Goal: Task Accomplishment & Management: Use online tool/utility

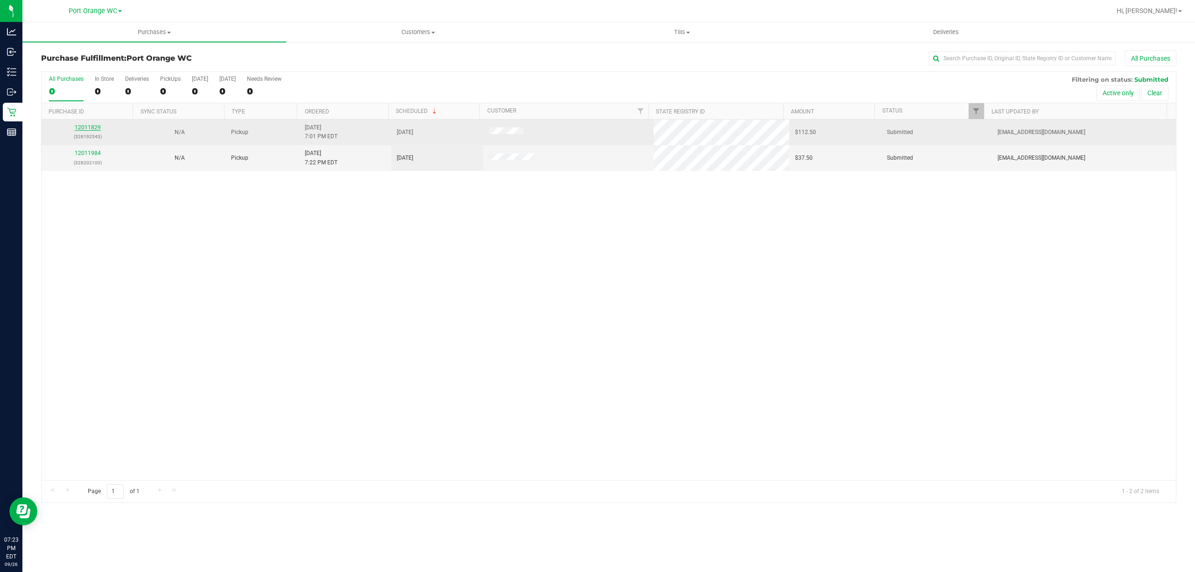
click at [88, 131] on link "12011829" at bounding box center [88, 127] width 26 height 7
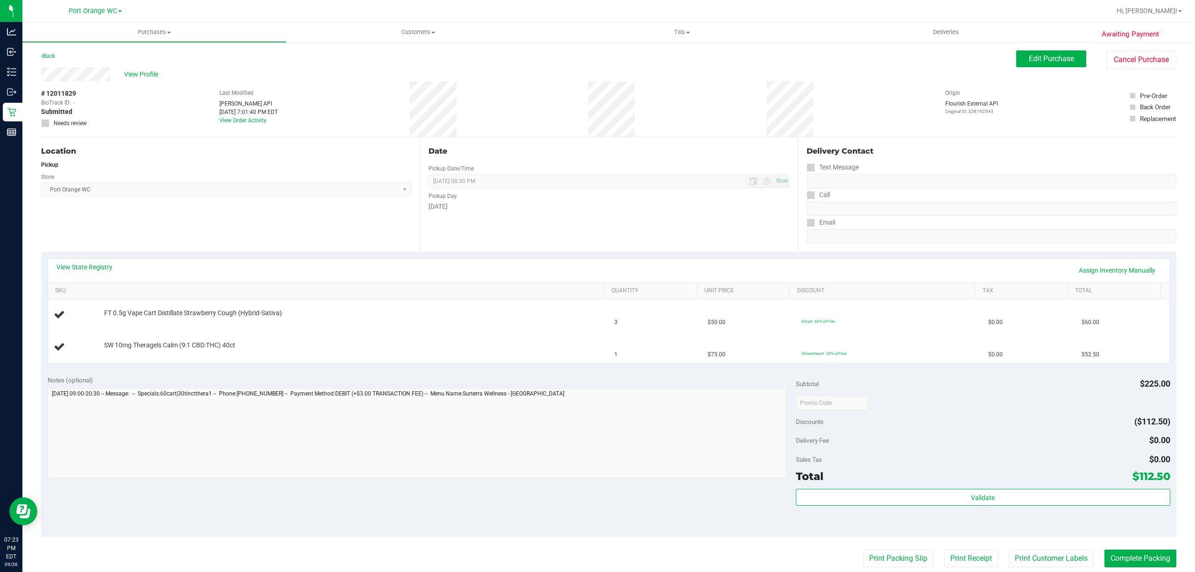
click at [84, 267] on link "View State Registry" at bounding box center [84, 266] width 56 height 9
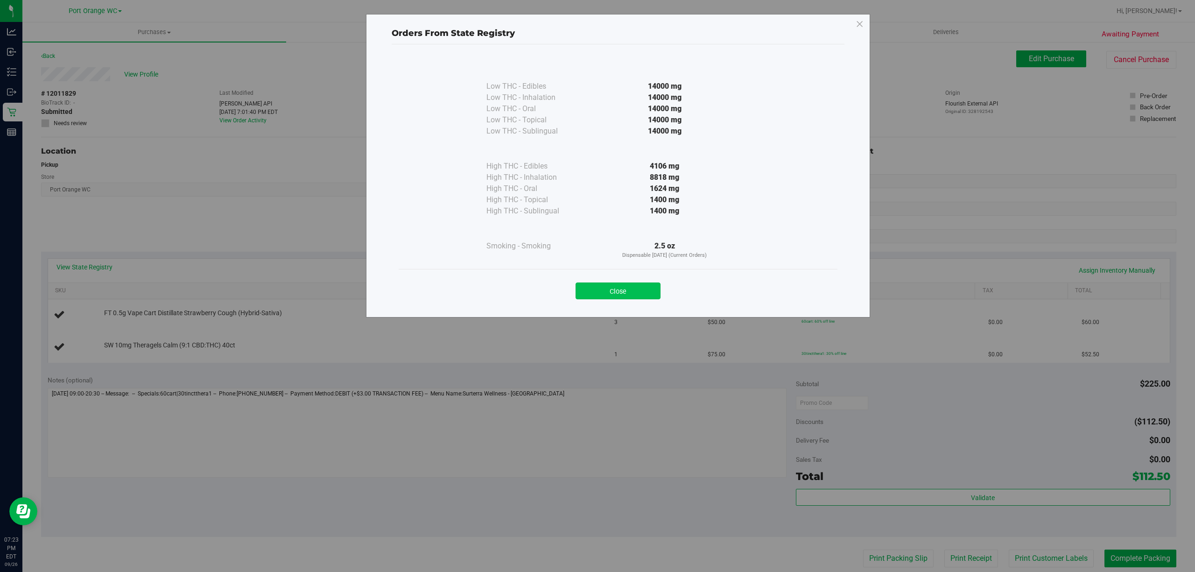
click at [629, 291] on button "Close" at bounding box center [617, 290] width 85 height 17
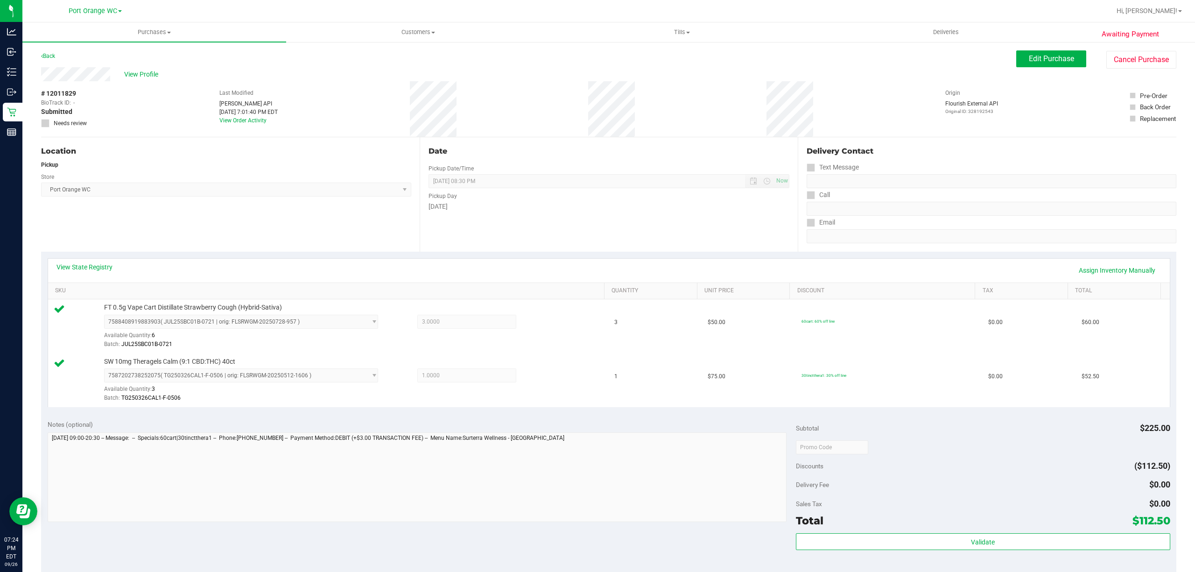
scroll to position [247, 0]
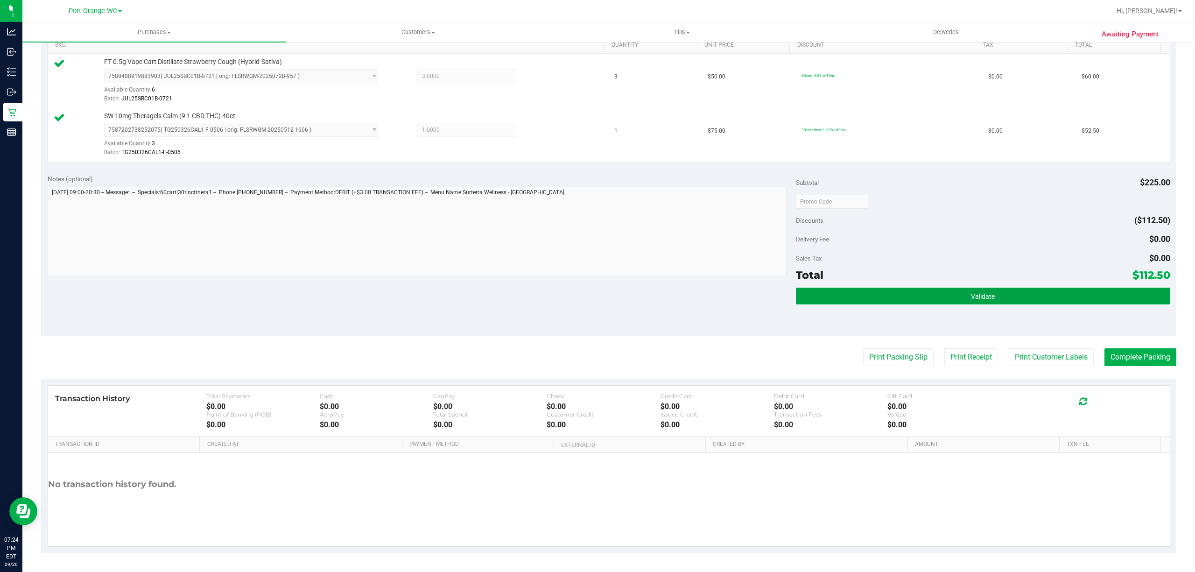
click at [1016, 290] on button "Validate" at bounding box center [983, 296] width 374 height 17
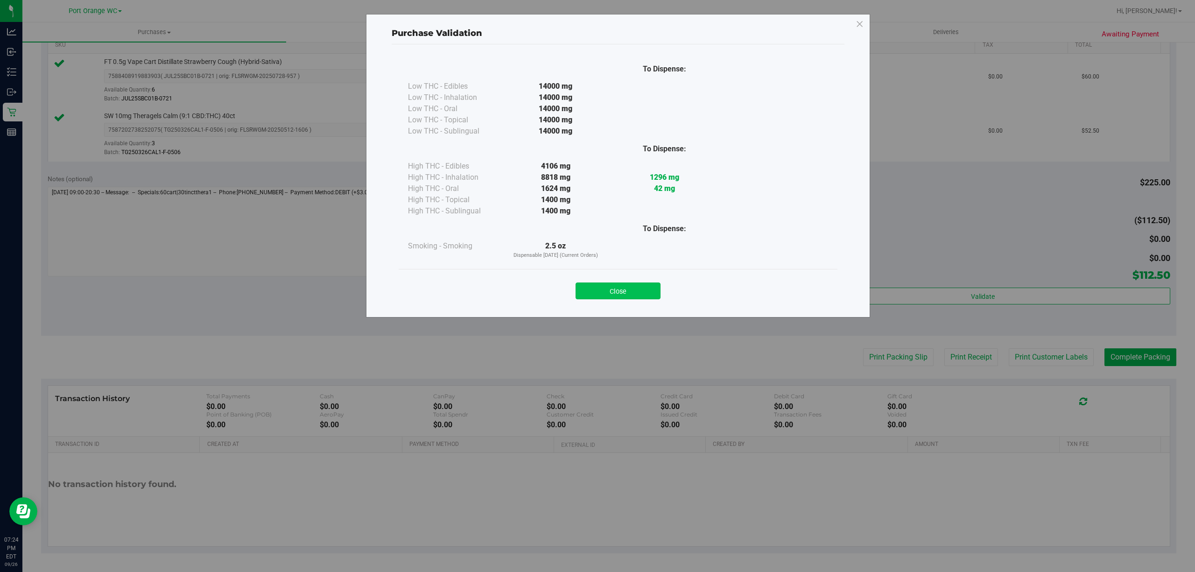
click at [624, 288] on button "Close" at bounding box center [617, 290] width 85 height 17
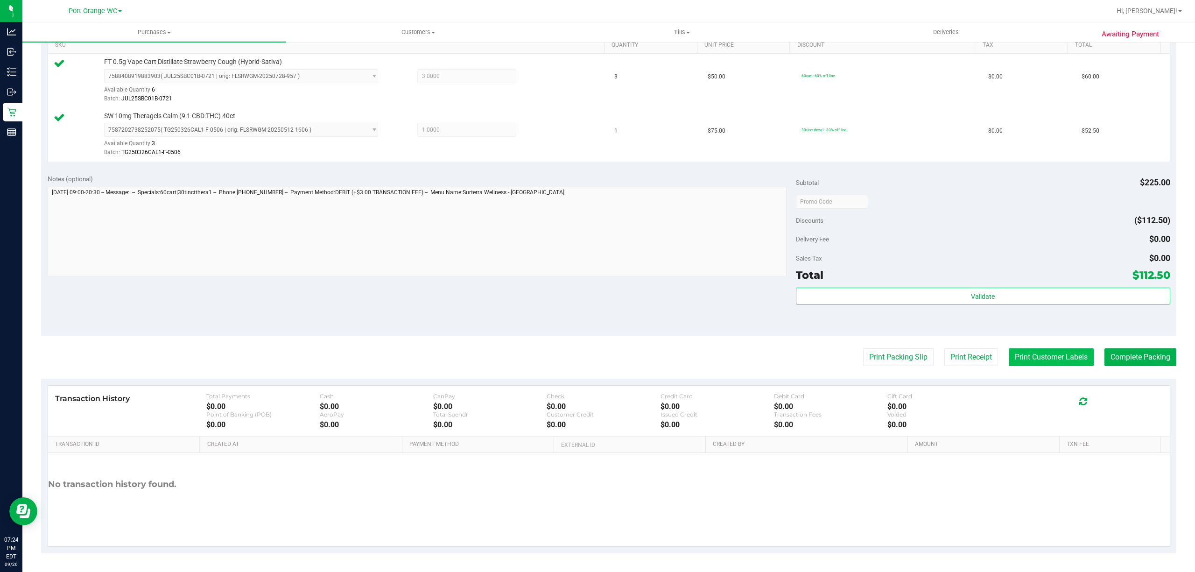
click at [1037, 366] on button "Print Customer Labels" at bounding box center [1051, 357] width 85 height 18
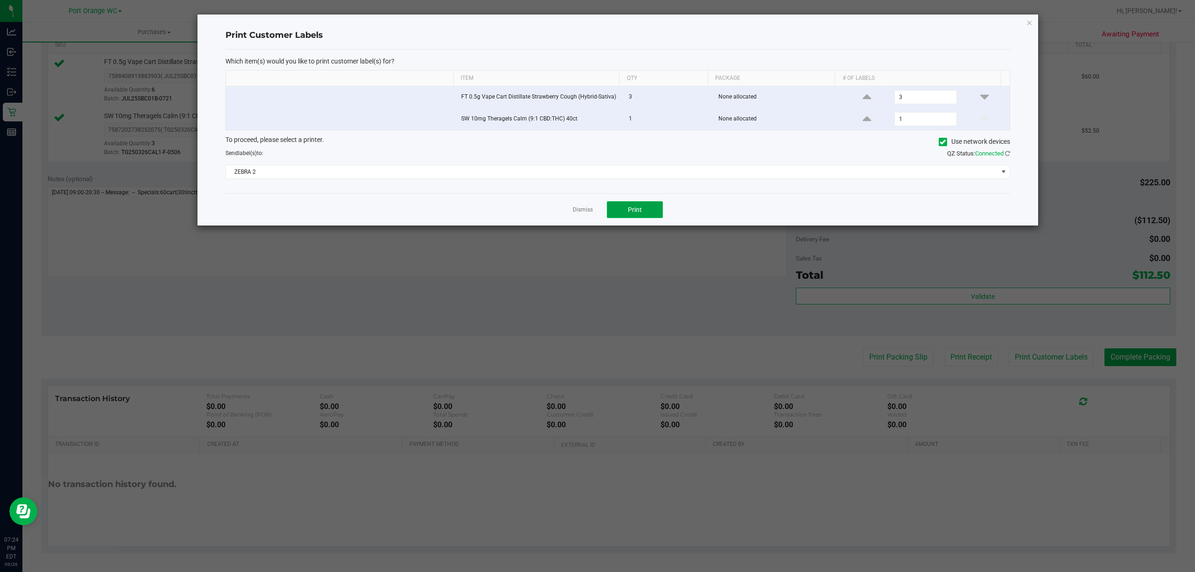
click at [661, 208] on button "Print" at bounding box center [635, 209] width 56 height 17
click at [577, 214] on link "Dismiss" at bounding box center [583, 210] width 20 height 8
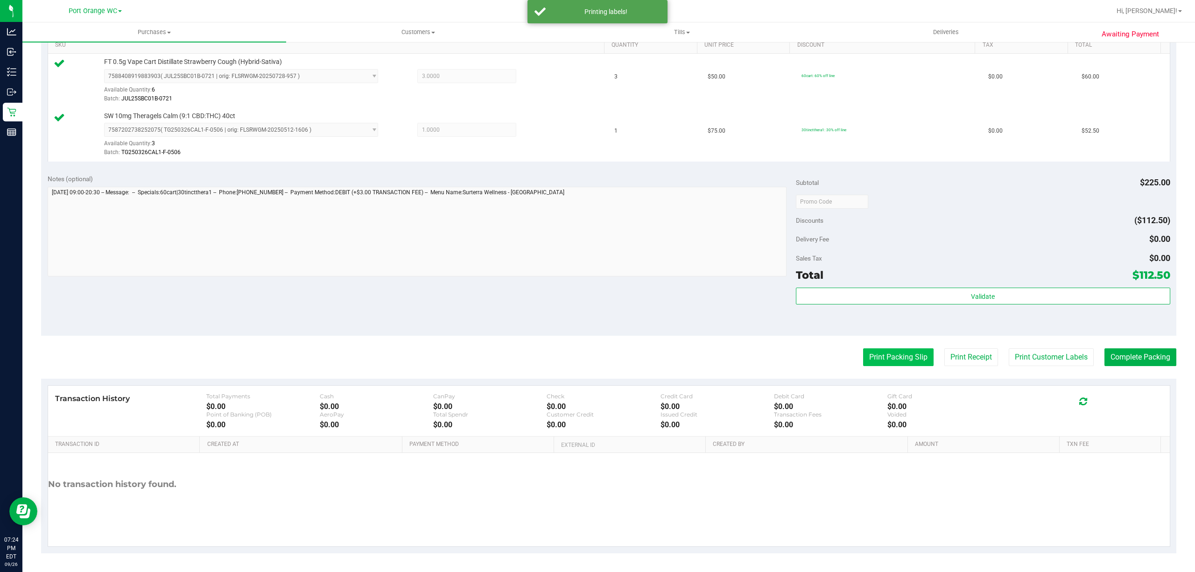
click at [881, 365] on button "Print Packing Slip" at bounding box center [898, 357] width 70 height 18
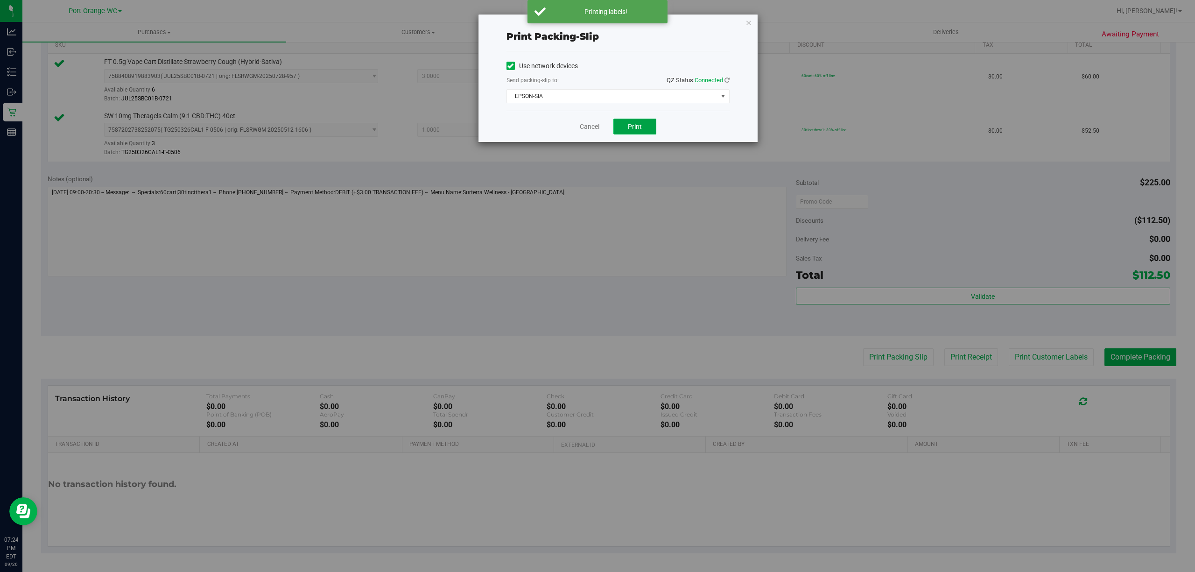
click at [630, 130] on span "Print" at bounding box center [635, 126] width 14 height 7
click at [585, 127] on link "Cancel" at bounding box center [590, 127] width 20 height 10
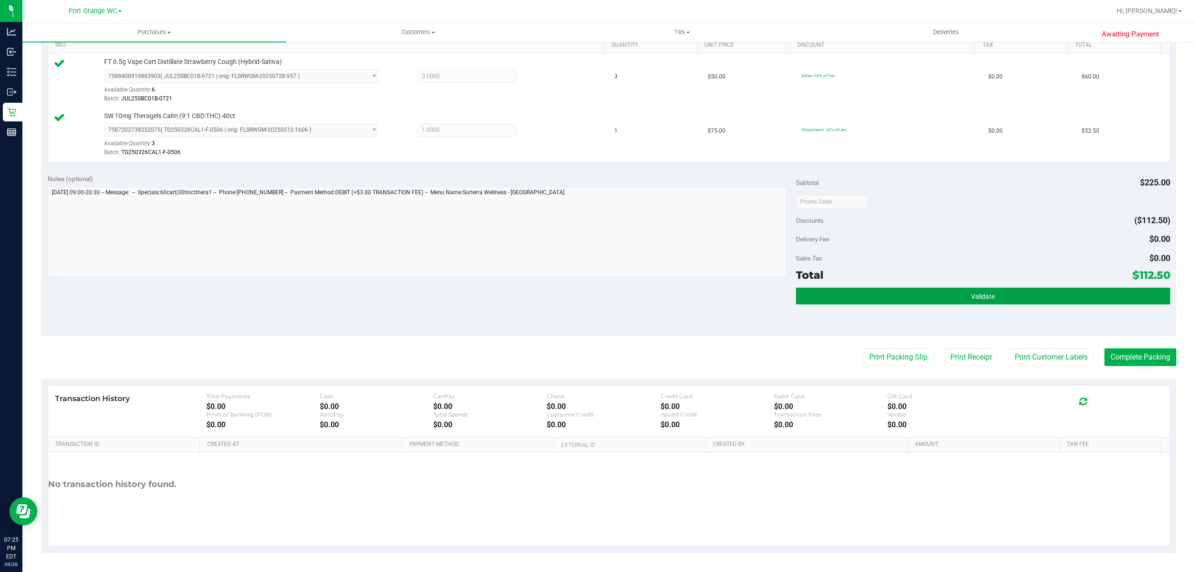
click at [1046, 295] on button "Validate" at bounding box center [983, 296] width 374 height 17
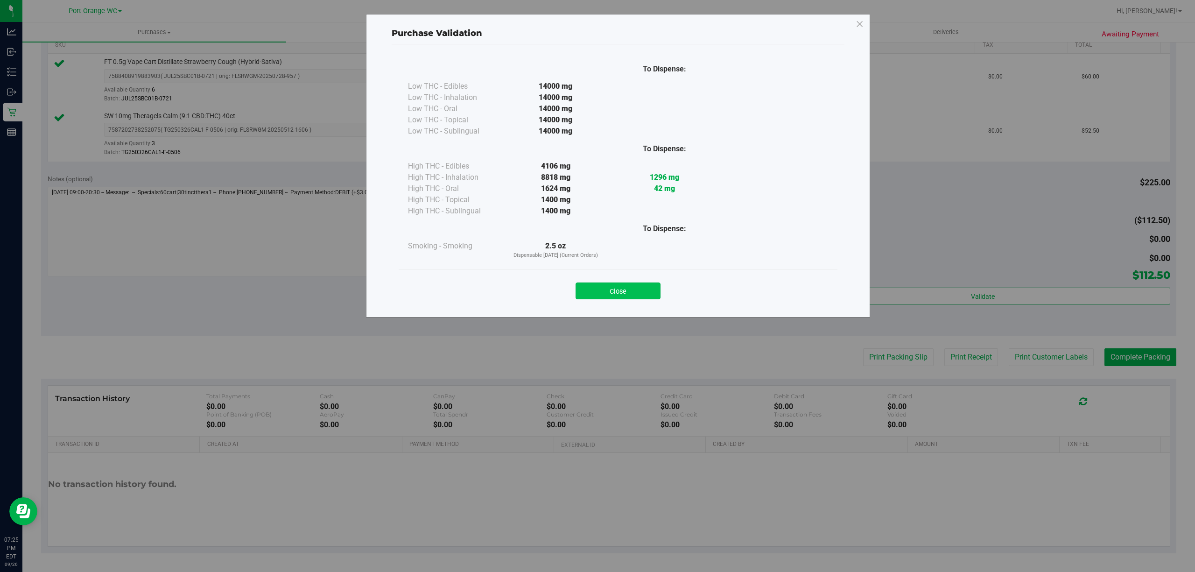
click at [640, 298] on button "Close" at bounding box center [617, 290] width 85 height 17
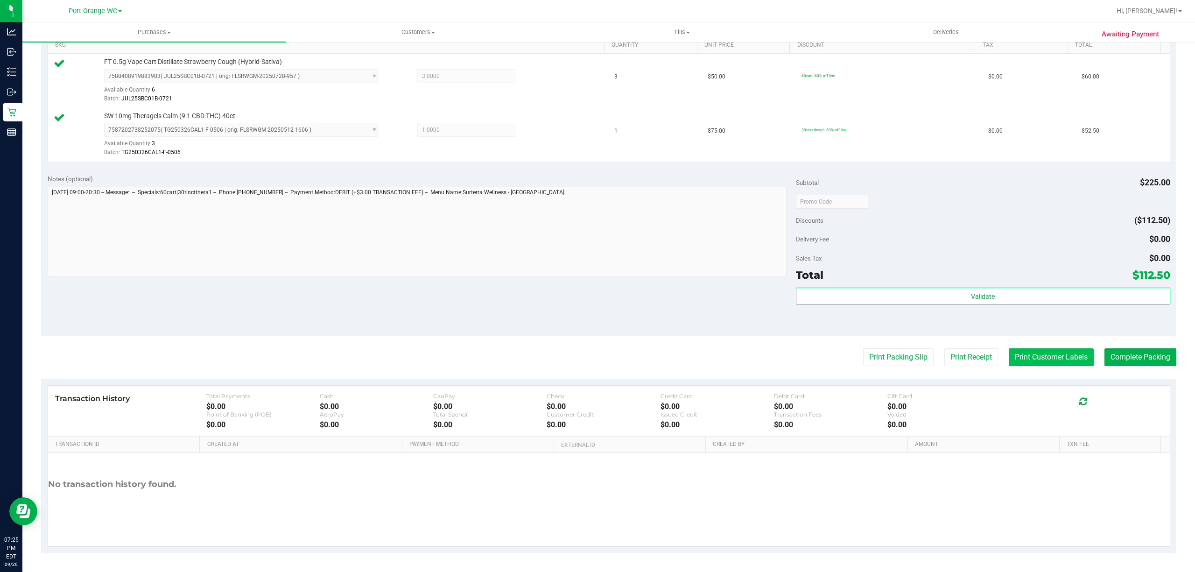
click at [1035, 358] on button "Print Customer Labels" at bounding box center [1051, 357] width 85 height 18
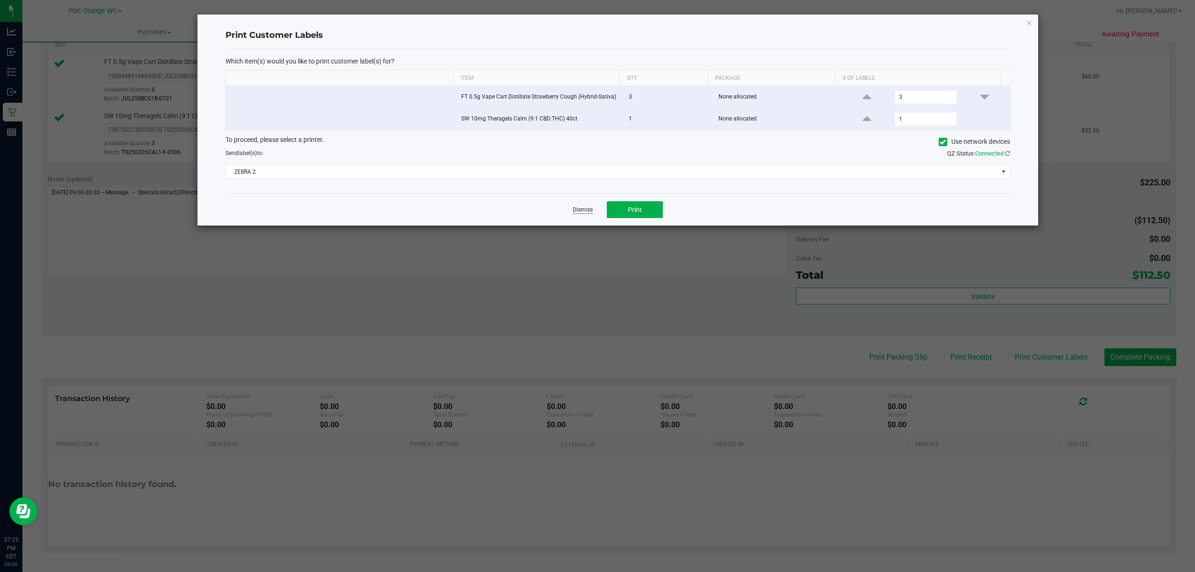
click at [573, 211] on link "Dismiss" at bounding box center [583, 210] width 20 height 8
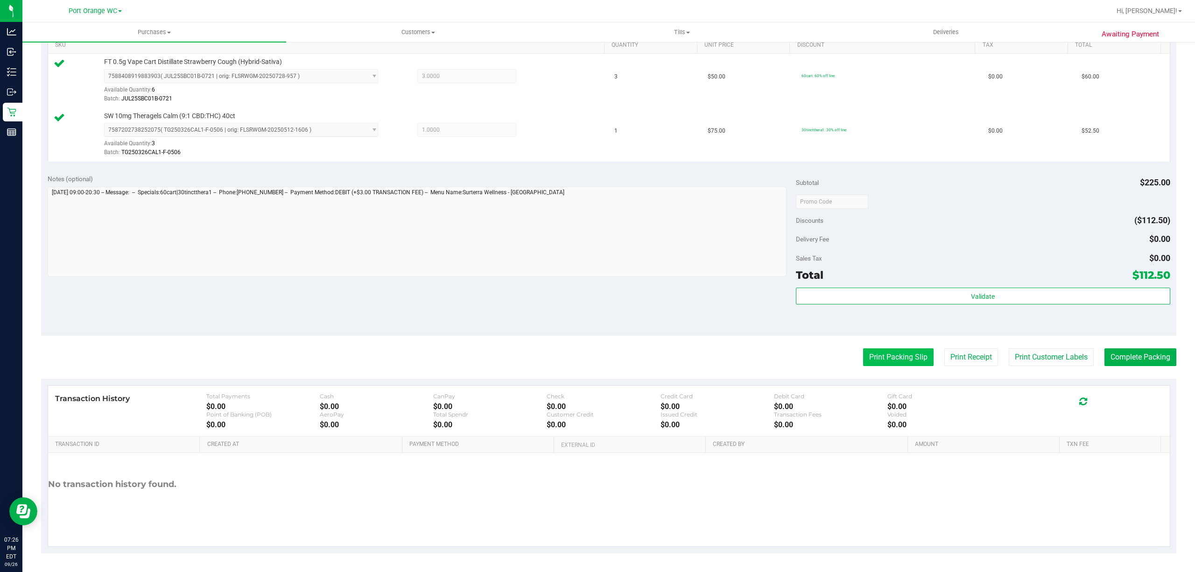
click at [895, 358] on button "Print Packing Slip" at bounding box center [898, 357] width 70 height 18
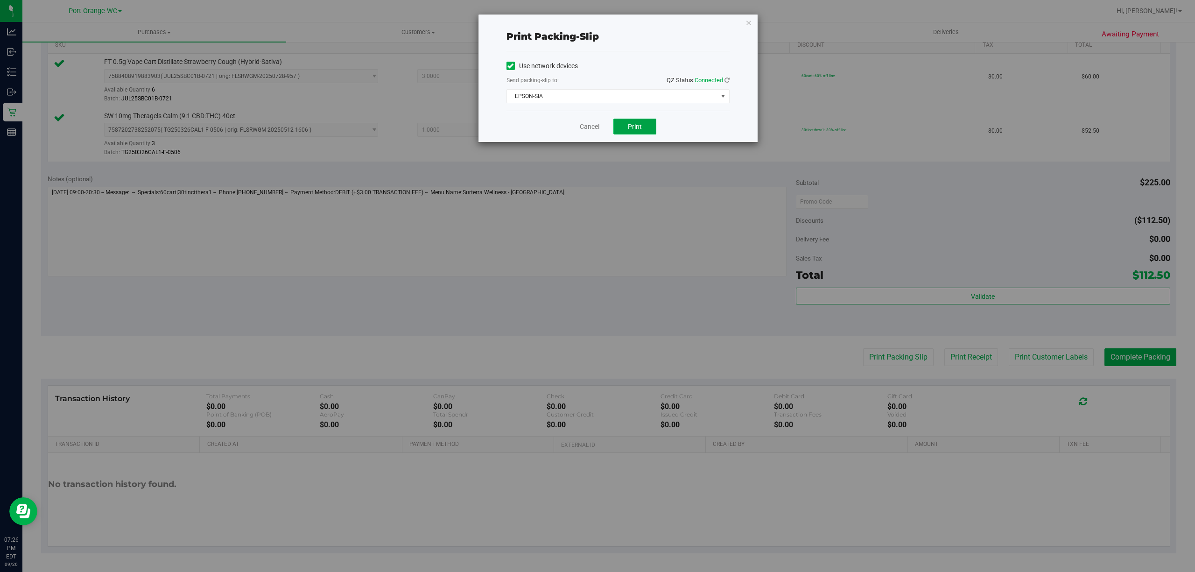
click at [633, 130] on span "Print" at bounding box center [635, 126] width 14 height 7
click at [581, 127] on link "Cancel" at bounding box center [590, 127] width 20 height 10
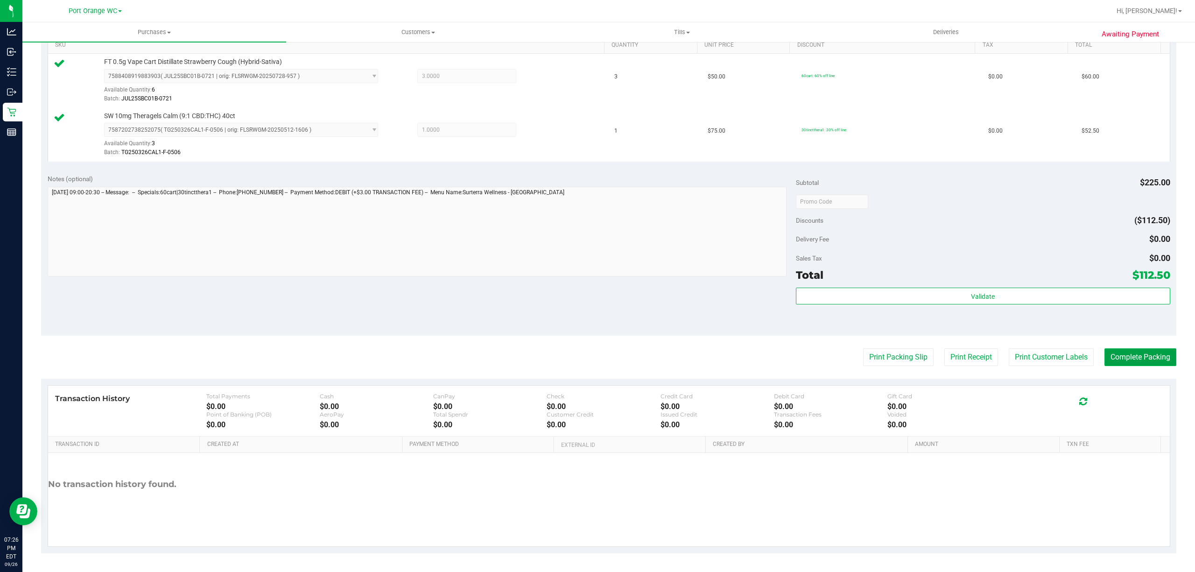
click at [1122, 349] on button "Complete Packing" at bounding box center [1140, 357] width 72 height 18
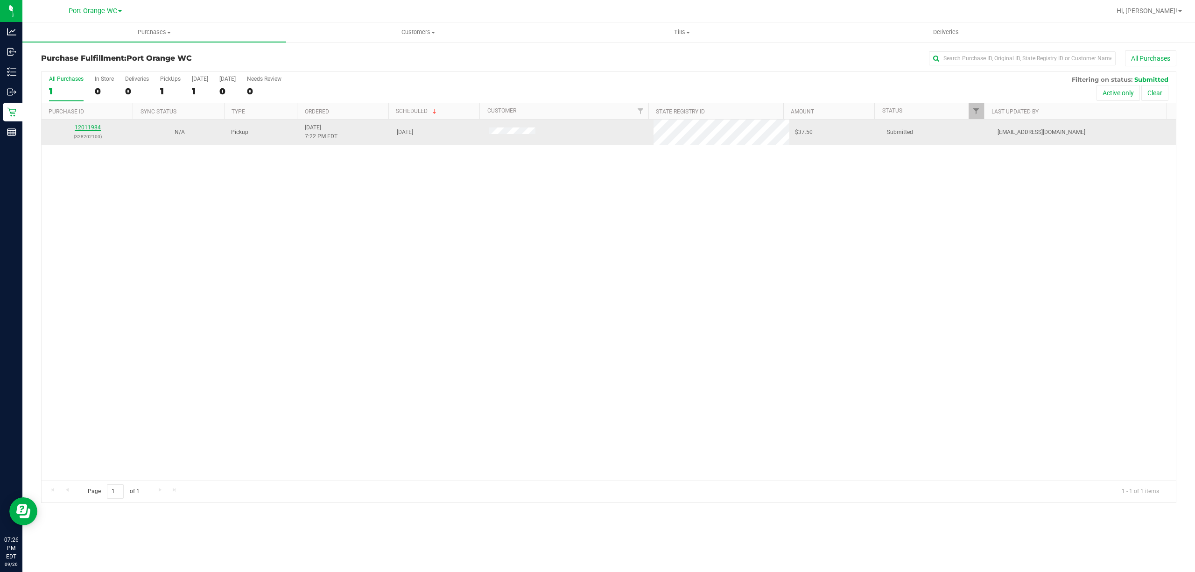
click at [92, 128] on link "12011984" at bounding box center [88, 127] width 26 height 7
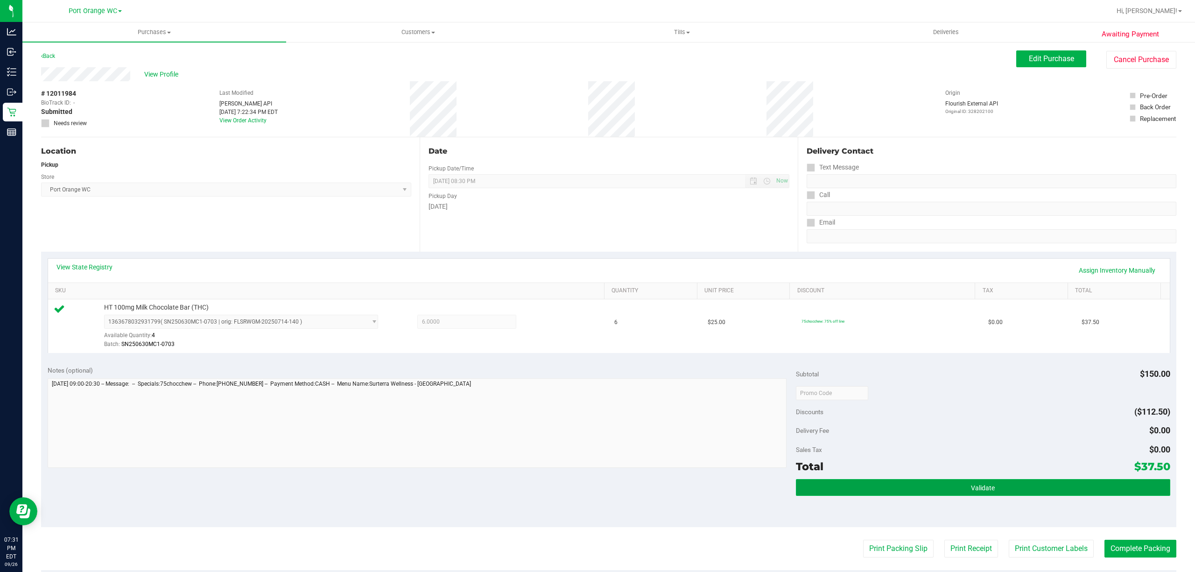
click at [938, 488] on button "Validate" at bounding box center [983, 487] width 374 height 17
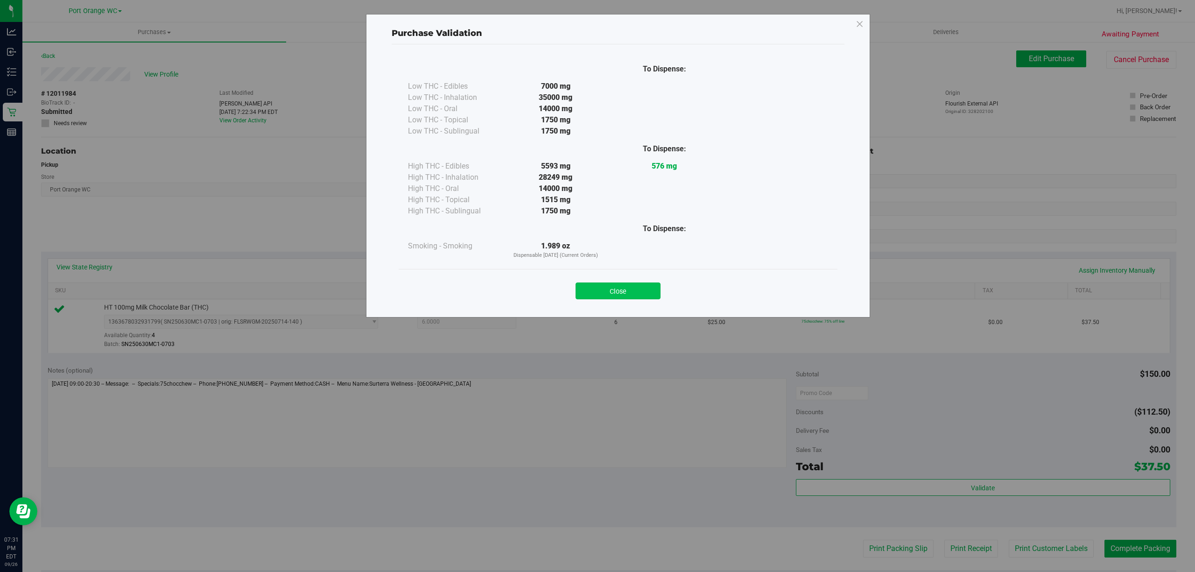
click at [611, 288] on button "Close" at bounding box center [617, 290] width 85 height 17
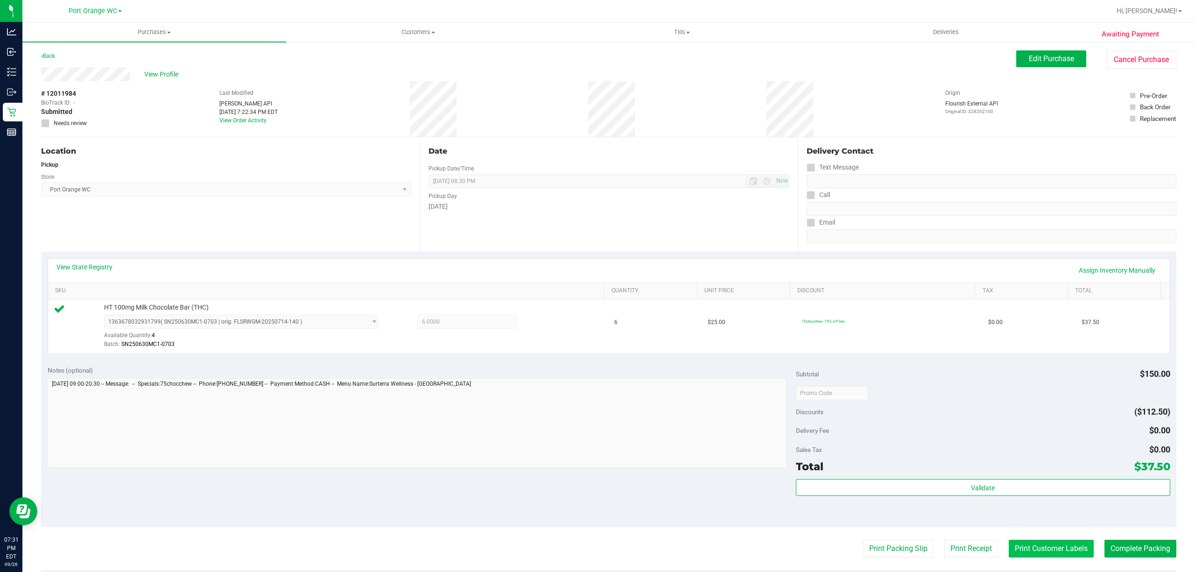
click at [1029, 543] on button "Print Customer Labels" at bounding box center [1051, 549] width 85 height 18
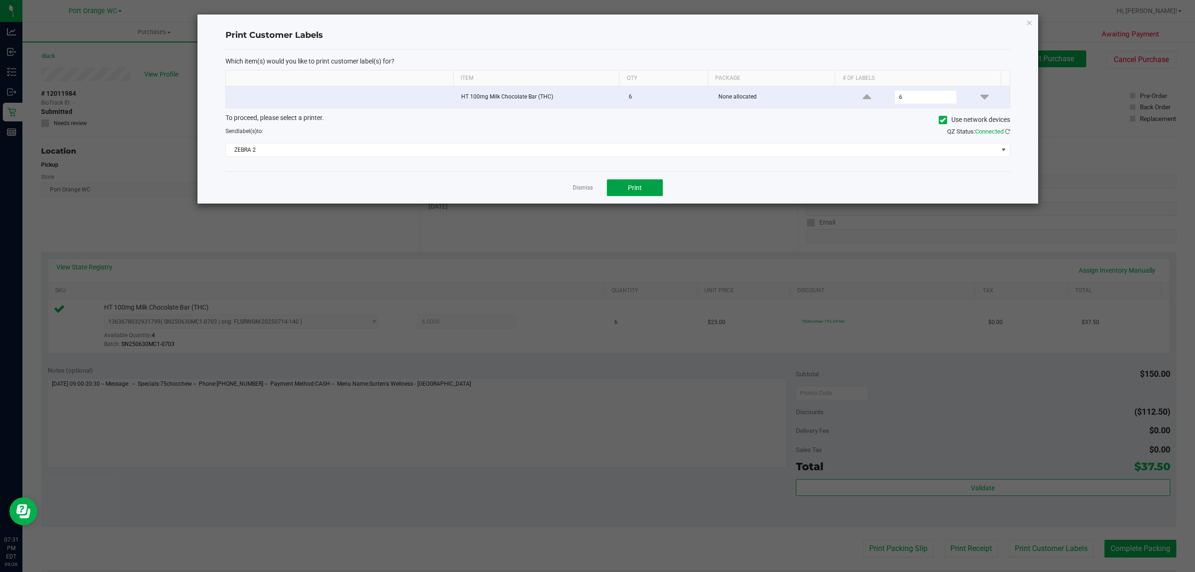
click at [635, 187] on span "Print" at bounding box center [635, 187] width 14 height 7
click at [581, 192] on link "Dismiss" at bounding box center [583, 188] width 20 height 8
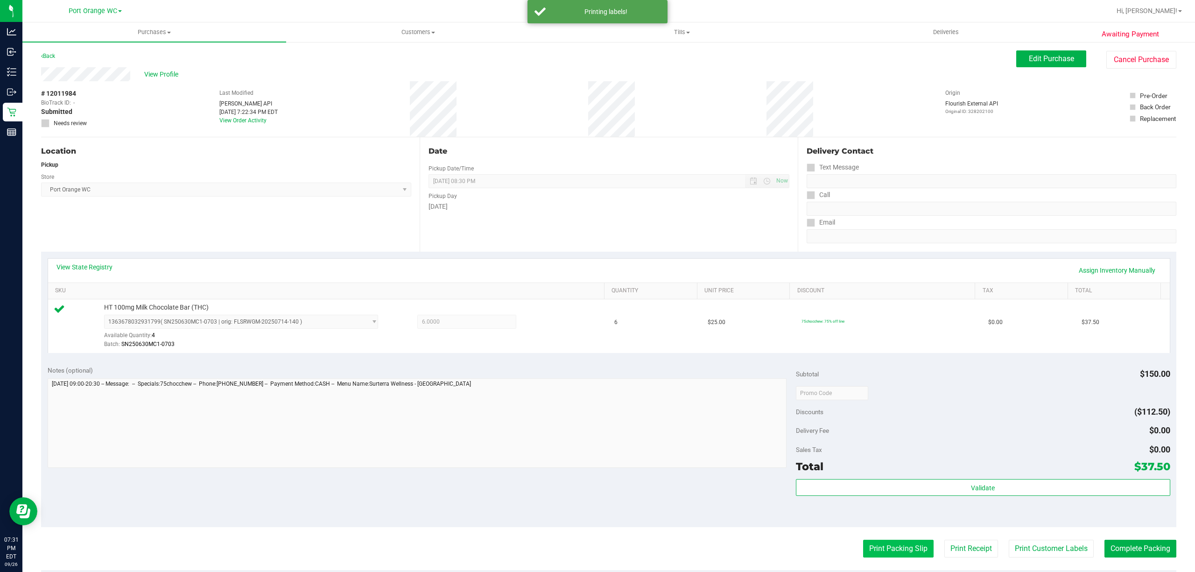
click at [882, 547] on button "Print Packing Slip" at bounding box center [898, 549] width 70 height 18
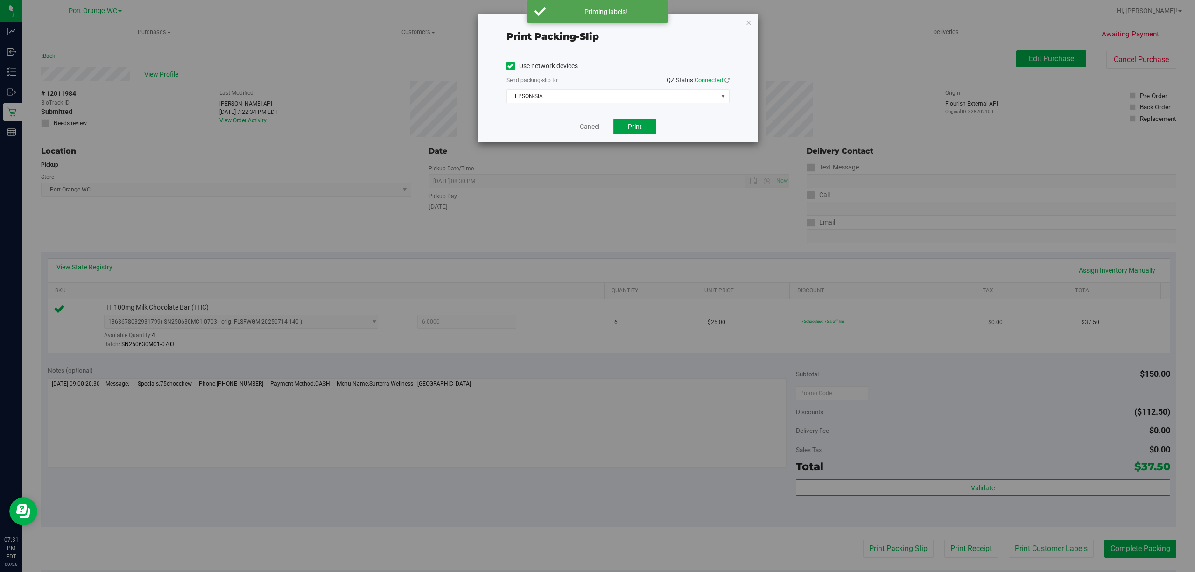
click at [623, 126] on button "Print" at bounding box center [634, 127] width 43 height 16
click at [589, 126] on link "Cancel" at bounding box center [590, 127] width 20 height 10
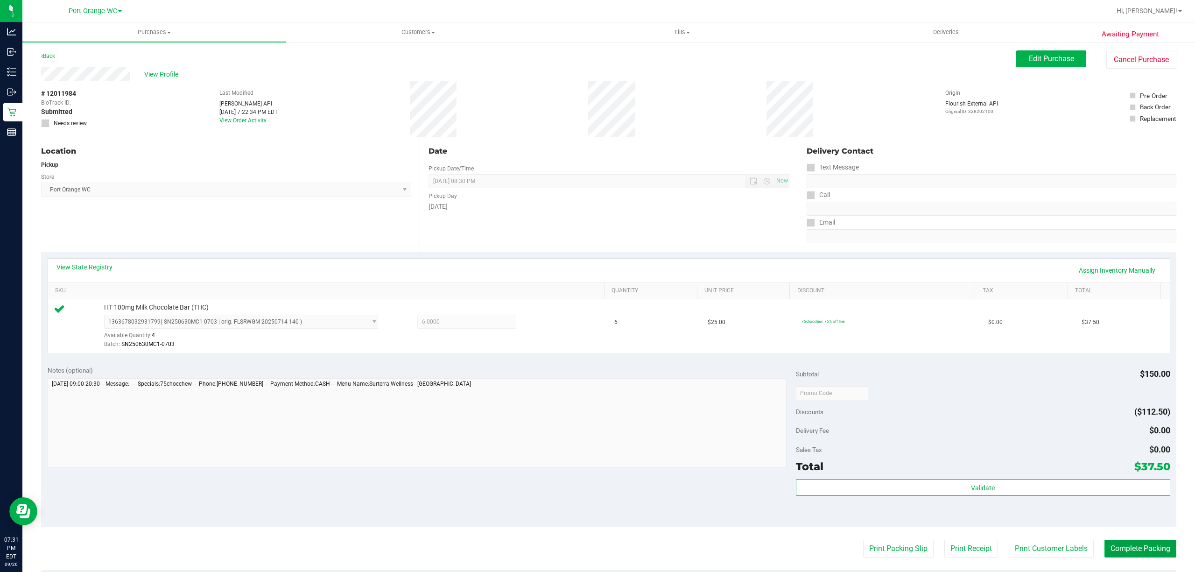
click at [1117, 542] on button "Complete Packing" at bounding box center [1140, 549] width 72 height 18
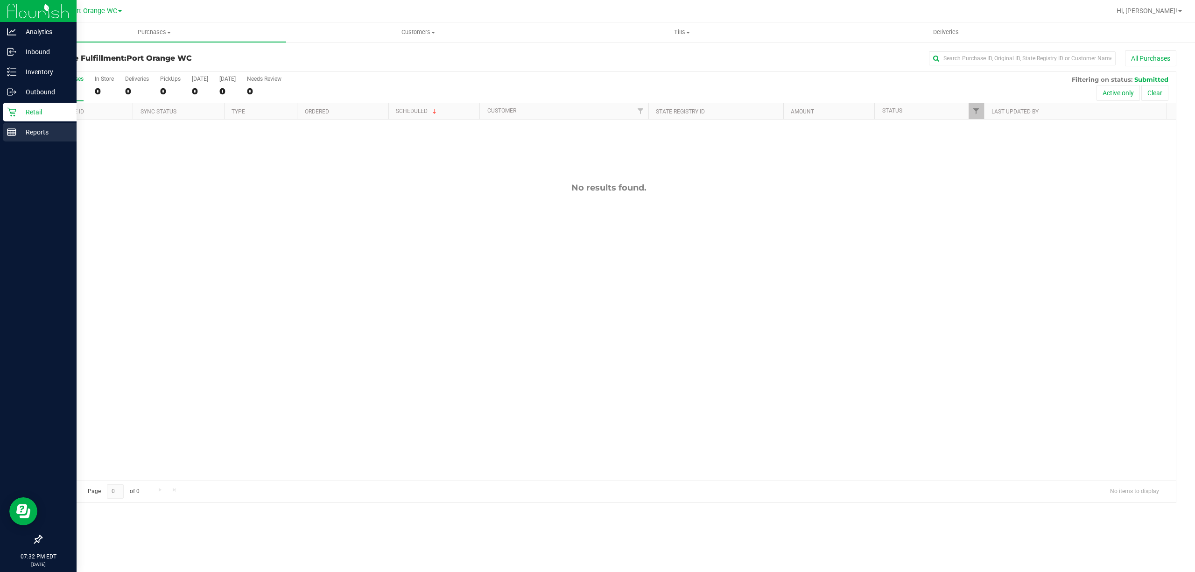
click at [10, 133] on line at bounding box center [10, 133] width 0 height 5
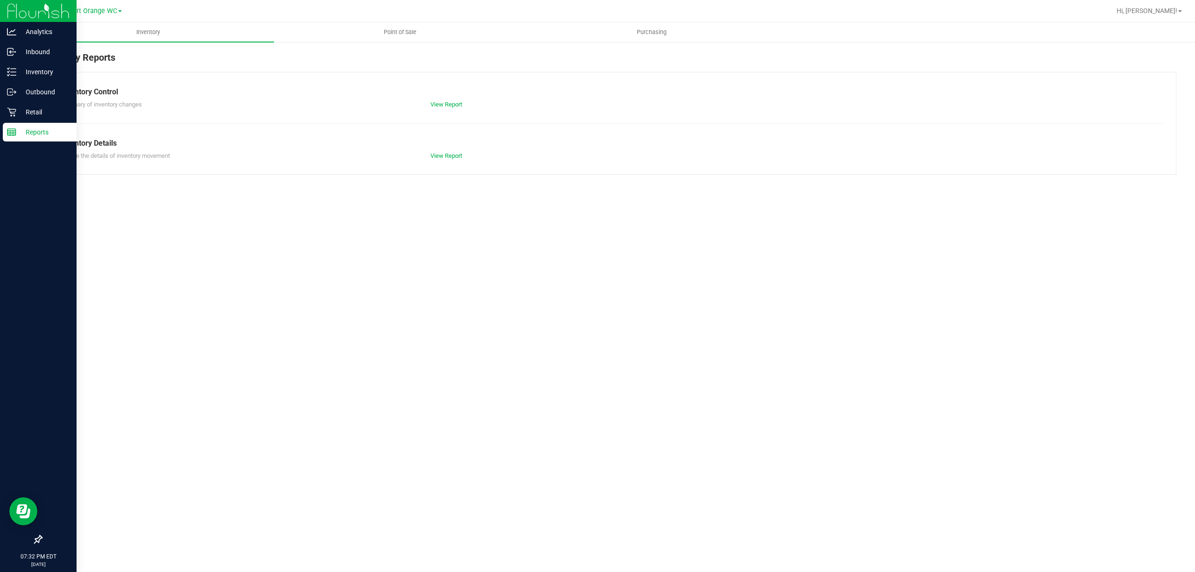
click at [393, 31] on span "Point of Sale" at bounding box center [400, 32] width 58 height 8
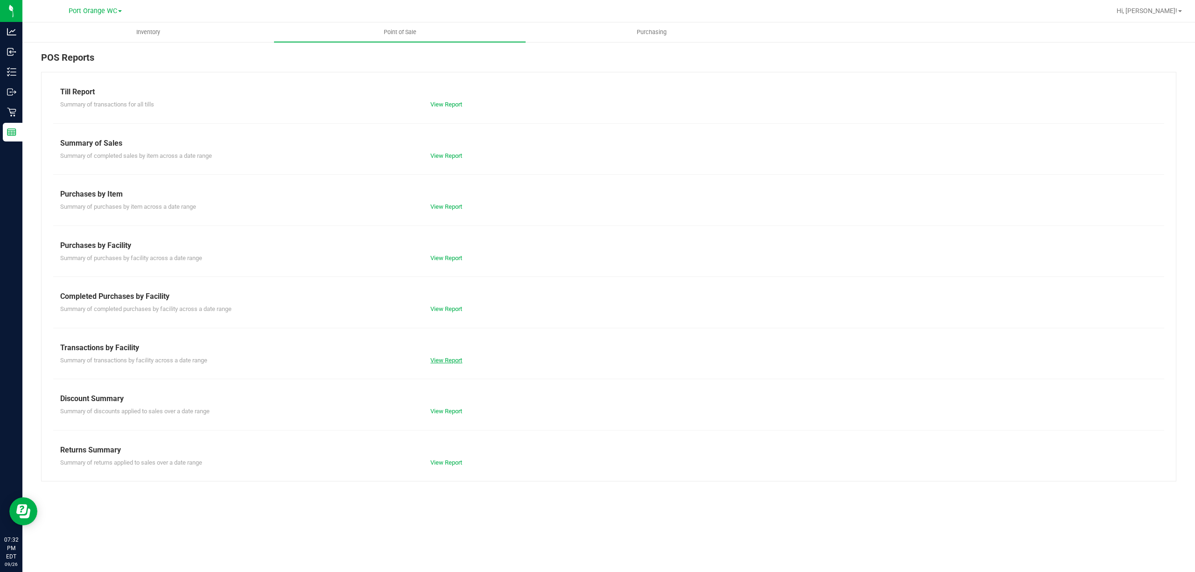
click at [454, 363] on link "View Report" at bounding box center [446, 360] width 32 height 7
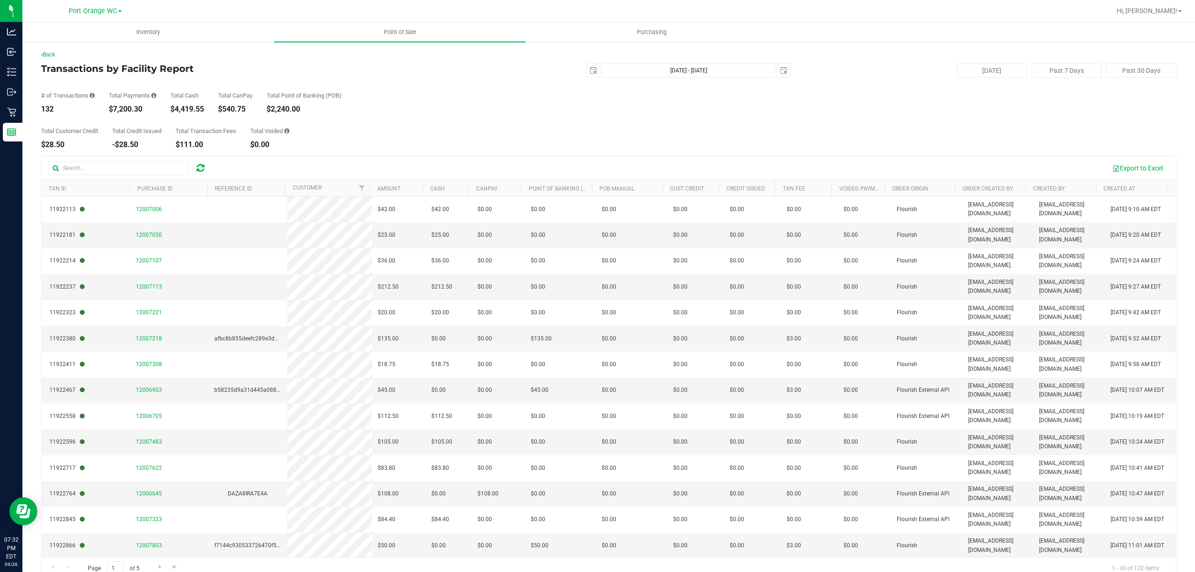
click at [462, 121] on div "Total Customer Credit $28.50 Total Credit Issued -$28.50 Total Transaction Fees…" at bounding box center [608, 130] width 1135 height 35
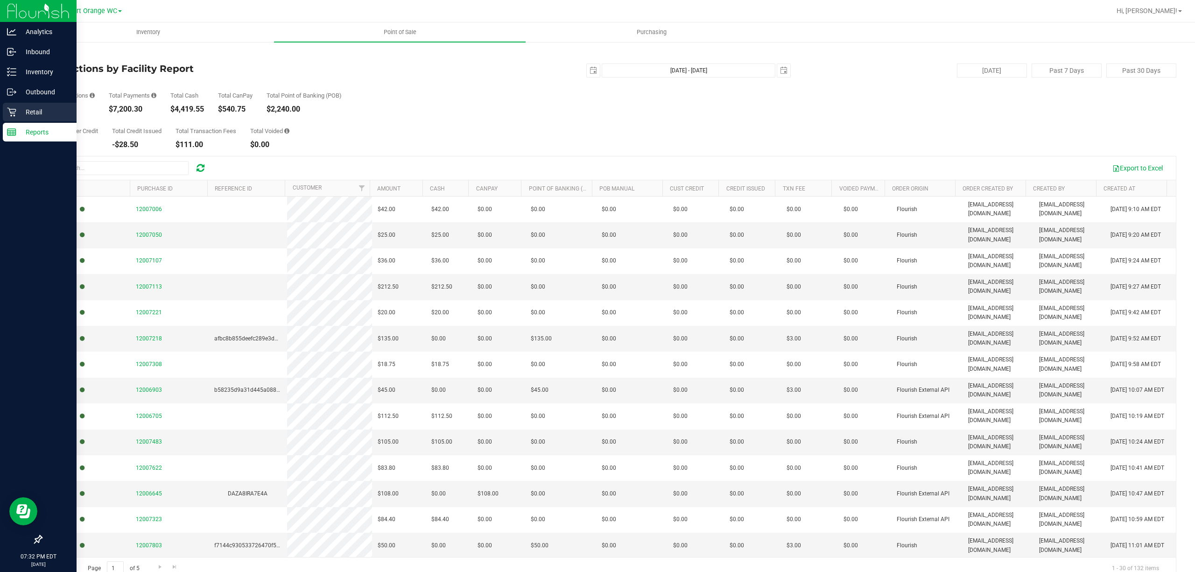
click at [18, 111] on p "Retail" at bounding box center [44, 111] width 56 height 11
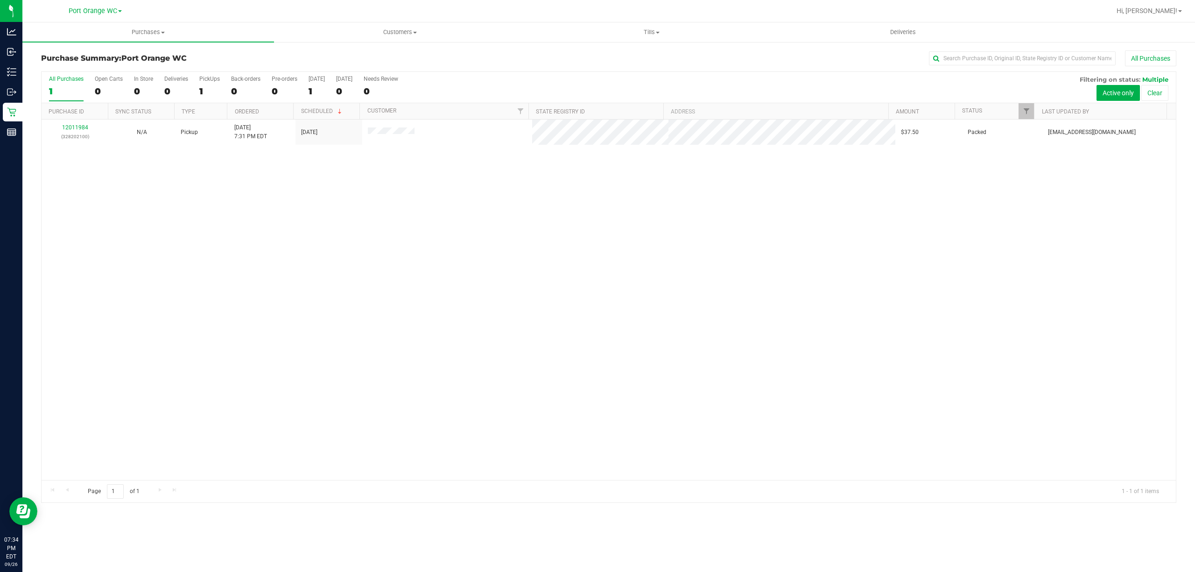
click at [372, 271] on div "12011984 (328202100) N/A Pickup [DATE] 7:31 PM EDT 9/26/2025 $37.50 Packed [EMA…" at bounding box center [609, 299] width 1134 height 360
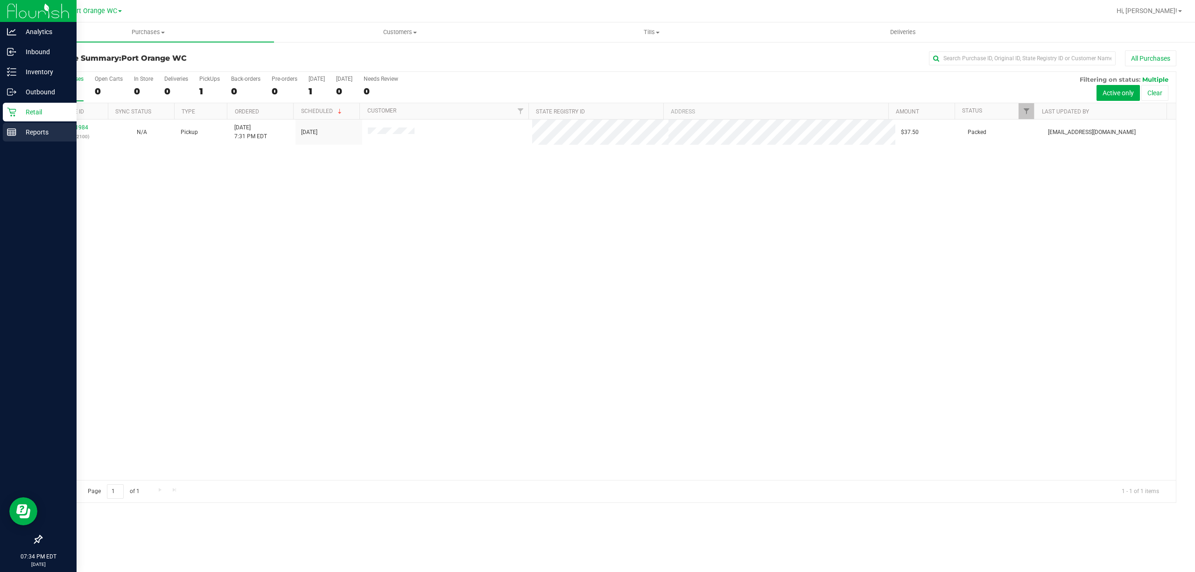
click at [33, 129] on p "Reports" at bounding box center [44, 131] width 56 height 11
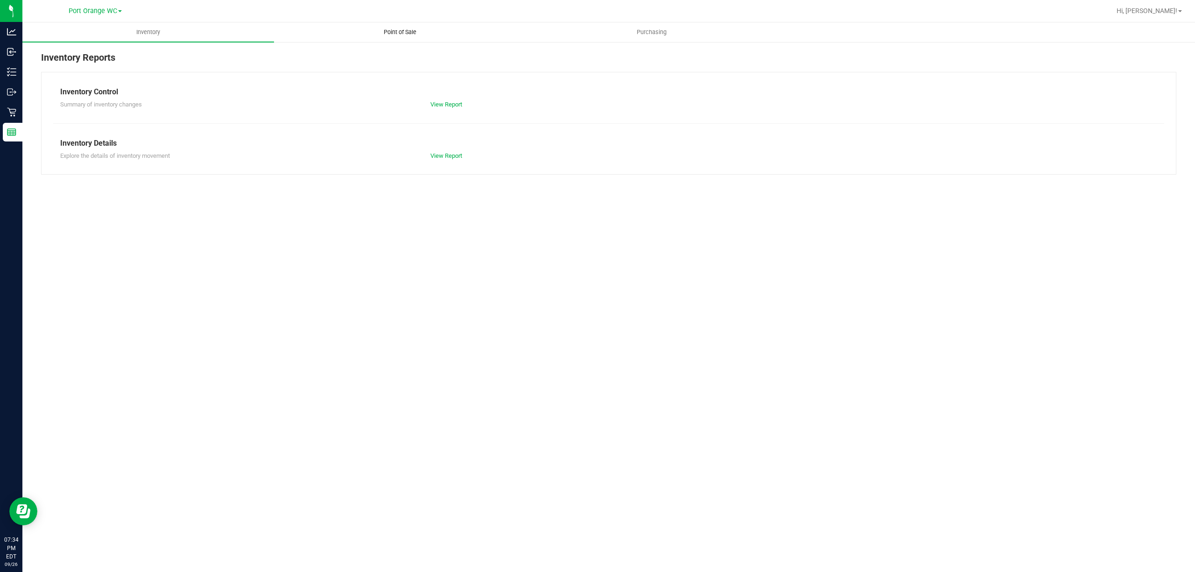
click at [390, 31] on span "Point of Sale" at bounding box center [400, 32] width 58 height 8
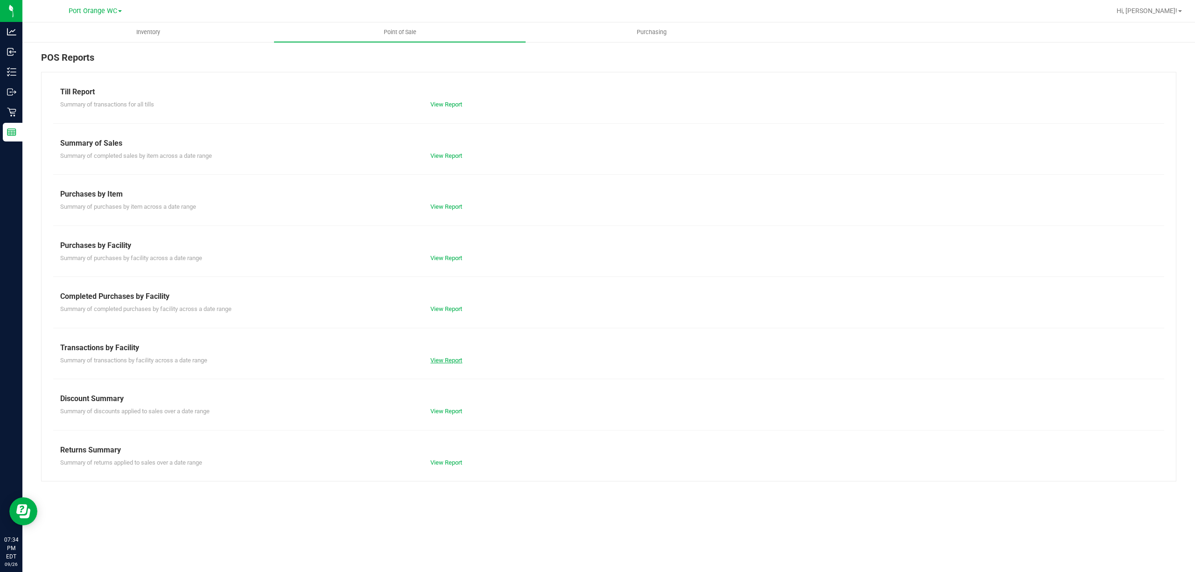
click at [453, 359] on link "View Report" at bounding box center [446, 360] width 32 height 7
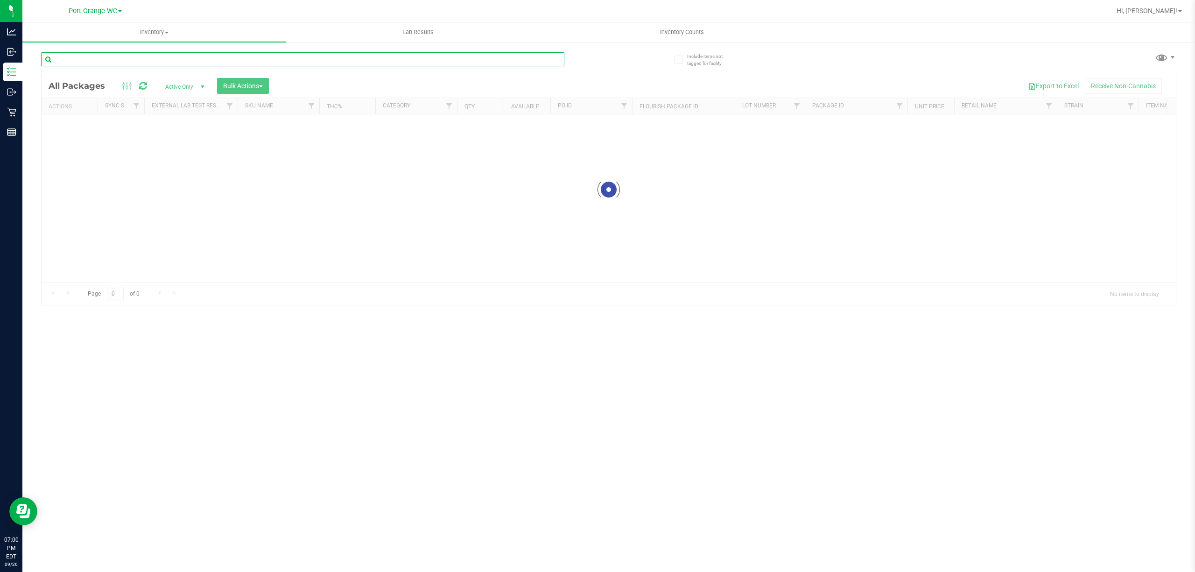
click at [252, 56] on input "text" at bounding box center [302, 59] width 523 height 14
click at [385, 56] on input "gassAUG25GSS01-0828" at bounding box center [302, 59] width 523 height 14
type input "g"
type input "h"
type input "hbg"
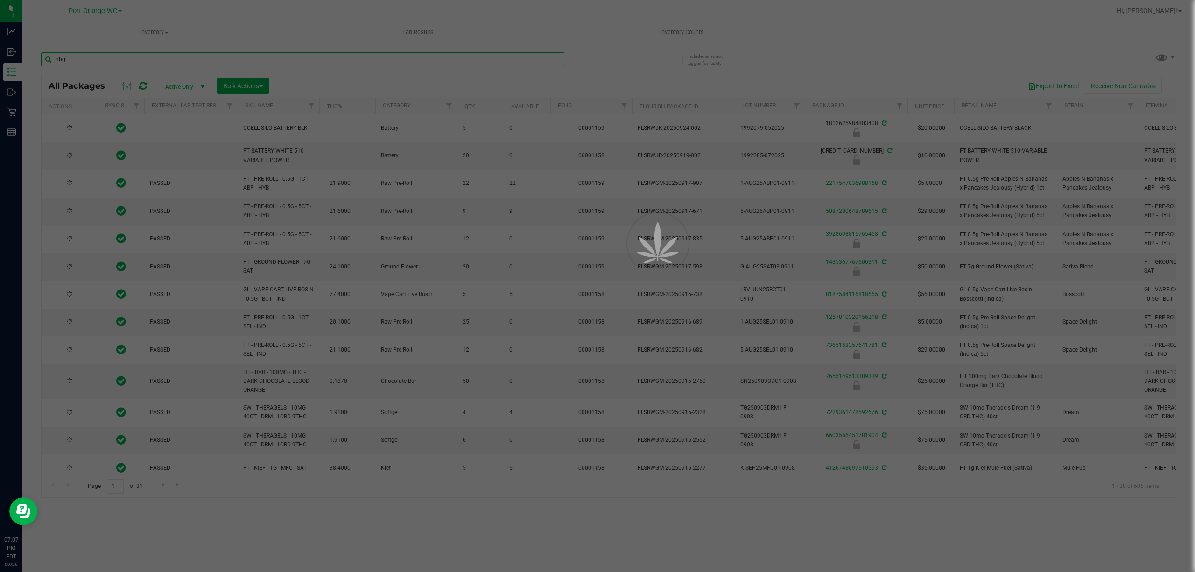
type input "2026-03-16"
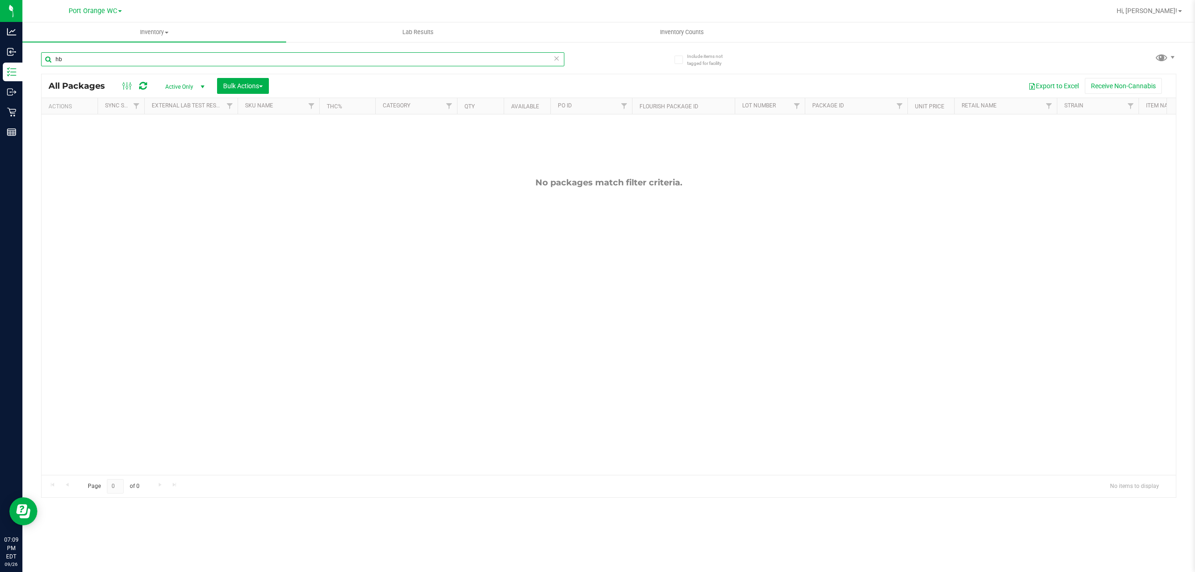
type input "h"
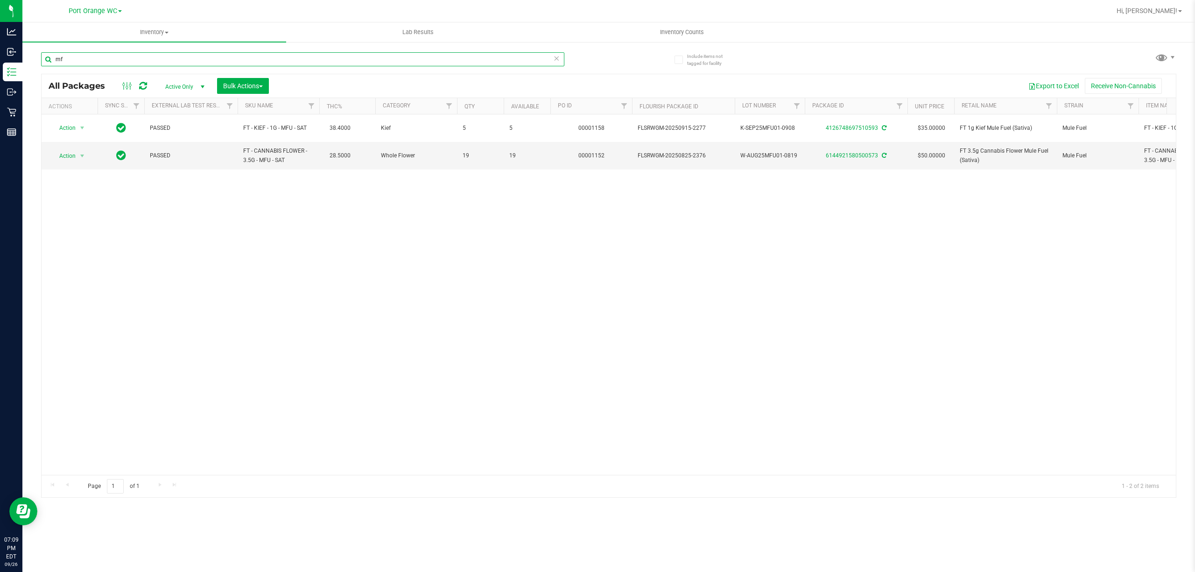
type input "m"
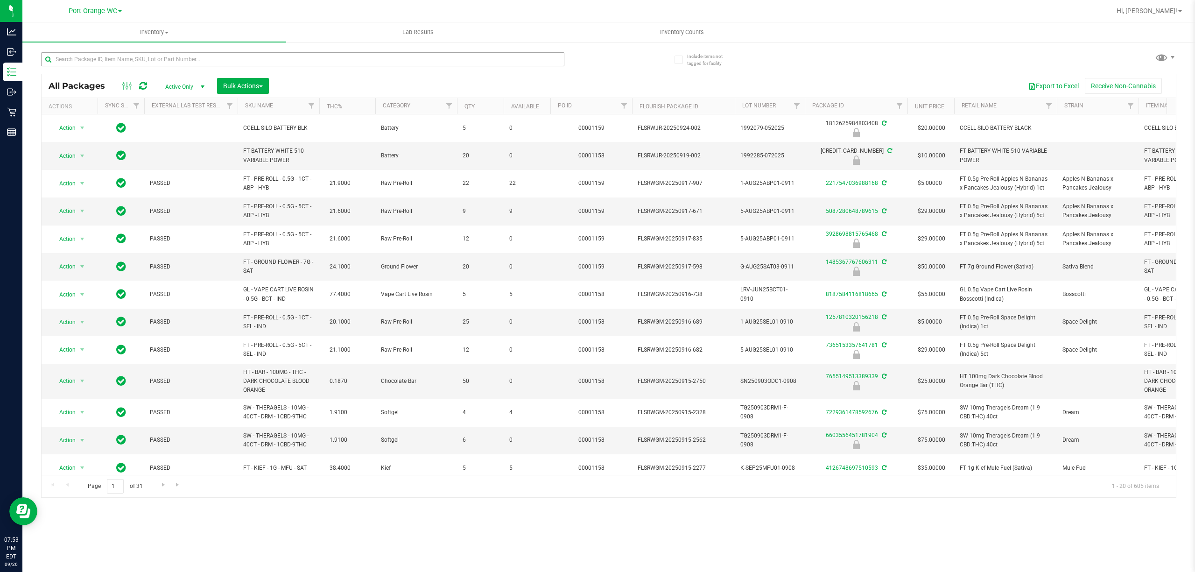
click at [130, 56] on input "text" at bounding box center [302, 59] width 523 height 14
type input "5568629483968893"
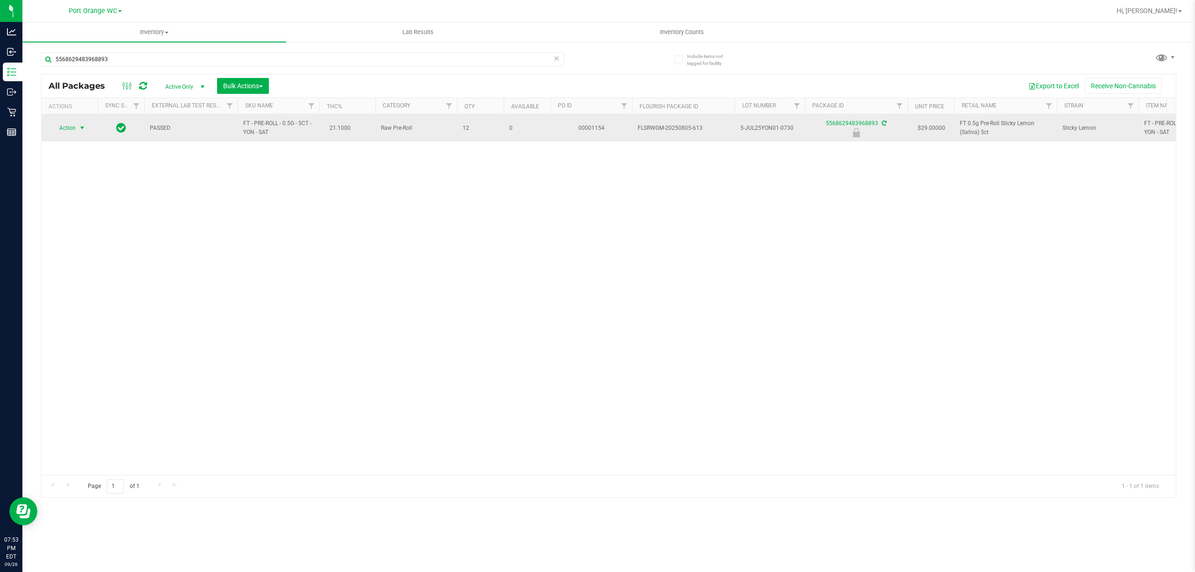
click at [82, 131] on span "select" at bounding box center [81, 127] width 7 height 7
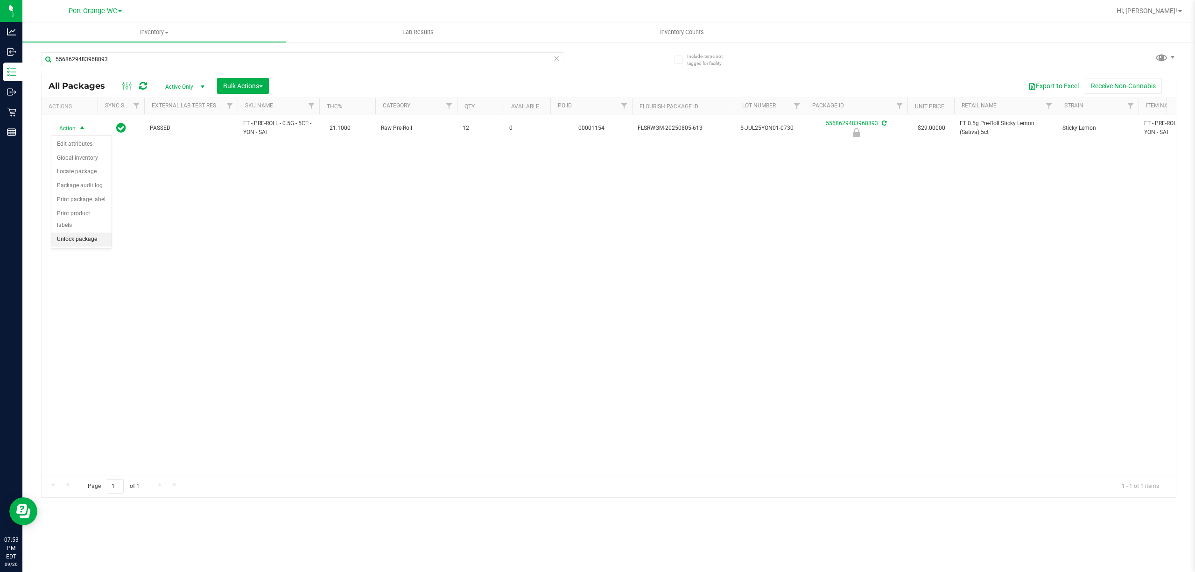
click at [77, 246] on li "Unlock package" at bounding box center [81, 239] width 60 height 14
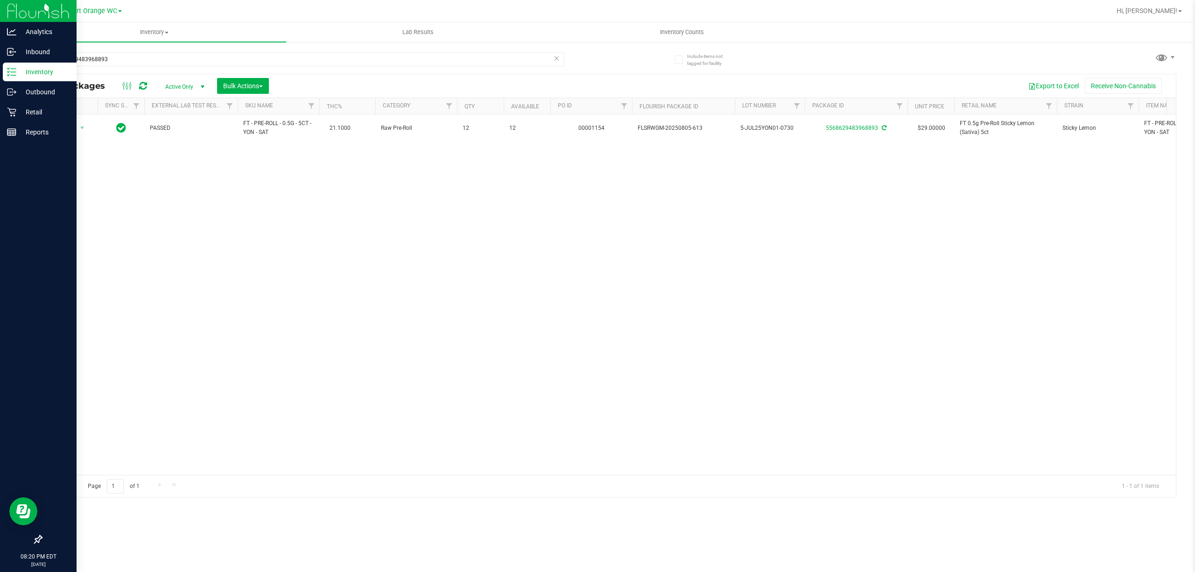
click at [8, 68] on icon at bounding box center [11, 71] width 9 height 9
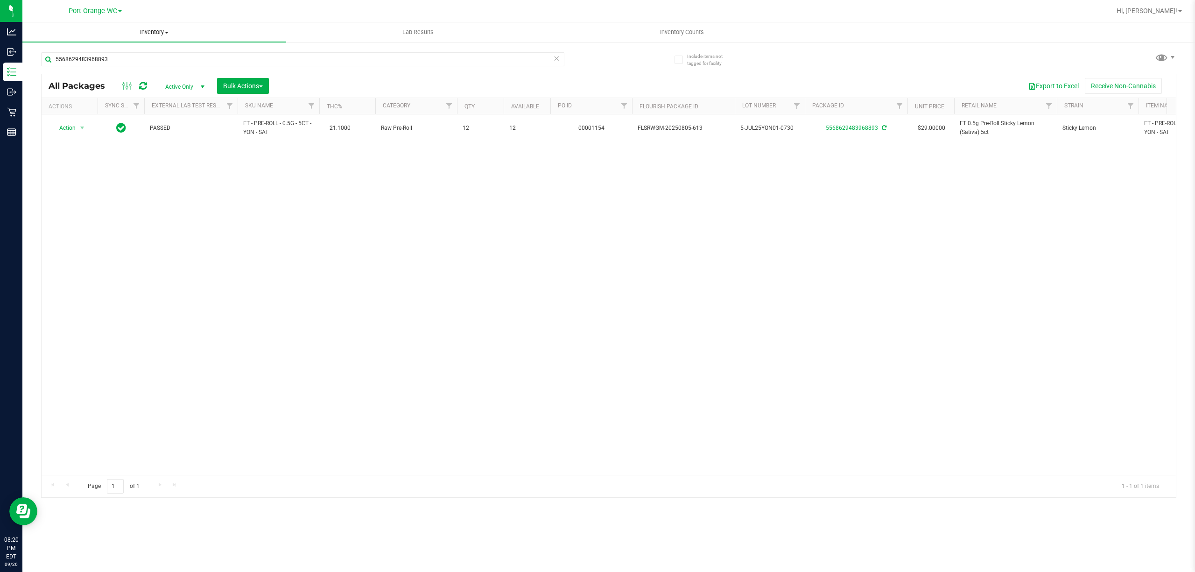
click at [148, 28] on span "Inventory" at bounding box center [154, 32] width 264 height 8
click at [708, 53] on span "Include items not tagged for facility" at bounding box center [710, 60] width 47 height 14
click at [0, 0] on input "Include items not tagged for facility" at bounding box center [0, 0] width 0 height 0
click at [694, 28] on span "Inventory Counts" at bounding box center [681, 32] width 69 height 8
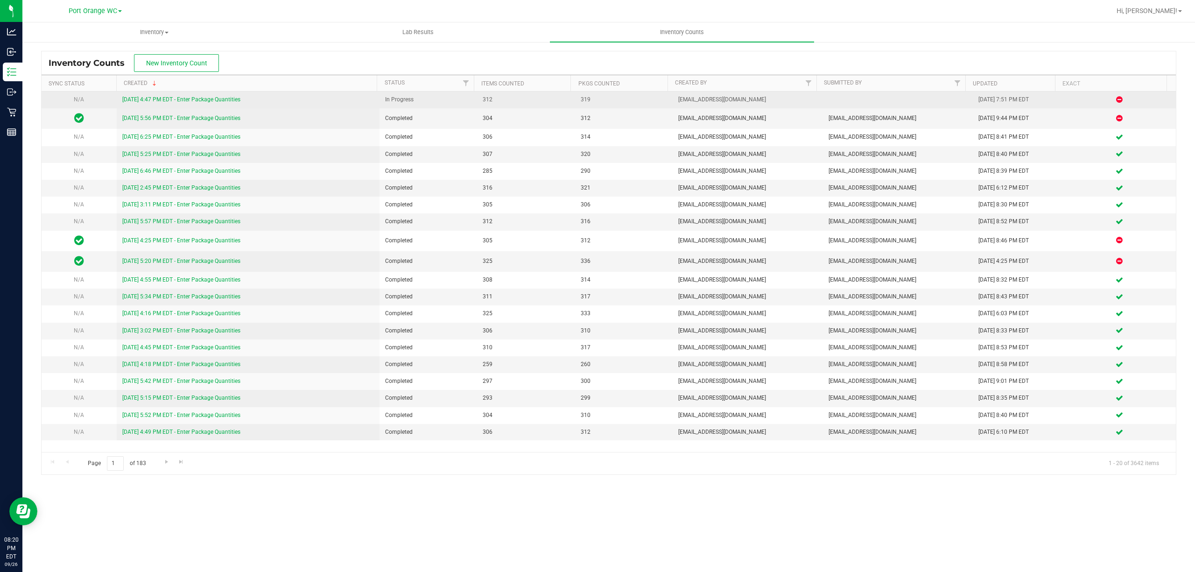
click at [234, 99] on link "9/26/25 4:47 PM EDT - Enter Package Quantities" at bounding box center [181, 99] width 118 height 7
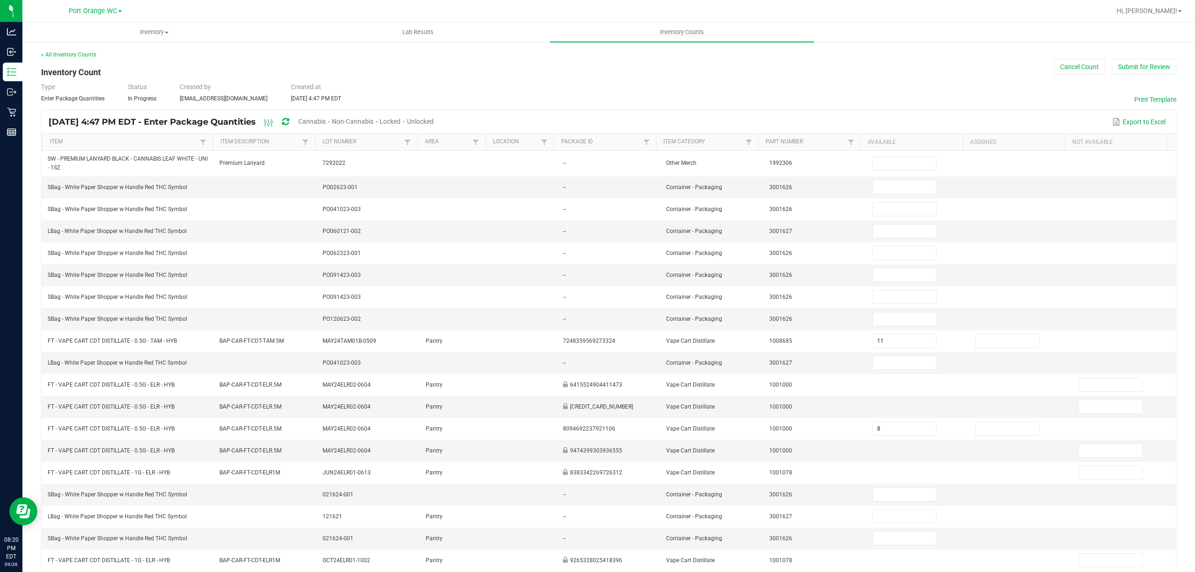
click at [326, 119] on span "Cannabis" at bounding box center [312, 121] width 28 height 7
type input "11"
type input "8"
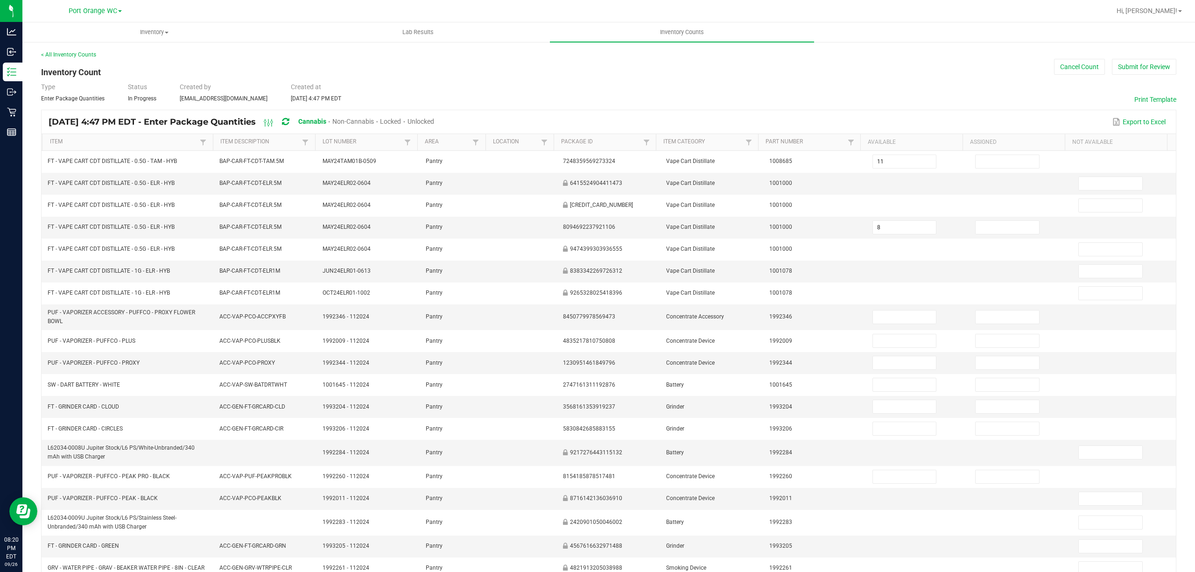
click at [434, 121] on span "Unlocked" at bounding box center [420, 121] width 27 height 7
type input "6"
type input "3"
type input "20"
type input "8"
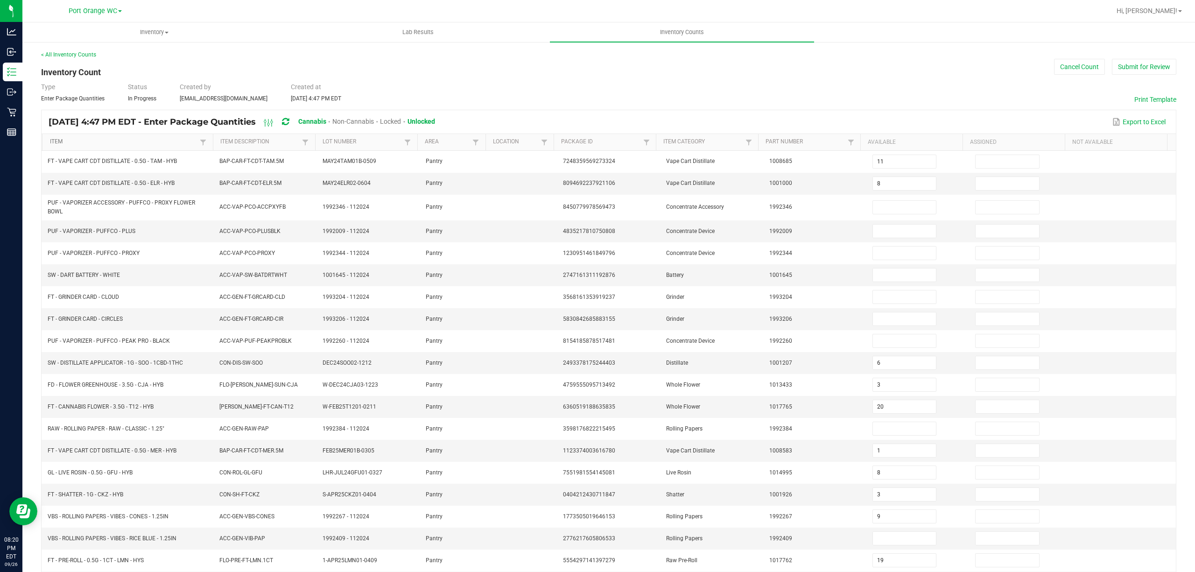
click at [157, 142] on link "Item" at bounding box center [123, 141] width 147 height 7
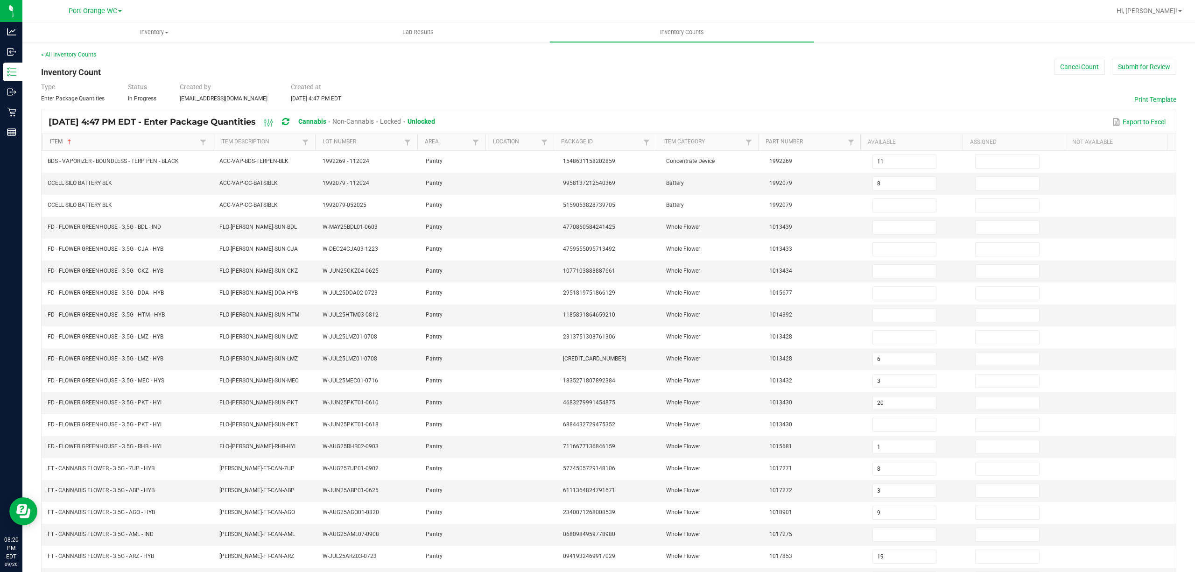
type input "2"
type input "9"
type input "0"
type input "18"
type input "7"
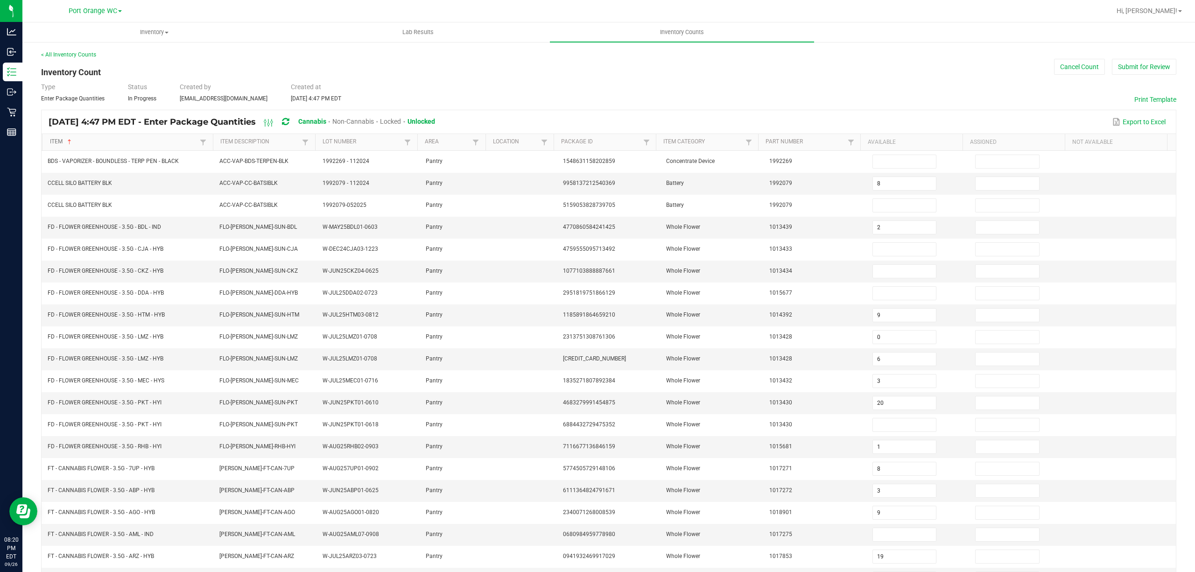
type input "1"
type input "7"
type input "18"
type input "3"
type input "17"
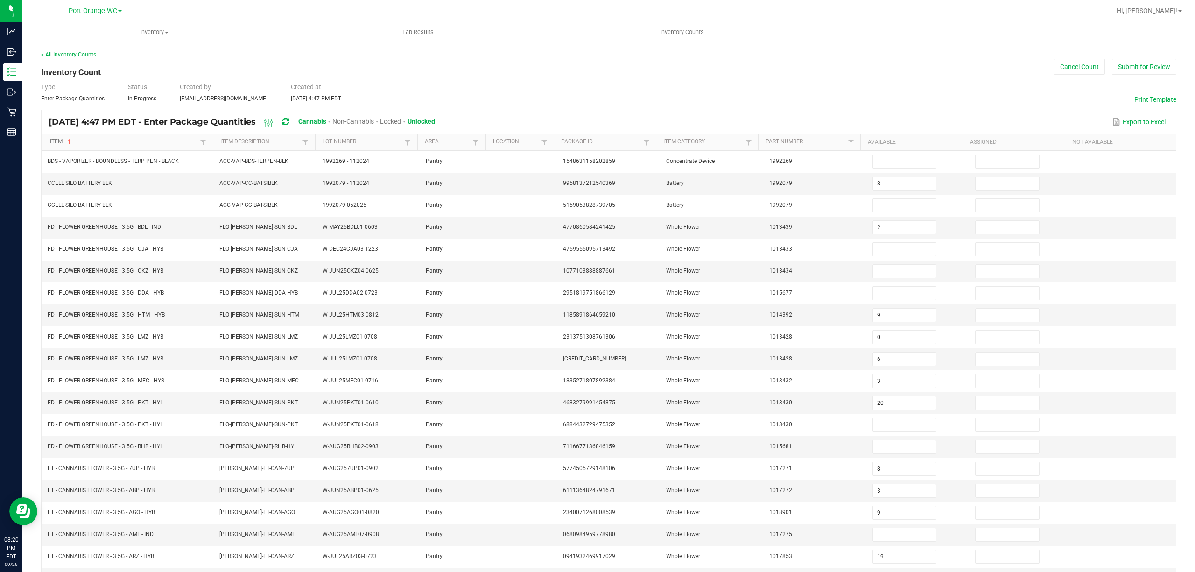
type input "10"
type input "3"
type input "20"
type input "15"
type input "18"
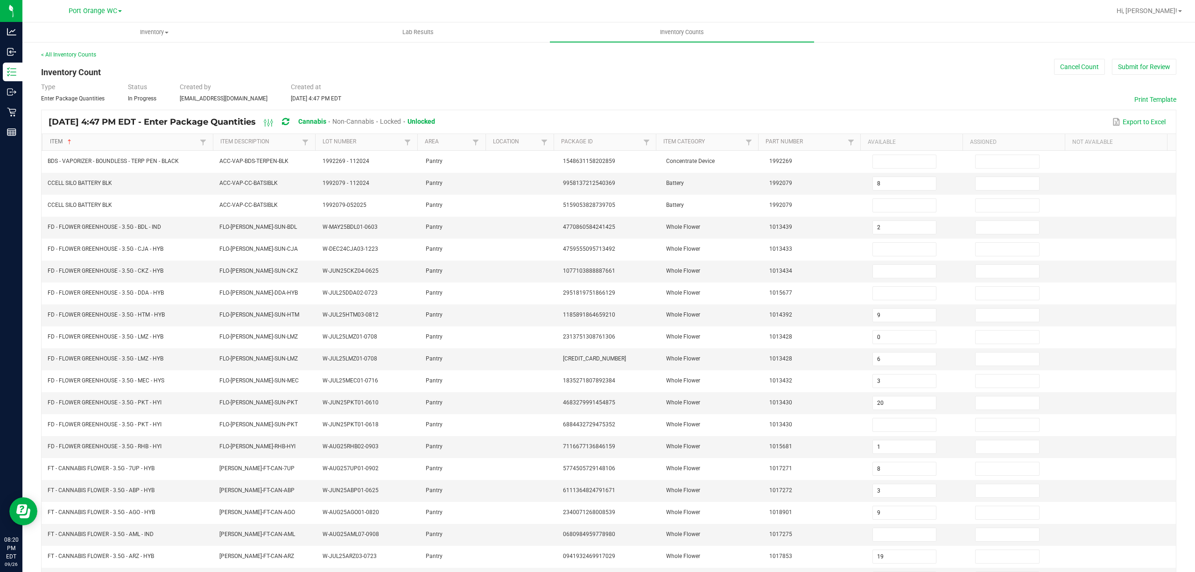
type input "11"
type input "18"
click at [1143, 67] on button "Submit for Review" at bounding box center [1144, 67] width 64 height 16
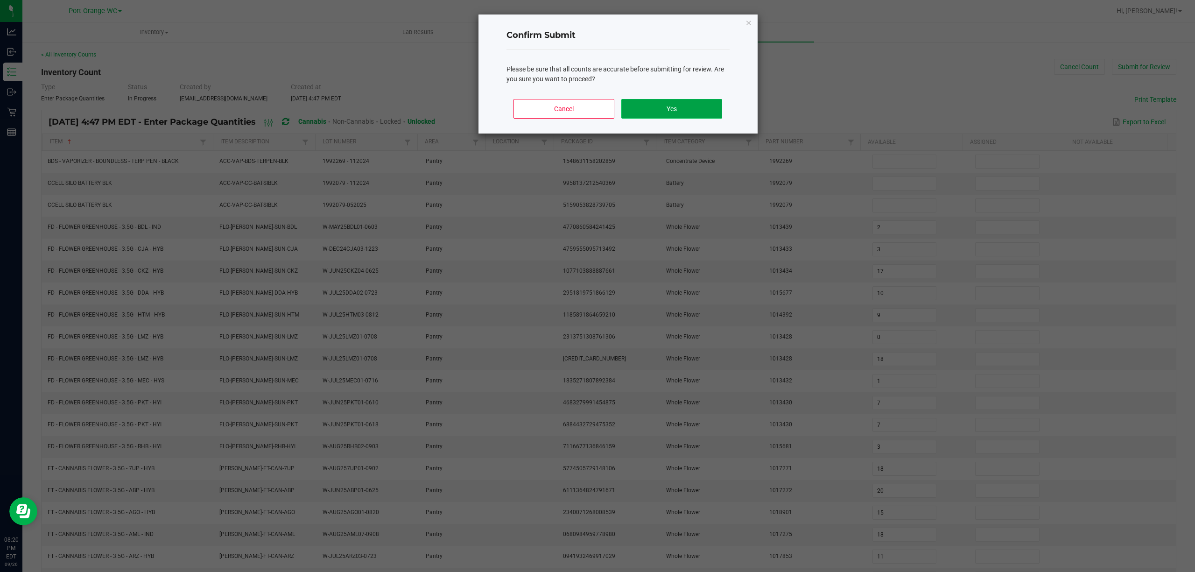
click at [701, 113] on button "Yes" at bounding box center [671, 109] width 100 height 20
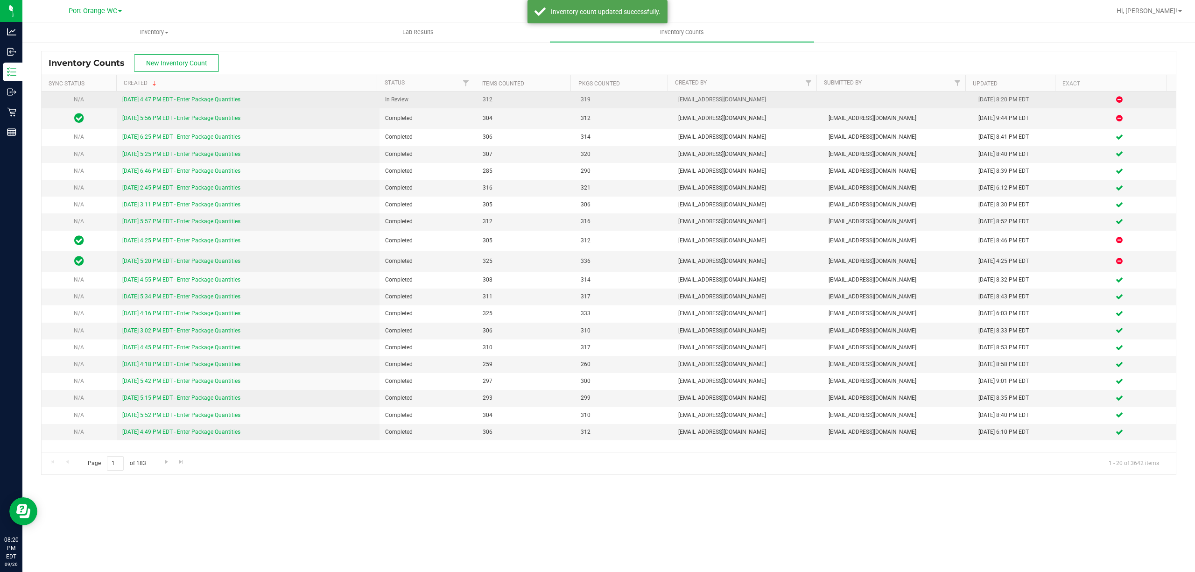
click at [217, 103] on link "9/26/25 4:47 PM EDT - Enter Package Quantities" at bounding box center [181, 99] width 118 height 7
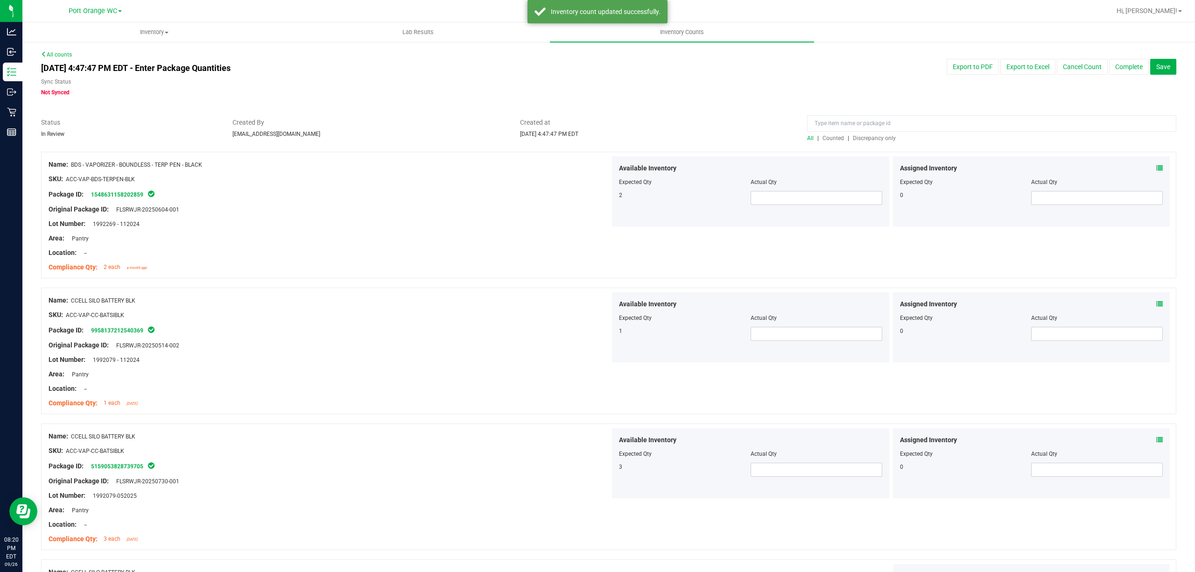
click at [883, 140] on span "Discrepancy only" at bounding box center [874, 138] width 43 height 7
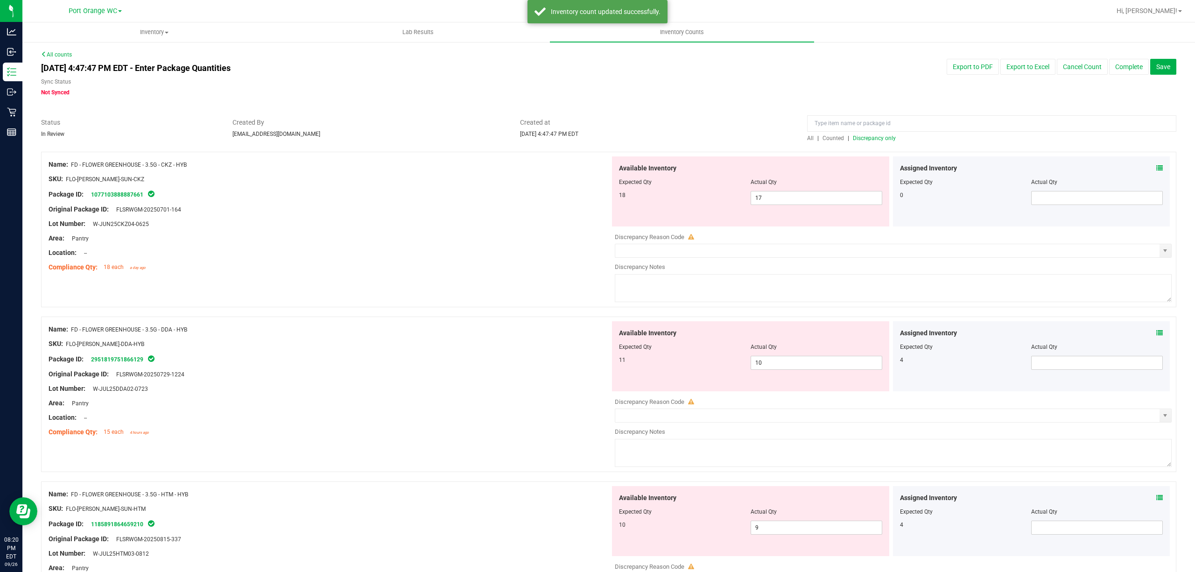
click at [1156, 168] on icon at bounding box center [1159, 168] width 7 height 7
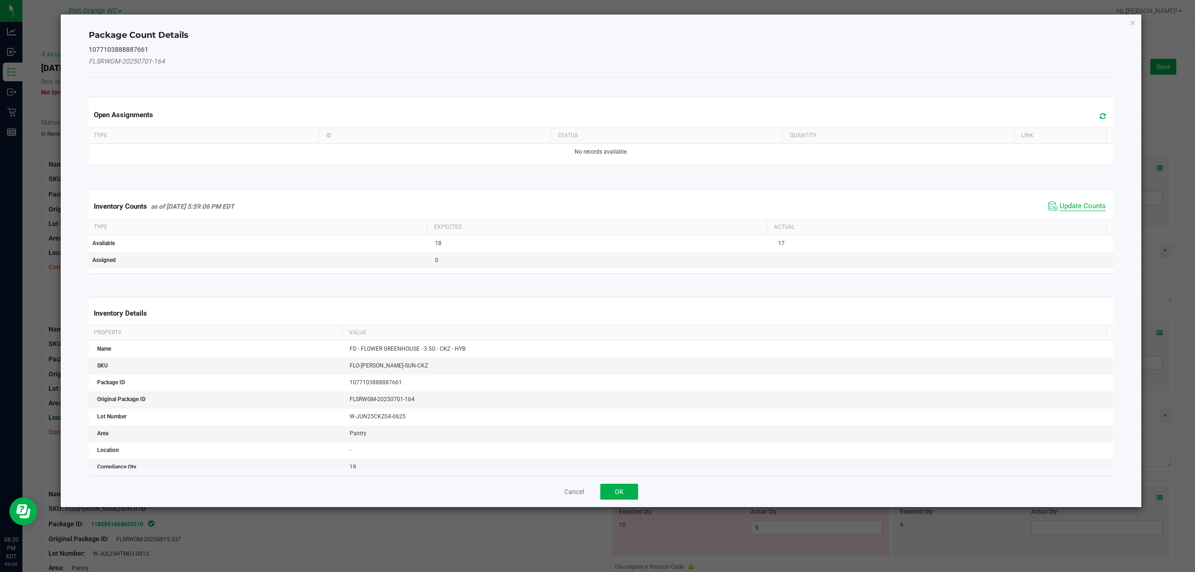
click at [1081, 210] on span "Update Counts" at bounding box center [1082, 206] width 46 height 9
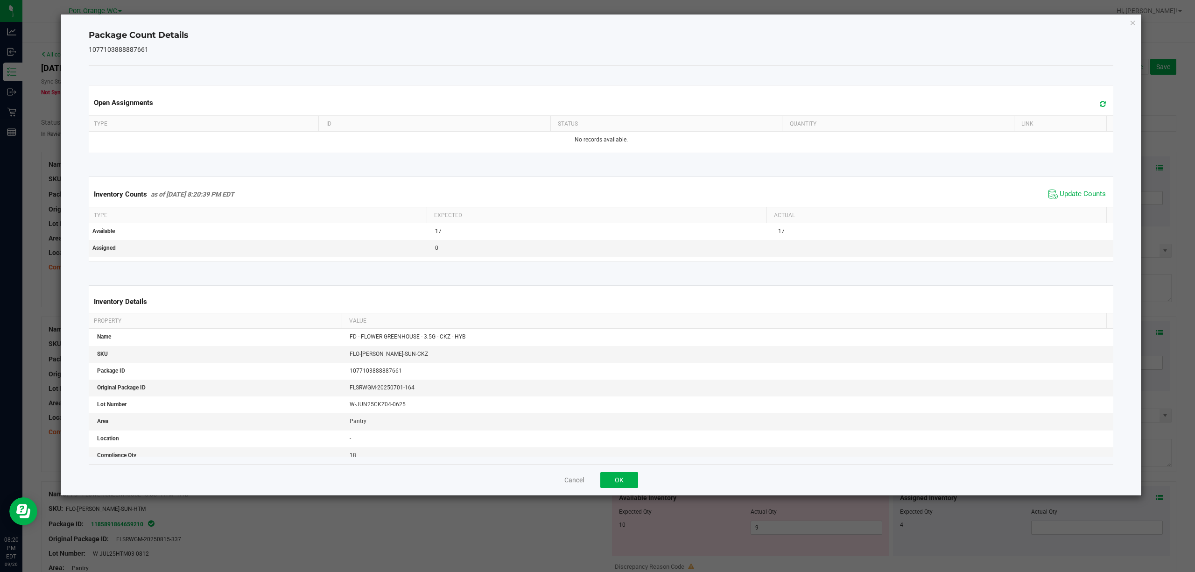
click at [622, 460] on div "Open Assignments Type ID Status Quantity Link No records available. Inventory C…" at bounding box center [601, 265] width 1025 height 398
click at [622, 477] on button "OK" at bounding box center [619, 480] width 38 height 16
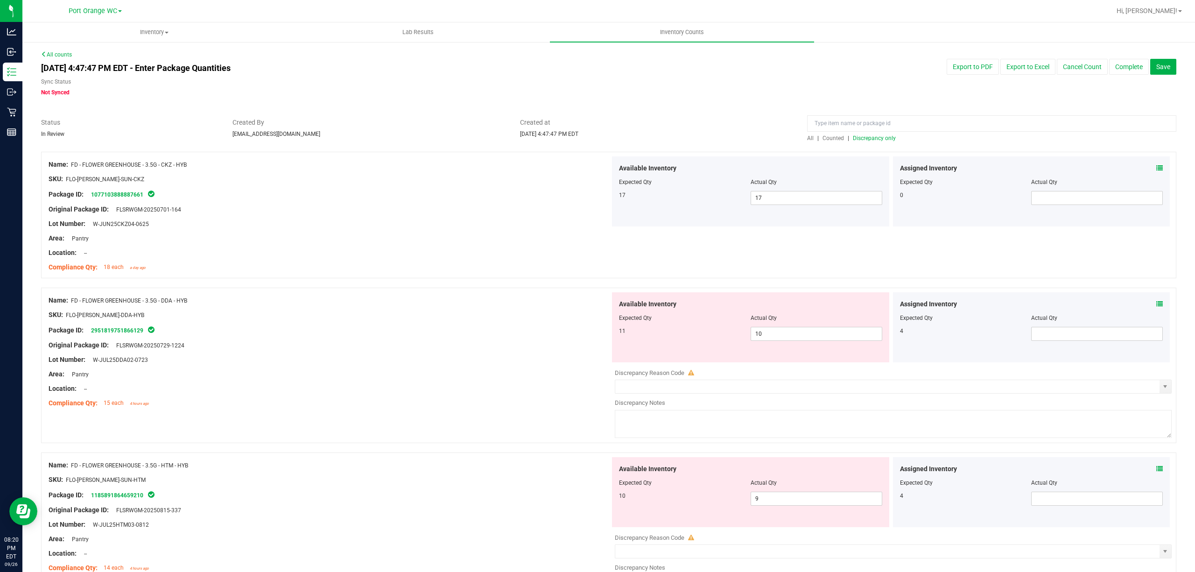
click at [1156, 304] on icon at bounding box center [1159, 304] width 7 height 7
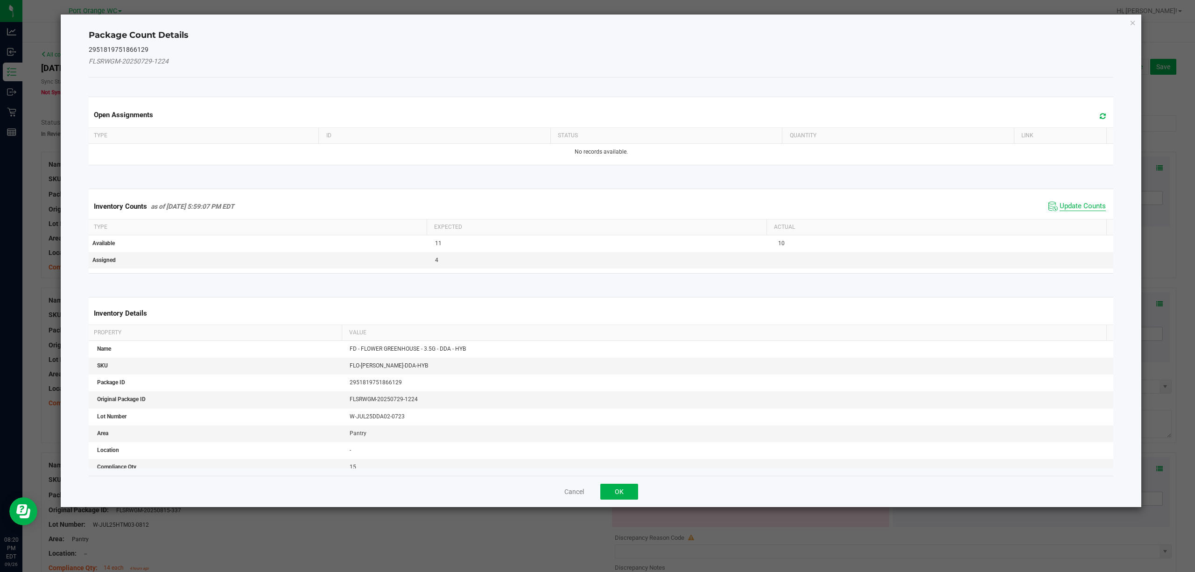
click at [1078, 207] on span "Update Counts" at bounding box center [1082, 206] width 46 height 9
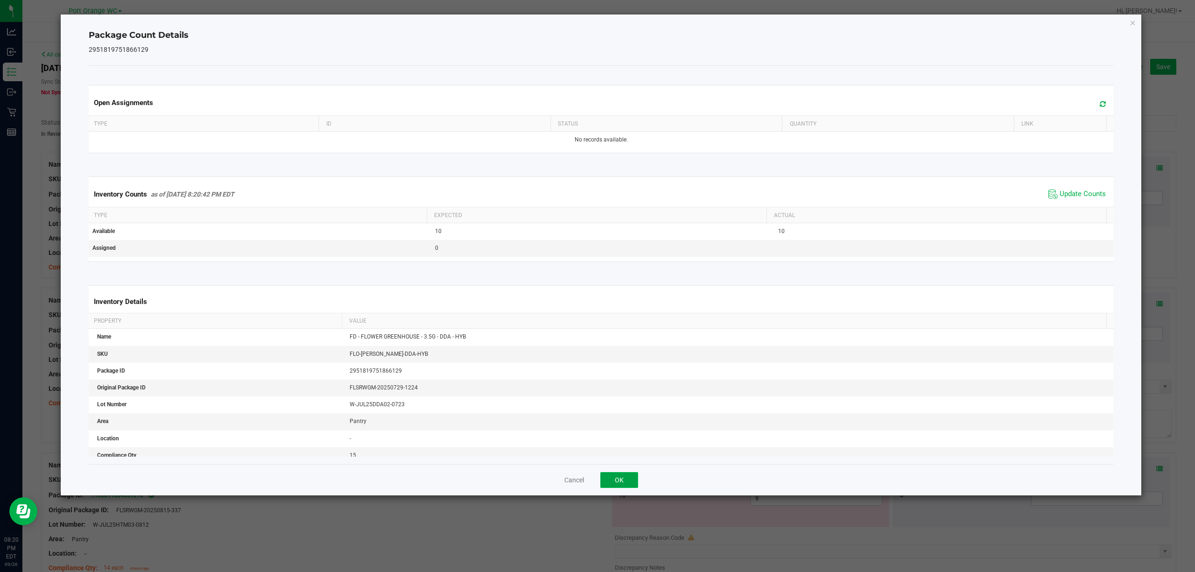
click at [634, 479] on button "OK" at bounding box center [619, 480] width 38 height 16
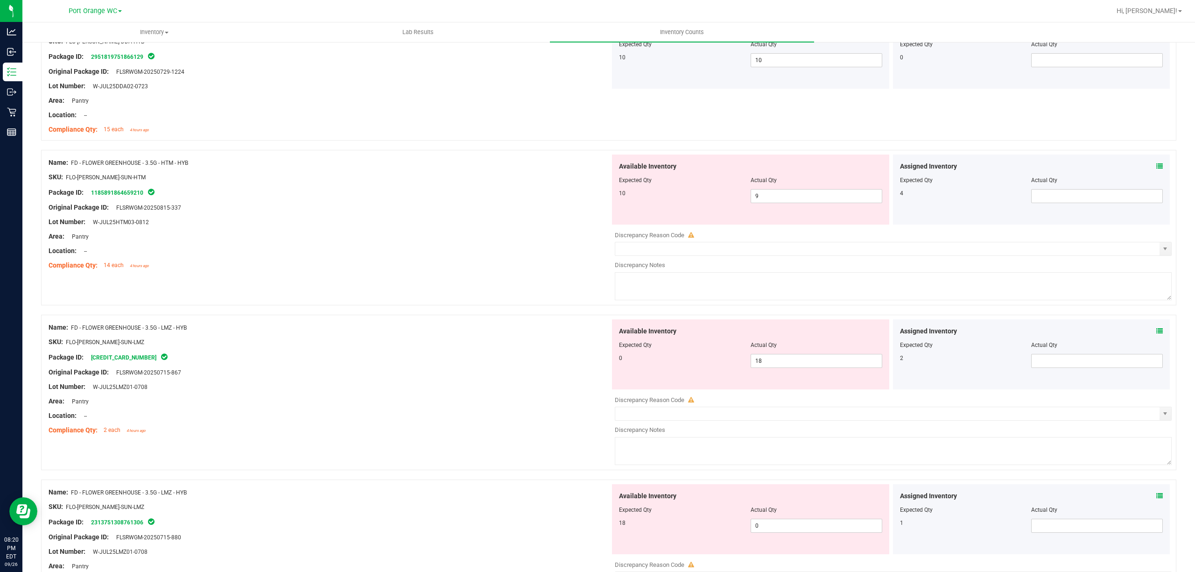
scroll to position [284, 0]
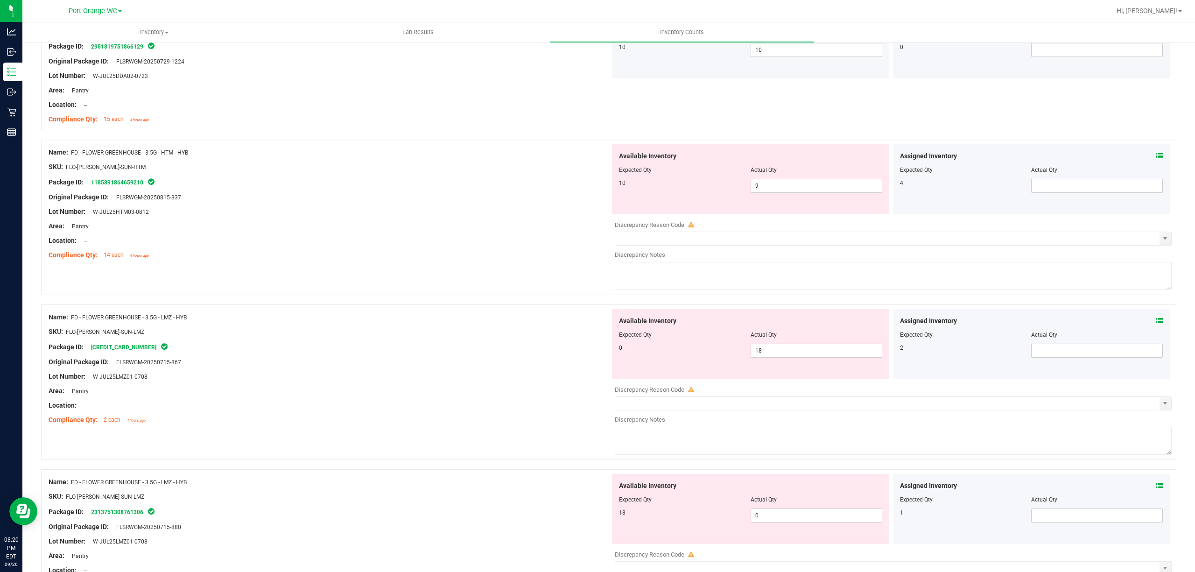
click at [1156, 157] on icon at bounding box center [1159, 156] width 7 height 7
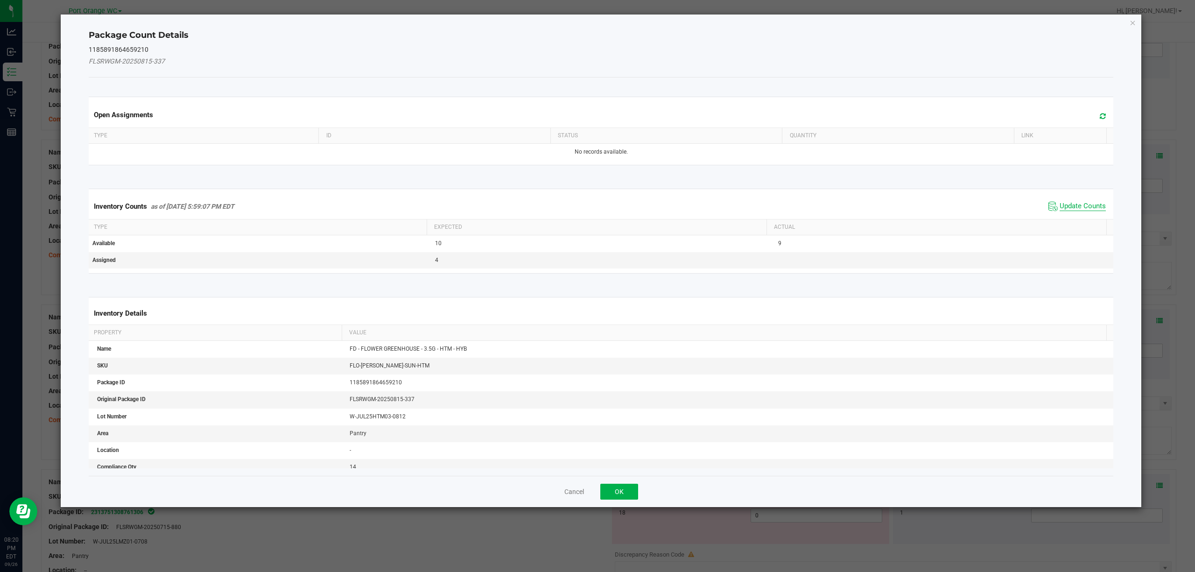
click at [1083, 207] on span "Update Counts" at bounding box center [1082, 206] width 46 height 9
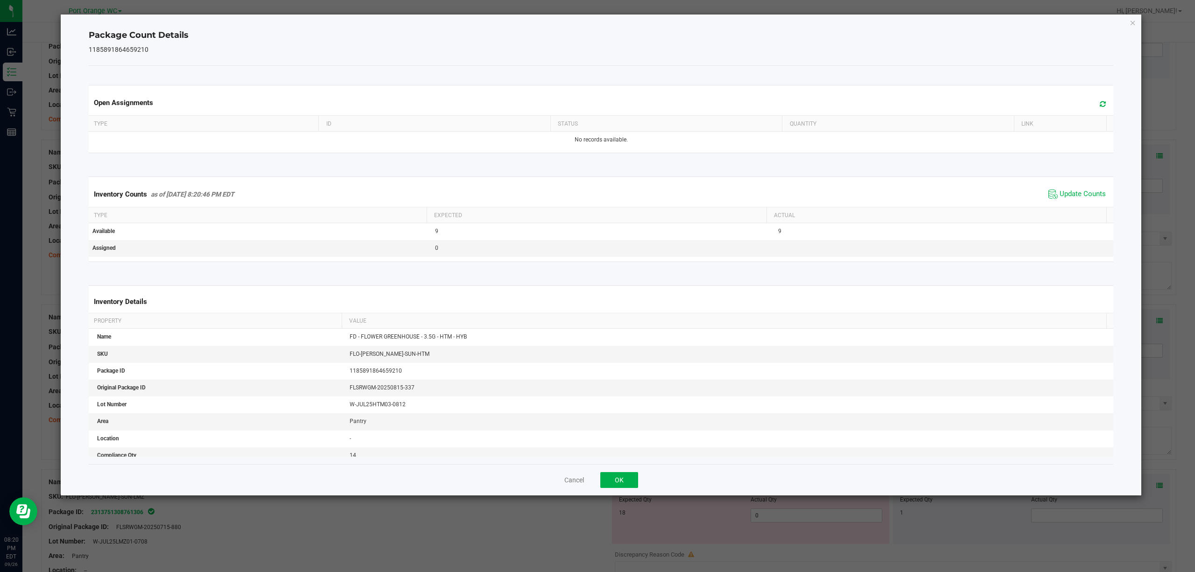
click at [614, 460] on div "Open Assignments Type ID Status Quantity Link No records available. Inventory C…" at bounding box center [601, 265] width 1025 height 398
click at [631, 475] on button "OK" at bounding box center [619, 480] width 38 height 16
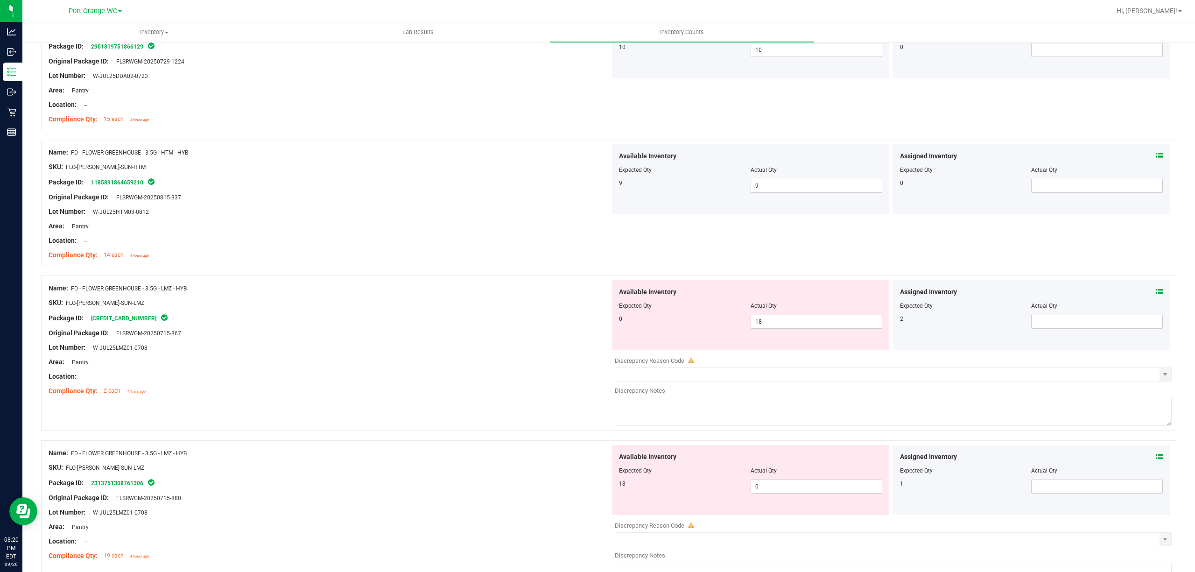
click at [1156, 292] on icon at bounding box center [1159, 291] width 7 height 7
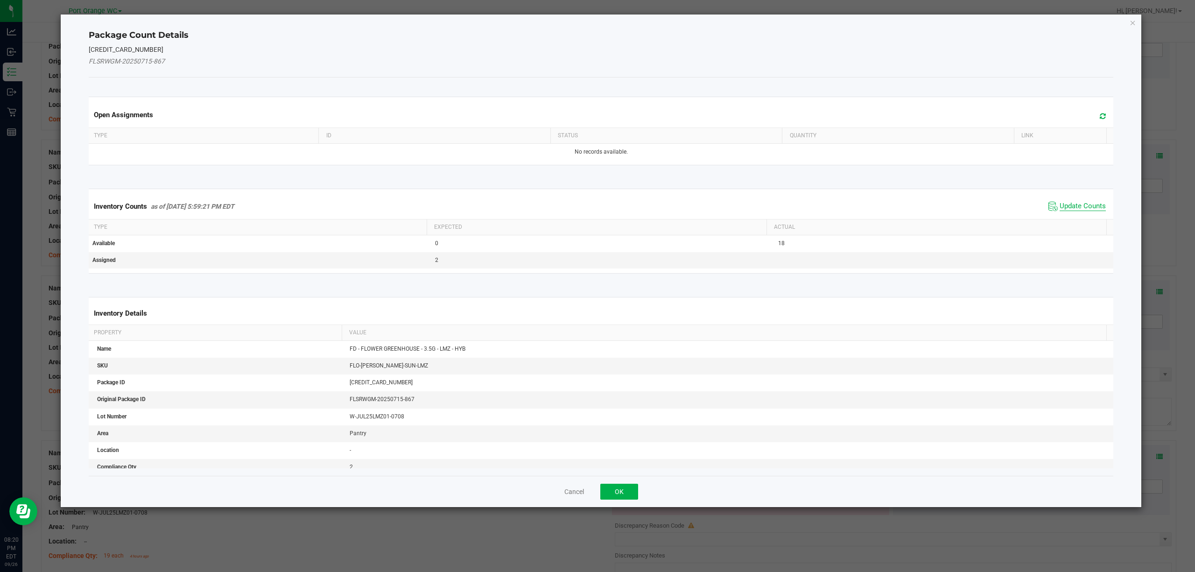
click at [1059, 206] on span "Update Counts" at bounding box center [1082, 206] width 46 height 9
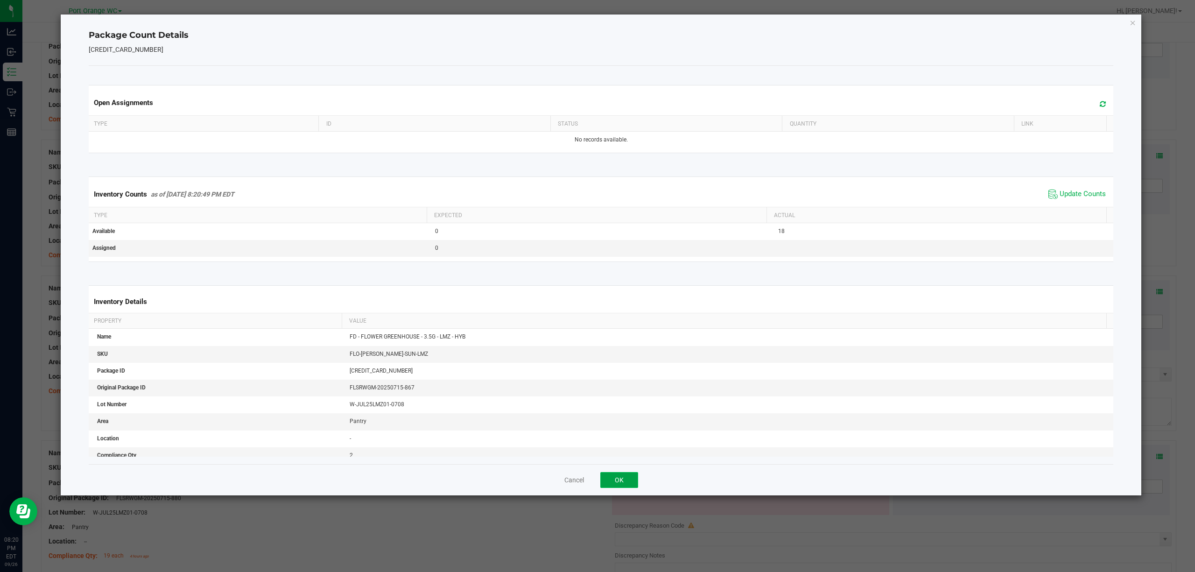
click at [608, 475] on button "OK" at bounding box center [619, 480] width 38 height 16
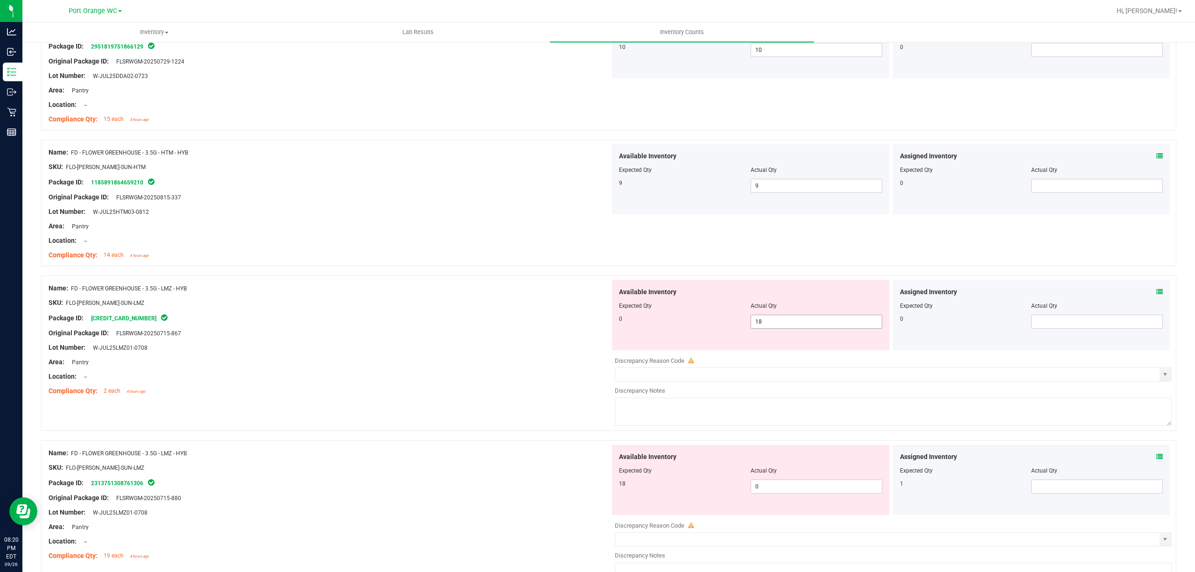
click at [791, 323] on input "18" at bounding box center [816, 321] width 131 height 13
type input "1"
type input "0"
click at [789, 488] on div "Available Inventory Expected Qty Actual Qty 18 0 0" at bounding box center [890, 519] width 561 height 148
type input "0"
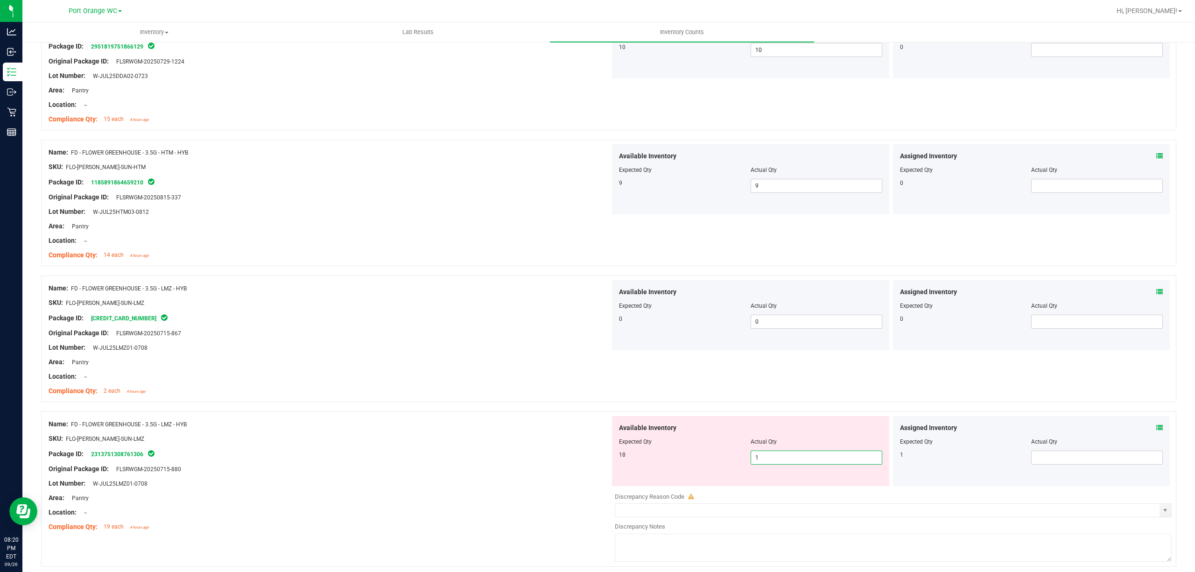
type input "18"
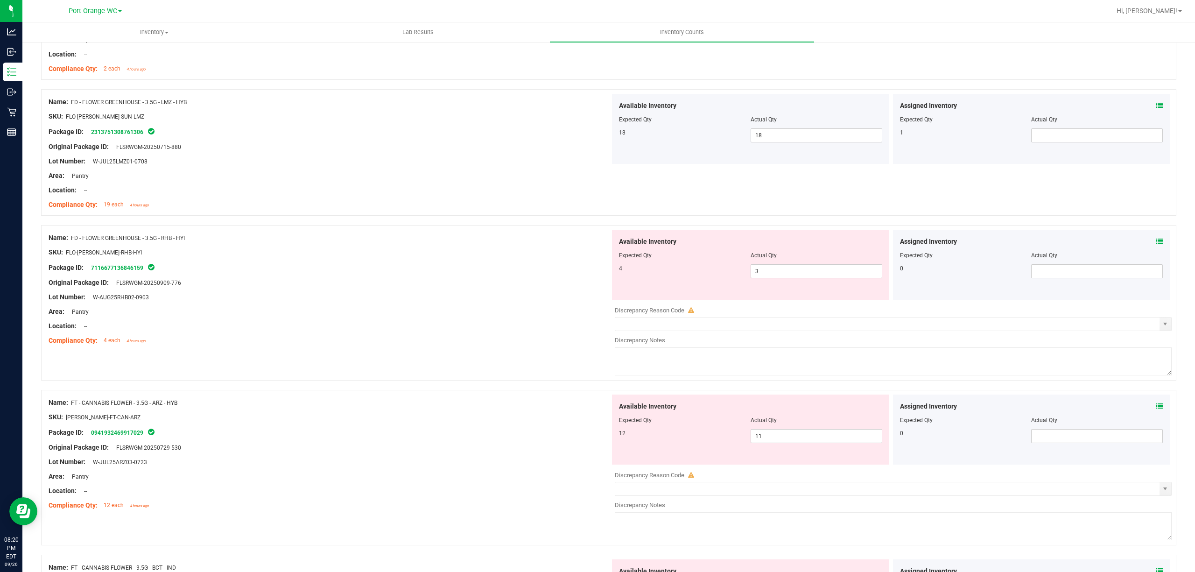
scroll to position [607, 0]
click at [1156, 246] on span at bounding box center [1159, 241] width 7 height 10
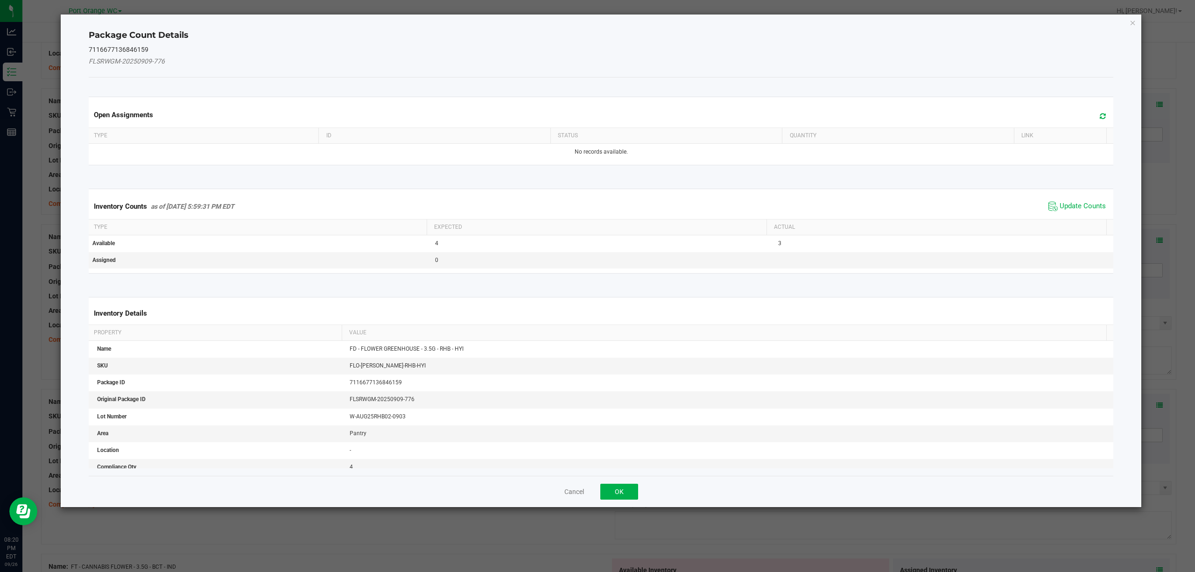
click at [1081, 224] on th "Actual" at bounding box center [936, 227] width 340 height 16
click at [1089, 208] on span "Update Counts" at bounding box center [1082, 206] width 46 height 9
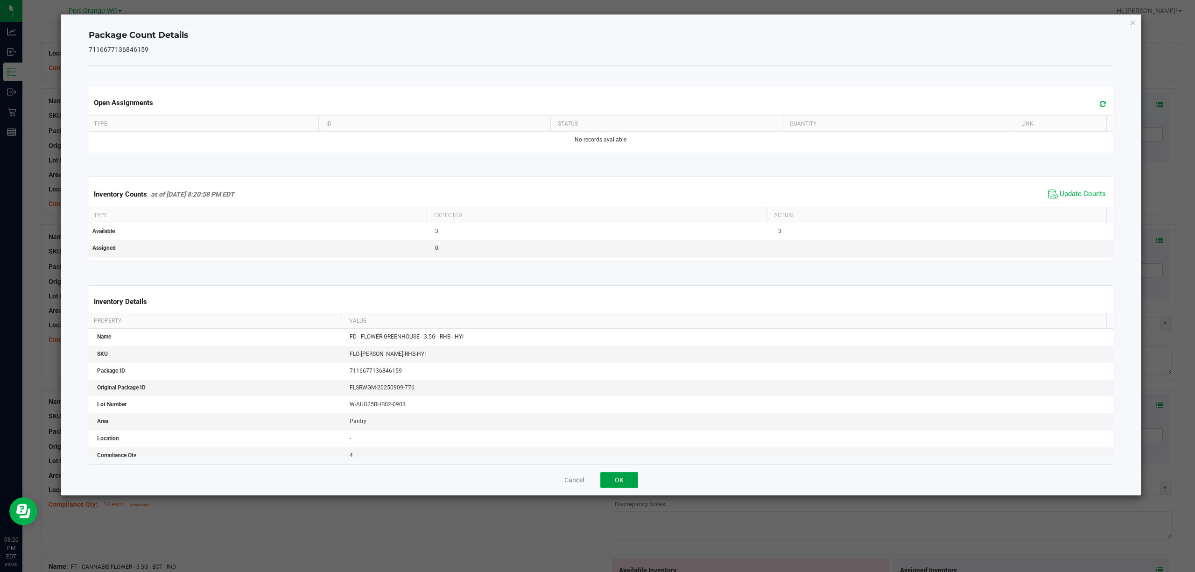
click at [614, 477] on button "OK" at bounding box center [619, 480] width 38 height 16
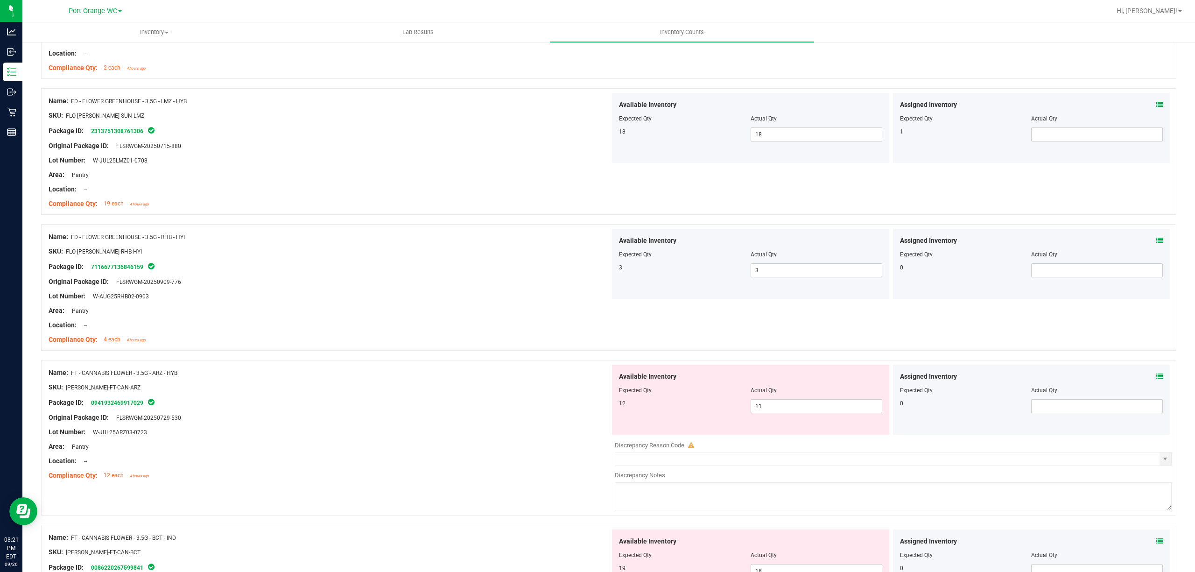
click at [1156, 378] on icon at bounding box center [1159, 376] width 7 height 7
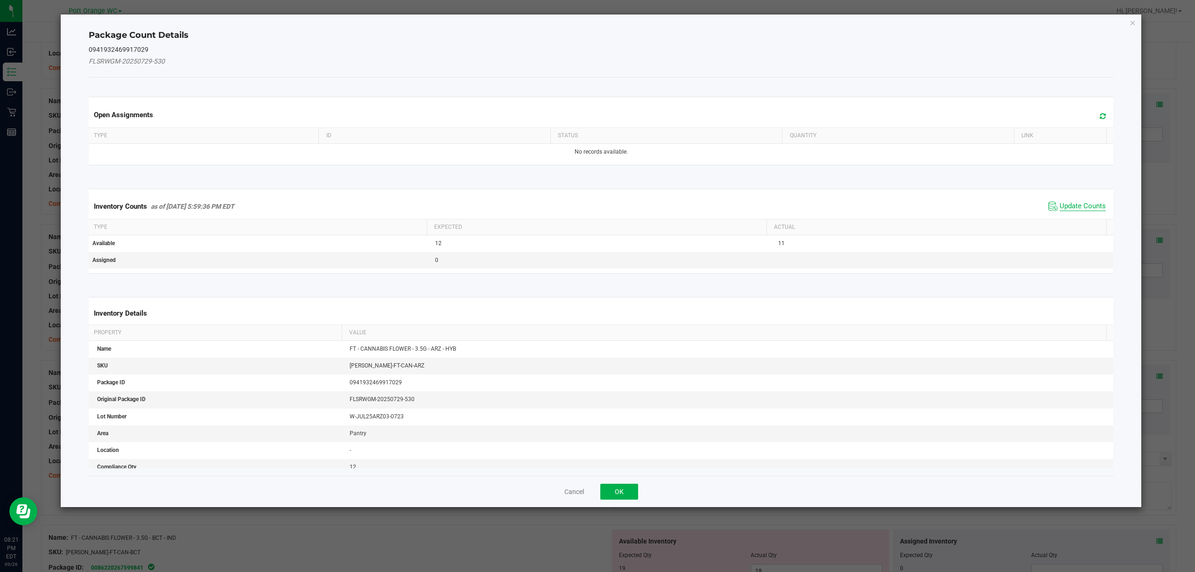
click at [1076, 208] on span "Update Counts" at bounding box center [1082, 206] width 46 height 9
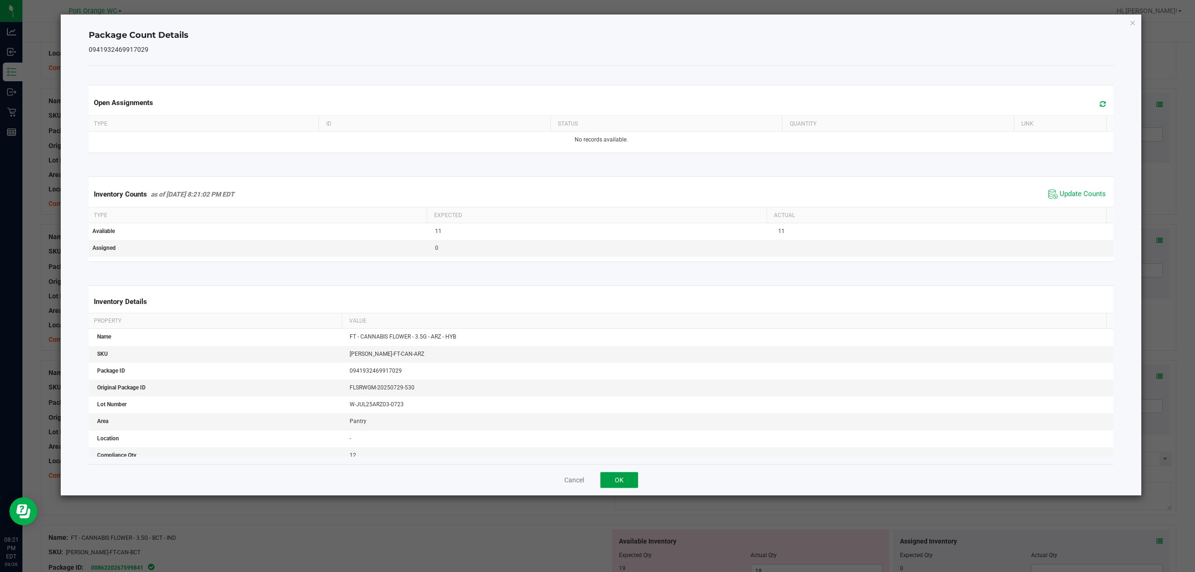
click at [628, 475] on button "OK" at bounding box center [619, 480] width 38 height 16
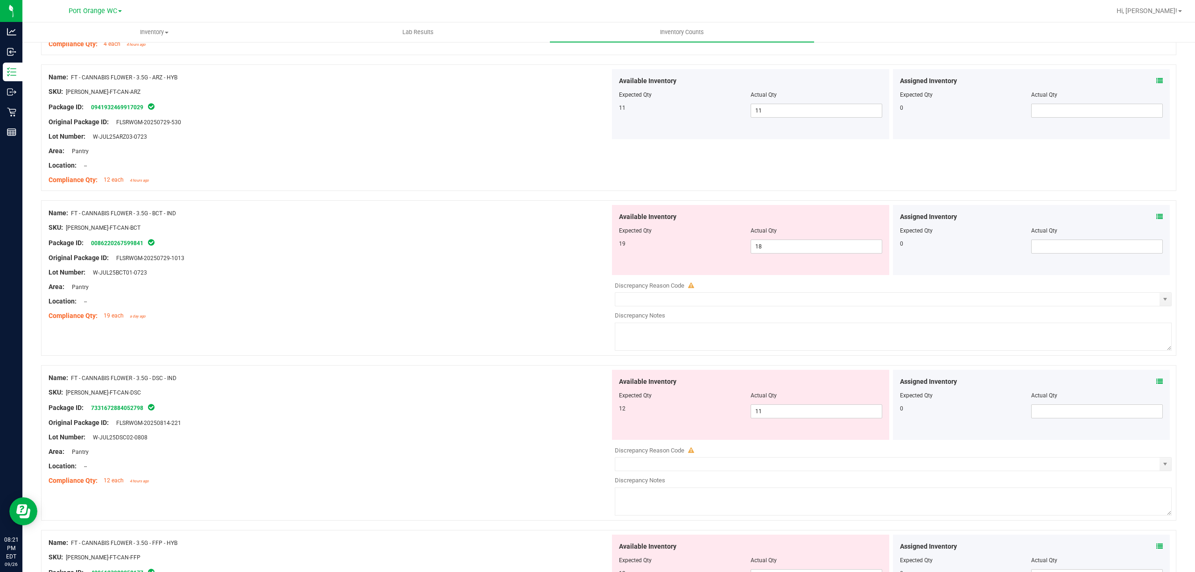
scroll to position [903, 0]
click at [1156, 215] on icon at bounding box center [1159, 216] width 7 height 7
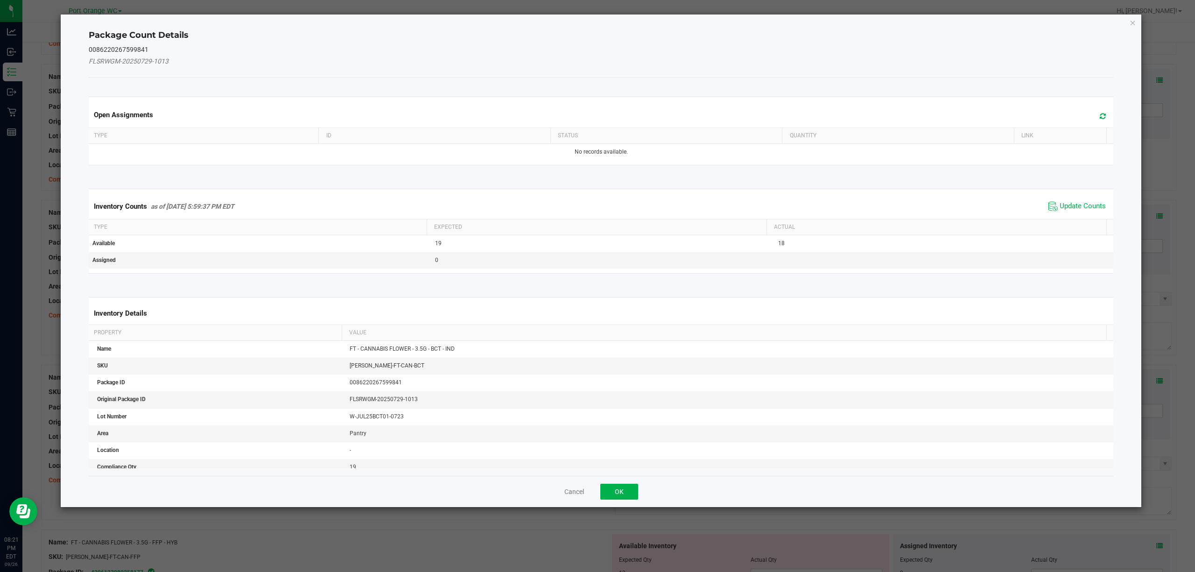
click at [1040, 223] on th "Actual" at bounding box center [936, 227] width 340 height 16
click at [1092, 204] on span "Update Counts" at bounding box center [1082, 206] width 46 height 9
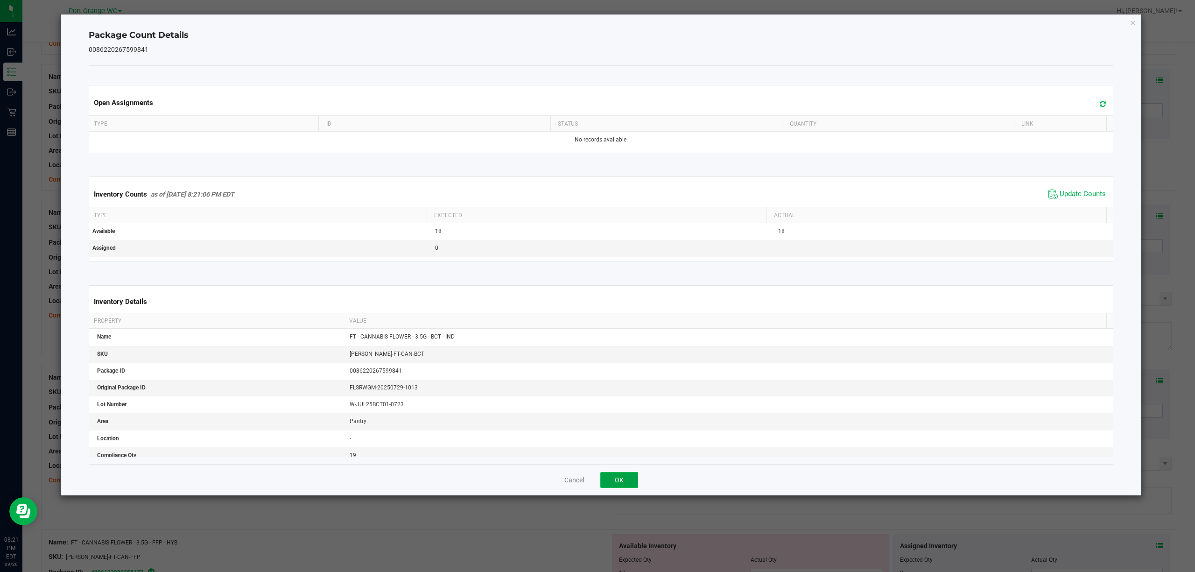
click at [621, 477] on button "OK" at bounding box center [619, 480] width 38 height 16
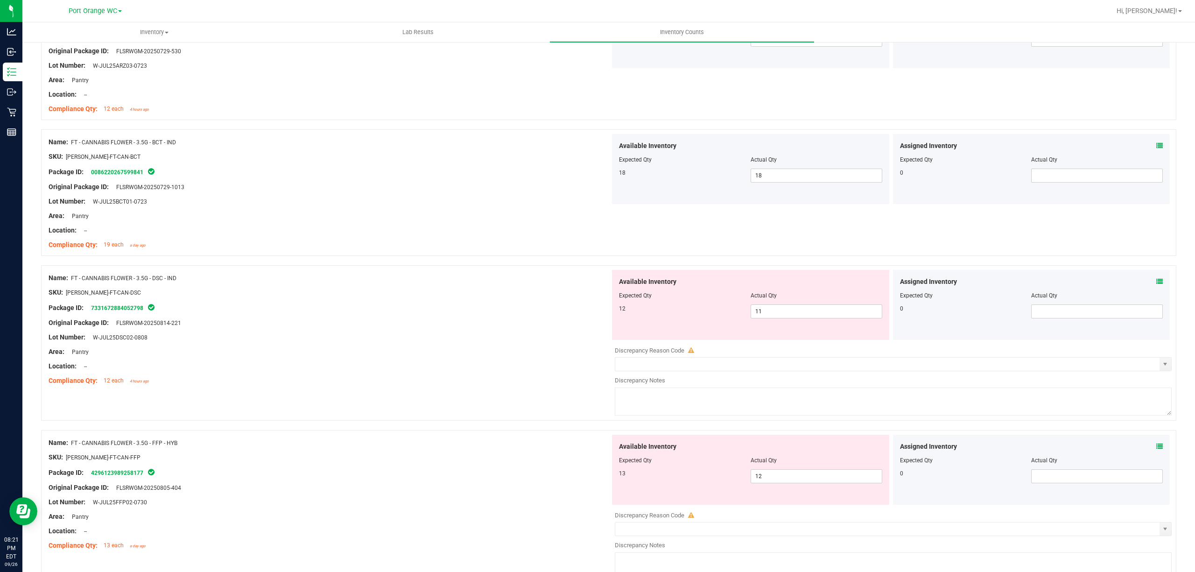
scroll to position [974, 0]
click at [1156, 284] on icon at bounding box center [1159, 281] width 7 height 7
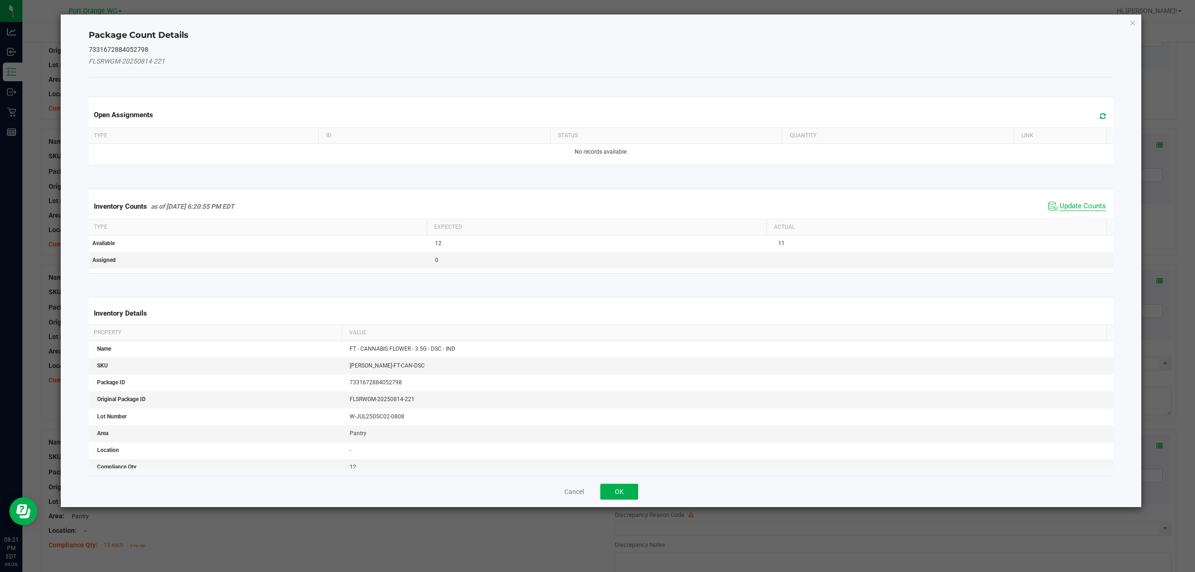
click at [1078, 209] on span "Update Counts" at bounding box center [1082, 206] width 46 height 9
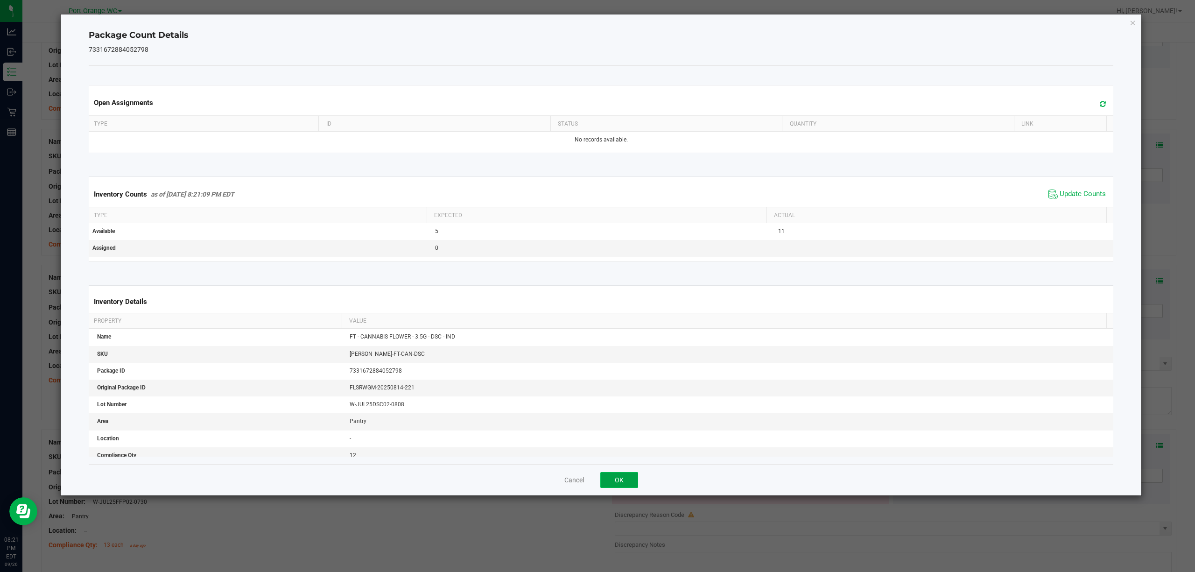
click at [638, 477] on button "OK" at bounding box center [619, 480] width 38 height 16
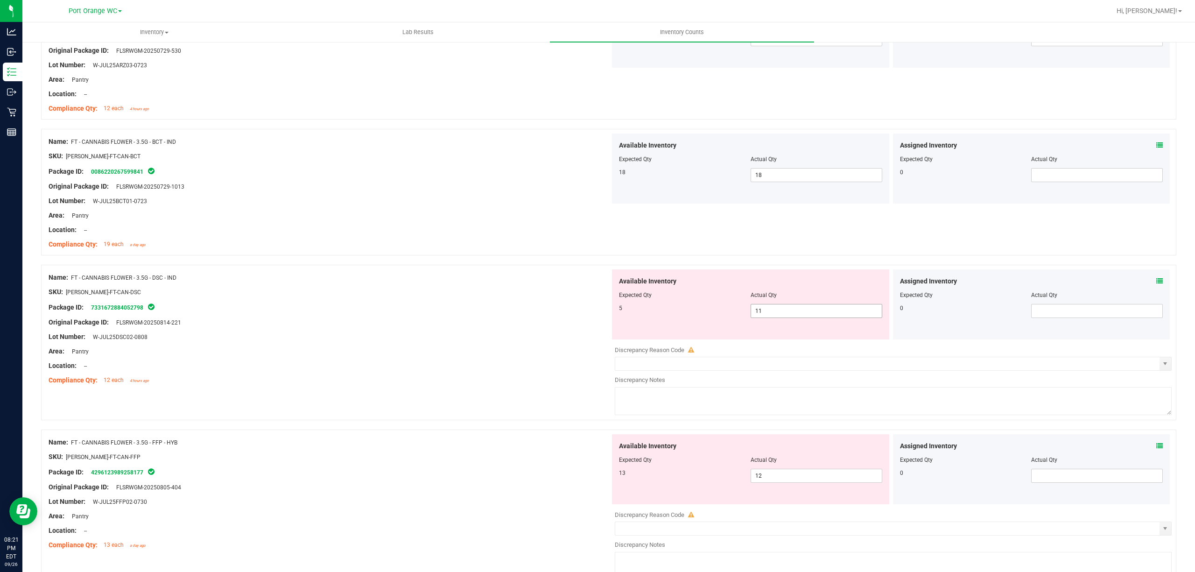
click at [841, 316] on input "11" at bounding box center [816, 310] width 131 height 13
type input "1"
type input "5"
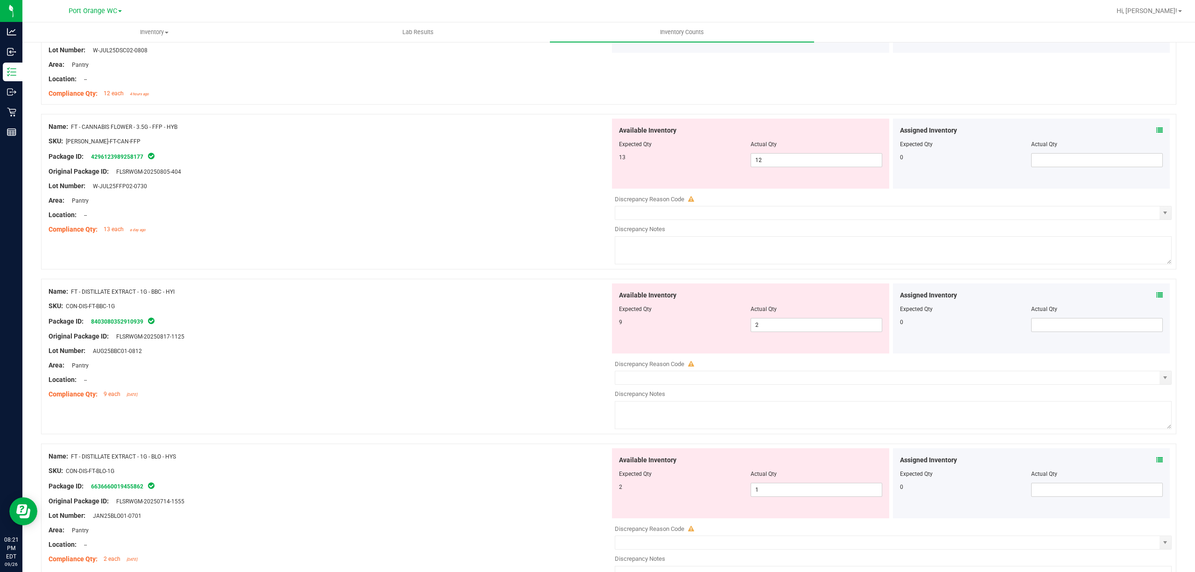
scroll to position [1265, 0]
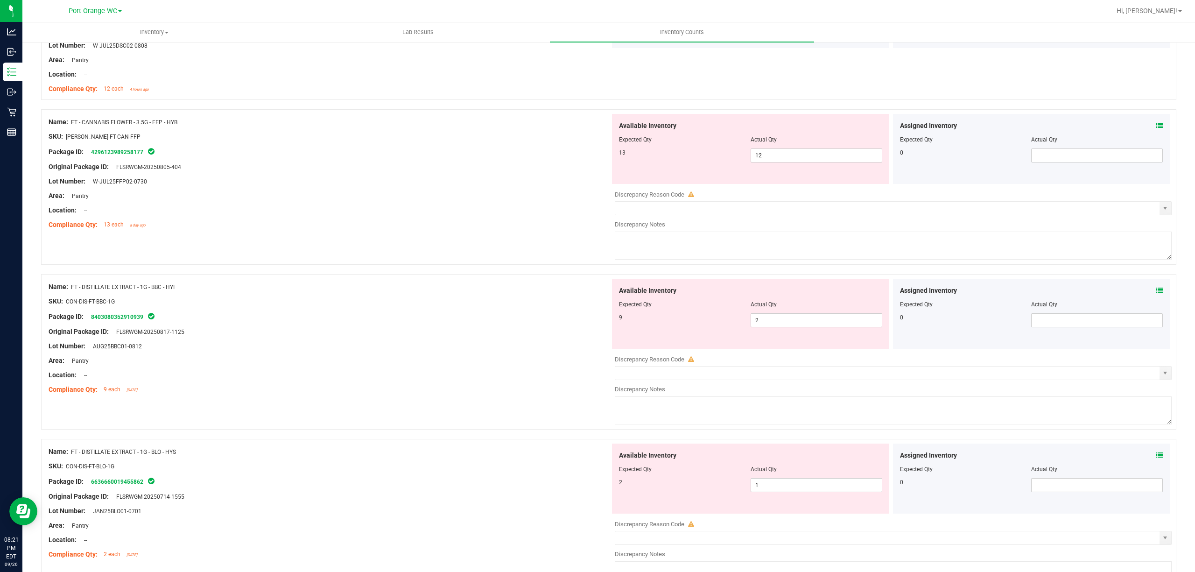
click at [1162, 131] on div "Assigned Inventory Expected Qty Actual Qty 0" at bounding box center [1031, 149] width 281 height 70
click at [1146, 152] on input "text" at bounding box center [1096, 155] width 131 height 13
click at [1156, 129] on icon at bounding box center [1159, 125] width 7 height 7
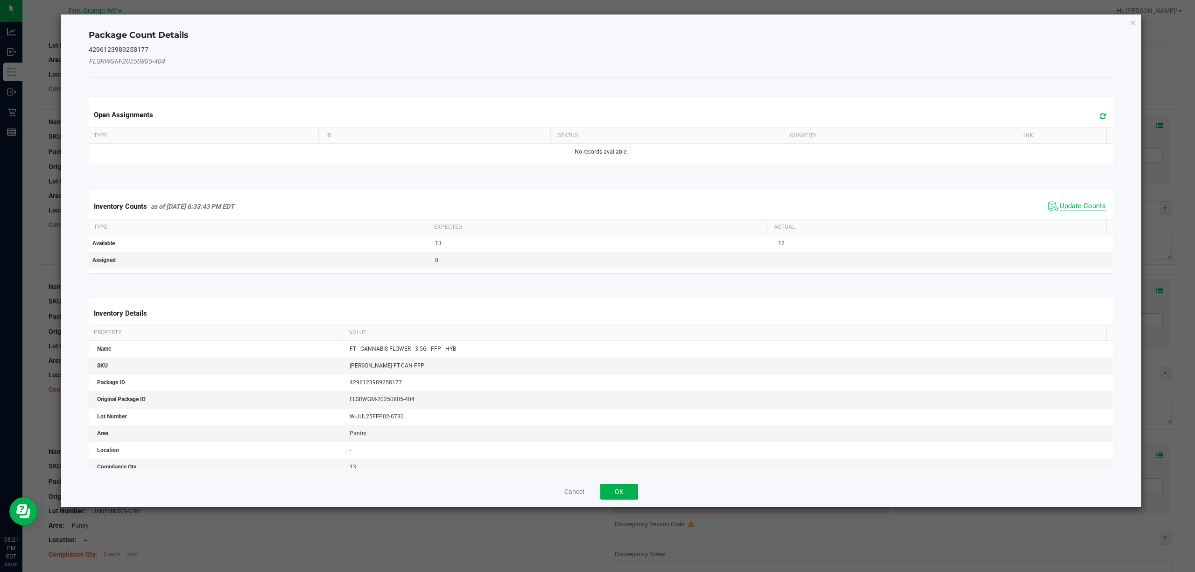
click at [1082, 210] on span "Update Counts" at bounding box center [1082, 206] width 46 height 9
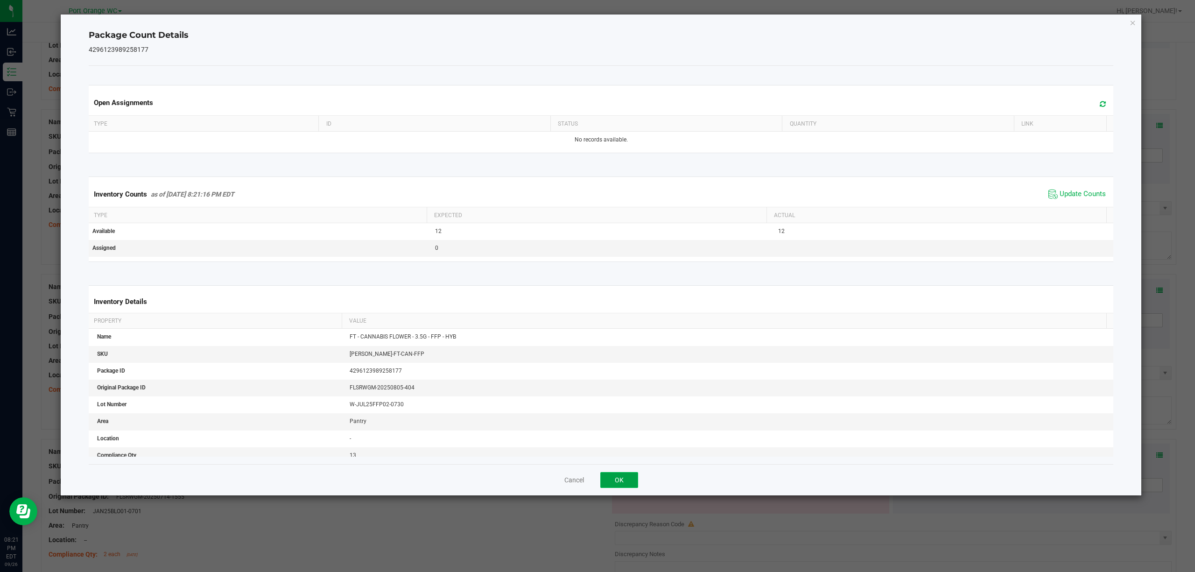
click at [636, 478] on button "OK" at bounding box center [619, 480] width 38 height 16
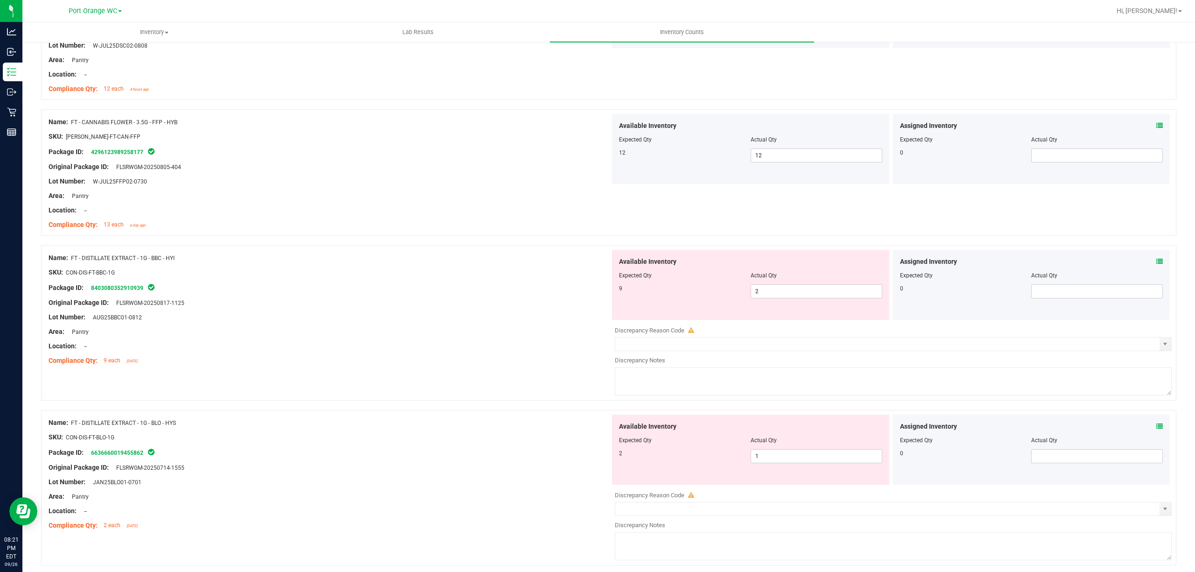
click at [1156, 264] on icon at bounding box center [1159, 261] width 7 height 7
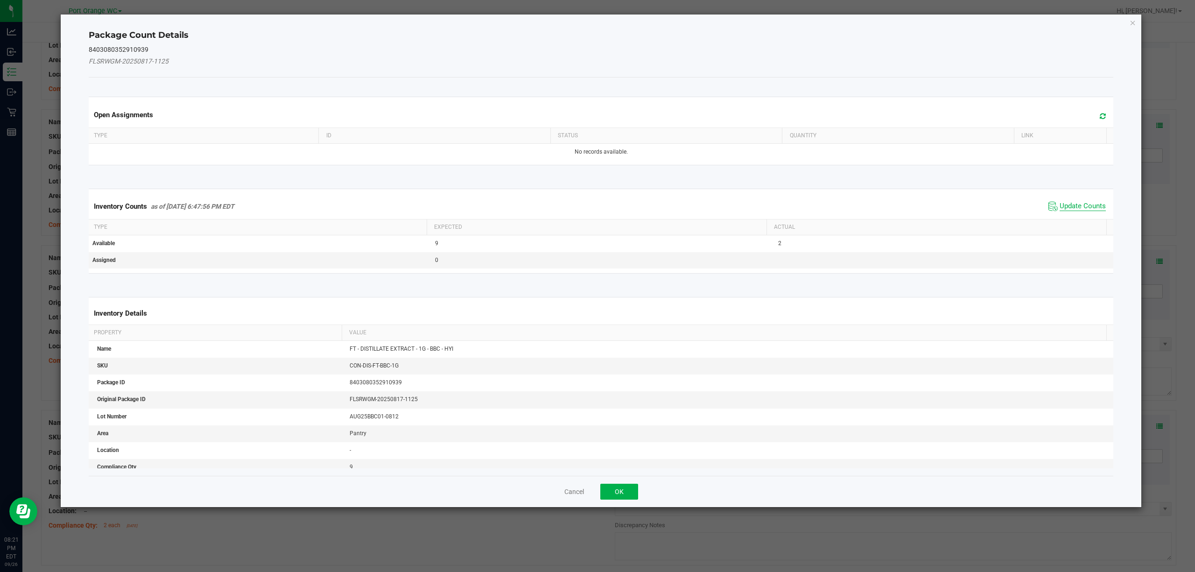
click at [1087, 207] on span "Update Counts" at bounding box center [1082, 206] width 46 height 9
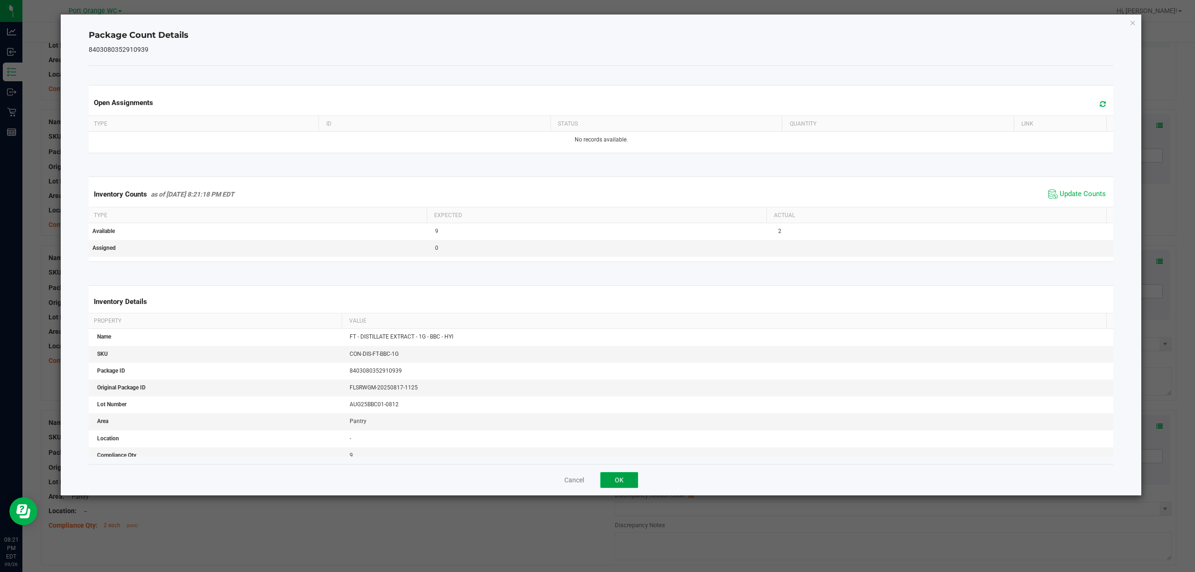
click at [630, 474] on button "OK" at bounding box center [619, 480] width 38 height 16
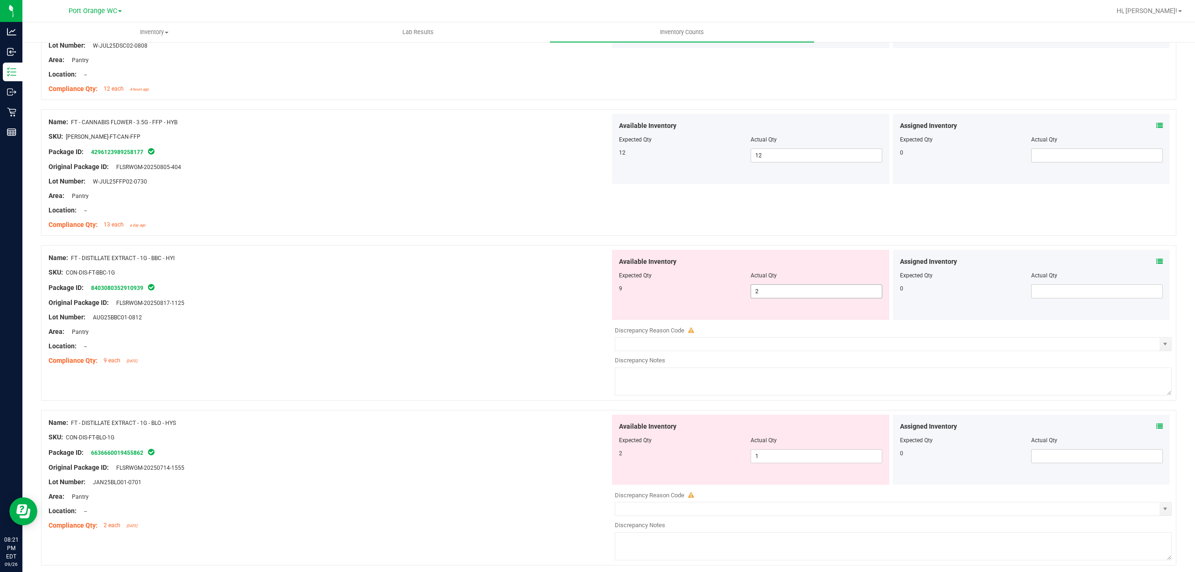
click at [804, 294] on input "2" at bounding box center [816, 291] width 131 height 13
type input "9"
click at [509, 478] on div "Name: FT - DISTILLATE EXTRACT - 1G - BLO - HYS SKU: CON-DIS-FT-BLO-1G Package I…" at bounding box center [329, 473] width 561 height 119
type input "9"
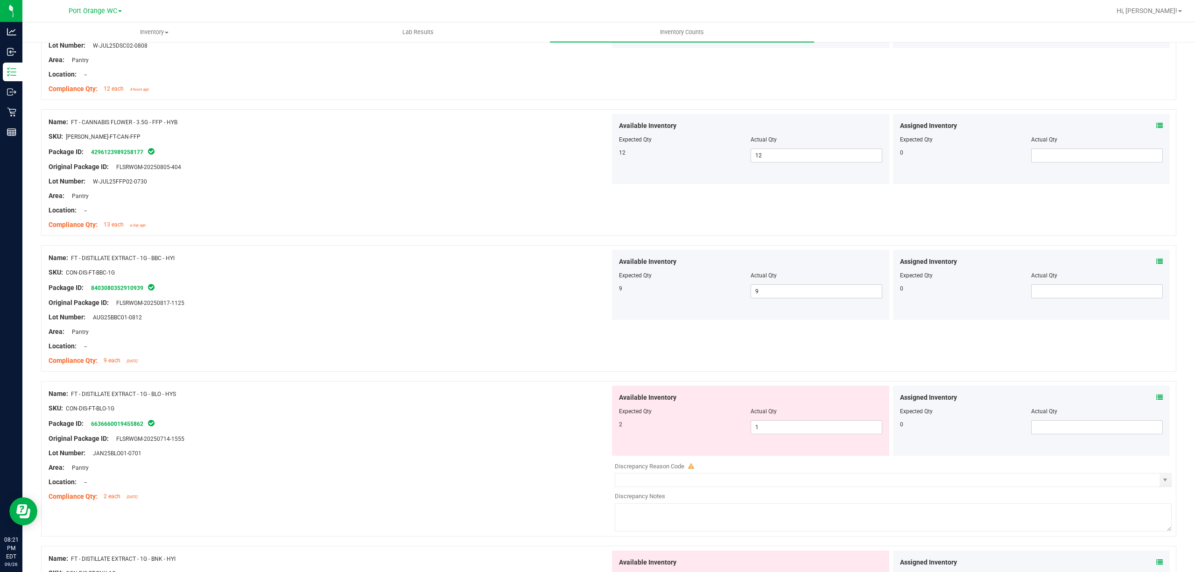
click at [1156, 400] on icon at bounding box center [1159, 397] width 7 height 7
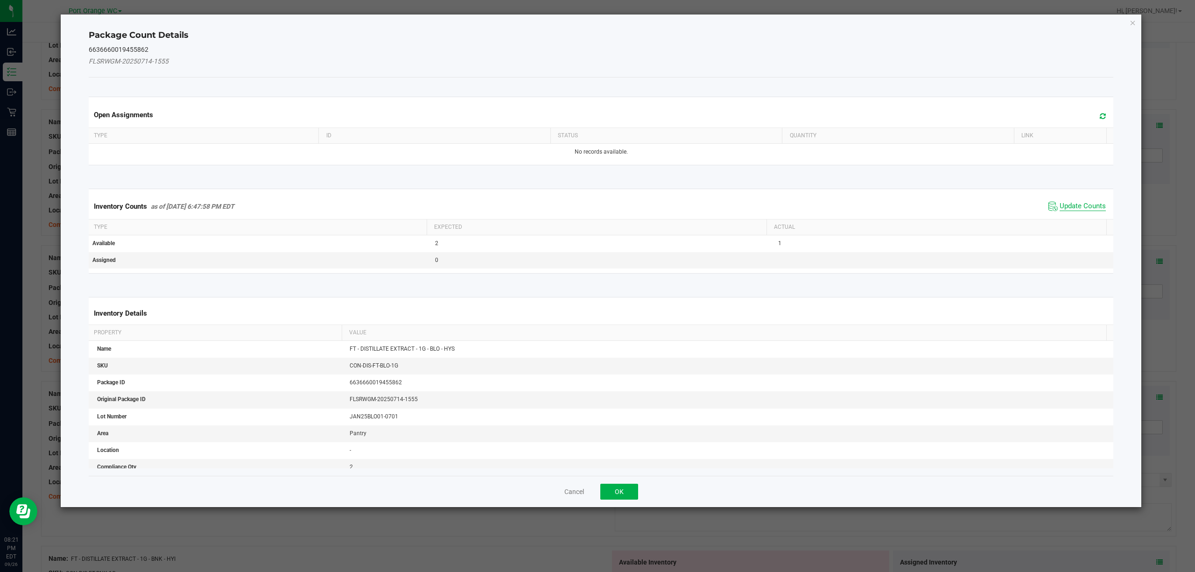
click at [1079, 206] on span "Update Counts" at bounding box center [1082, 206] width 46 height 9
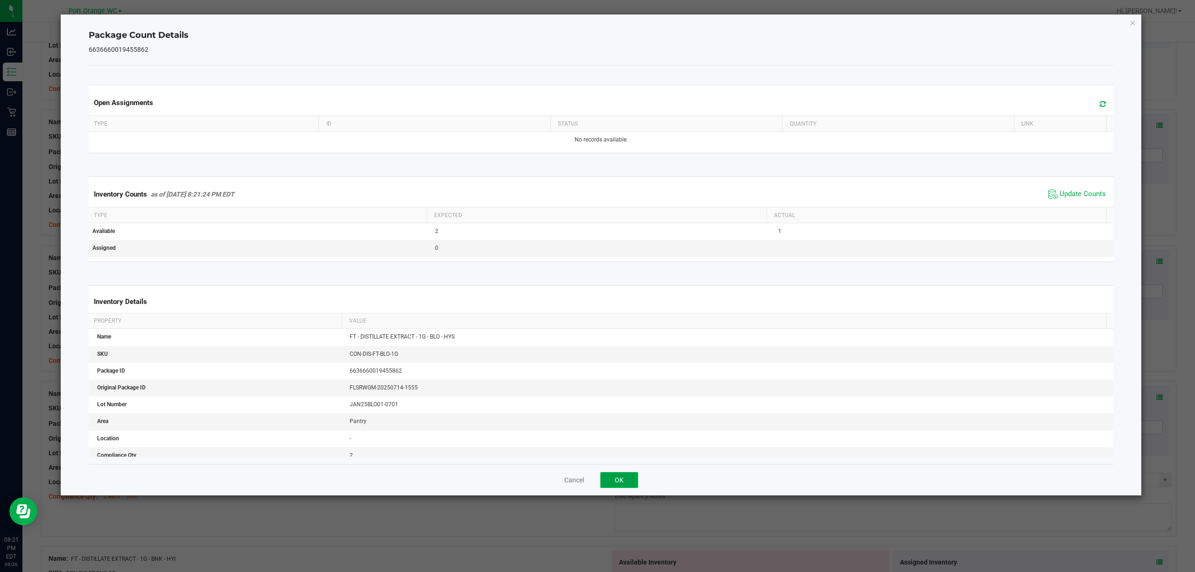
click at [602, 478] on button "OK" at bounding box center [619, 480] width 38 height 16
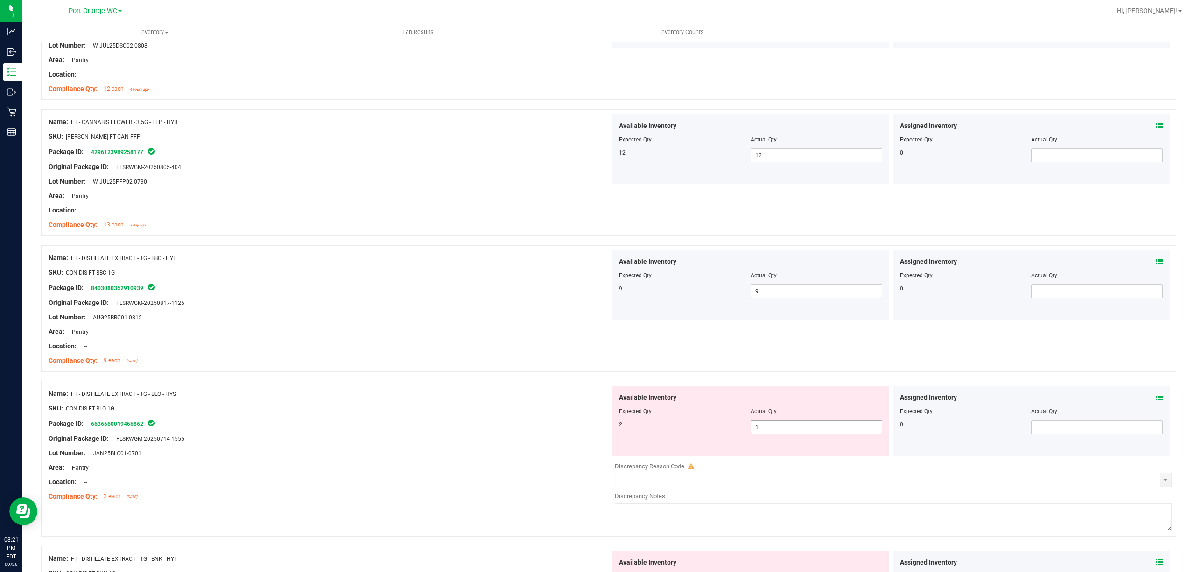
click at [816, 430] on input "1" at bounding box center [816, 427] width 131 height 13
type input "2"
click at [568, 471] on div "Area: Pantry" at bounding box center [329, 468] width 561 height 10
type input "2"
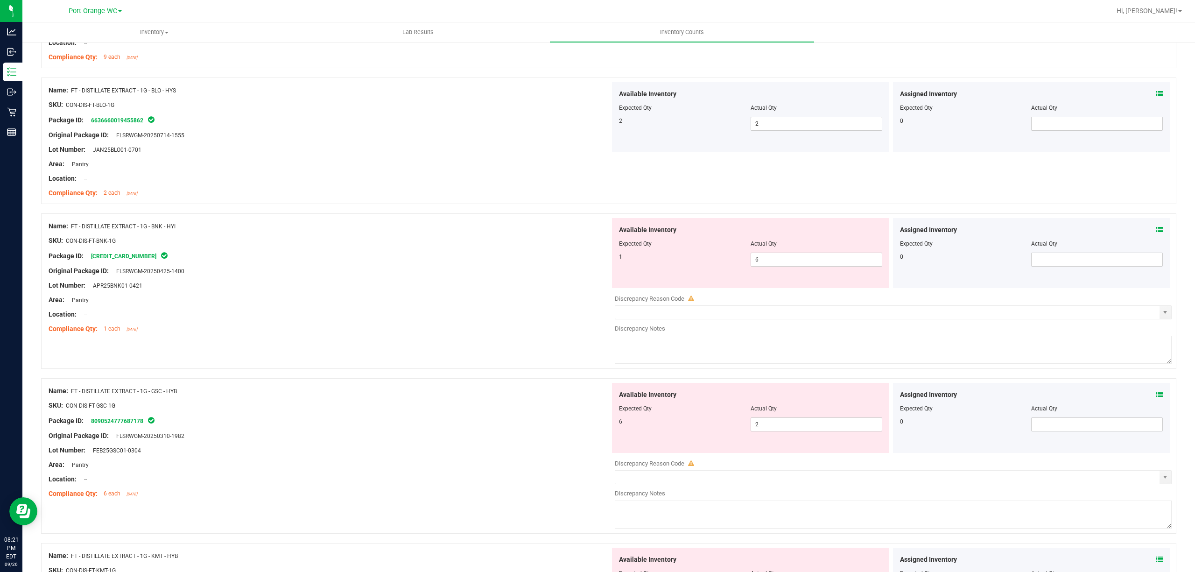
scroll to position [1569, 0]
click at [1160, 245] on div "Assigned Inventory Expected Qty Actual Qty 0" at bounding box center [1031, 252] width 277 height 70
click at [1156, 232] on icon at bounding box center [1159, 228] width 7 height 7
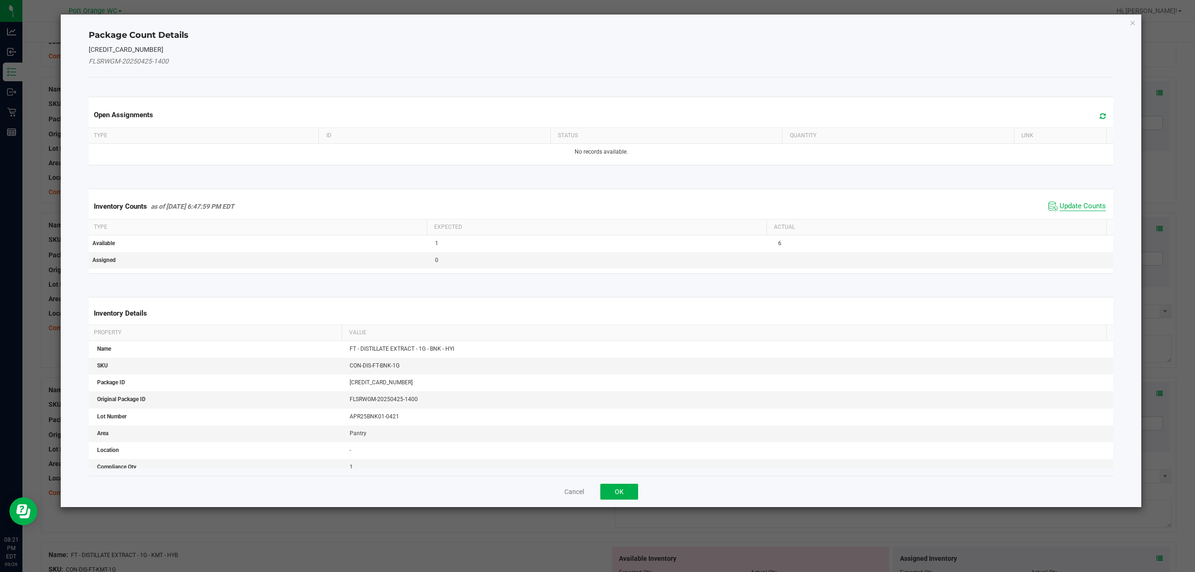
click at [1072, 210] on span "Update Counts" at bounding box center [1082, 206] width 46 height 9
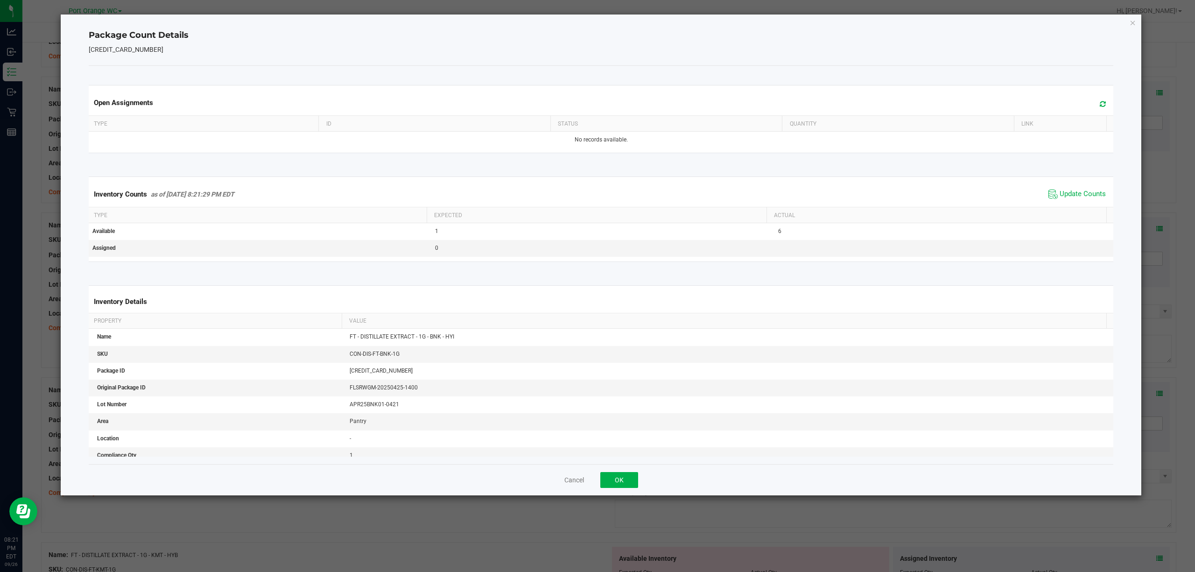
click at [610, 459] on div "Open Assignments Type ID Status Quantity Link No records available. Inventory C…" at bounding box center [601, 265] width 1025 height 398
click at [630, 475] on button "OK" at bounding box center [619, 480] width 38 height 16
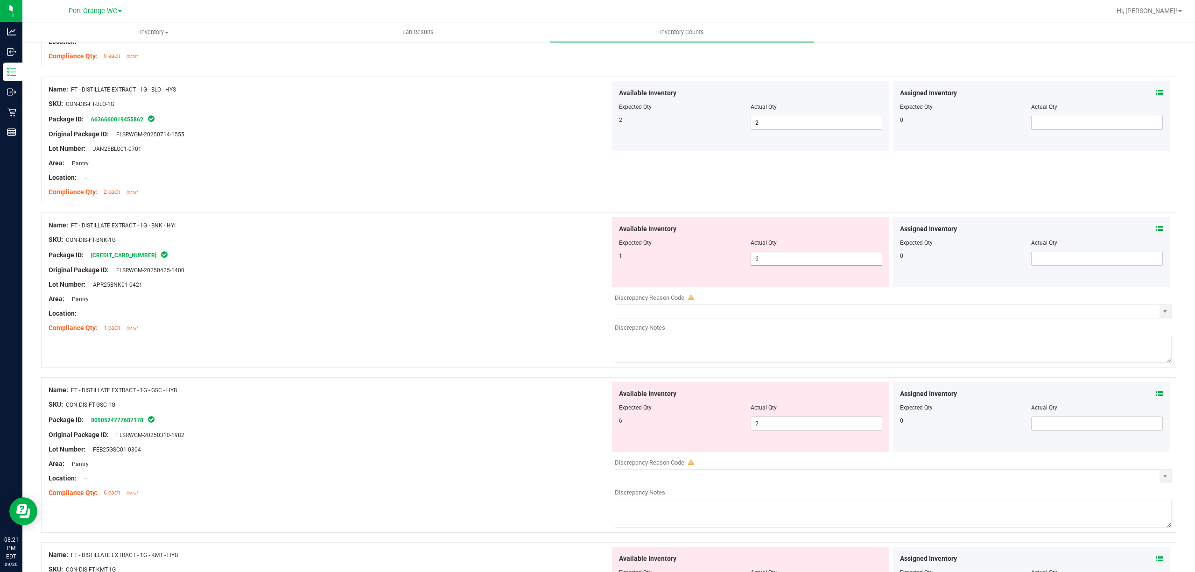
click at [792, 263] on input "6" at bounding box center [816, 258] width 131 height 13
type input "1"
click at [969, 421] on div "Assigned Inventory Expected Qty Actual Qty 0" at bounding box center [1031, 417] width 277 height 70
type input "1"
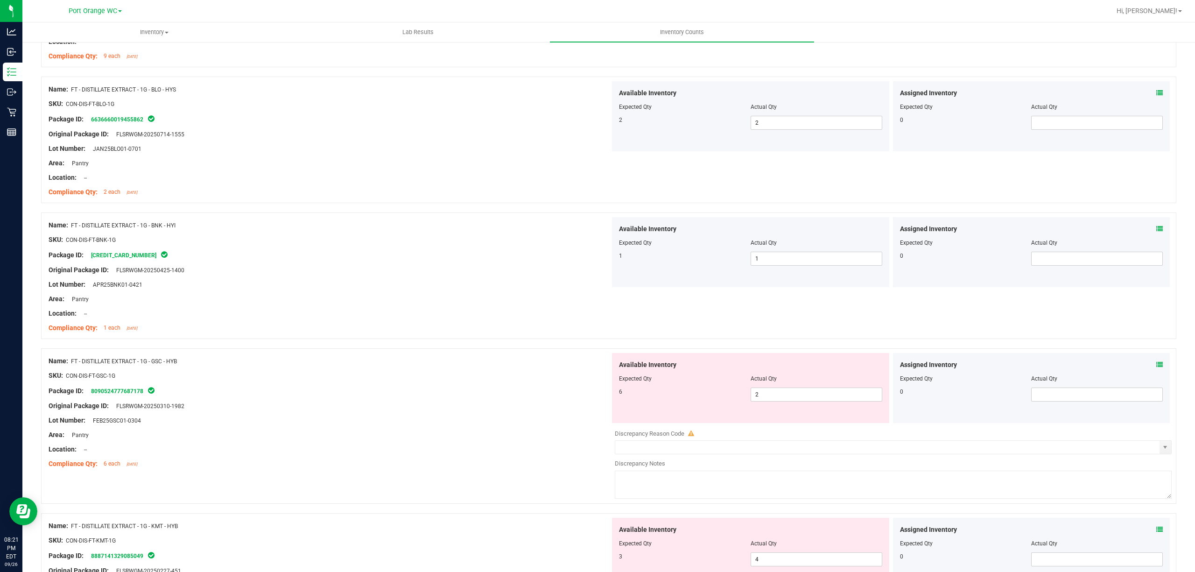
click at [1156, 368] on icon at bounding box center [1159, 364] width 7 height 7
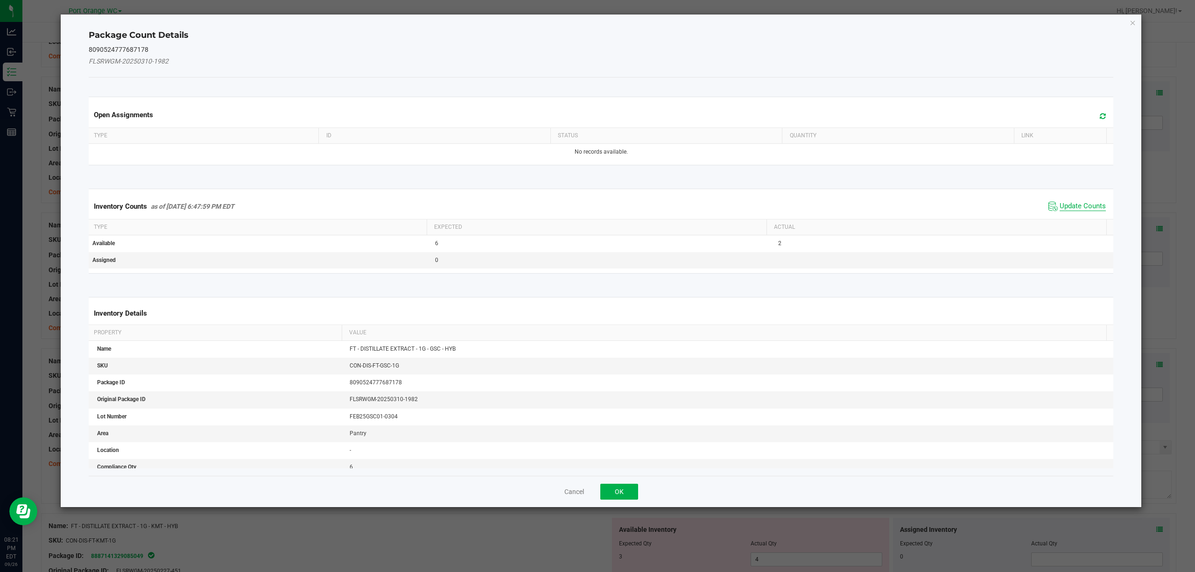
click at [1081, 206] on span "Update Counts" at bounding box center [1082, 206] width 46 height 9
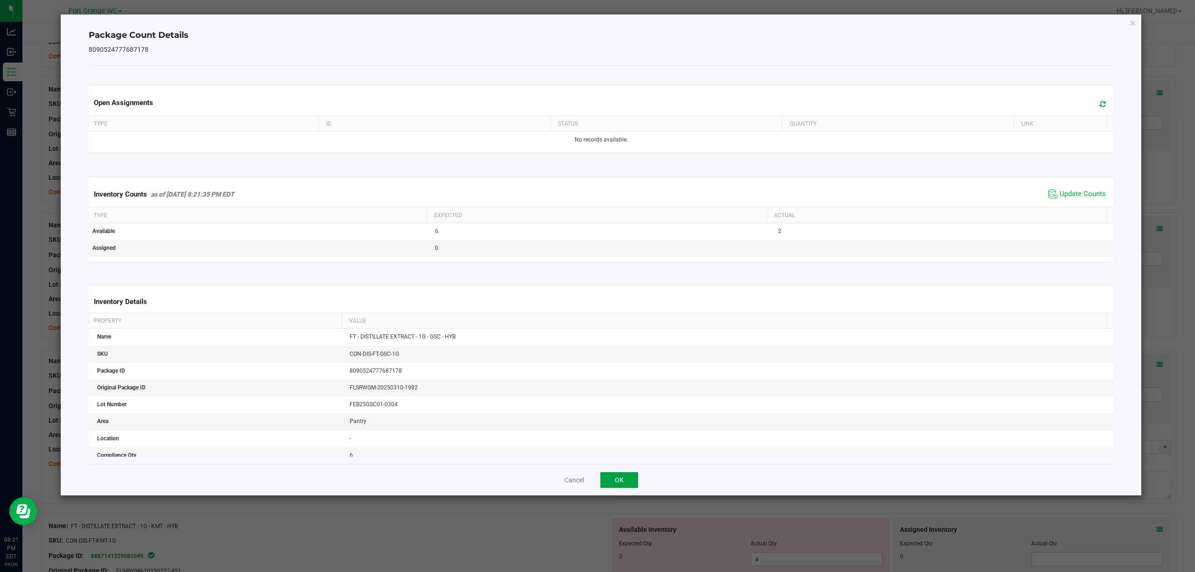
click at [616, 477] on button "OK" at bounding box center [619, 480] width 38 height 16
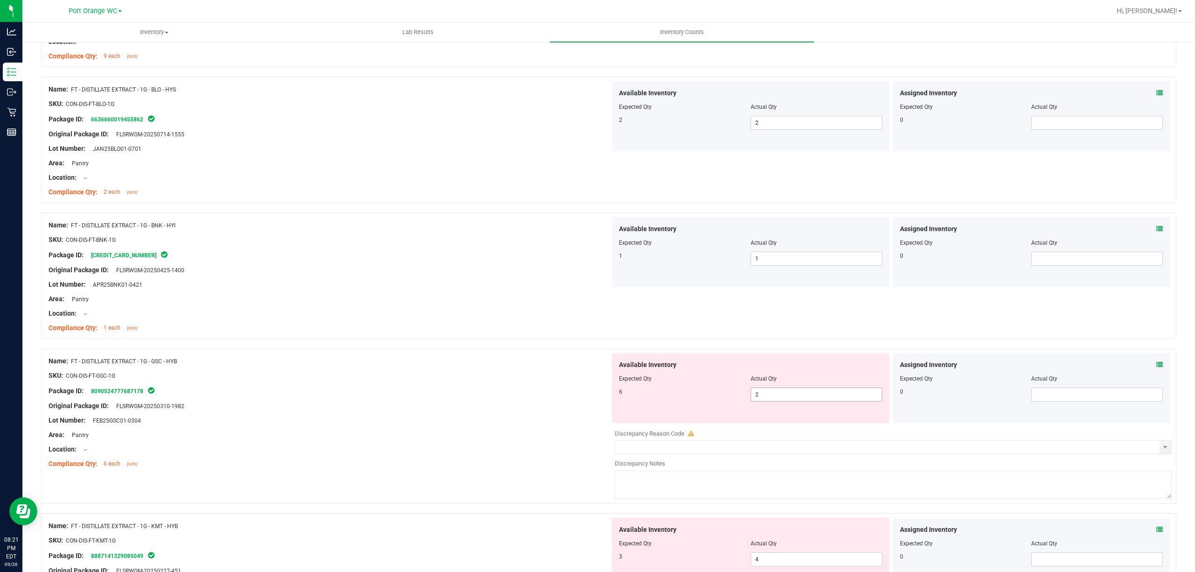
click at [799, 398] on input "2" at bounding box center [816, 394] width 131 height 13
type input "6"
click at [546, 448] on div "Location: --" at bounding box center [329, 449] width 561 height 10
type input "6"
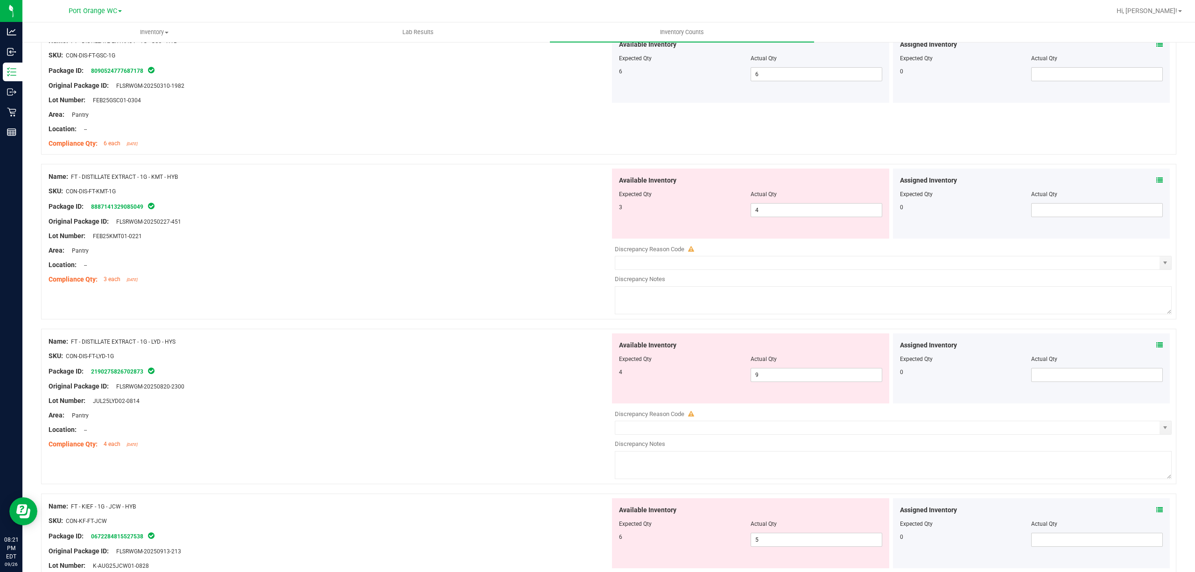
scroll to position [1892, 0]
click at [1156, 181] on icon at bounding box center [1159, 177] width 7 height 7
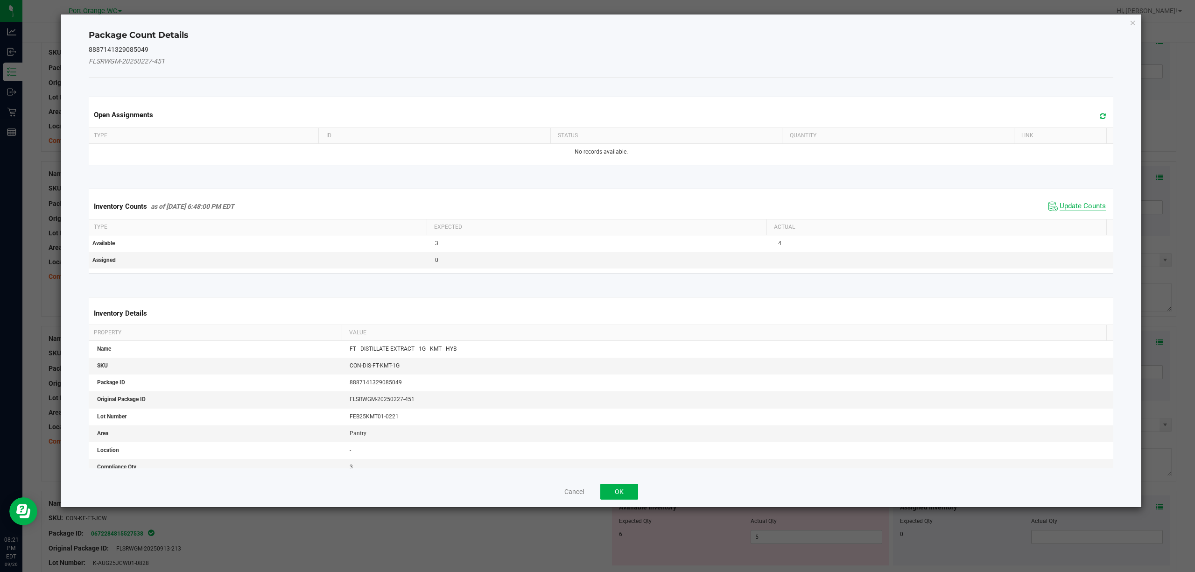
click at [1081, 208] on span "Update Counts" at bounding box center [1082, 206] width 46 height 9
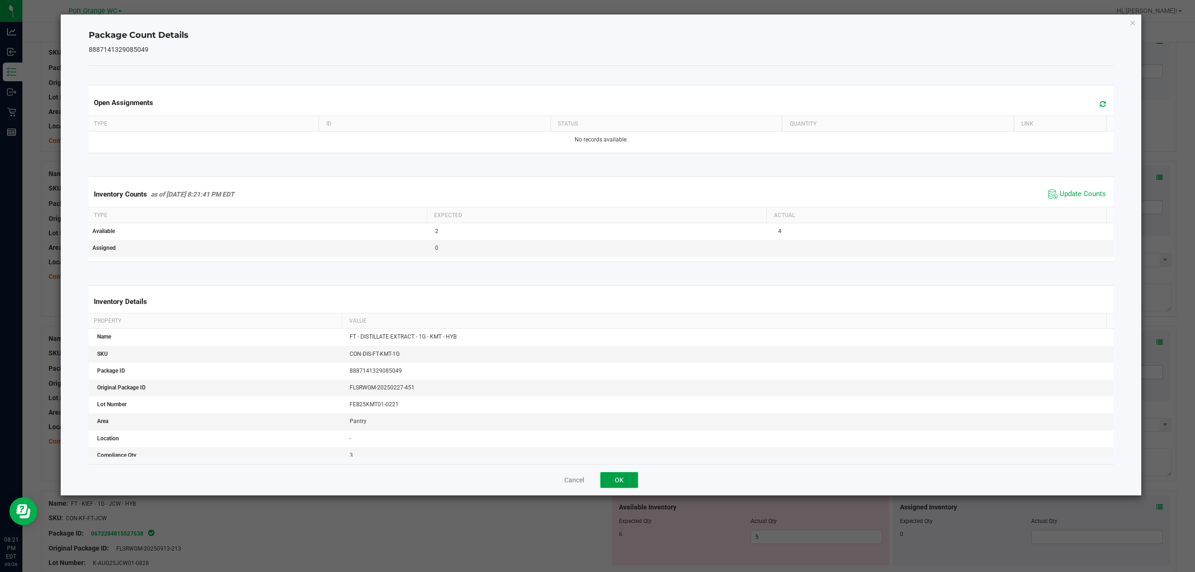
click at [609, 488] on button "OK" at bounding box center [619, 480] width 38 height 16
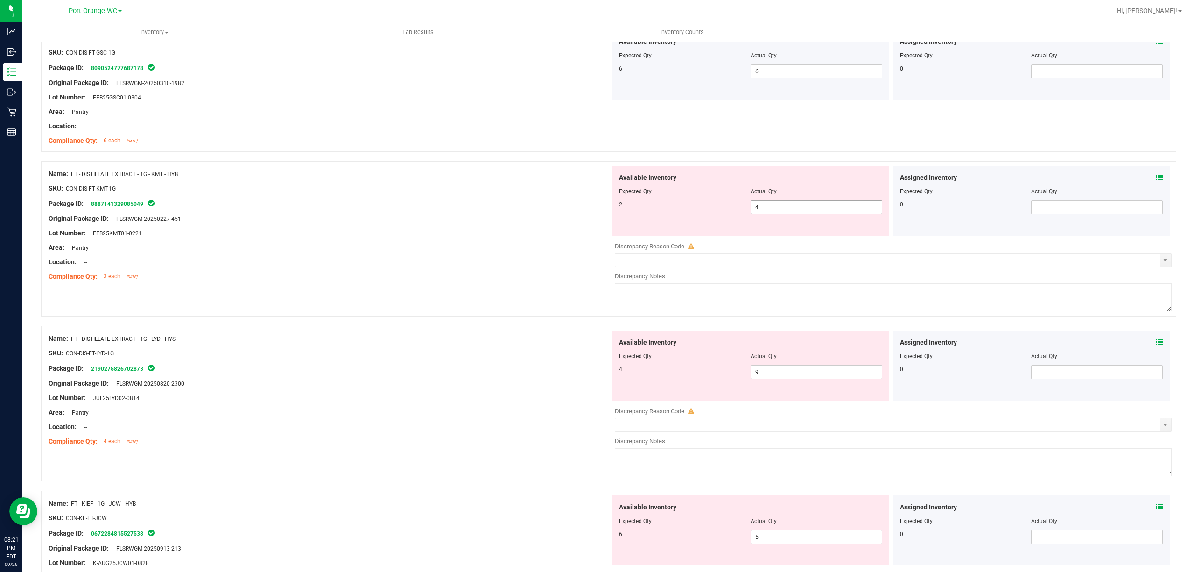
click at [818, 211] on input "4" at bounding box center [816, 207] width 131 height 13
type input "2"
click at [535, 433] on div "Name: FT - DISTILLATE EXTRACT - 1G - LYD - HYS SKU: CON-DIS-FT-LYD-1G Package I…" at bounding box center [608, 403] width 1135 height 155
type input "2"
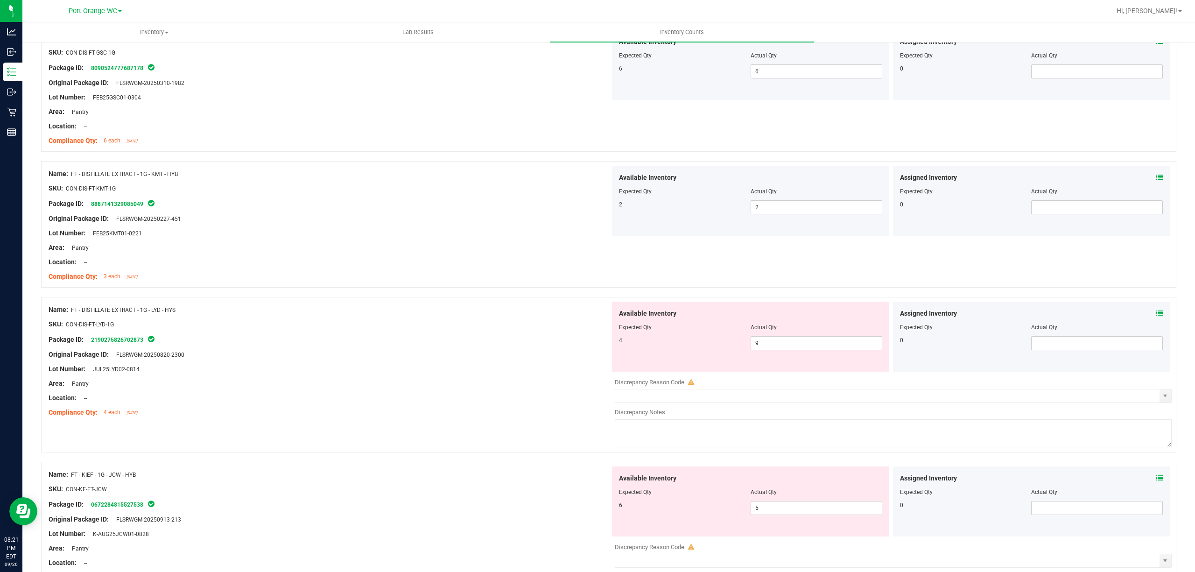
click at [1156, 316] on icon at bounding box center [1159, 313] width 7 height 7
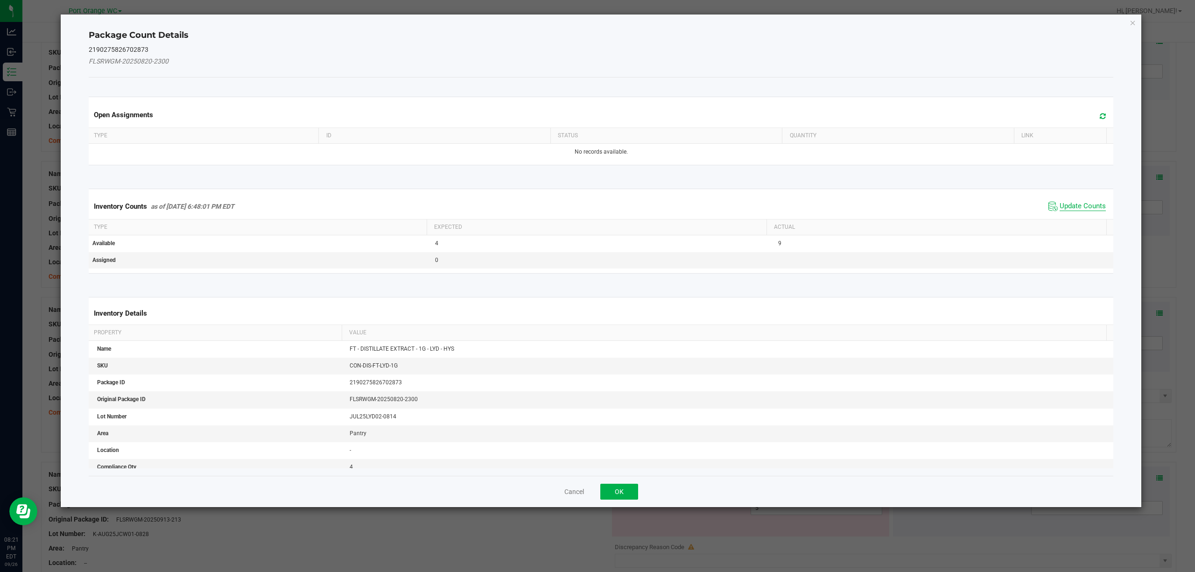
click at [1073, 206] on span "Update Counts" at bounding box center [1082, 206] width 46 height 9
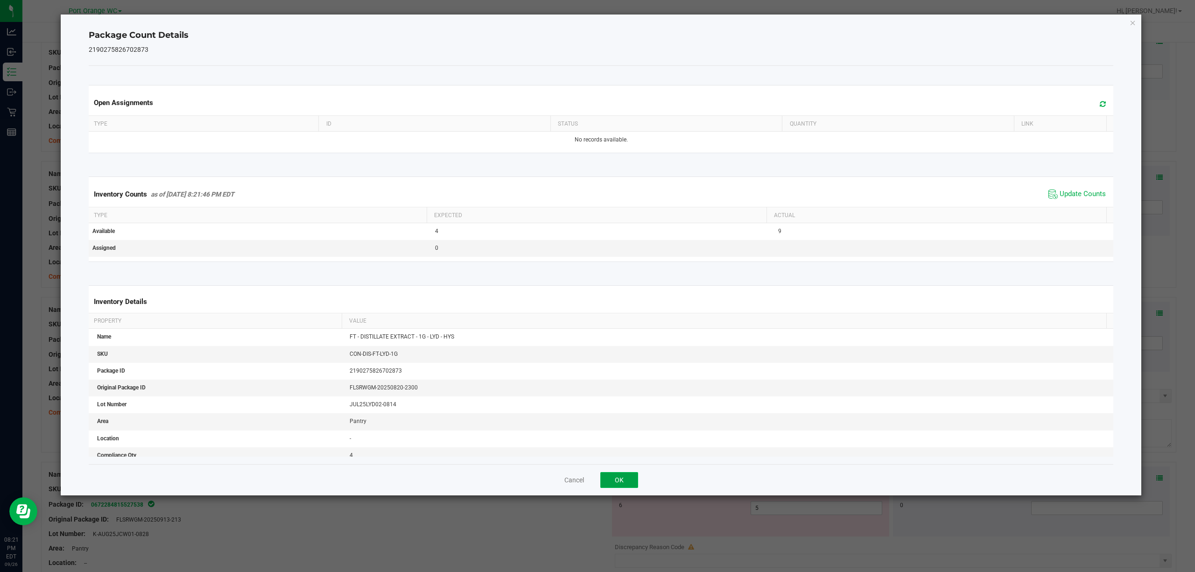
click at [613, 473] on button "OK" at bounding box center [619, 480] width 38 height 16
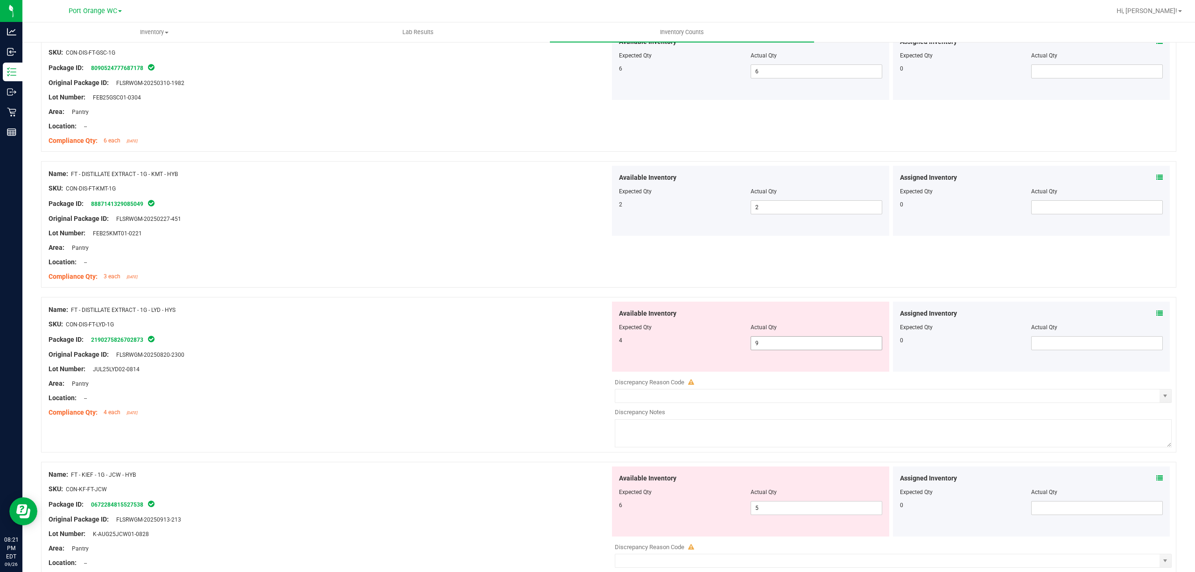
click at [793, 344] on input "9" at bounding box center [816, 343] width 131 height 13
type input "4"
click at [784, 472] on div "Available Inventory Expected Qty Actual Qty 6 5 5" at bounding box center [750, 501] width 277 height 70
type input "4"
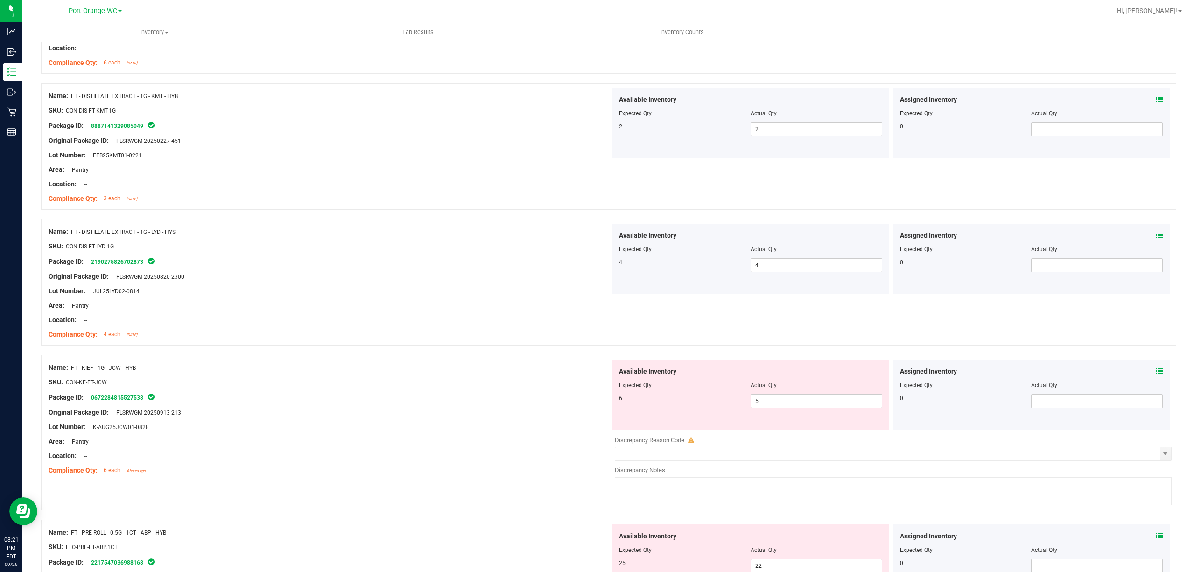
scroll to position [2032, 0]
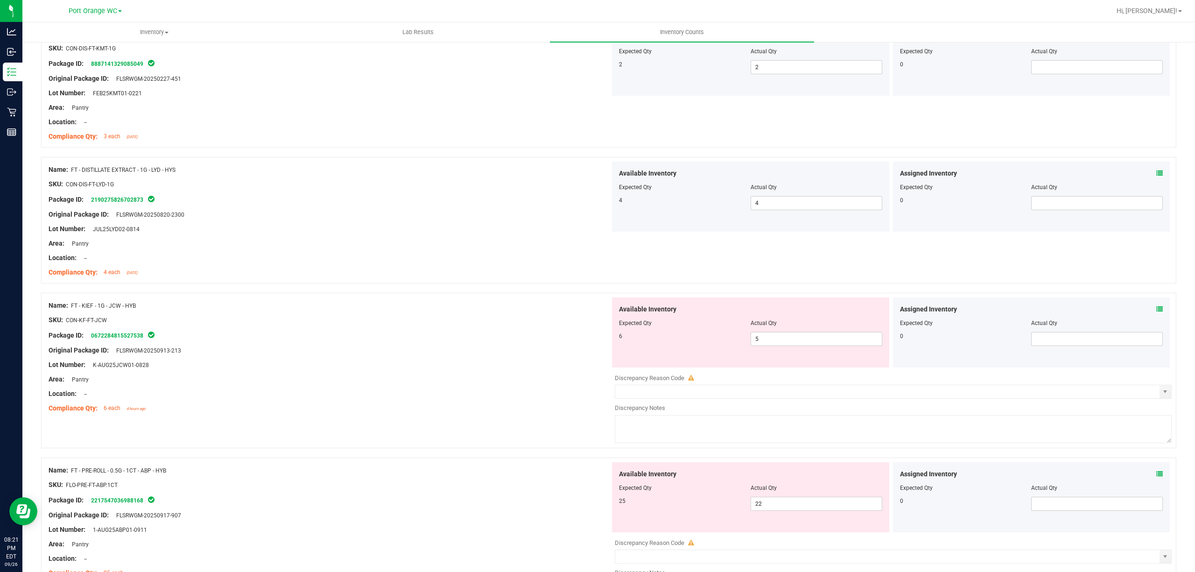
click at [1156, 312] on icon at bounding box center [1159, 309] width 7 height 7
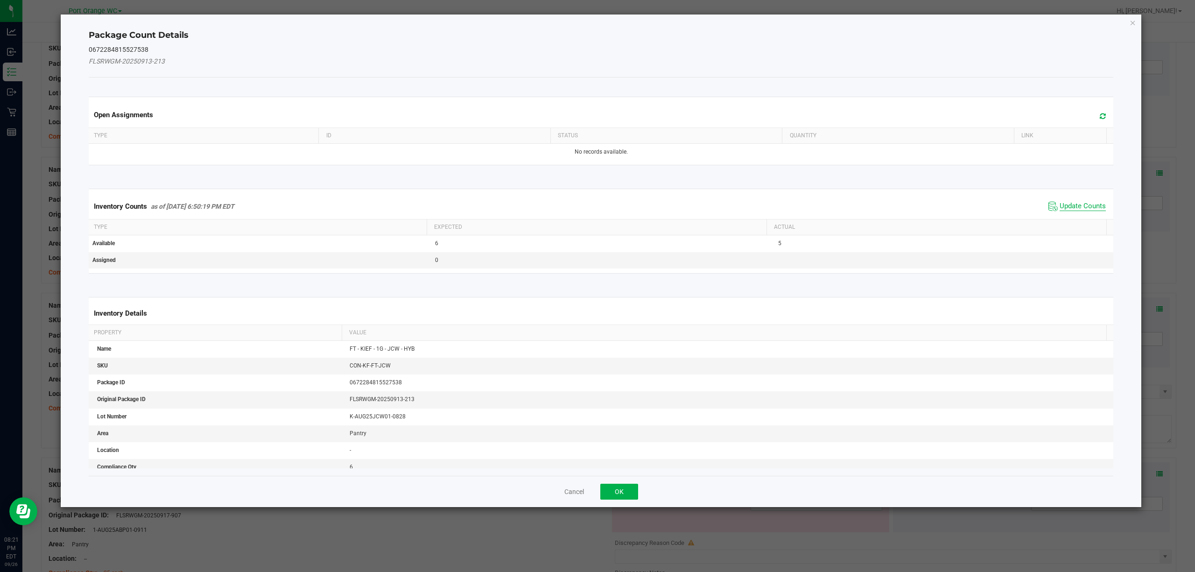
click at [1083, 207] on span "Update Counts" at bounding box center [1082, 206] width 46 height 9
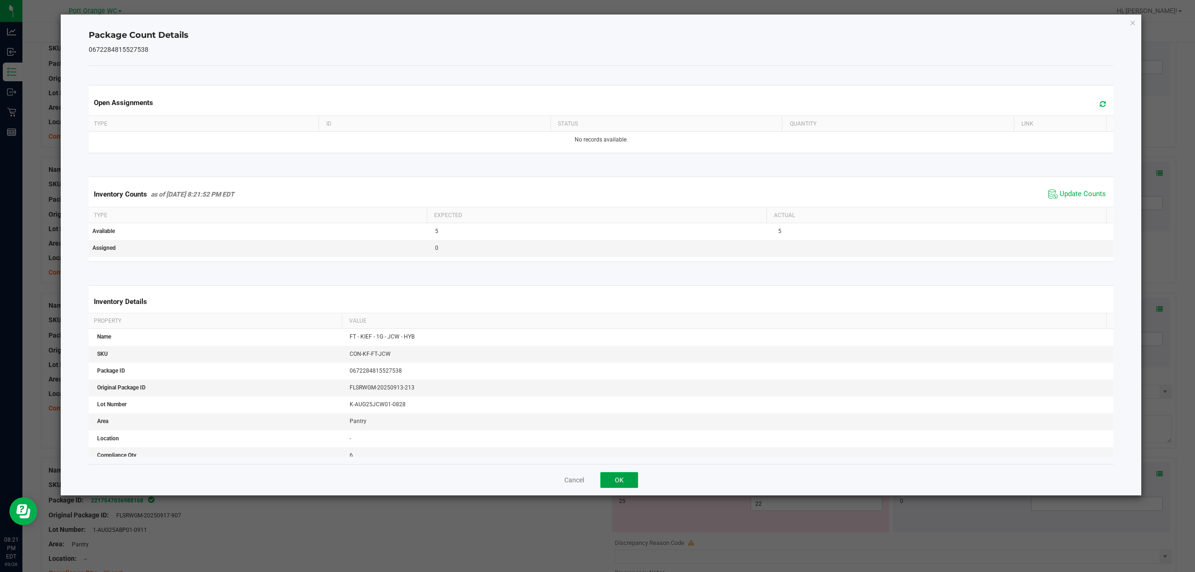
click at [609, 479] on button "OK" at bounding box center [619, 480] width 38 height 16
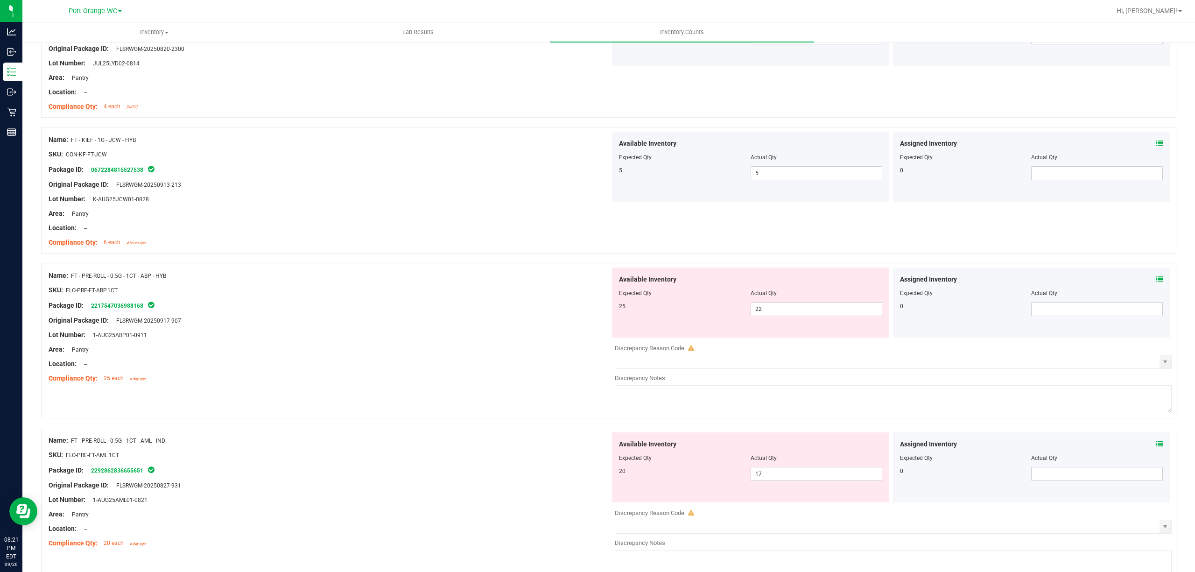
scroll to position [2198, 0]
click at [1156, 282] on icon at bounding box center [1159, 278] width 7 height 7
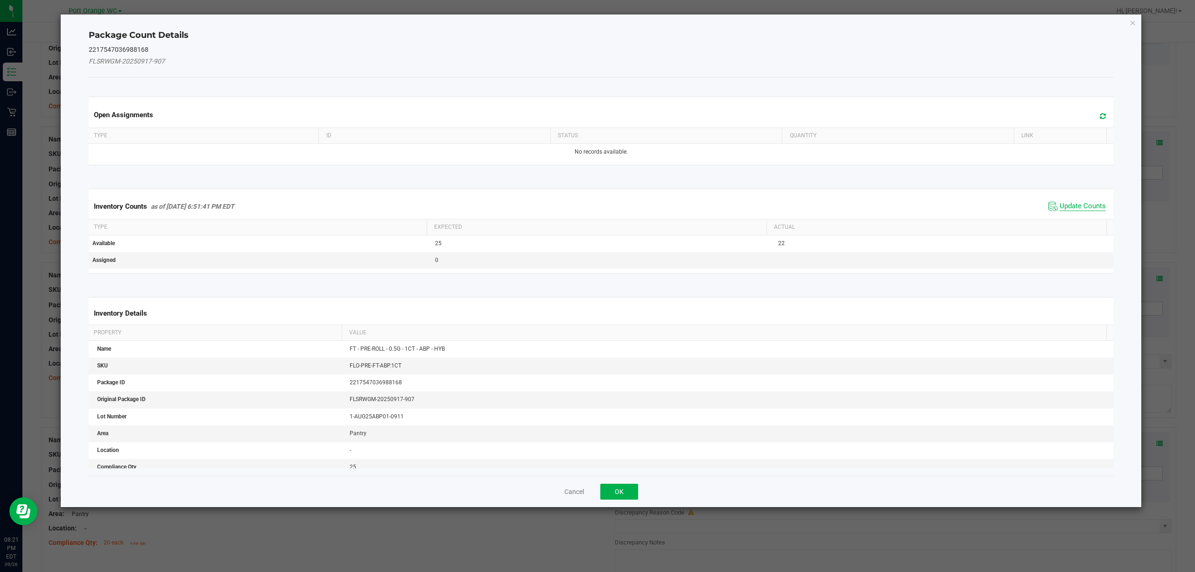
click at [1096, 204] on span "Update Counts" at bounding box center [1082, 206] width 46 height 9
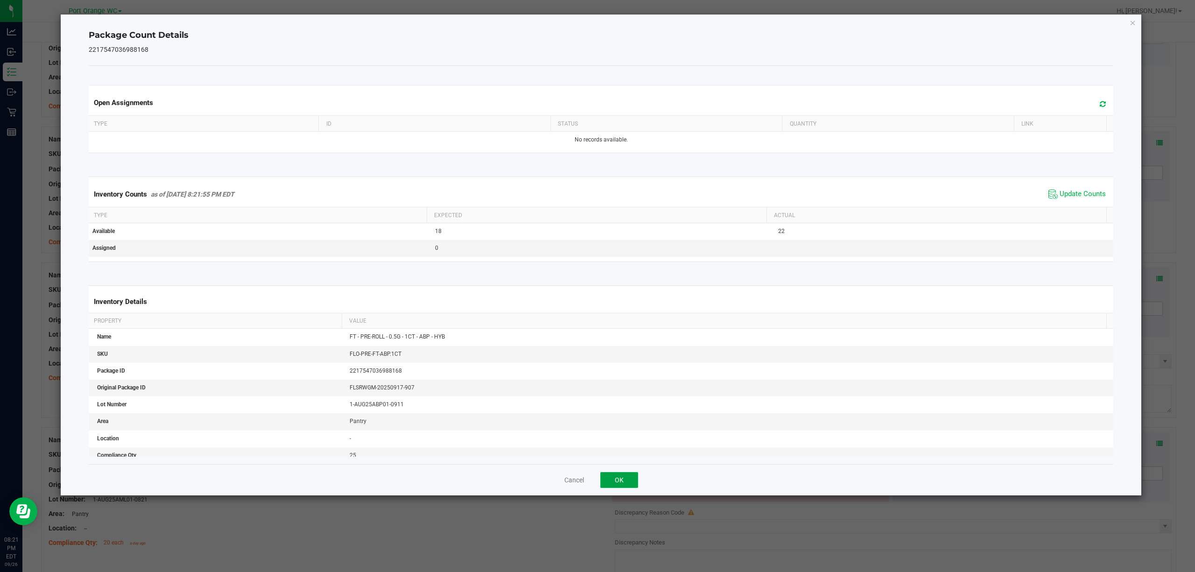
click at [630, 476] on button "OK" at bounding box center [619, 480] width 38 height 16
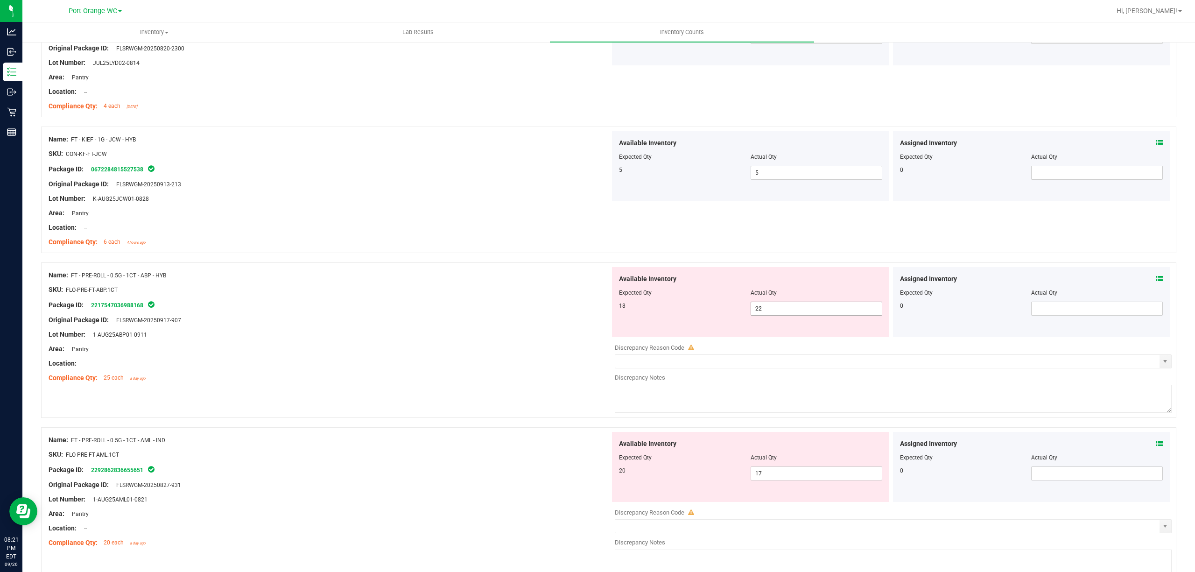
click at [829, 314] on input "22" at bounding box center [816, 308] width 131 height 13
type input "2"
type input "18"
click at [857, 437] on div "Available Inventory Expected Qty Actual Qty 20 17 17" at bounding box center [750, 467] width 277 height 70
type input "18"
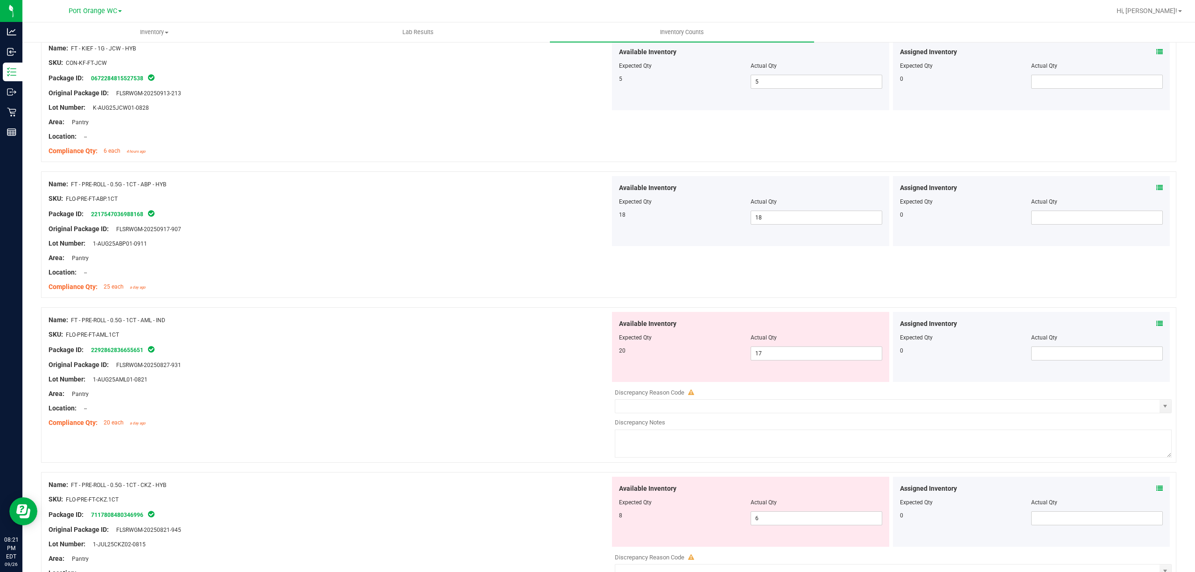
scroll to position [2298, 0]
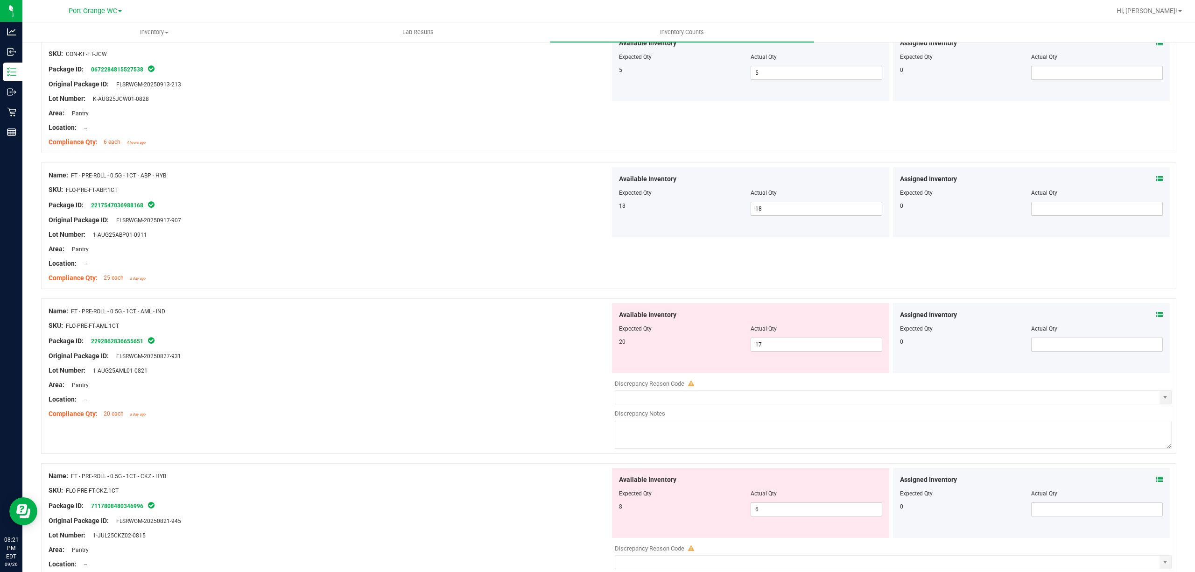
click at [1156, 318] on icon at bounding box center [1159, 314] width 7 height 7
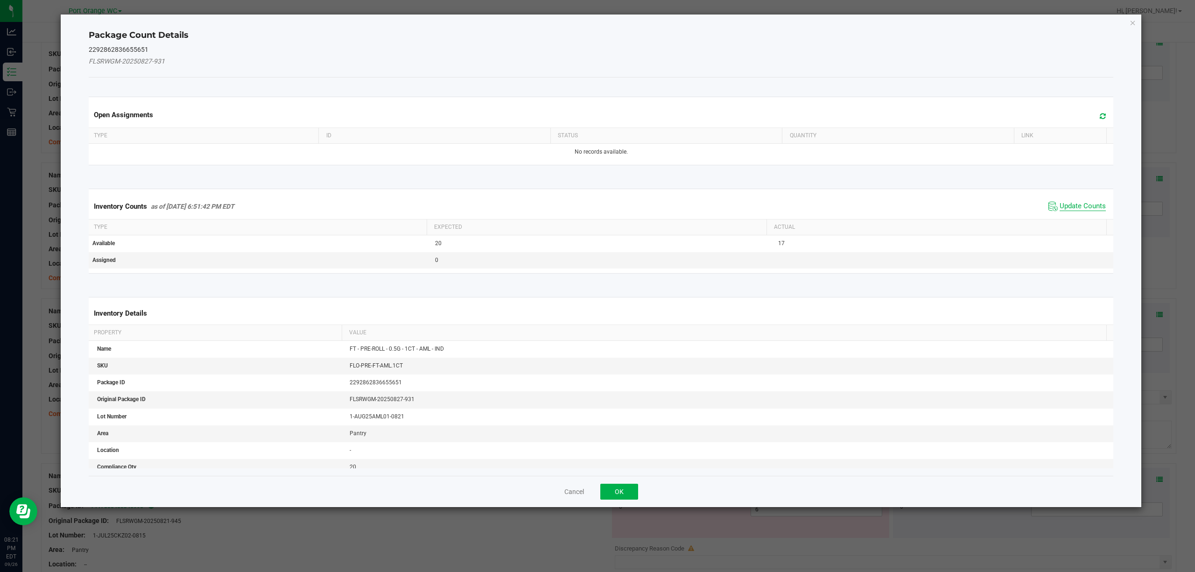
click at [1074, 208] on span "Update Counts" at bounding box center [1082, 206] width 46 height 9
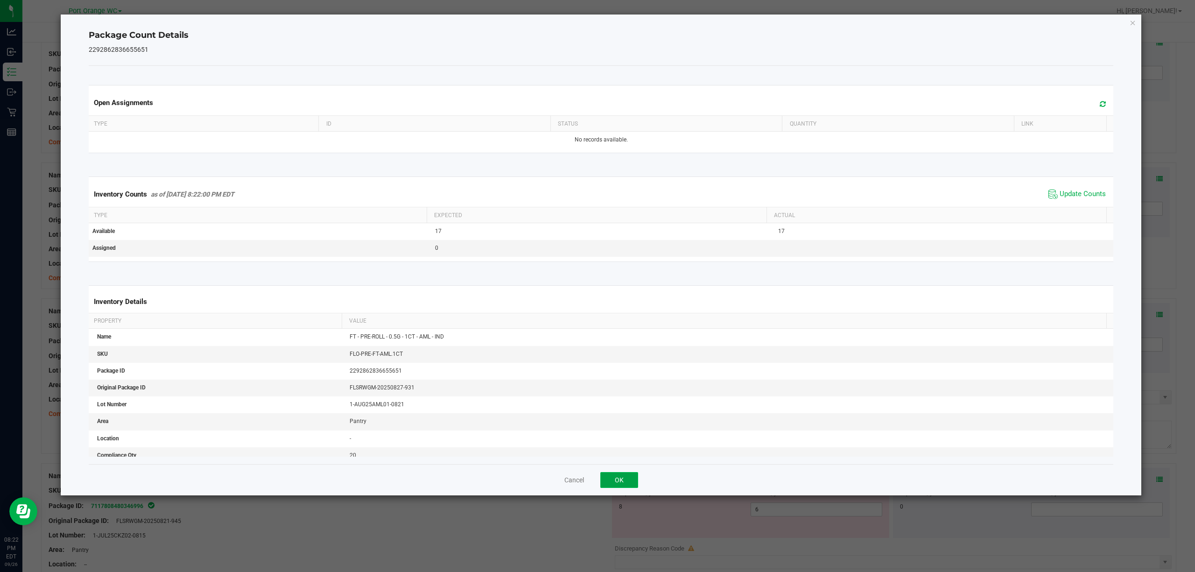
click at [630, 475] on button "OK" at bounding box center [619, 480] width 38 height 16
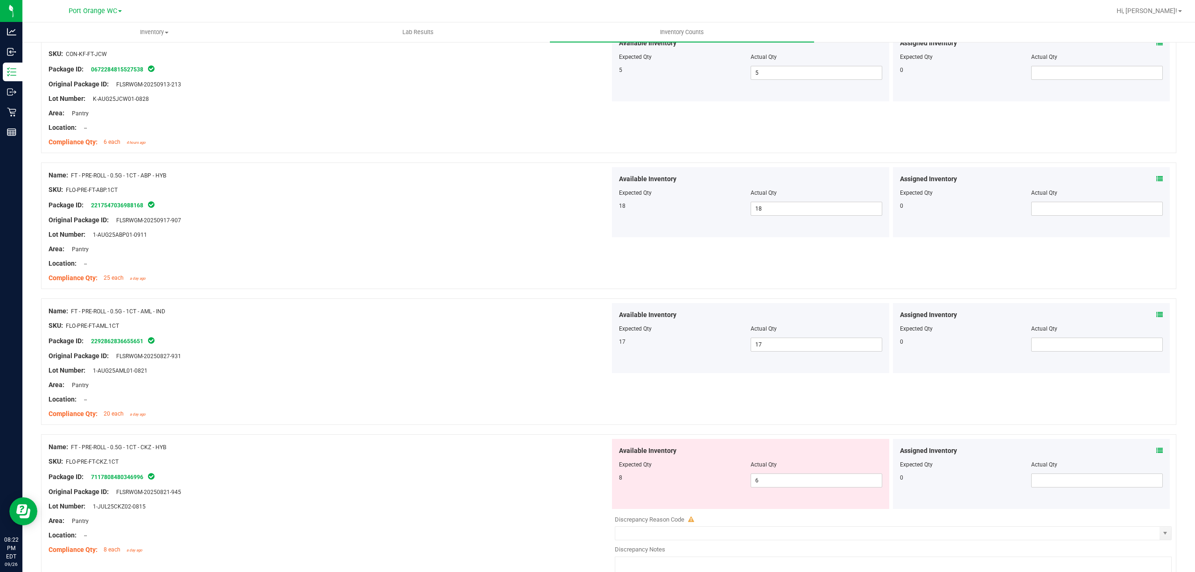
scroll to position [2363, 0]
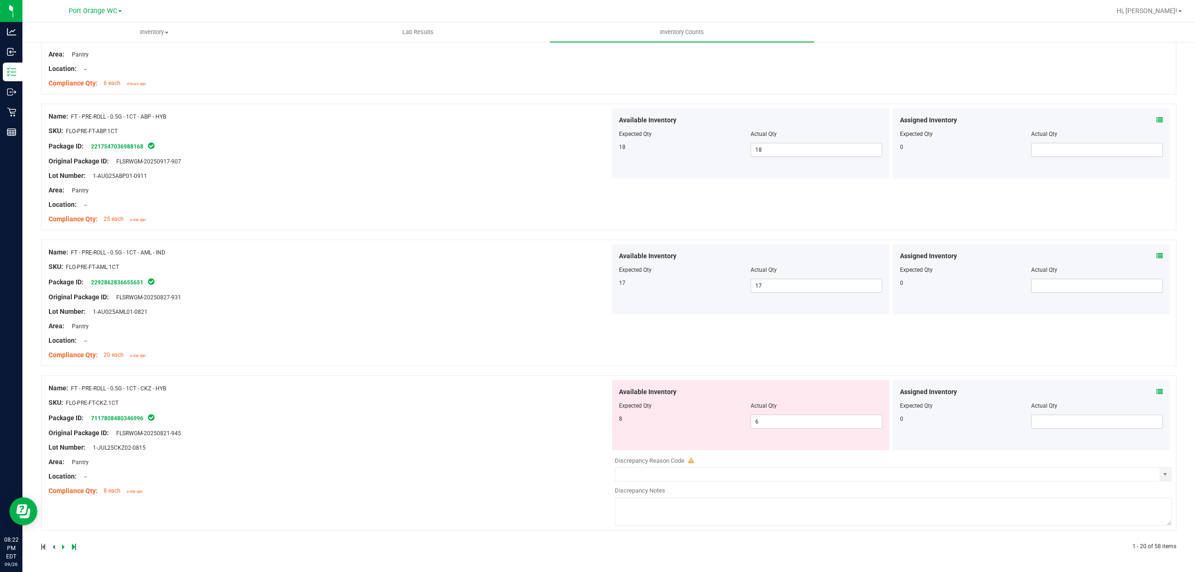
click at [1158, 396] on div "Assigned Inventory Expected Qty Actual Qty 0" at bounding box center [1031, 415] width 277 height 70
click at [1156, 391] on icon at bounding box center [1159, 391] width 7 height 7
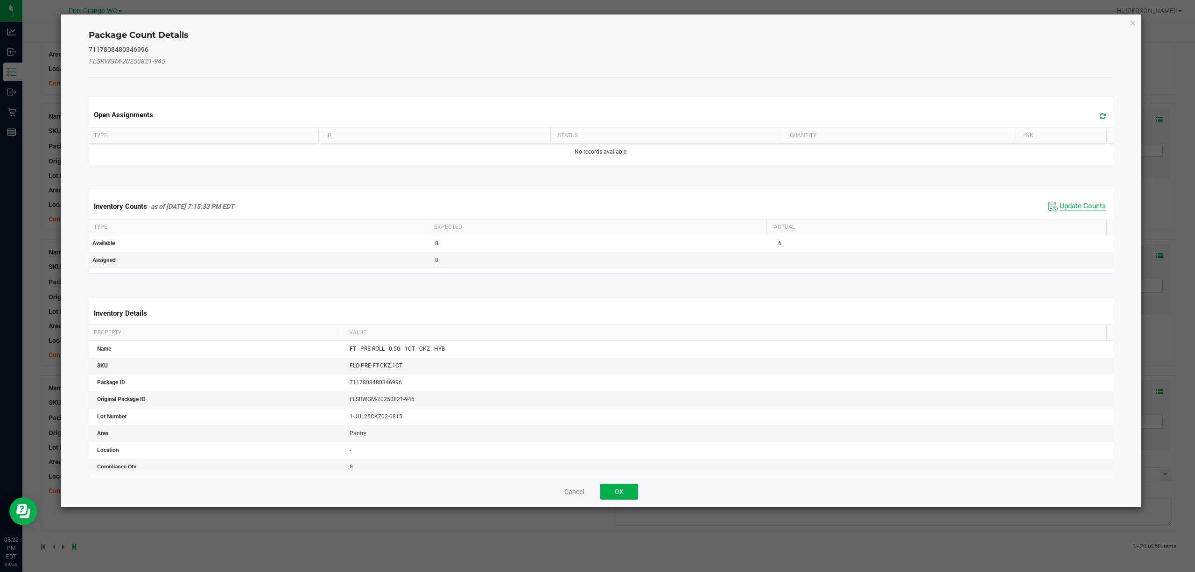
click at [1083, 208] on span "Update Counts" at bounding box center [1082, 206] width 46 height 9
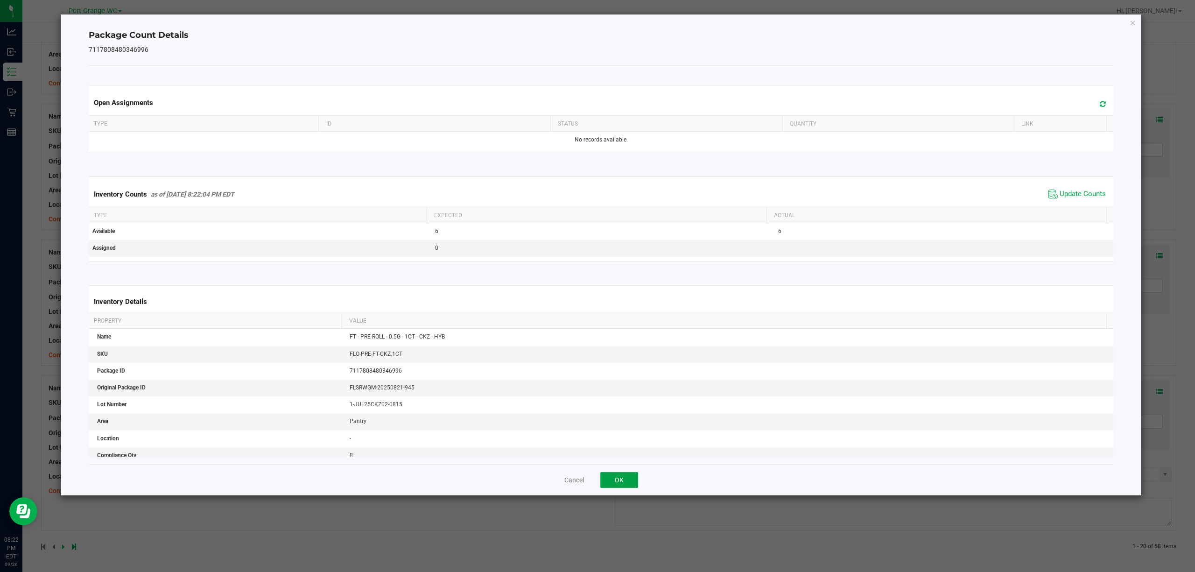
click at [611, 477] on button "OK" at bounding box center [619, 480] width 38 height 16
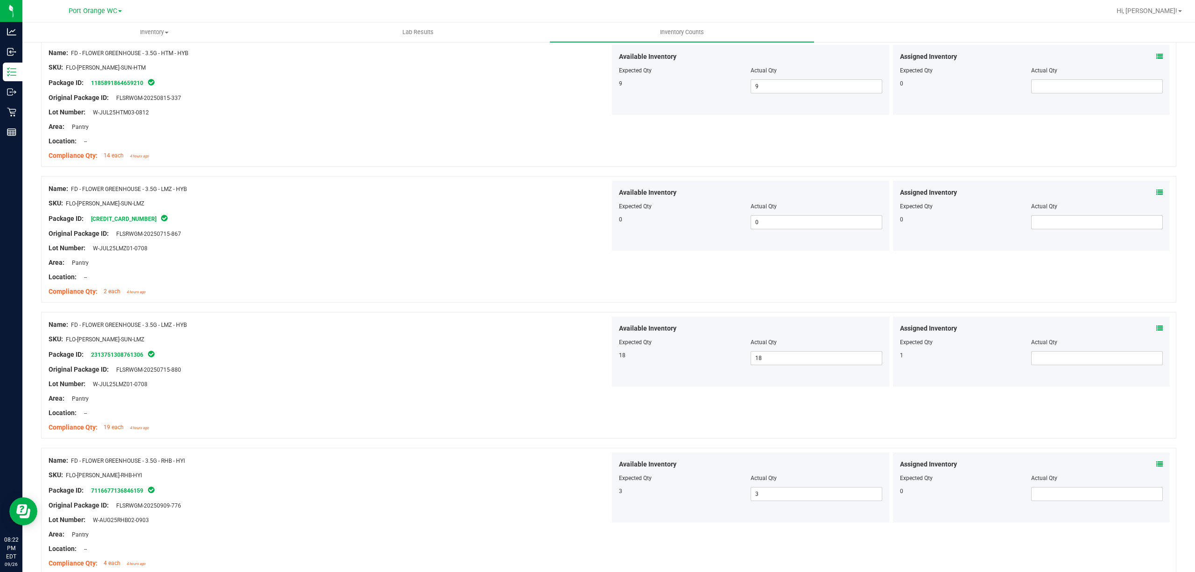
scroll to position [0, 0]
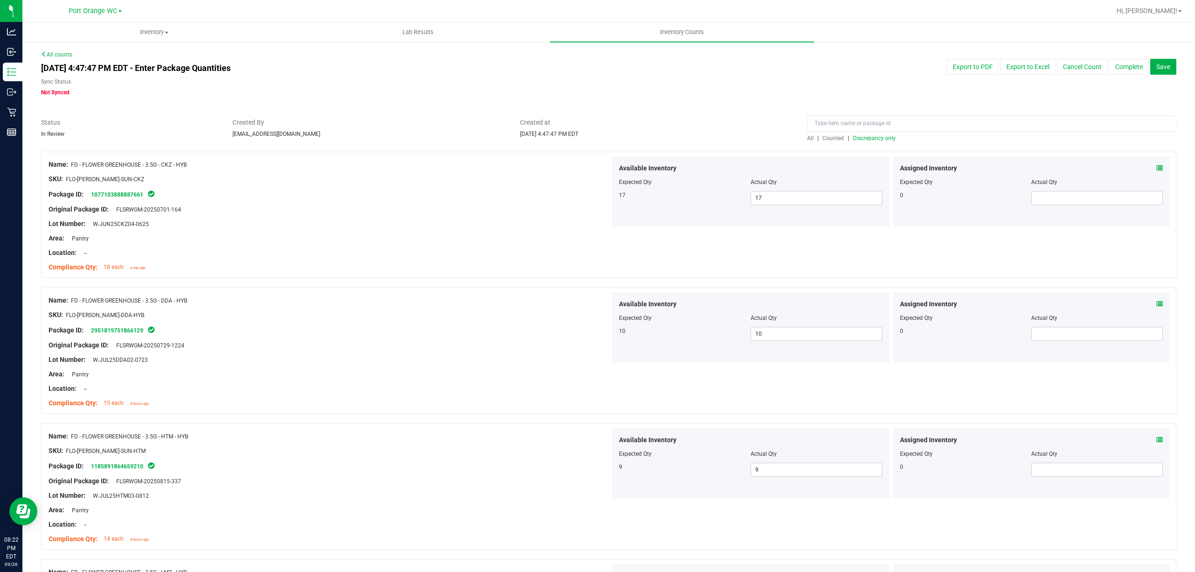
click at [882, 140] on span "Discrepancy only" at bounding box center [874, 138] width 43 height 7
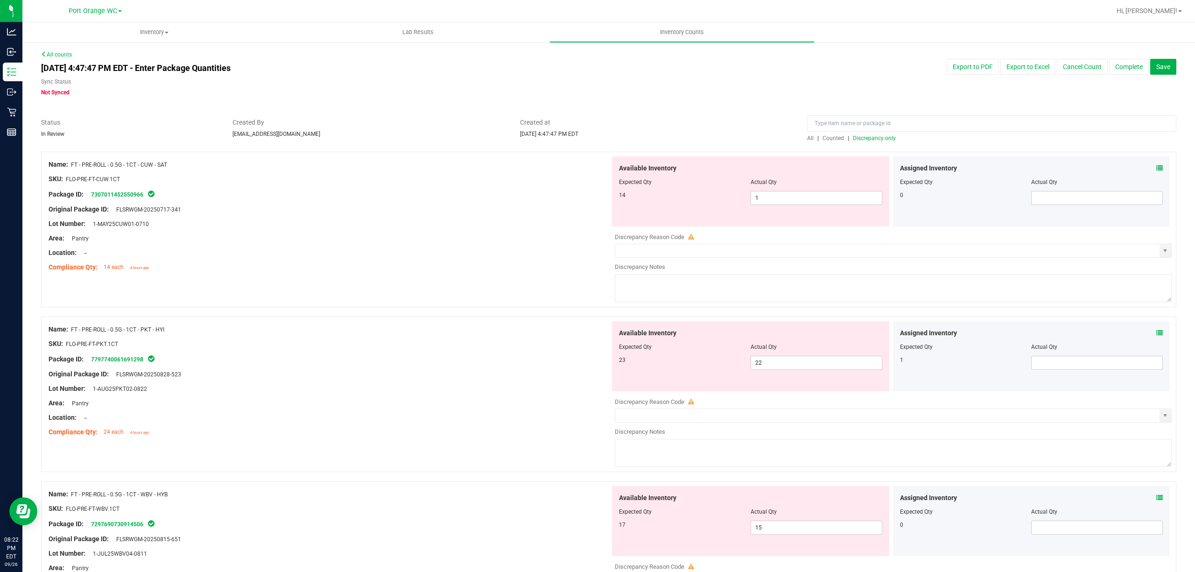
click at [1156, 164] on span at bounding box center [1159, 168] width 7 height 10
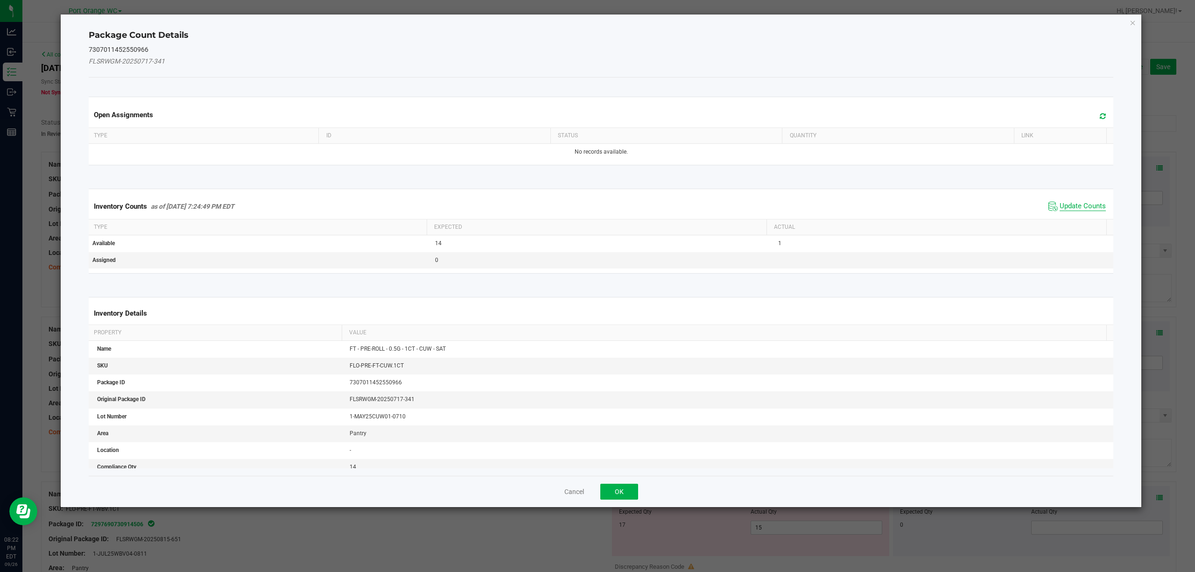
click at [1073, 207] on span "Update Counts" at bounding box center [1082, 206] width 46 height 9
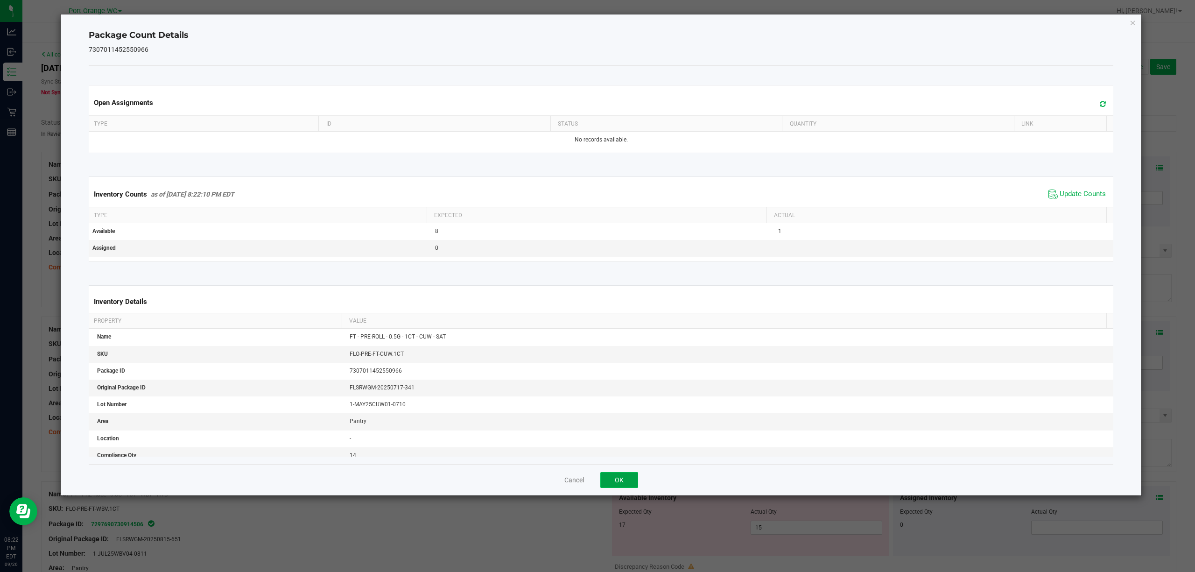
click at [618, 480] on button "OK" at bounding box center [619, 480] width 38 height 16
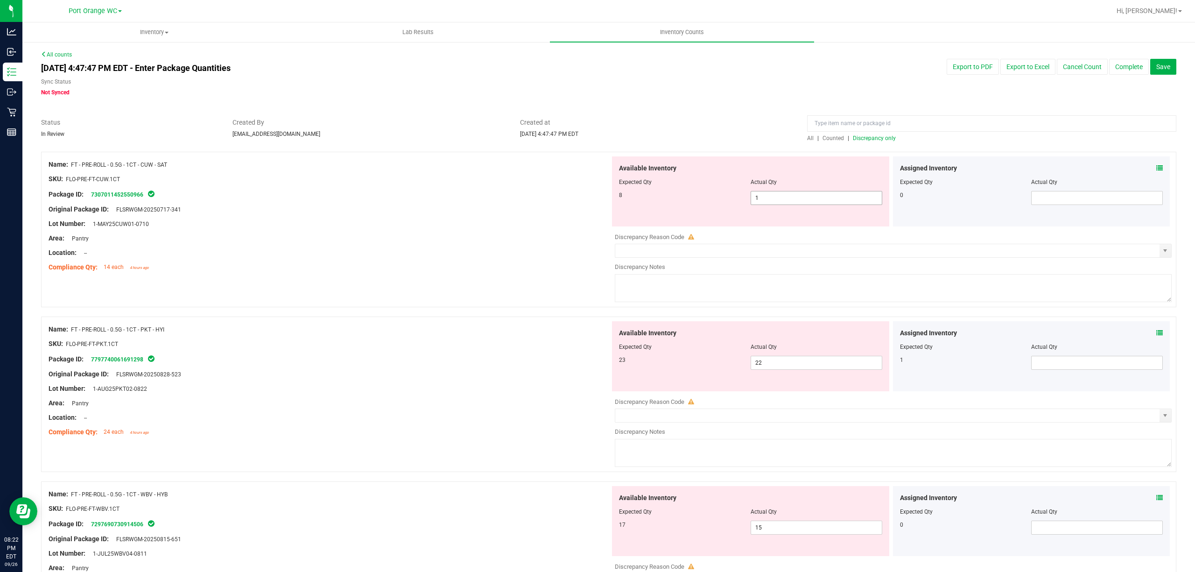
click at [790, 199] on input "1" at bounding box center [816, 197] width 131 height 13
type input "8"
click at [874, 444] on div "Name: FT - PRE-ROLL - 0.5G - 1CT - PKT - HYI SKU: FLO-PRE-FT-PKT.1CT Package ID…" at bounding box center [608, 398] width 1135 height 165
type input "8"
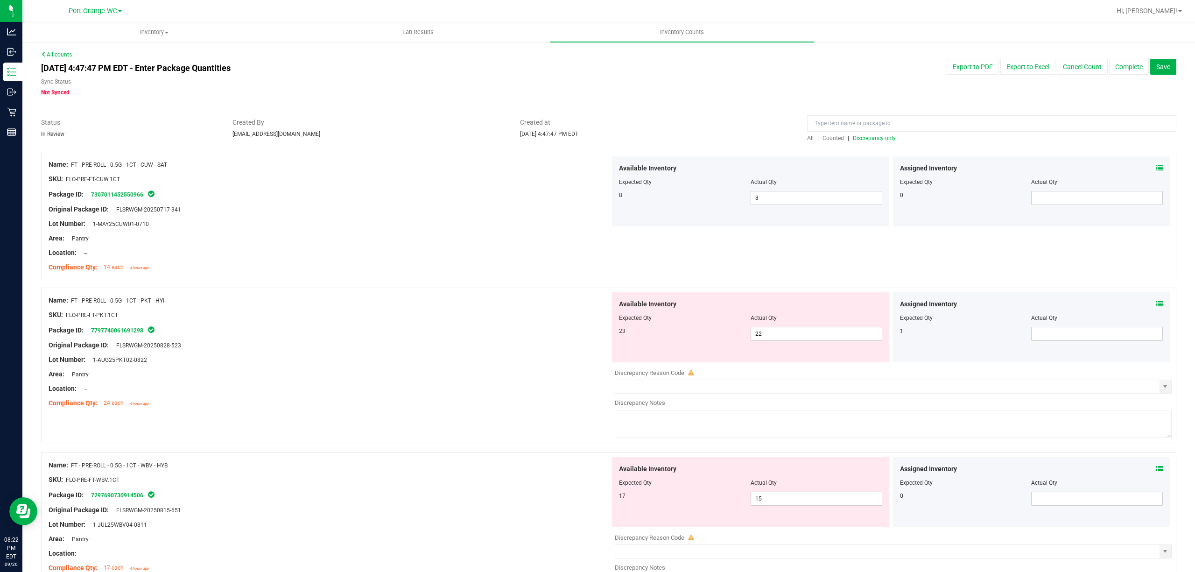
click at [1156, 309] on span at bounding box center [1159, 304] width 7 height 10
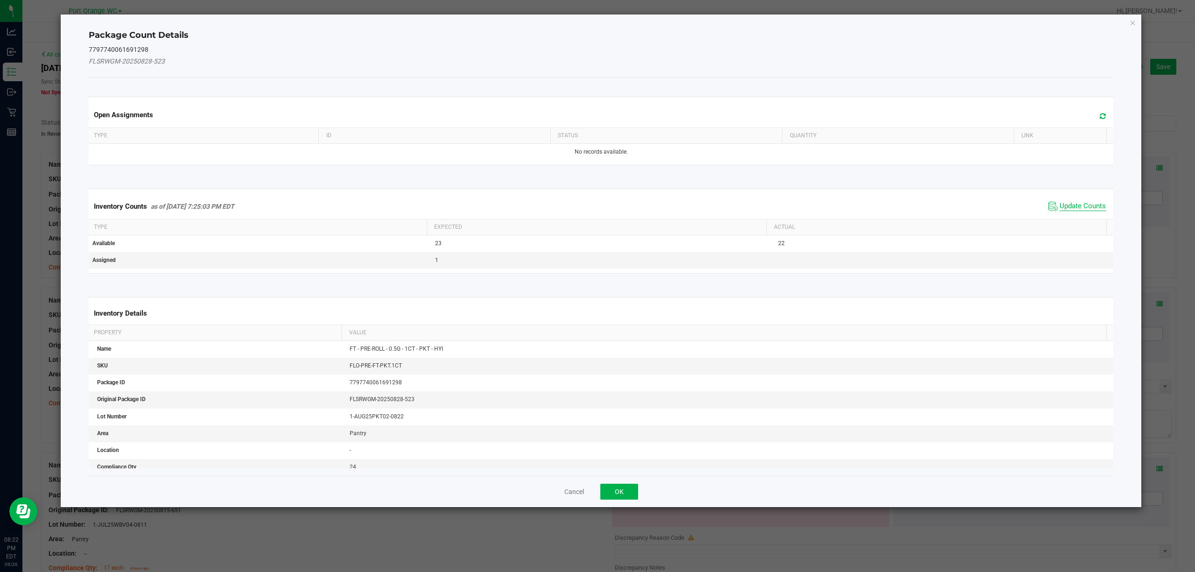
click at [1087, 206] on span "Update Counts" at bounding box center [1082, 206] width 46 height 9
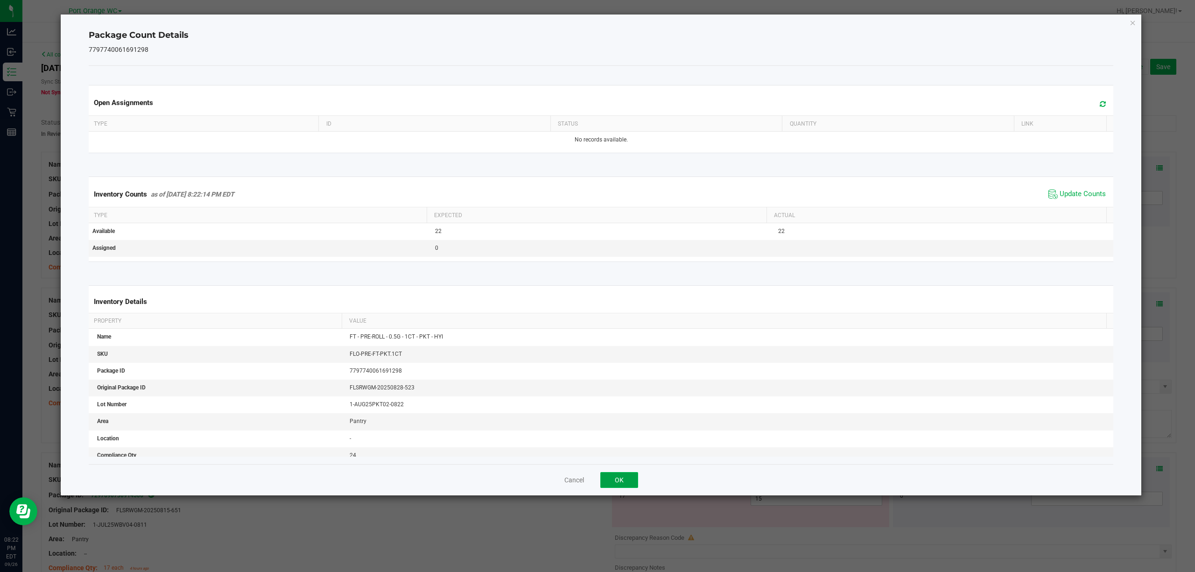
click at [632, 486] on button "OK" at bounding box center [619, 480] width 38 height 16
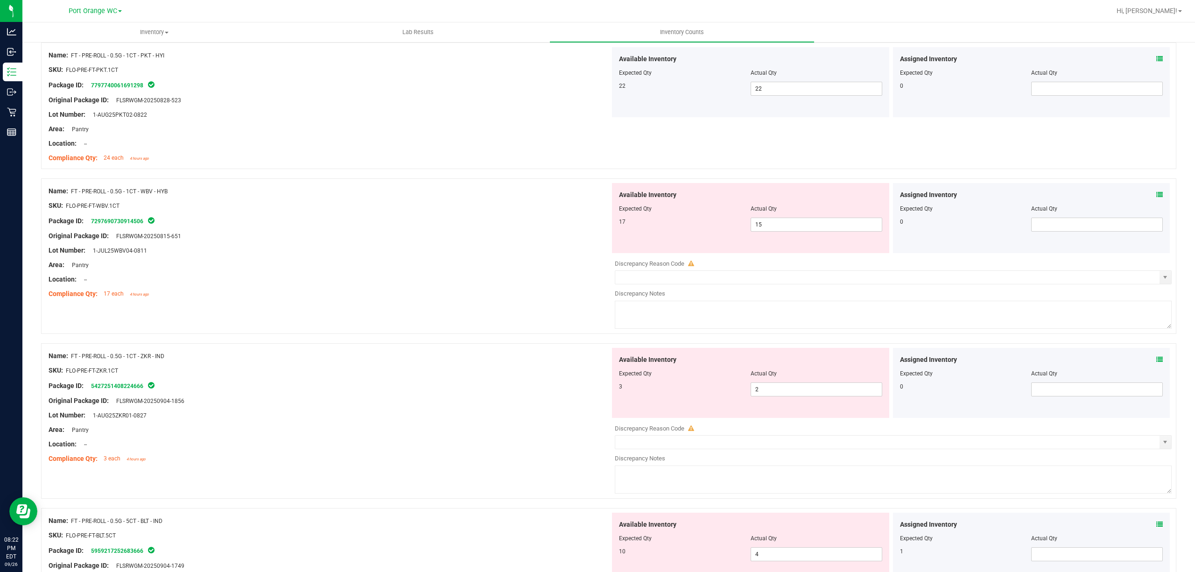
scroll to position [245, 0]
click at [1156, 196] on icon at bounding box center [1159, 195] width 7 height 7
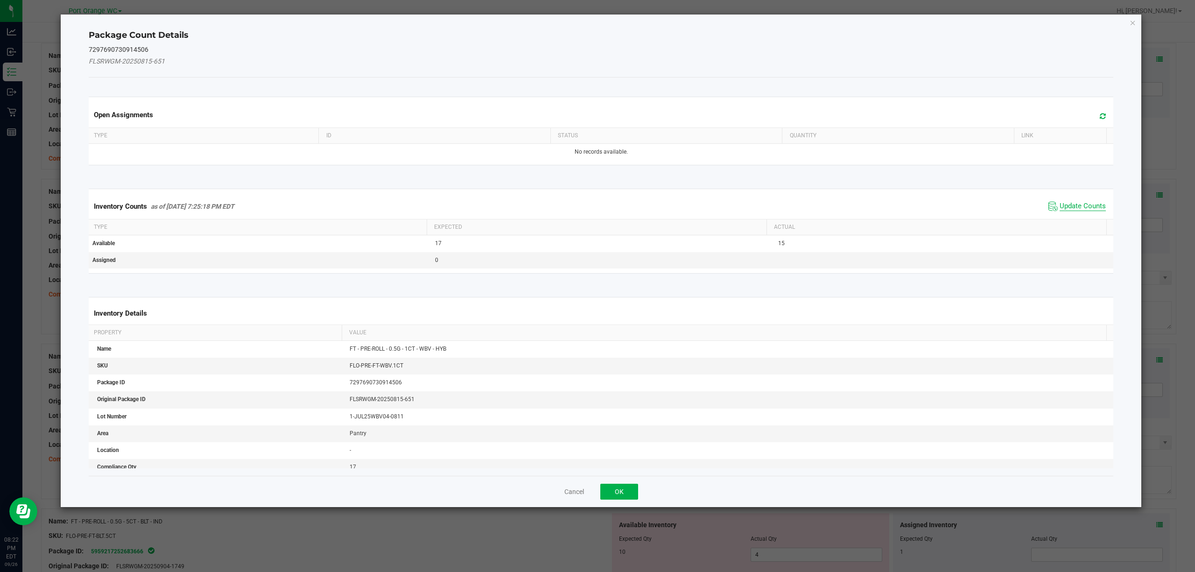
click at [1082, 205] on span "Update Counts" at bounding box center [1082, 206] width 46 height 9
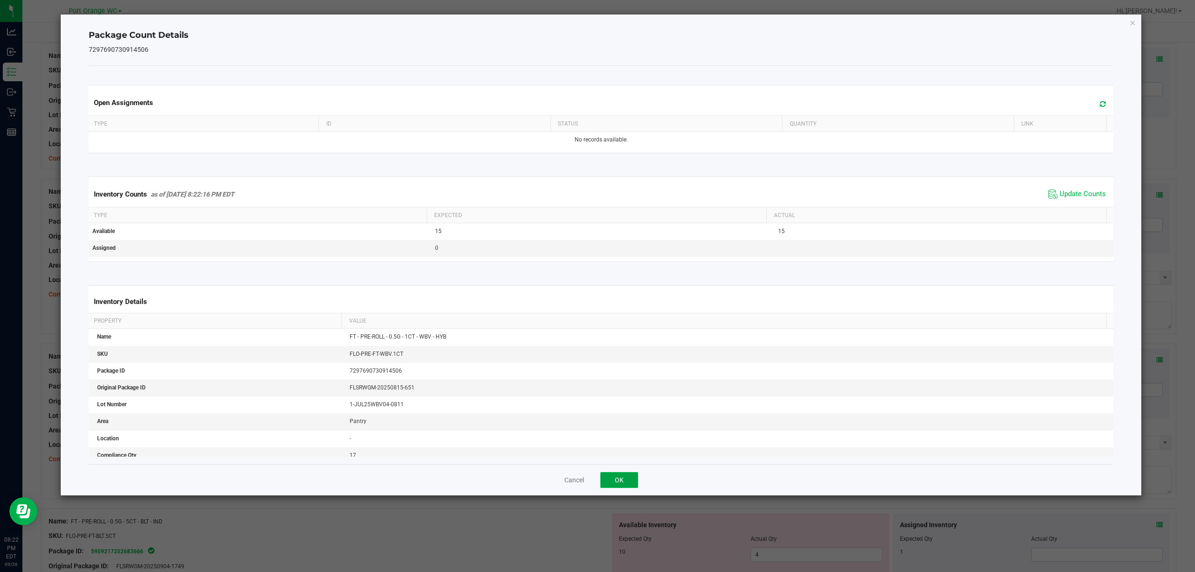
click at [613, 478] on button "OK" at bounding box center [619, 480] width 38 height 16
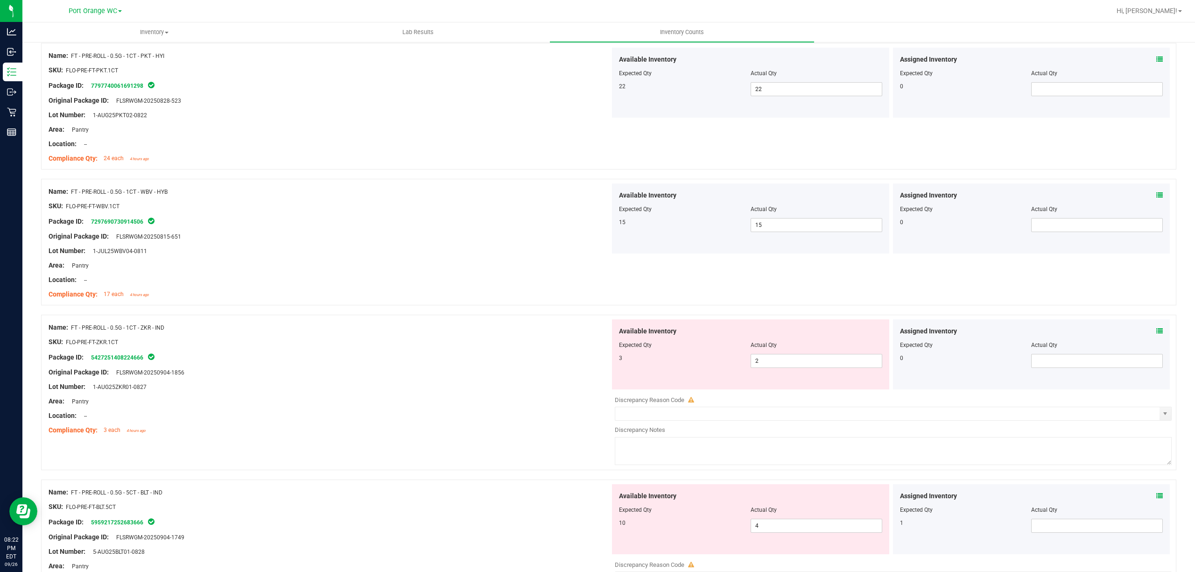
click at [1156, 334] on icon at bounding box center [1159, 331] width 7 height 7
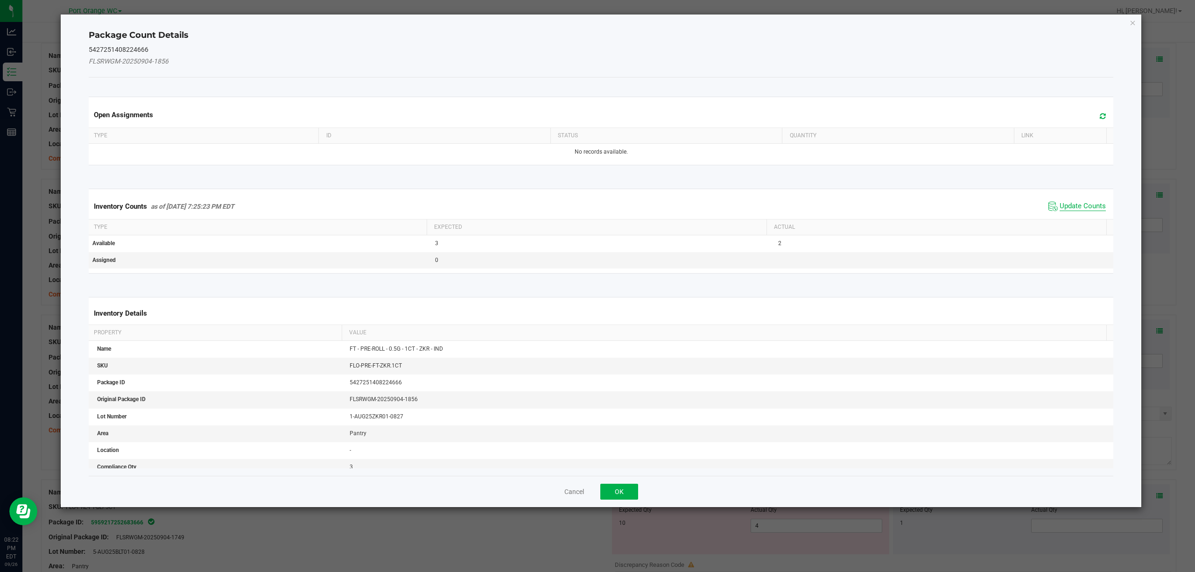
click at [1094, 203] on span "Update Counts" at bounding box center [1082, 206] width 46 height 9
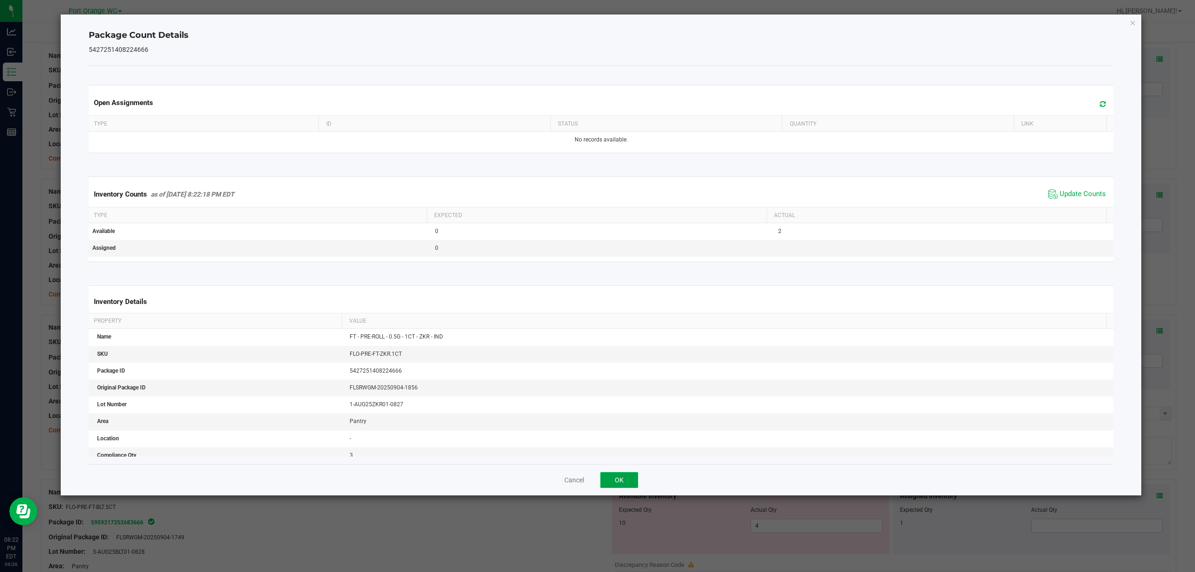
click at [633, 488] on button "OK" at bounding box center [619, 480] width 38 height 16
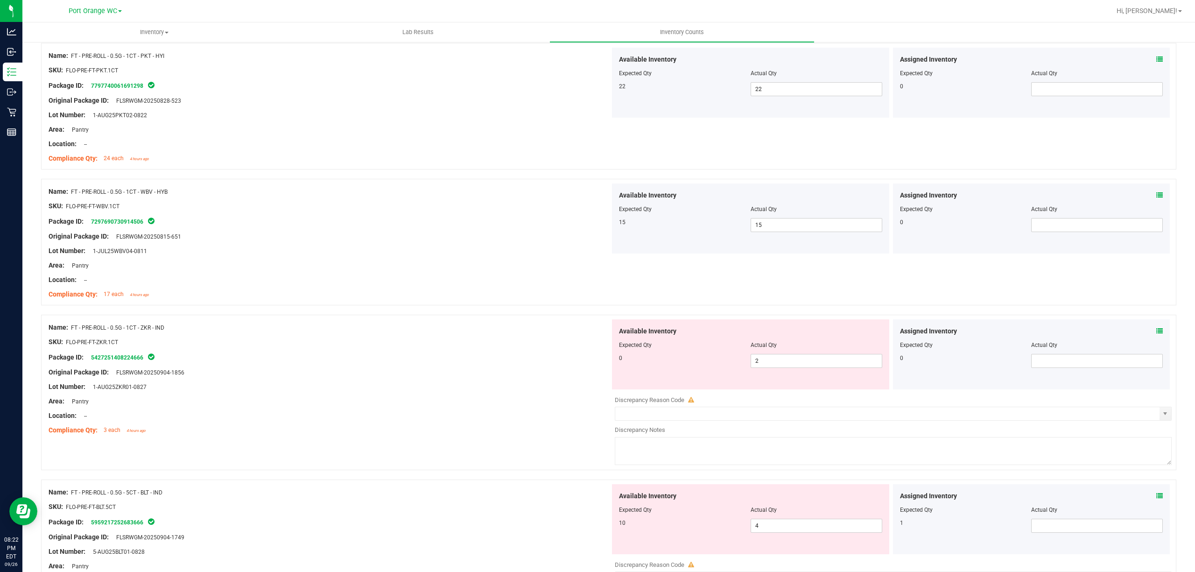
click at [1156, 331] on icon at bounding box center [1159, 331] width 7 height 7
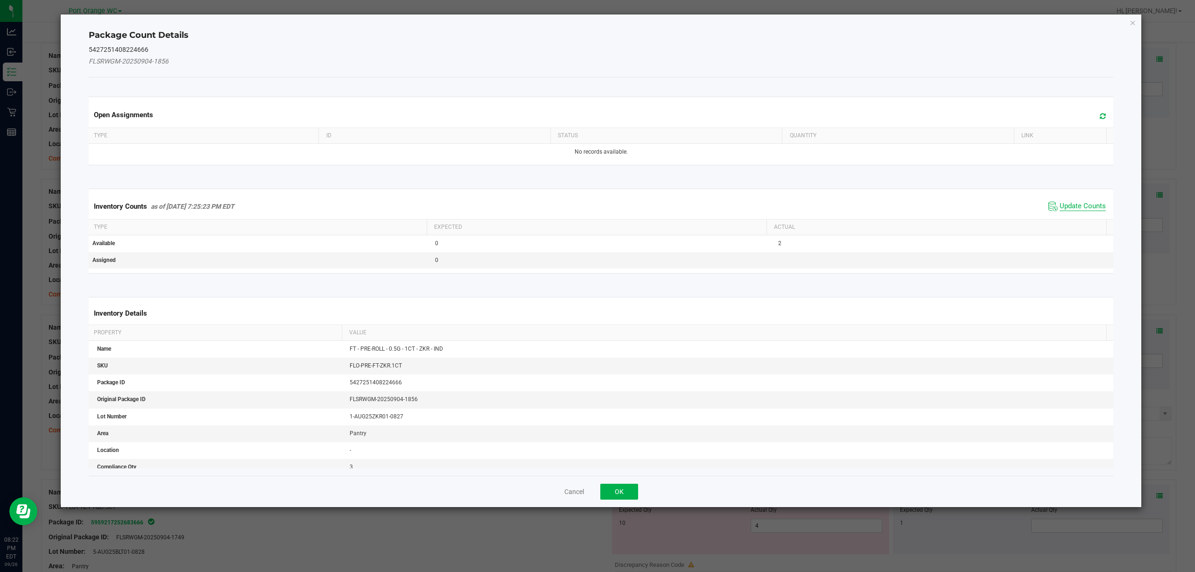
click at [1094, 210] on span "Update Counts" at bounding box center [1082, 206] width 46 height 9
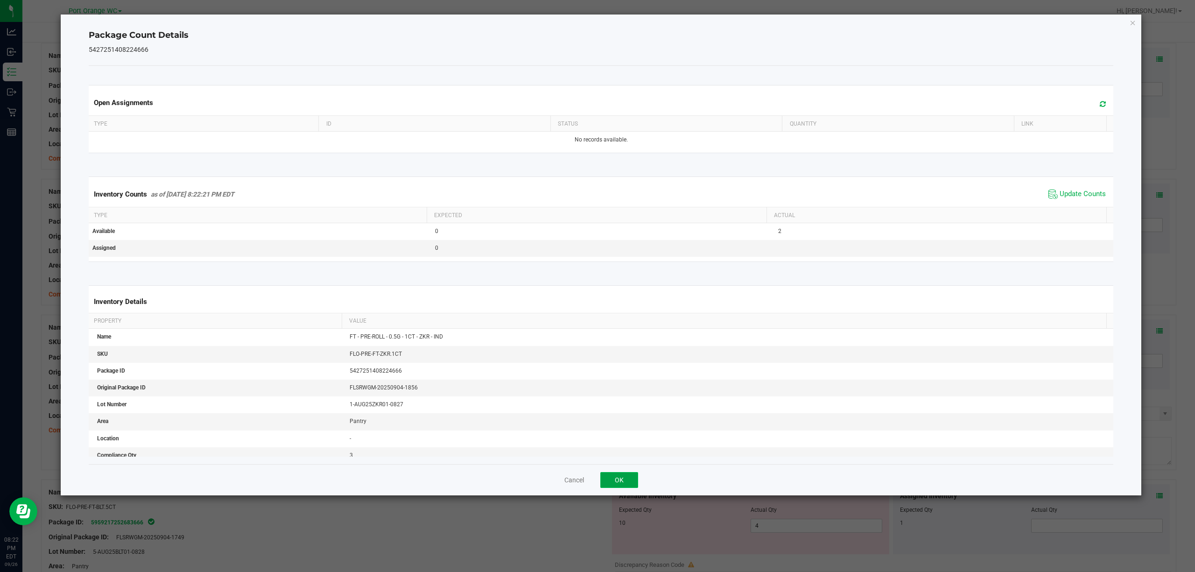
click at [618, 480] on button "OK" at bounding box center [619, 480] width 38 height 16
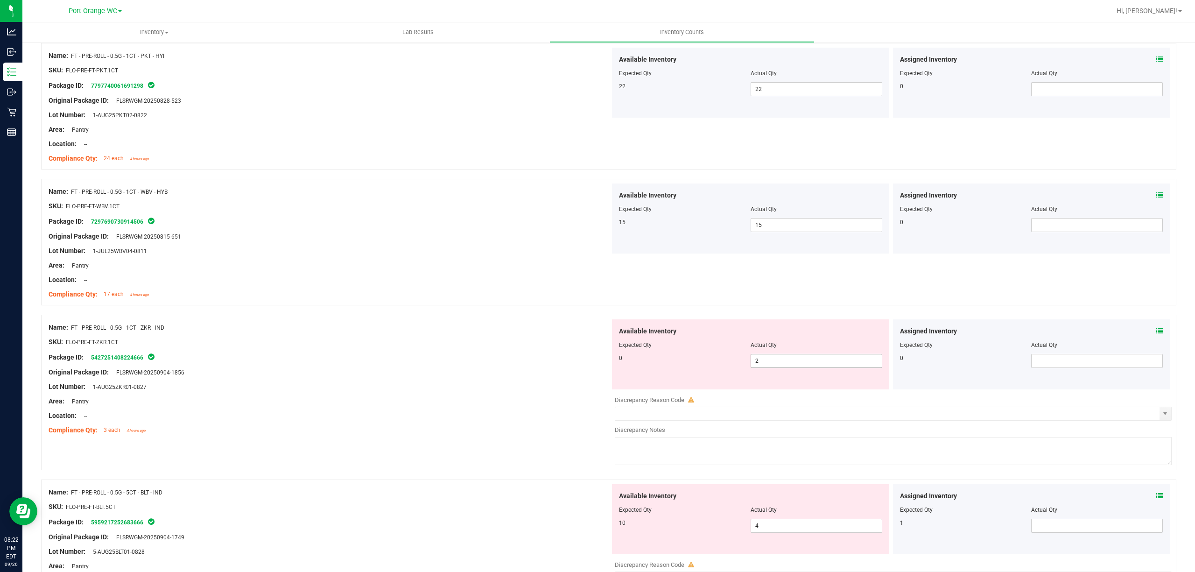
click at [833, 364] on input "2" at bounding box center [816, 360] width 131 height 13
type input "0"
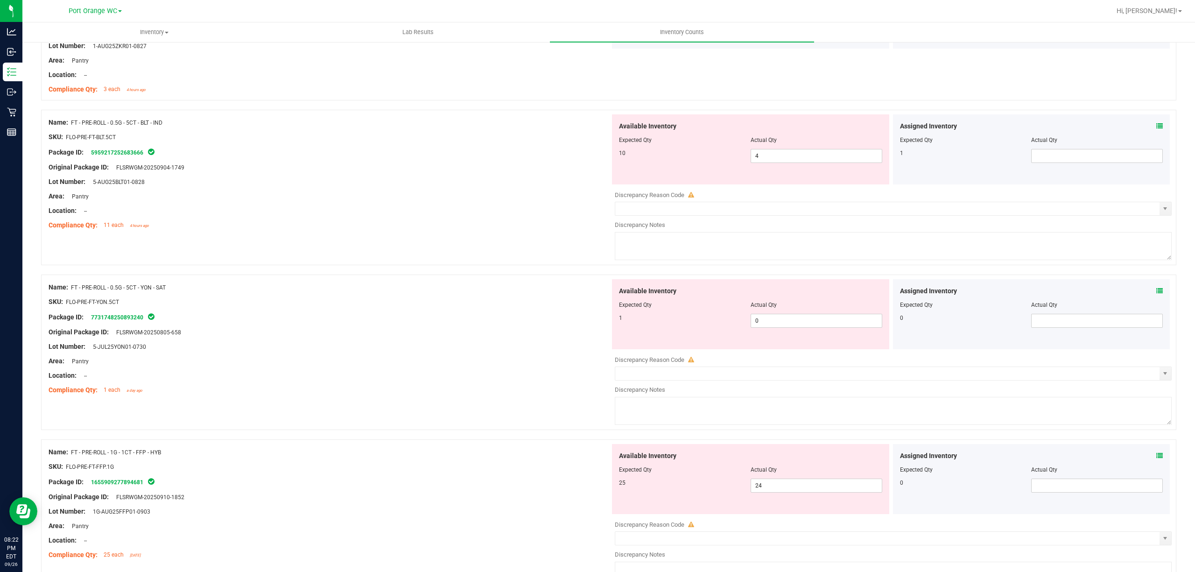
scroll to position [593, 0]
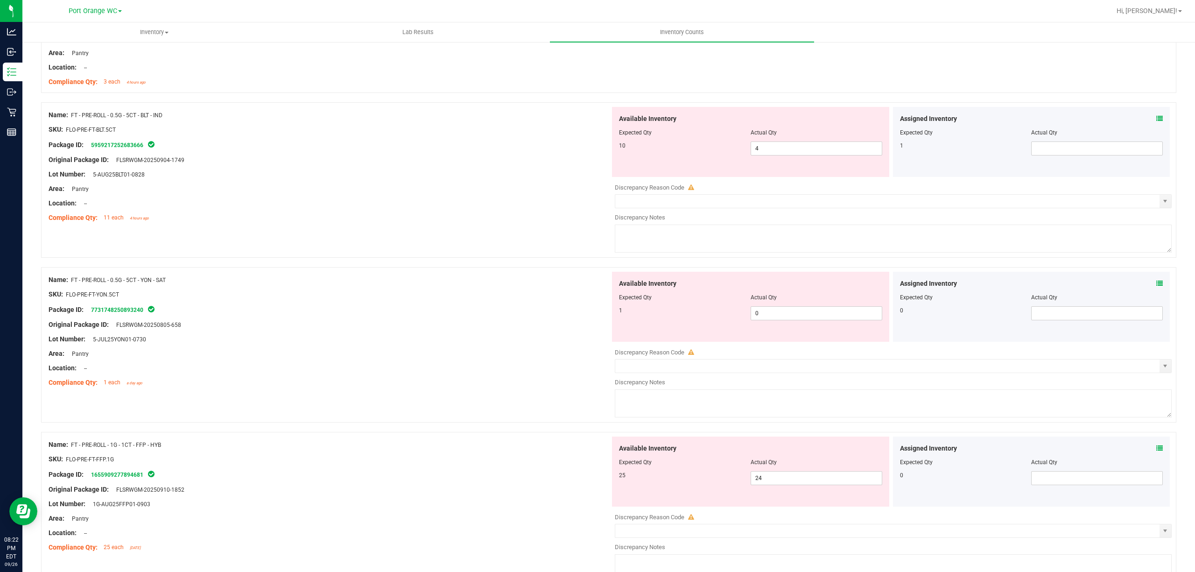
click at [1156, 119] on icon at bounding box center [1159, 118] width 7 height 7
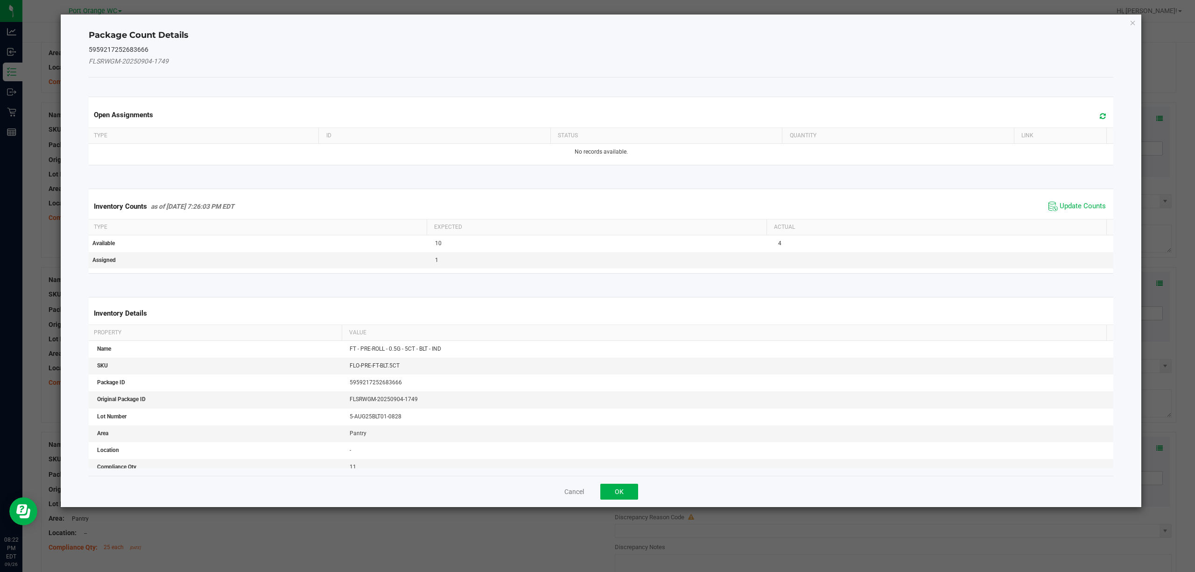
click at [1078, 224] on th "Actual" at bounding box center [936, 227] width 340 height 16
click at [1089, 207] on span "Update Counts" at bounding box center [1082, 206] width 46 height 9
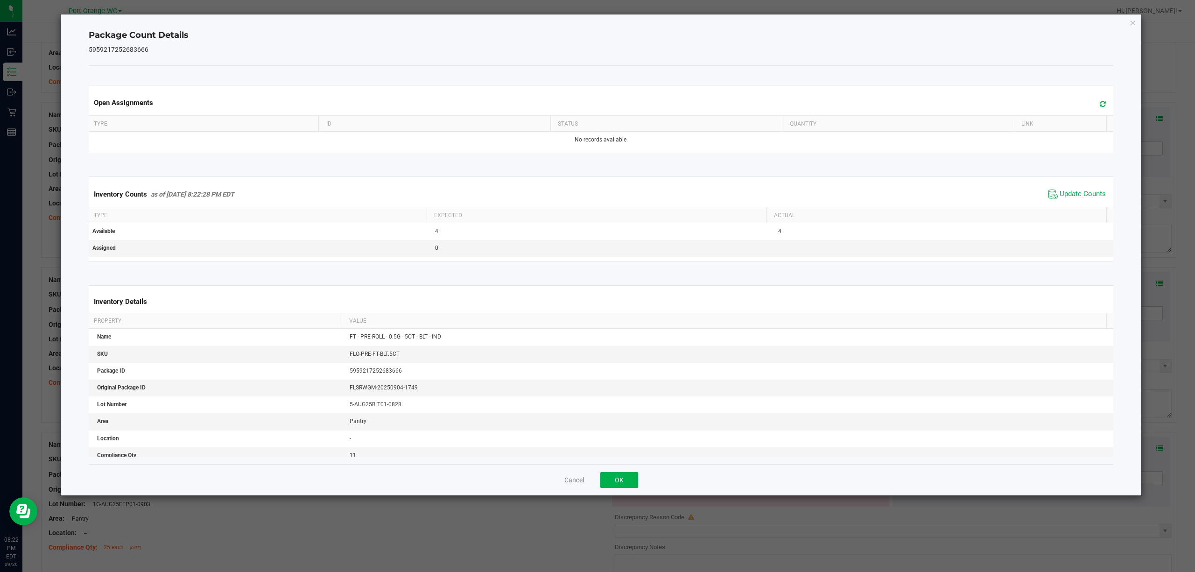
click at [643, 511] on ngb-modal-window "Package Count Details 5959217252683666 Open Assignments Type ID Status Quantity…" at bounding box center [601, 286] width 1202 height 572
click at [623, 475] on button "OK" at bounding box center [619, 480] width 38 height 16
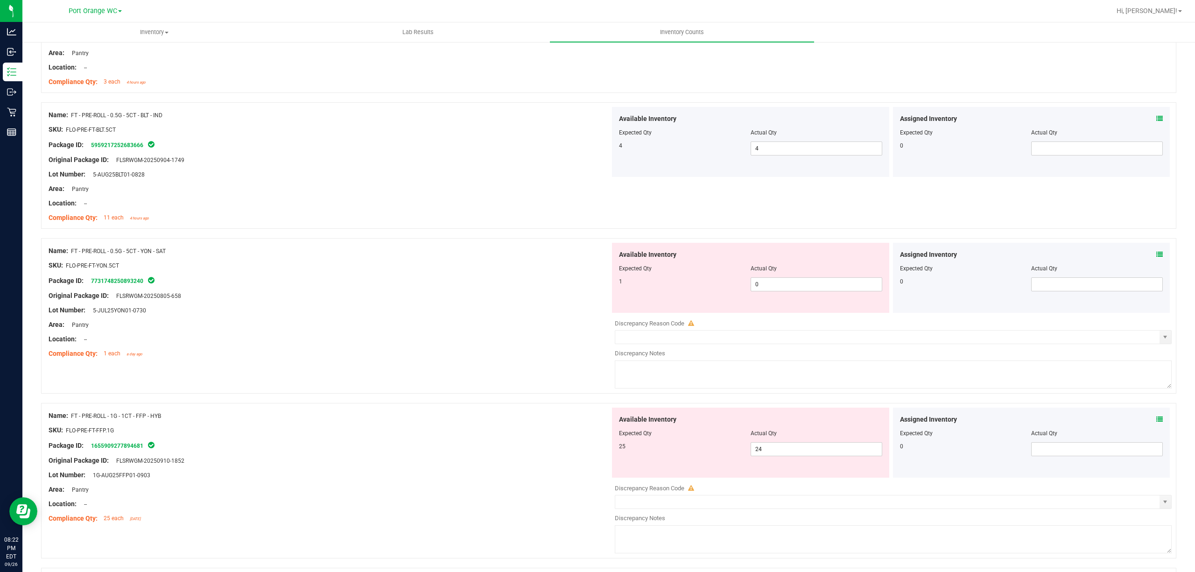
click at [1156, 253] on icon at bounding box center [1159, 254] width 7 height 7
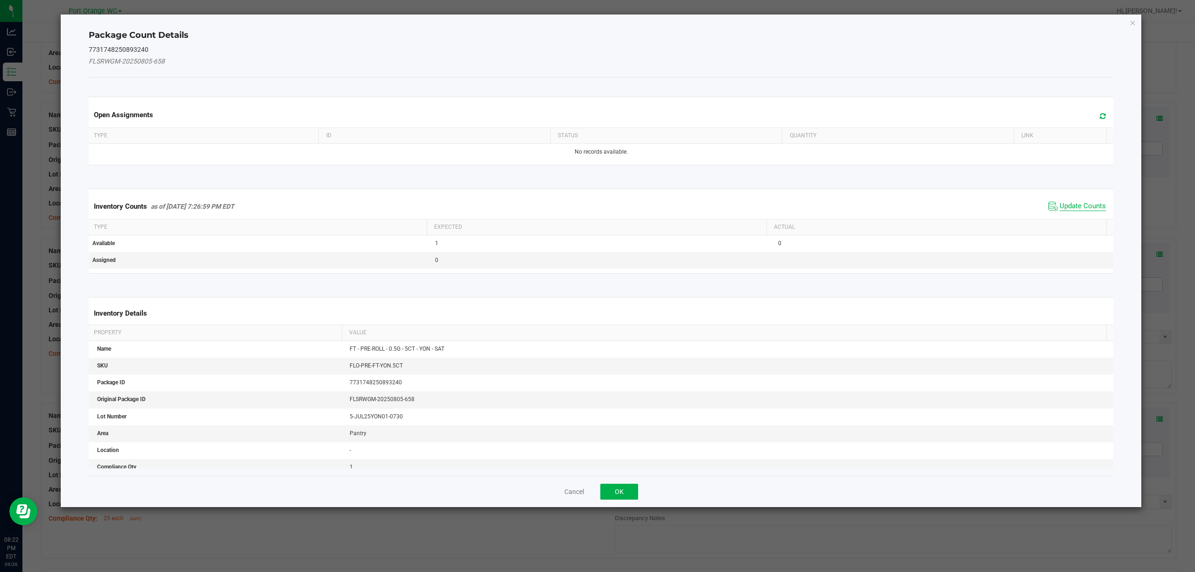
click at [1087, 207] on span "Update Counts" at bounding box center [1082, 206] width 46 height 9
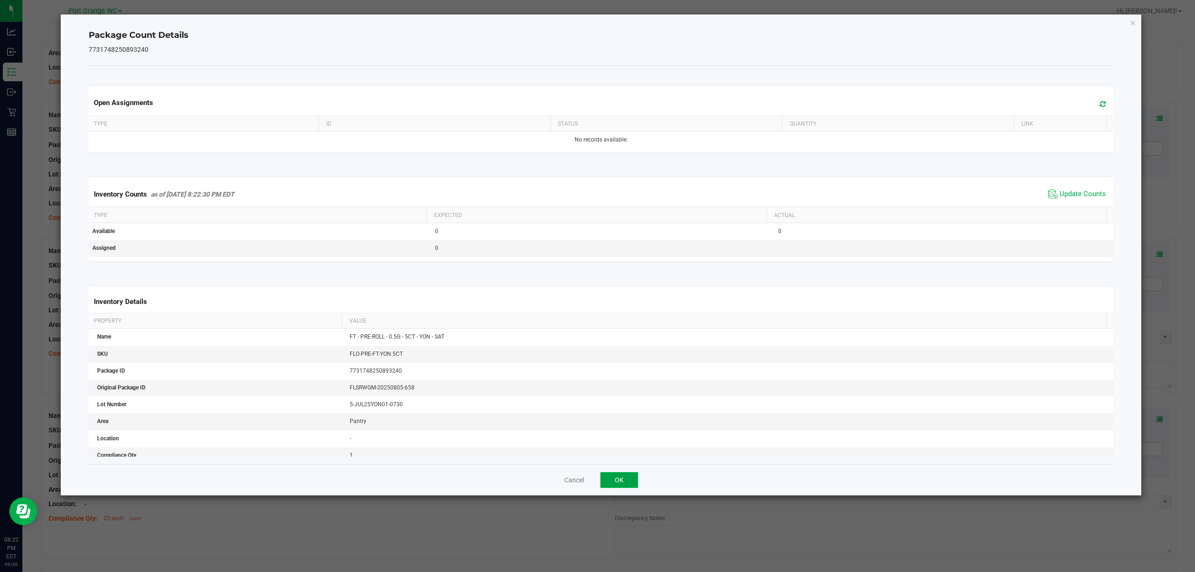
click at [627, 488] on button "OK" at bounding box center [619, 480] width 38 height 16
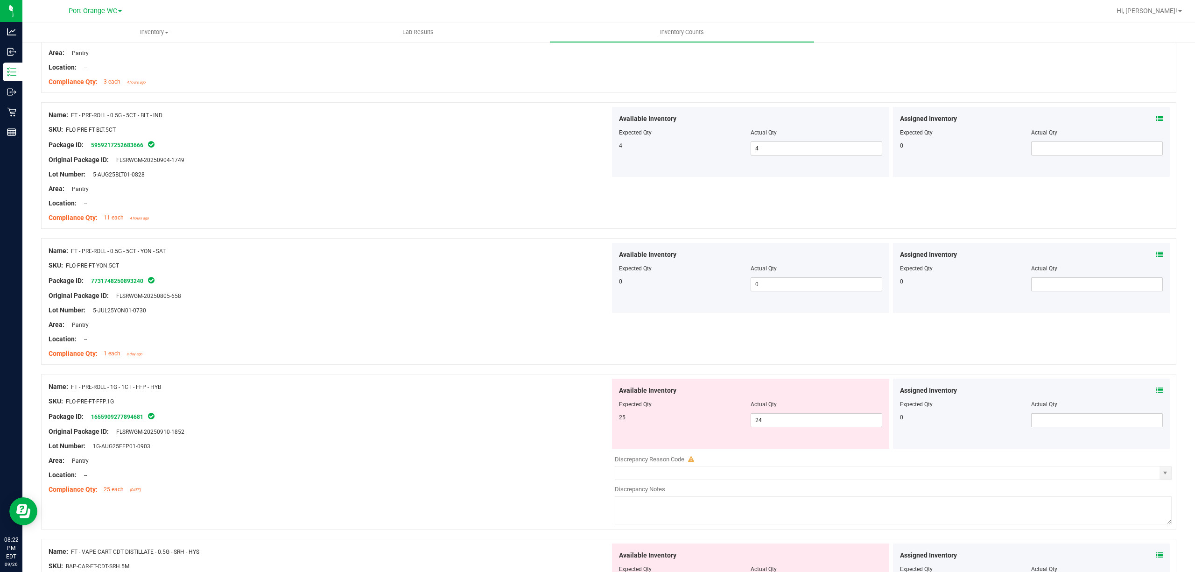
click at [1156, 390] on icon at bounding box center [1159, 390] width 7 height 7
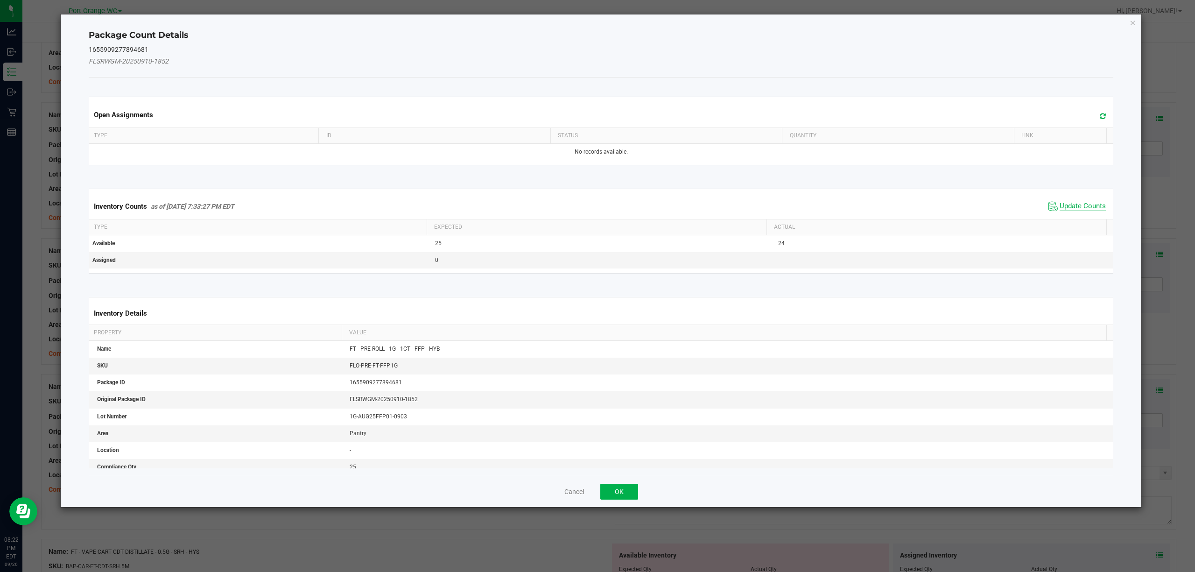
click at [1059, 211] on span "Update Counts" at bounding box center [1082, 206] width 46 height 9
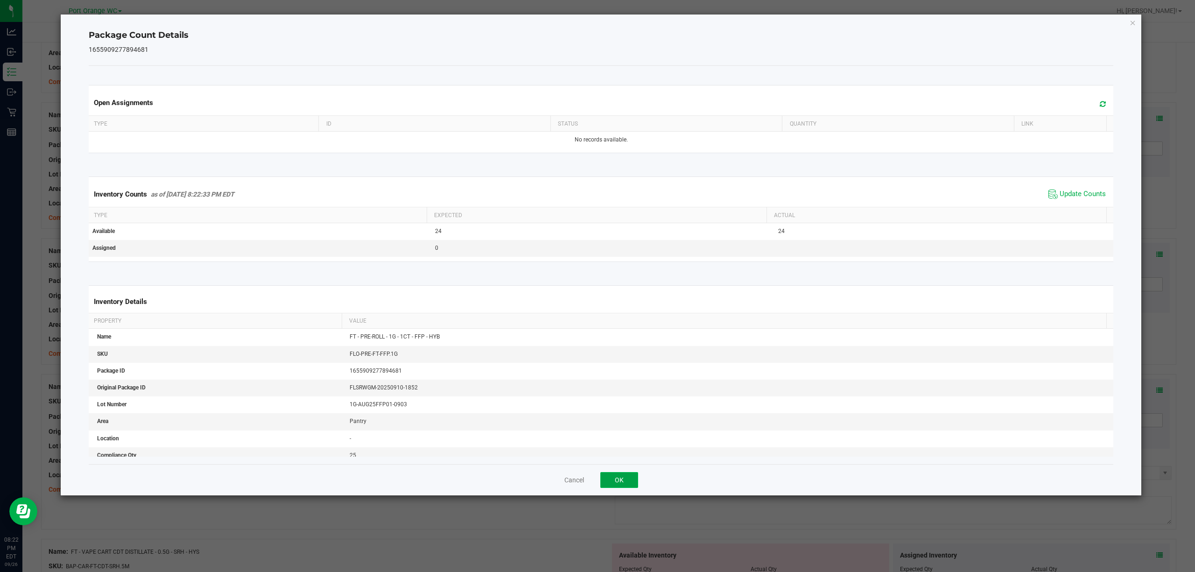
click at [619, 480] on button "OK" at bounding box center [619, 480] width 38 height 16
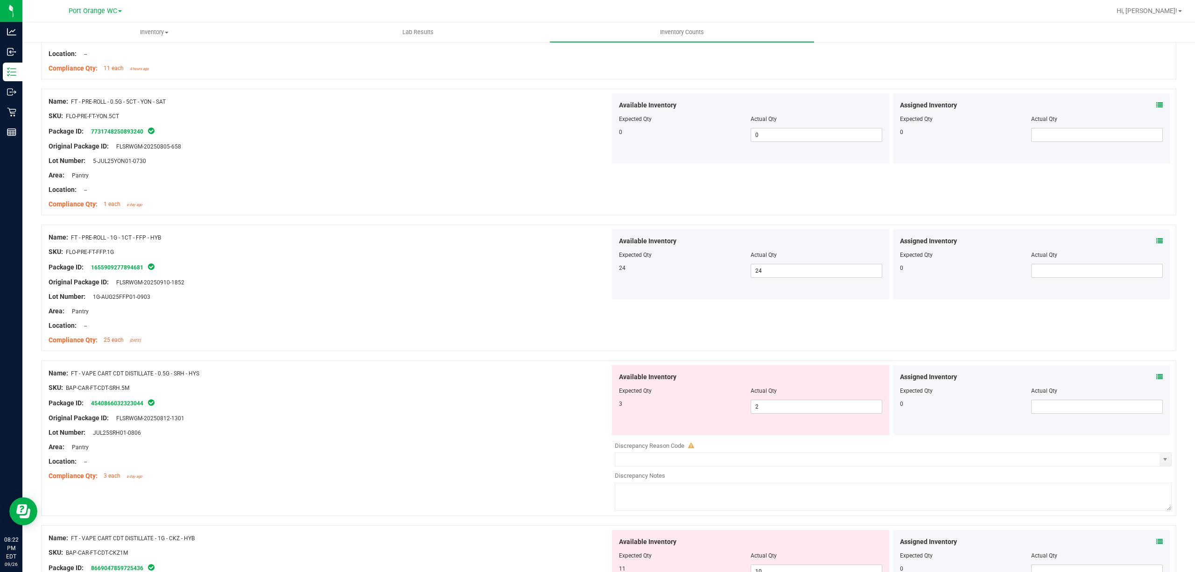
scroll to position [742, 0]
click at [1157, 372] on div "Assigned Inventory Expected Qty Actual Qty 0" at bounding box center [1031, 400] width 277 height 70
click at [1156, 377] on icon at bounding box center [1159, 377] width 7 height 7
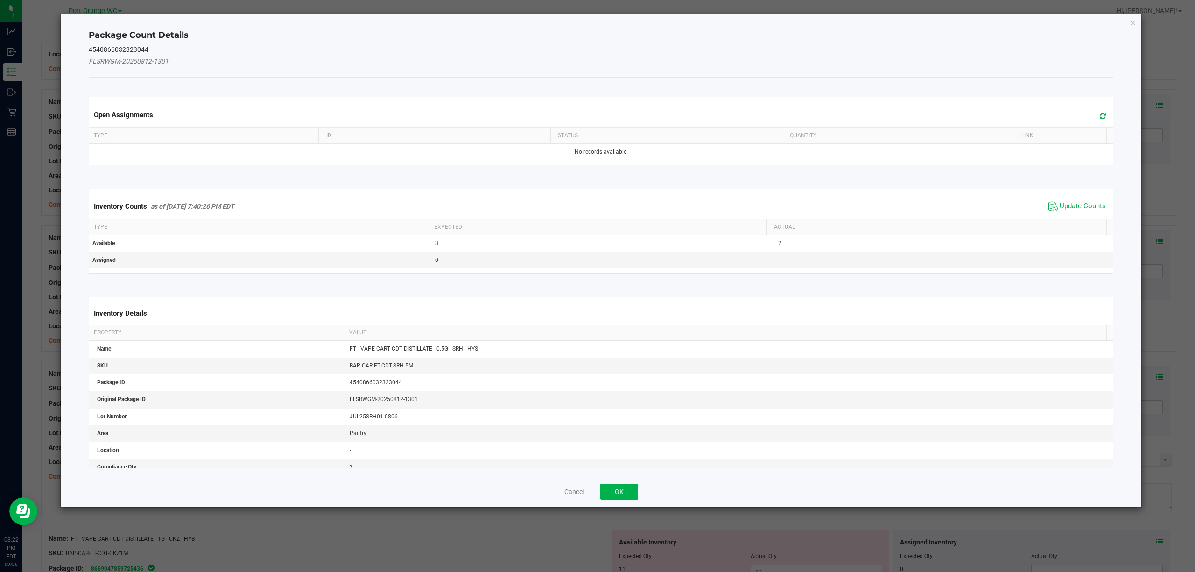
click at [1064, 204] on span "Update Counts" at bounding box center [1082, 206] width 46 height 9
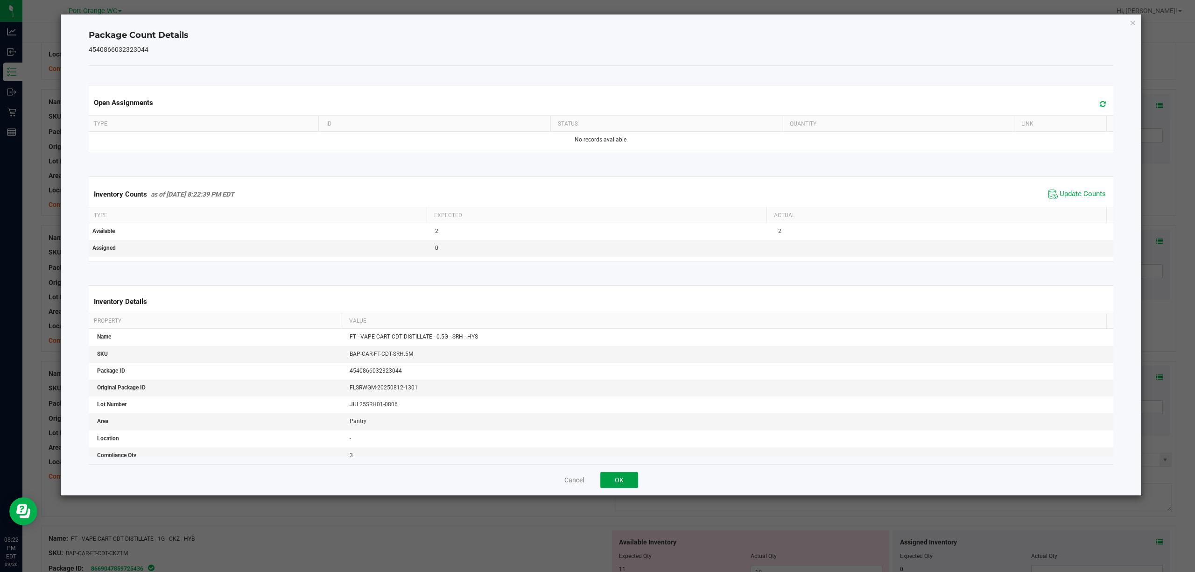
click at [618, 480] on button "OK" at bounding box center [619, 480] width 38 height 16
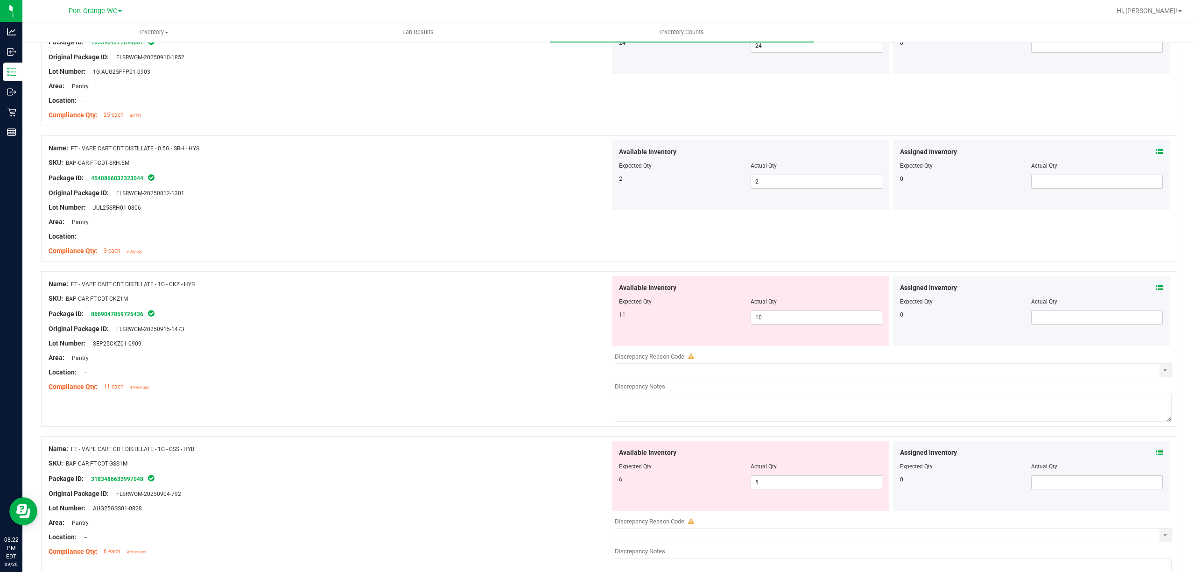
scroll to position [964, 0]
click at [1156, 294] on icon at bounding box center [1159, 291] width 7 height 7
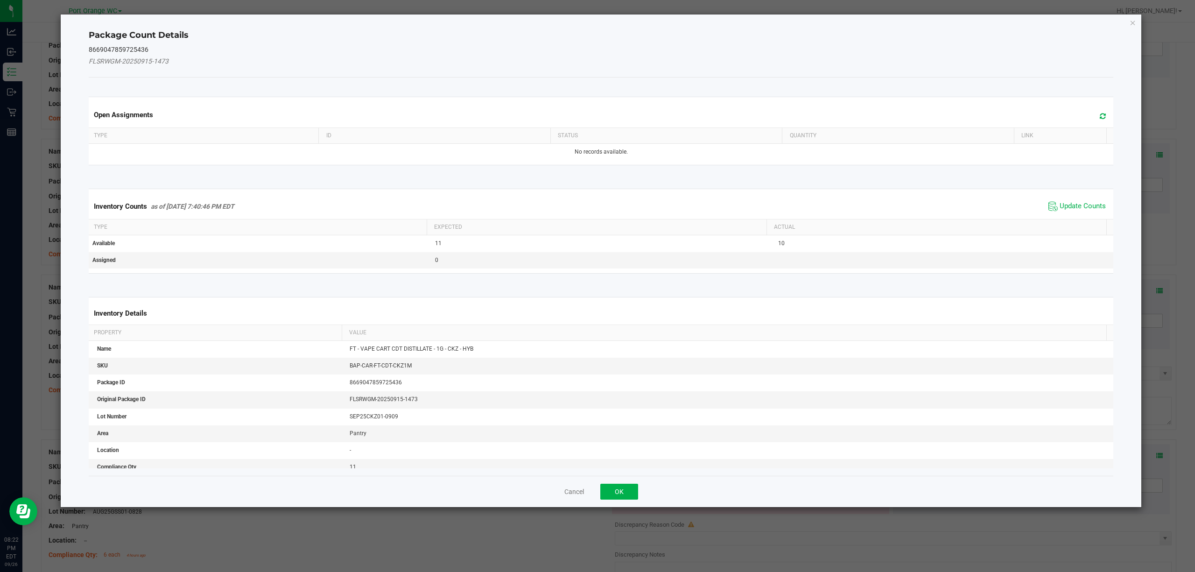
click at [1078, 224] on th "Actual" at bounding box center [936, 227] width 340 height 16
click at [1087, 205] on span "Update Counts" at bounding box center [1082, 206] width 46 height 9
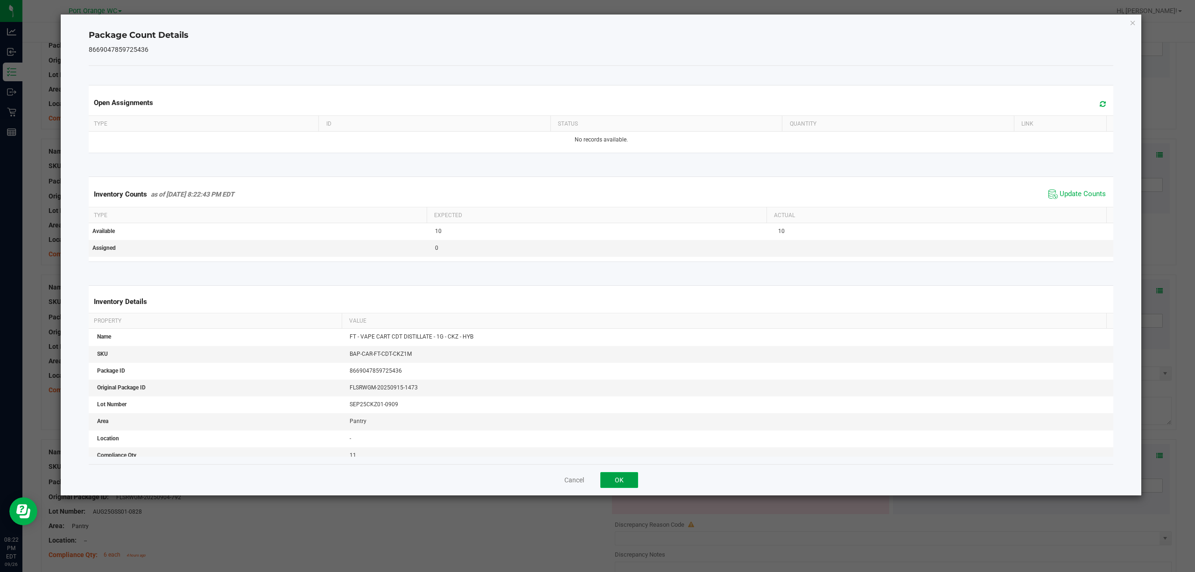
click at [615, 477] on button "OK" at bounding box center [619, 480] width 38 height 16
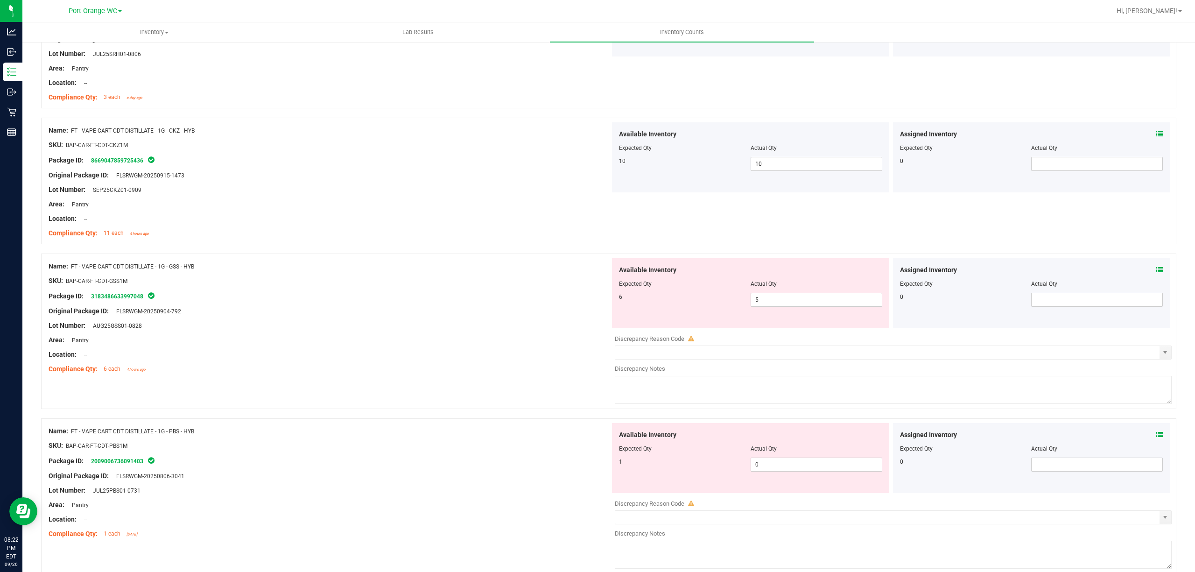
scroll to position [1121, 0]
click at [1156, 272] on icon at bounding box center [1159, 269] width 7 height 7
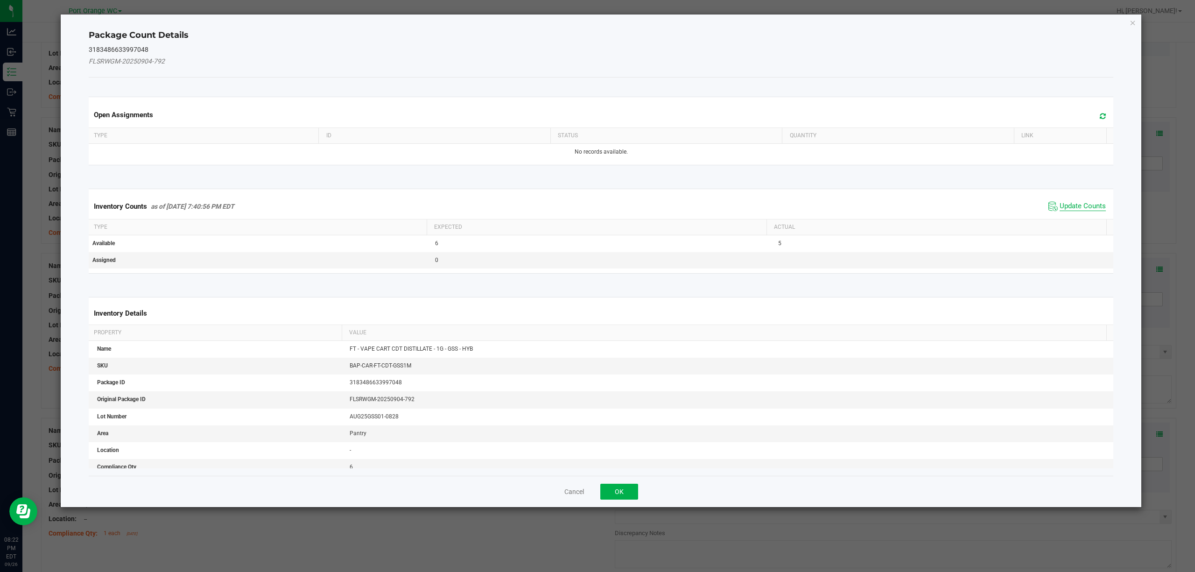
click at [1070, 208] on span "Update Counts" at bounding box center [1082, 206] width 46 height 9
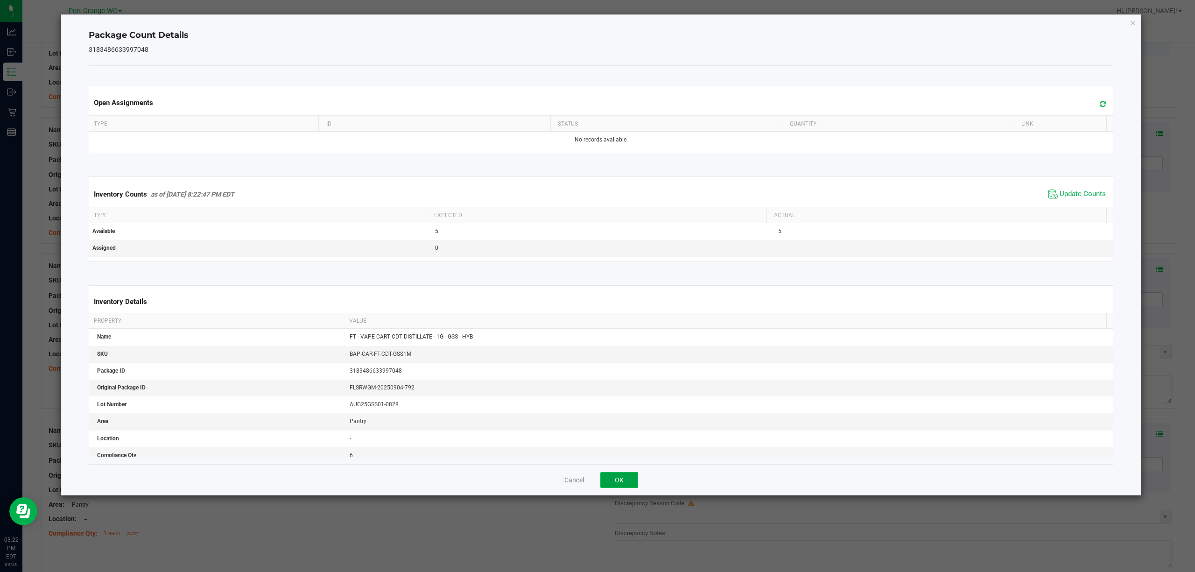
click at [619, 480] on button "OK" at bounding box center [619, 480] width 38 height 16
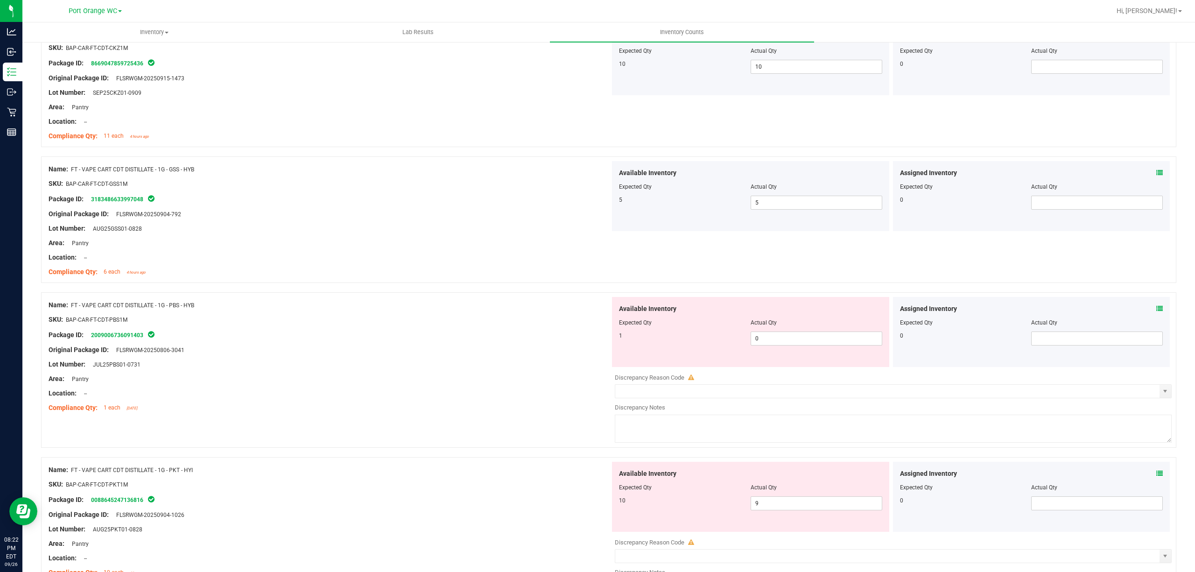
scroll to position [1281, 0]
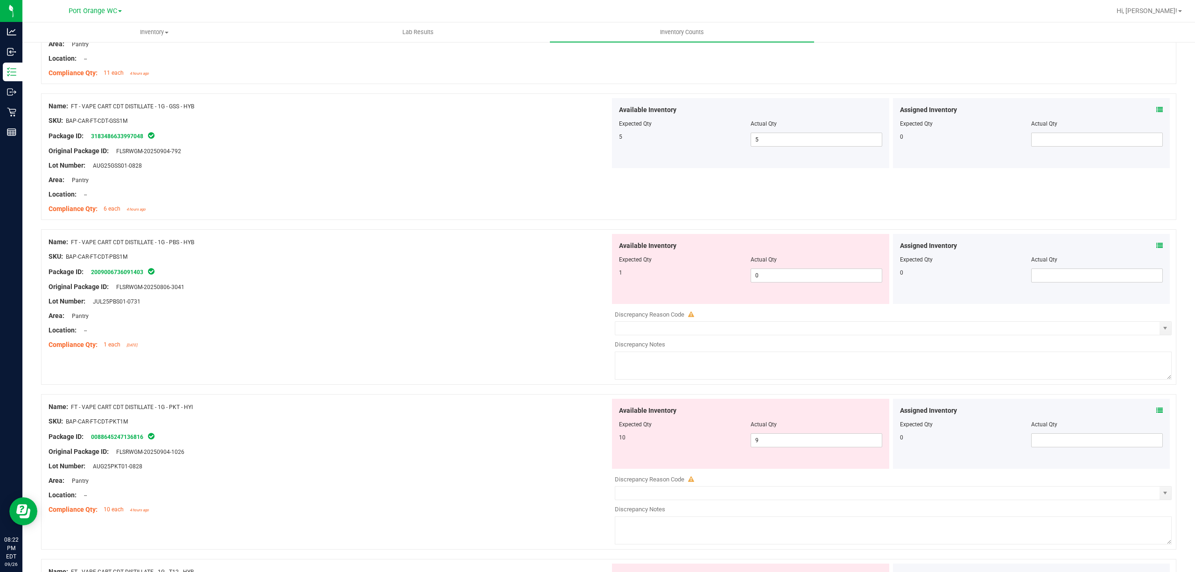
click at [1156, 249] on icon at bounding box center [1159, 245] width 7 height 7
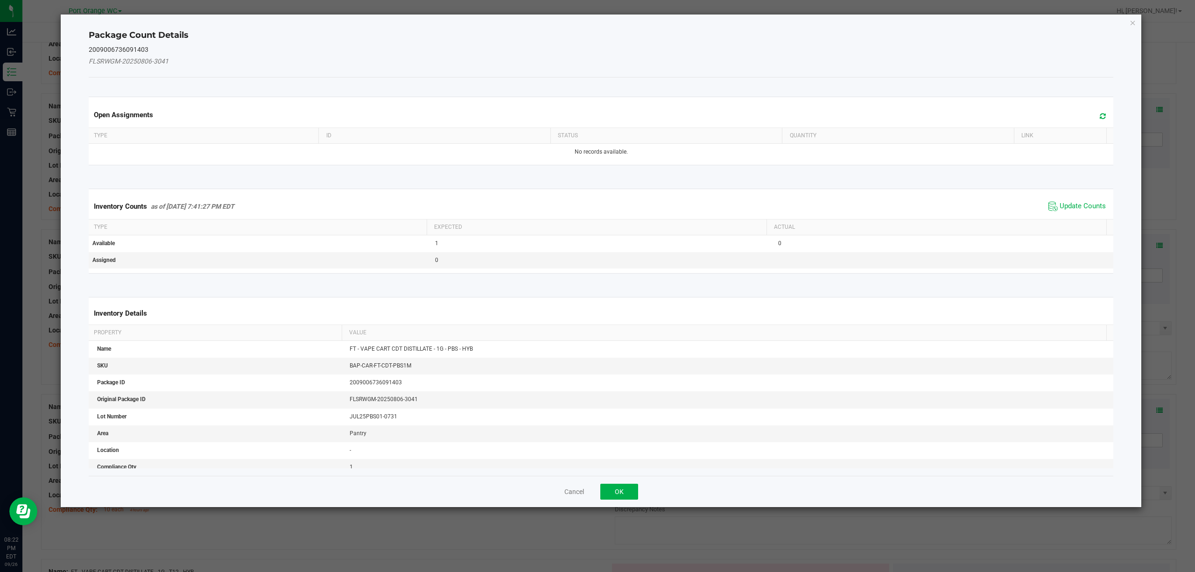
click at [1087, 220] on th "Actual" at bounding box center [936, 227] width 340 height 16
click at [1075, 208] on span "Update Counts" at bounding box center [1082, 206] width 46 height 9
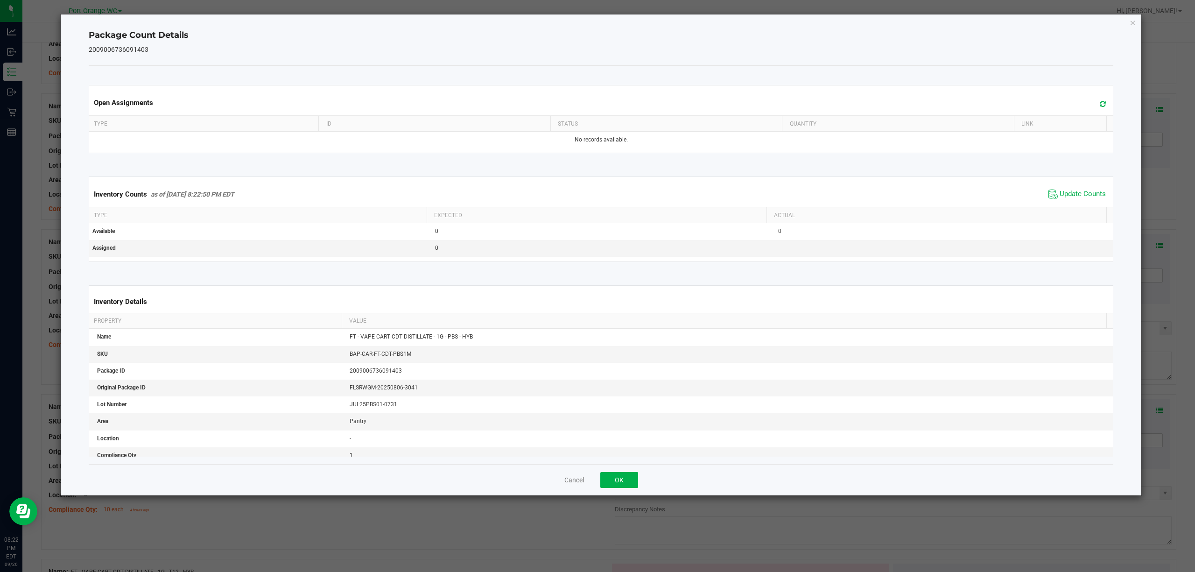
click at [638, 460] on div "Open Assignments Type ID Status Quantity Link No records available. Inventory C…" at bounding box center [601, 265] width 1025 height 398
click at [631, 486] on button "OK" at bounding box center [619, 480] width 38 height 16
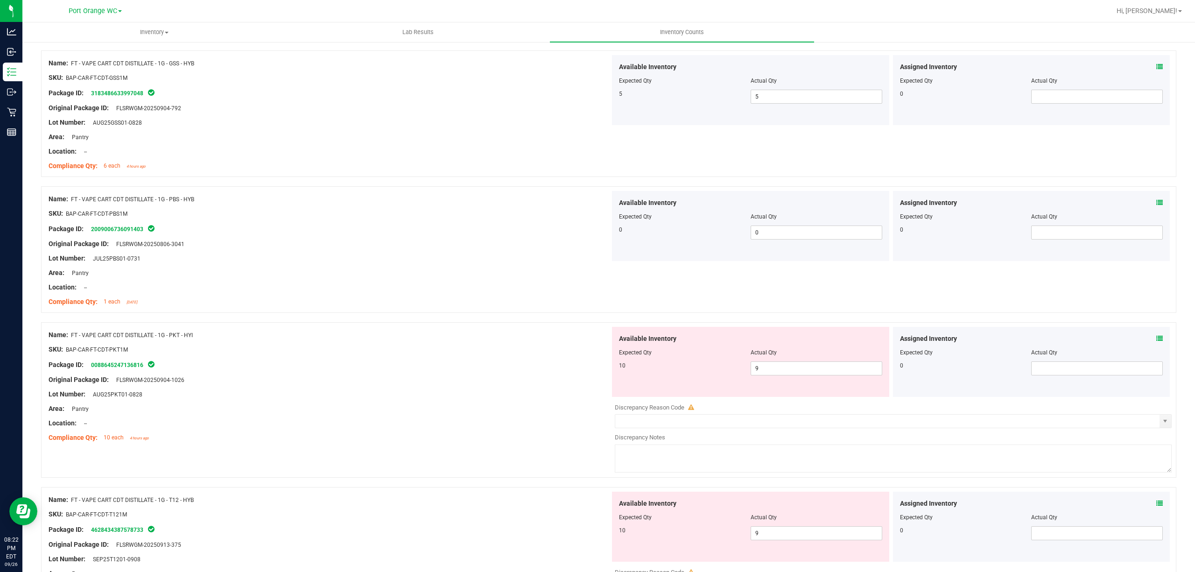
scroll to position [1324, 0]
click at [1158, 321] on div at bounding box center [608, 316] width 1135 height 9
click at [1156, 341] on icon at bounding box center [1159, 338] width 7 height 7
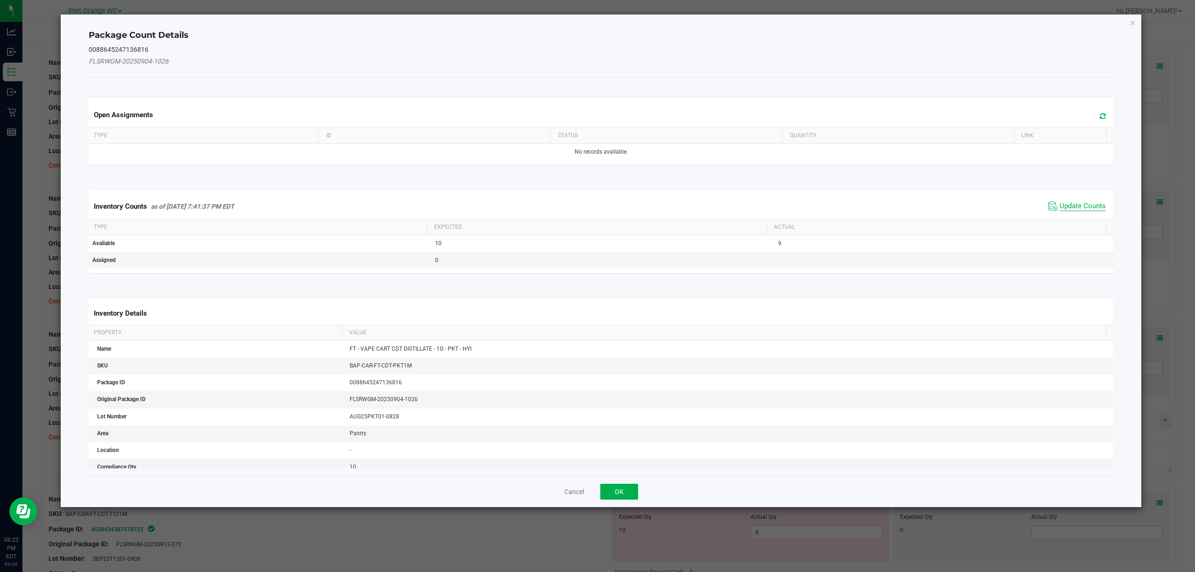
click at [1076, 208] on span "Update Counts" at bounding box center [1082, 206] width 46 height 9
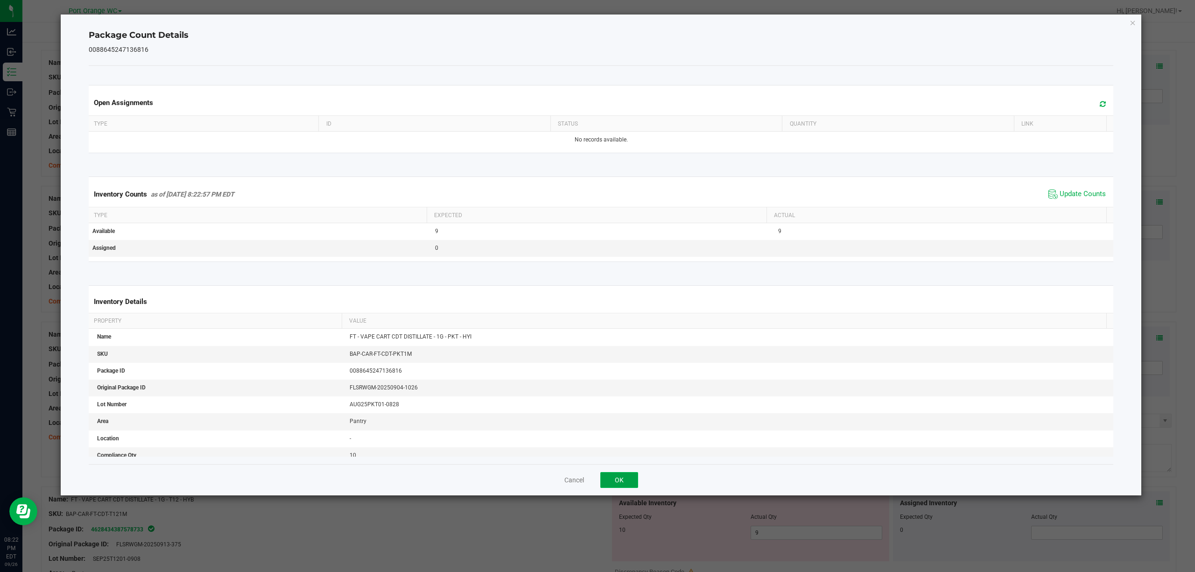
click at [604, 477] on button "OK" at bounding box center [619, 480] width 38 height 16
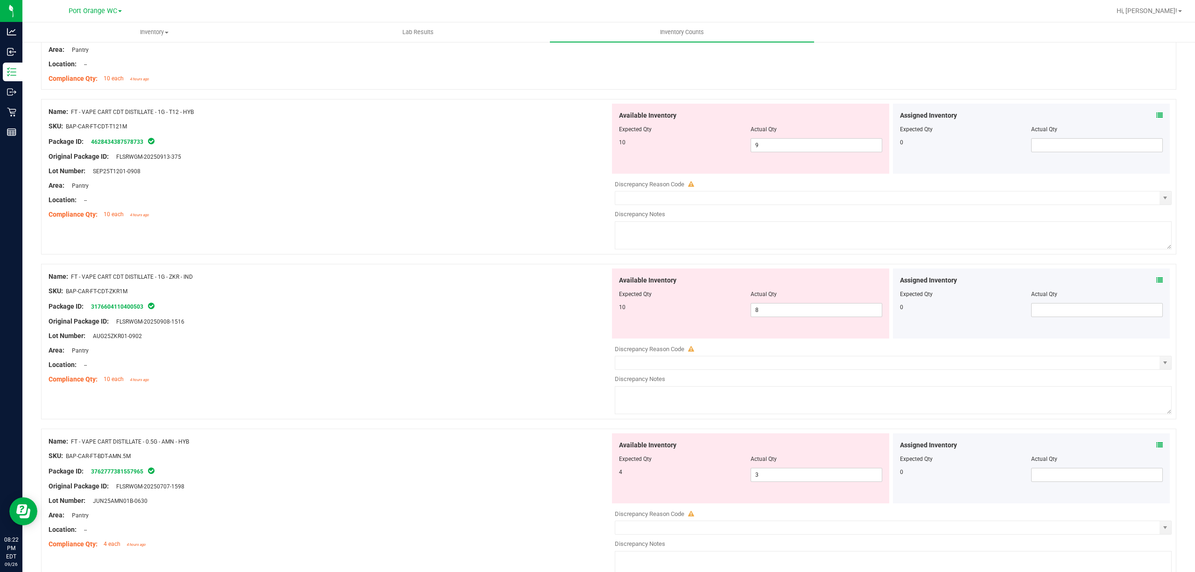
scroll to position [1687, 0]
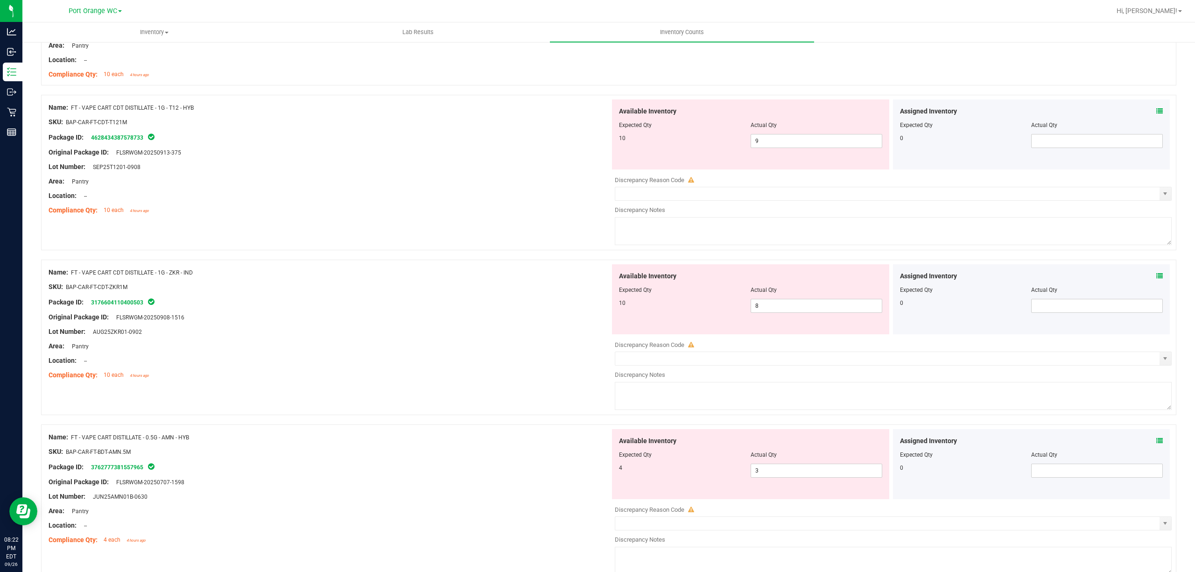
click at [1156, 114] on icon at bounding box center [1159, 111] width 7 height 7
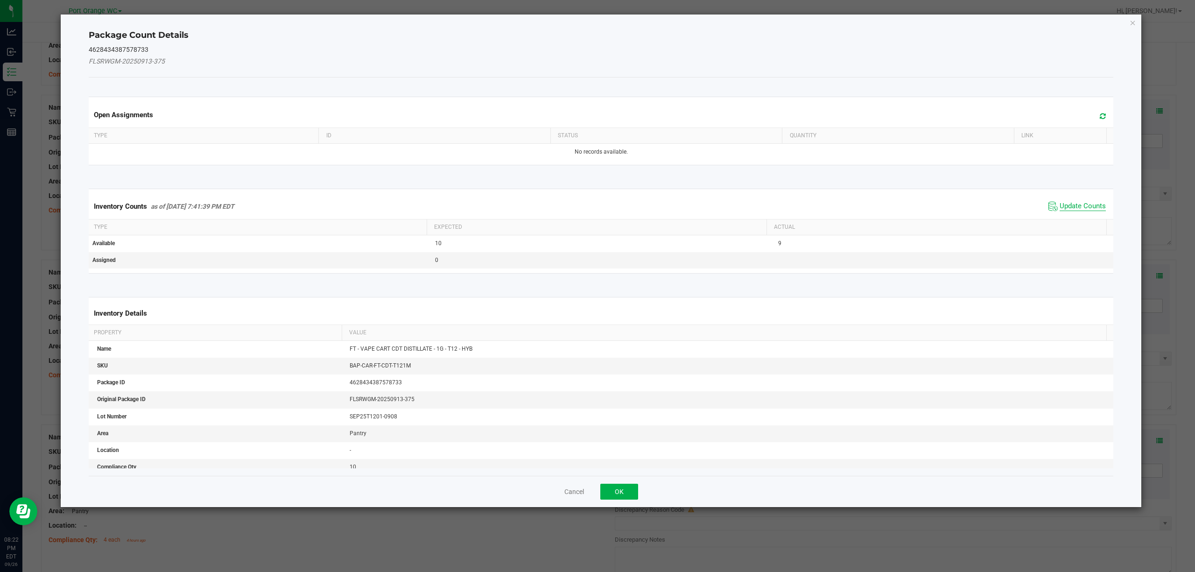
click at [1093, 206] on span "Update Counts" at bounding box center [1082, 206] width 46 height 9
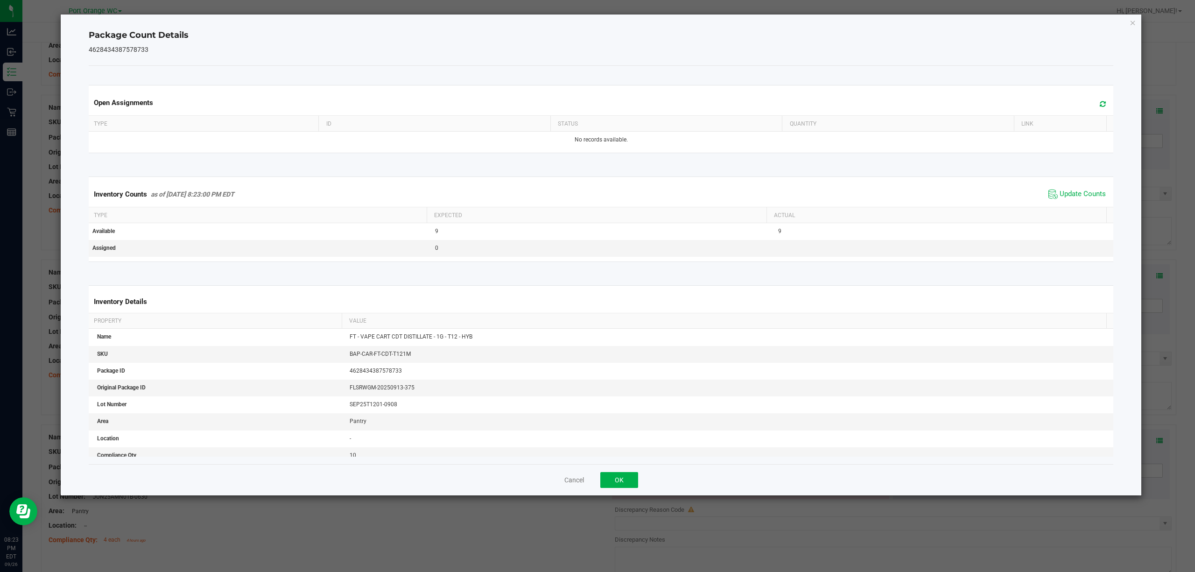
click at [620, 509] on ngb-modal-window "Package Count Details 4628434387578733 Open Assignments Type ID Status Quantity…" at bounding box center [601, 286] width 1202 height 572
click at [633, 473] on button "OK" at bounding box center [619, 480] width 38 height 16
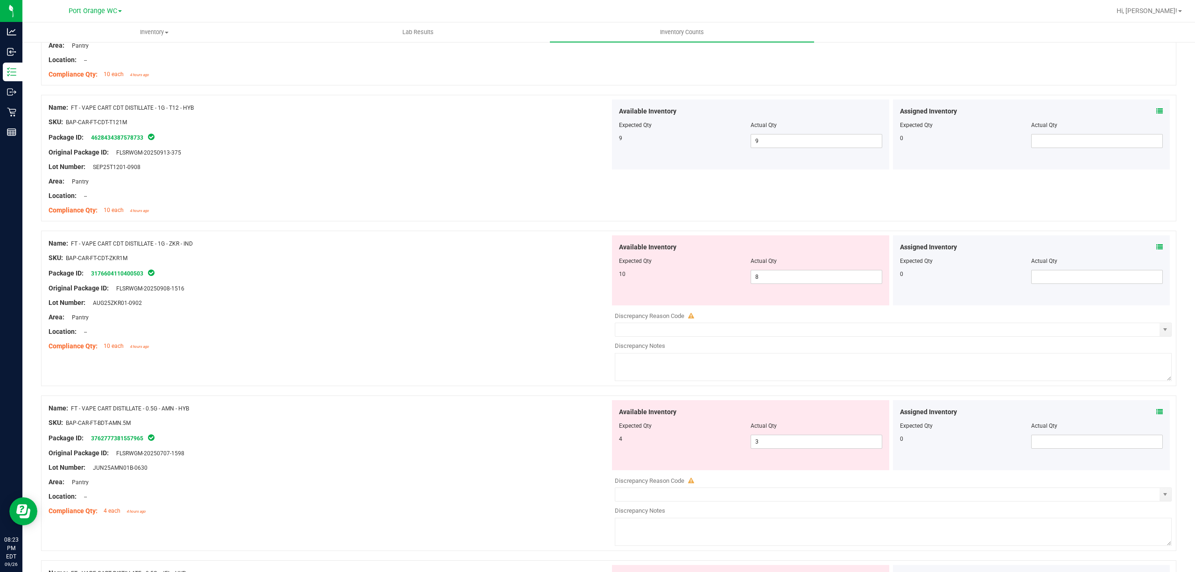
click at [1156, 250] on icon at bounding box center [1159, 247] width 7 height 7
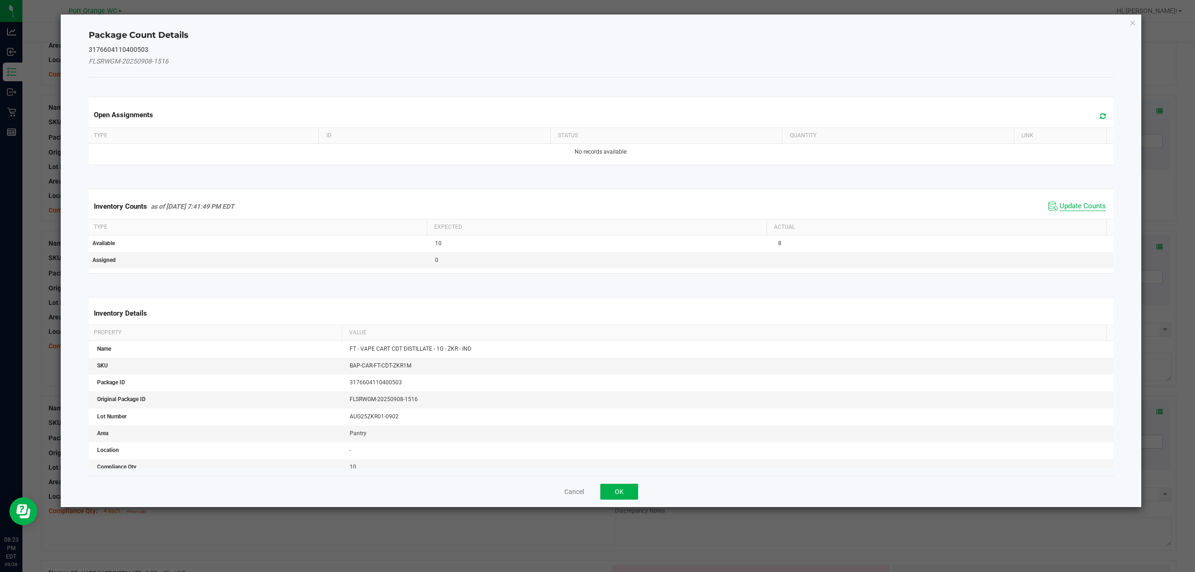
click at [1066, 204] on span "Update Counts" at bounding box center [1082, 206] width 46 height 9
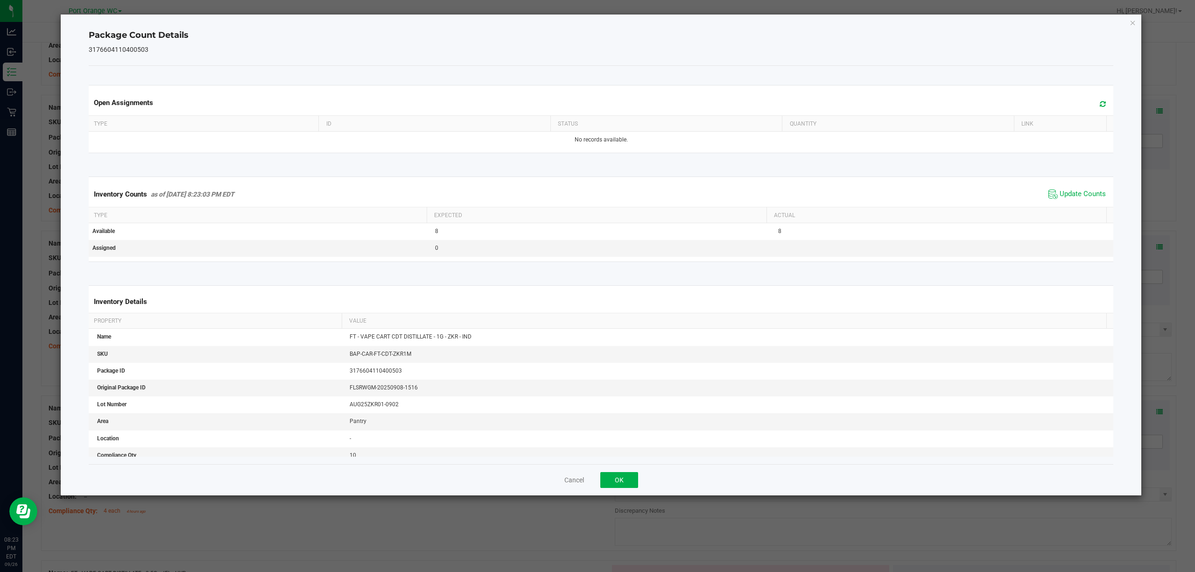
click at [638, 460] on div "Open Assignments Type ID Status Quantity Link No records available. Inventory C…" at bounding box center [601, 265] width 1025 height 398
click at [632, 477] on button "OK" at bounding box center [619, 480] width 38 height 16
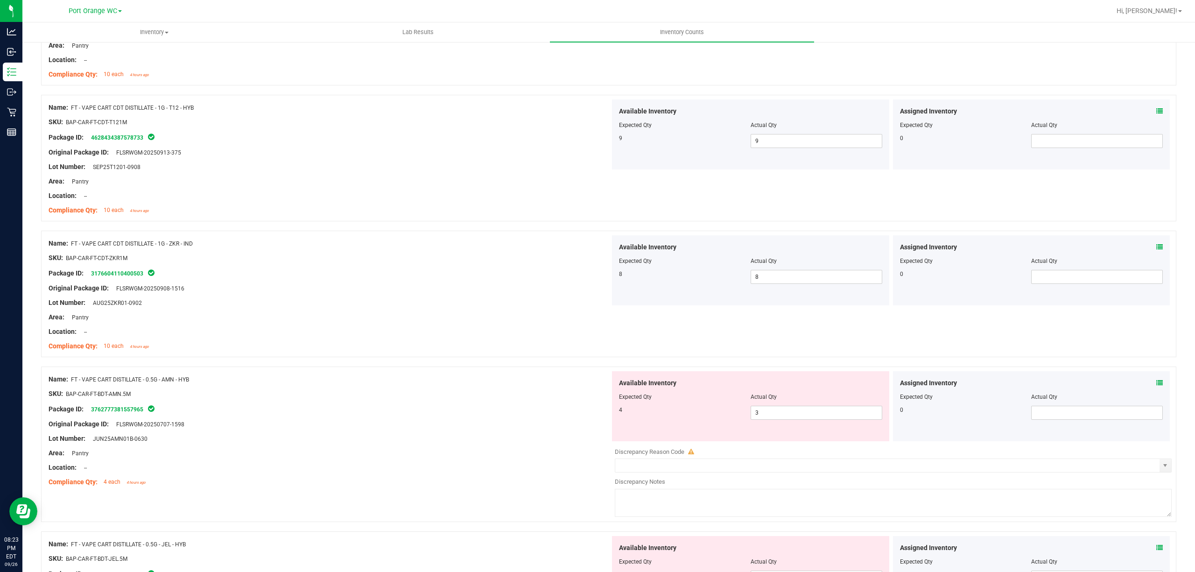
click at [1156, 386] on icon at bounding box center [1159, 382] width 7 height 7
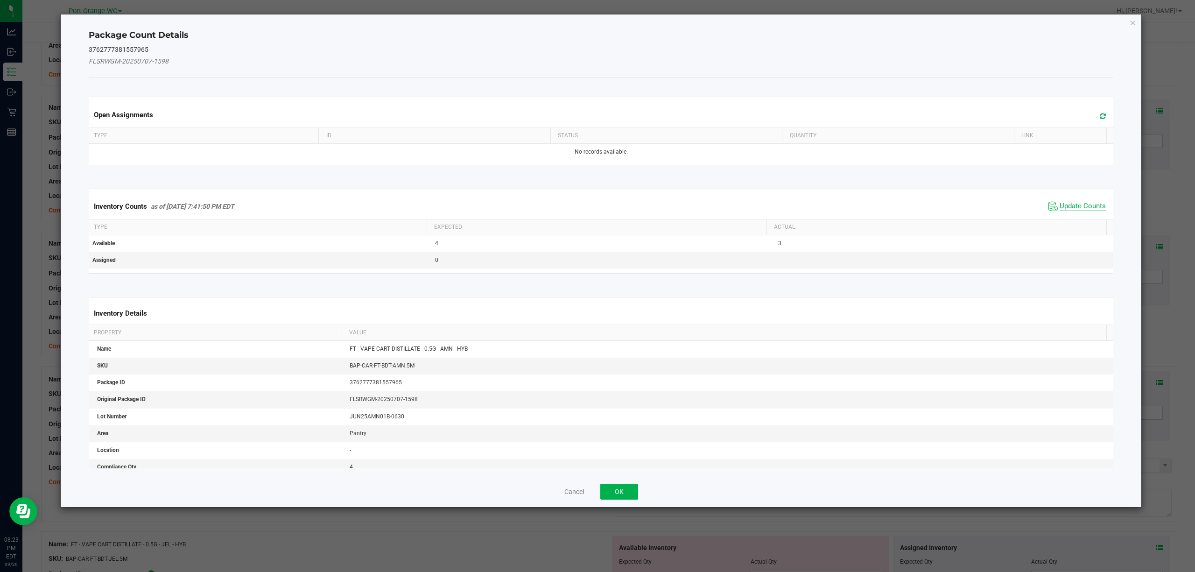
click at [1059, 204] on span "Update Counts" at bounding box center [1082, 206] width 46 height 9
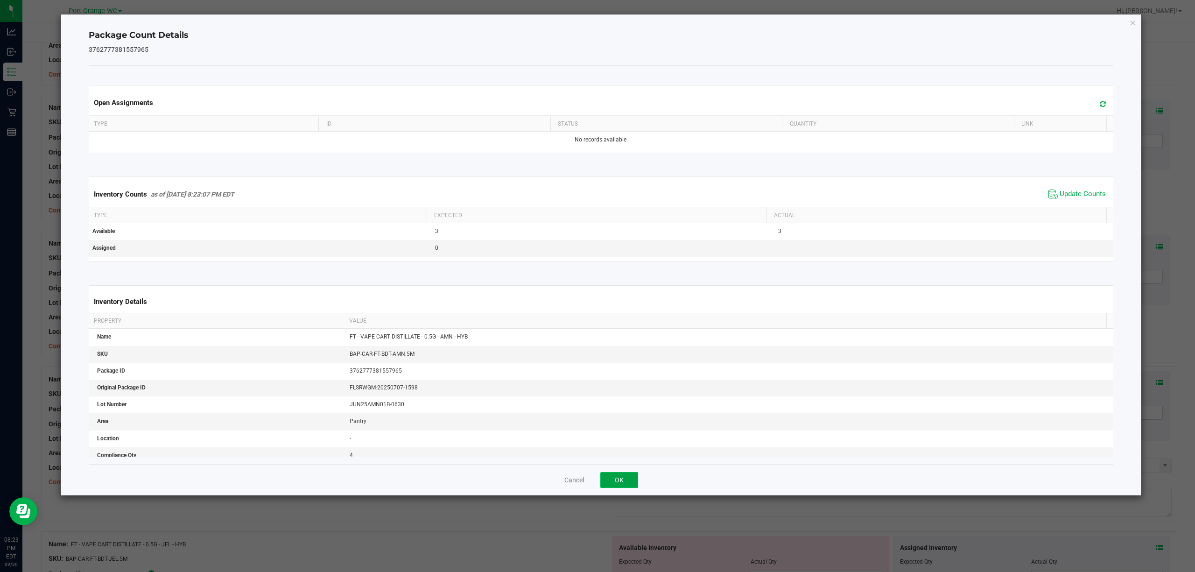
click at [613, 482] on button "OK" at bounding box center [619, 480] width 38 height 16
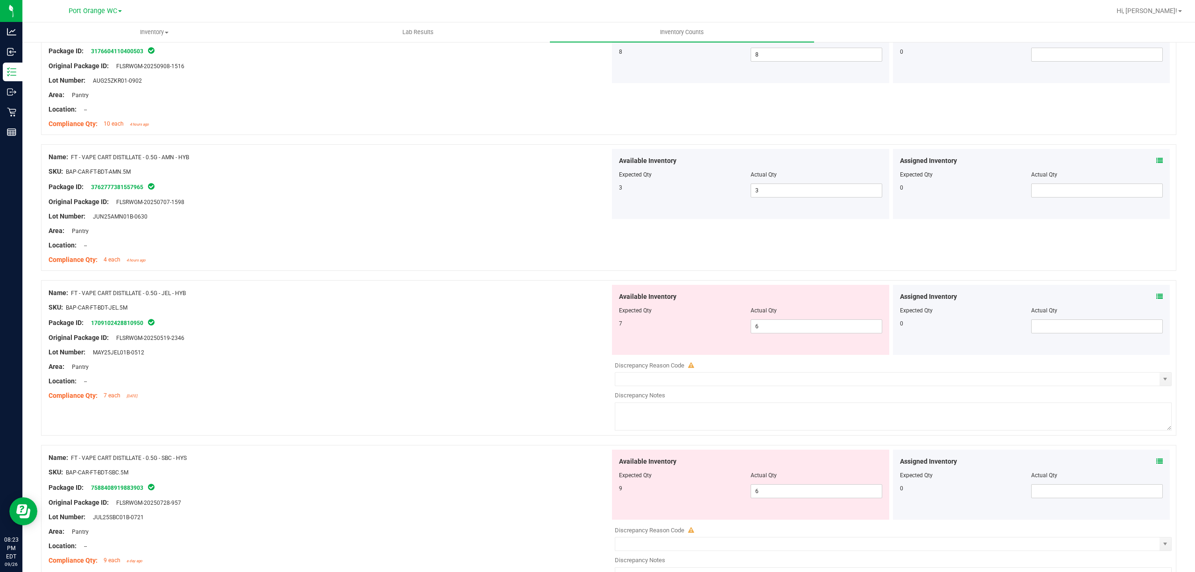
scroll to position [1927, 0]
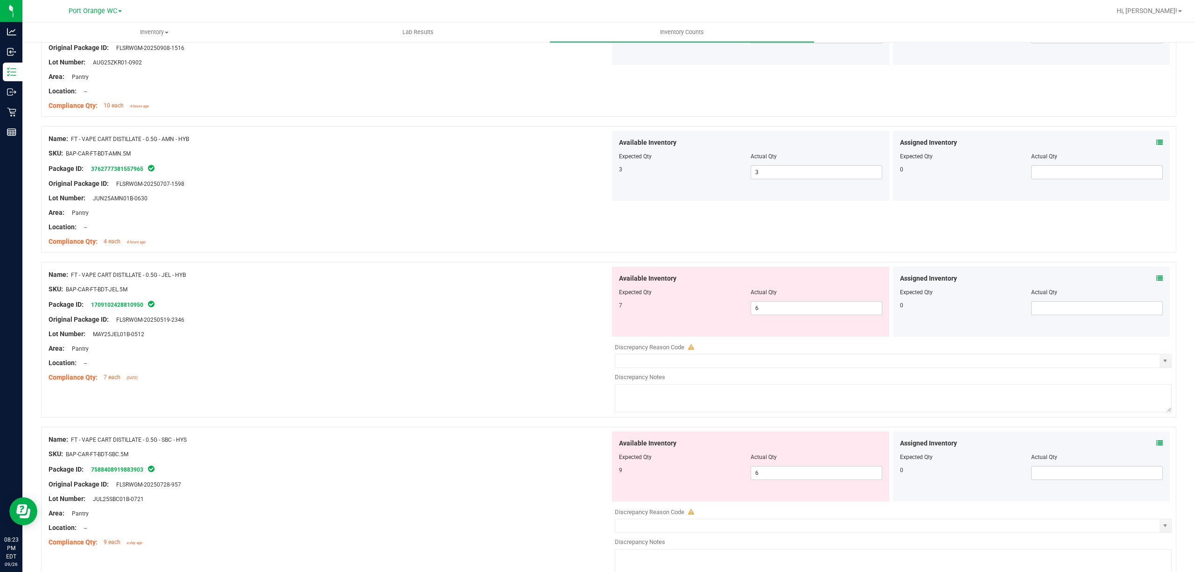
click at [1156, 281] on icon at bounding box center [1159, 278] width 7 height 7
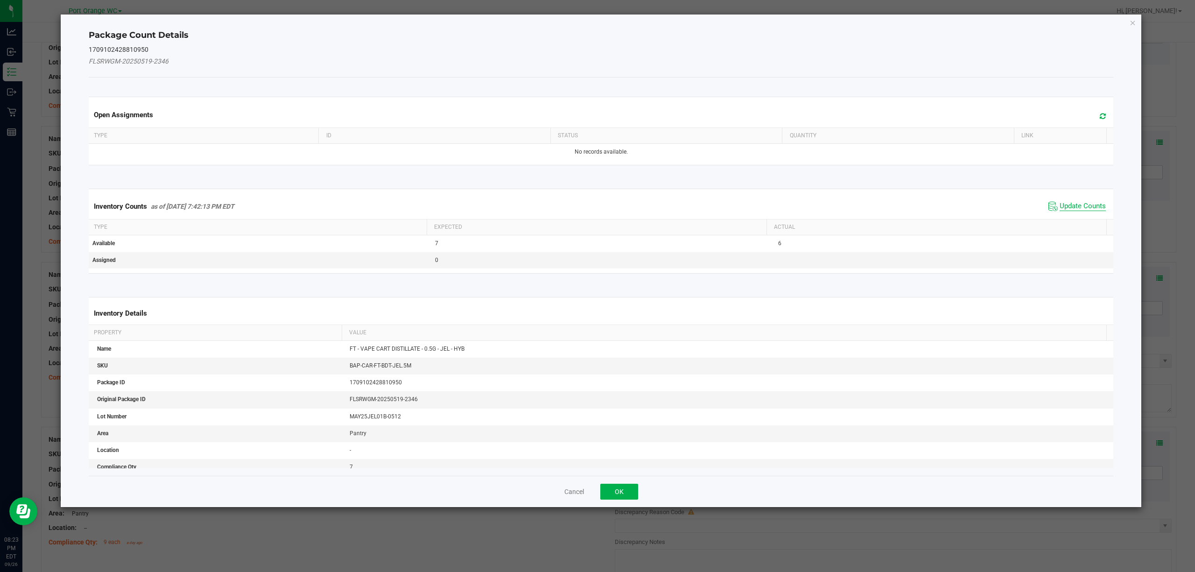
click at [1083, 208] on span "Update Counts" at bounding box center [1082, 206] width 46 height 9
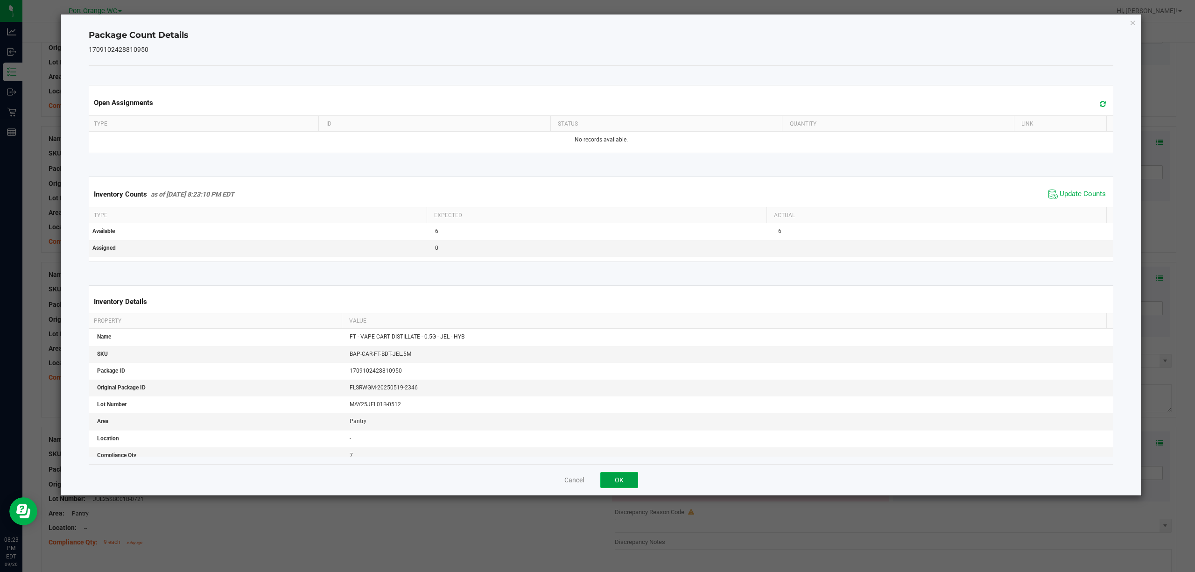
click at [635, 485] on button "OK" at bounding box center [619, 480] width 38 height 16
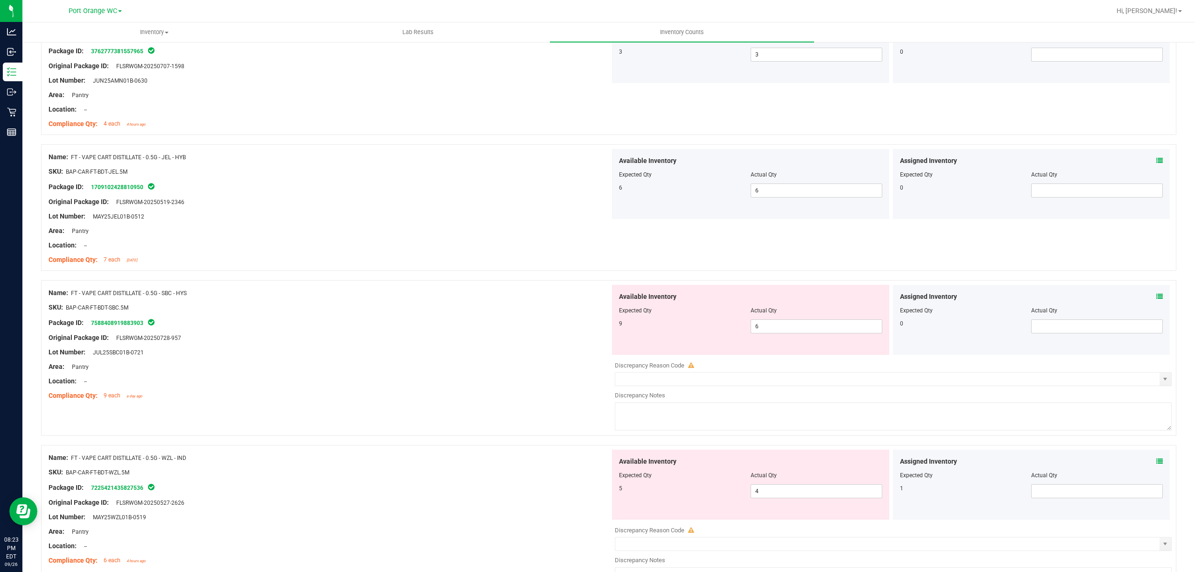
scroll to position [2127, 0]
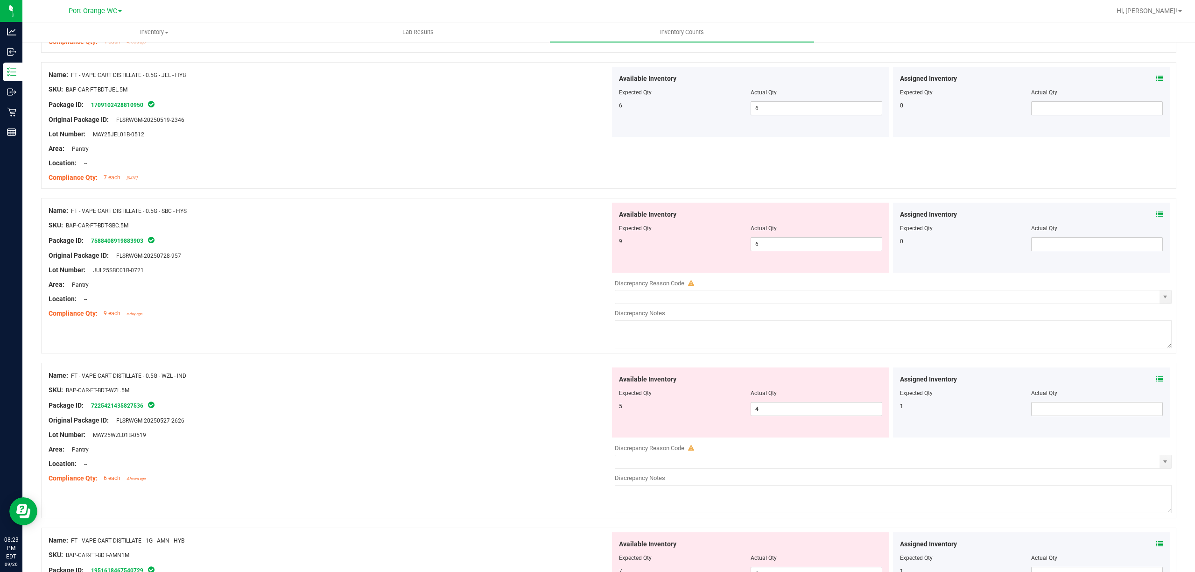
click at [1156, 217] on icon at bounding box center [1159, 214] width 7 height 7
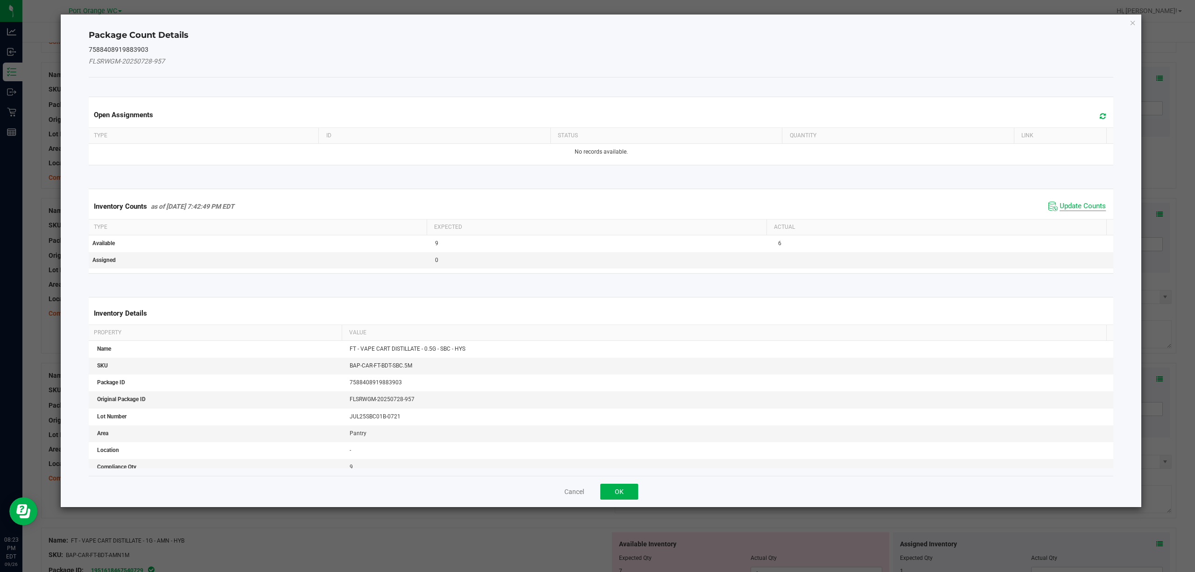
click at [1063, 208] on span "Update Counts" at bounding box center [1082, 206] width 46 height 9
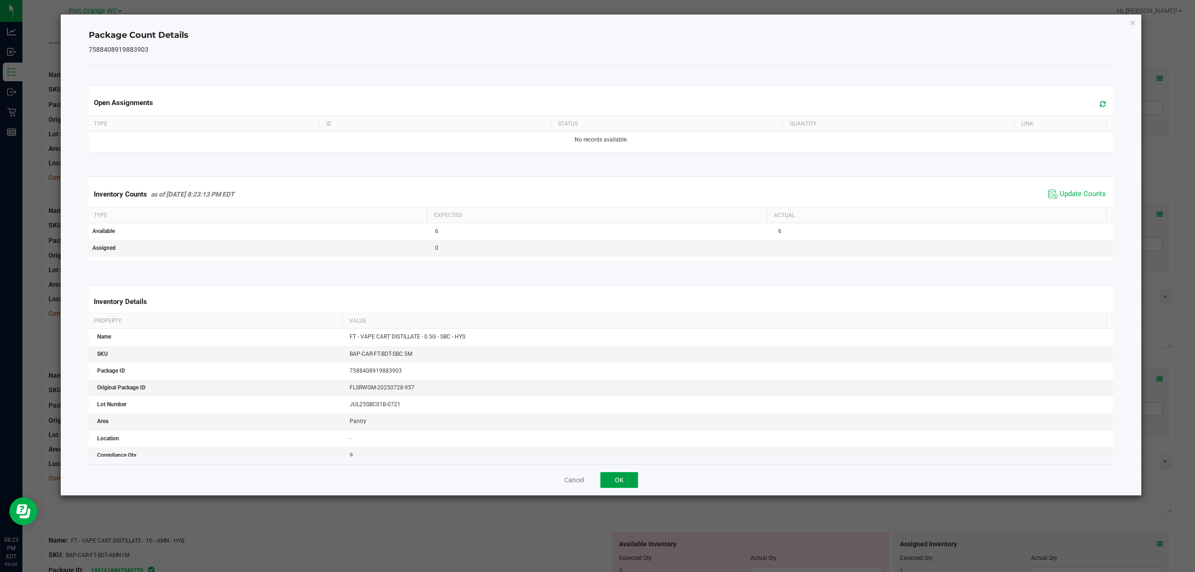
click at [630, 479] on button "OK" at bounding box center [619, 480] width 38 height 16
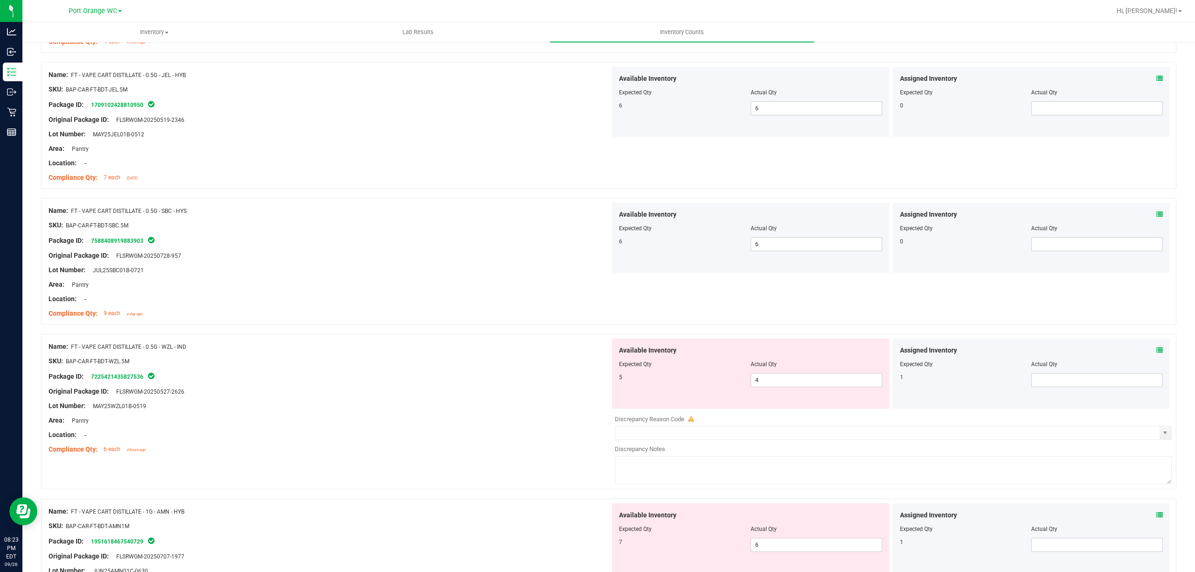
click at [1156, 353] on icon at bounding box center [1159, 350] width 7 height 7
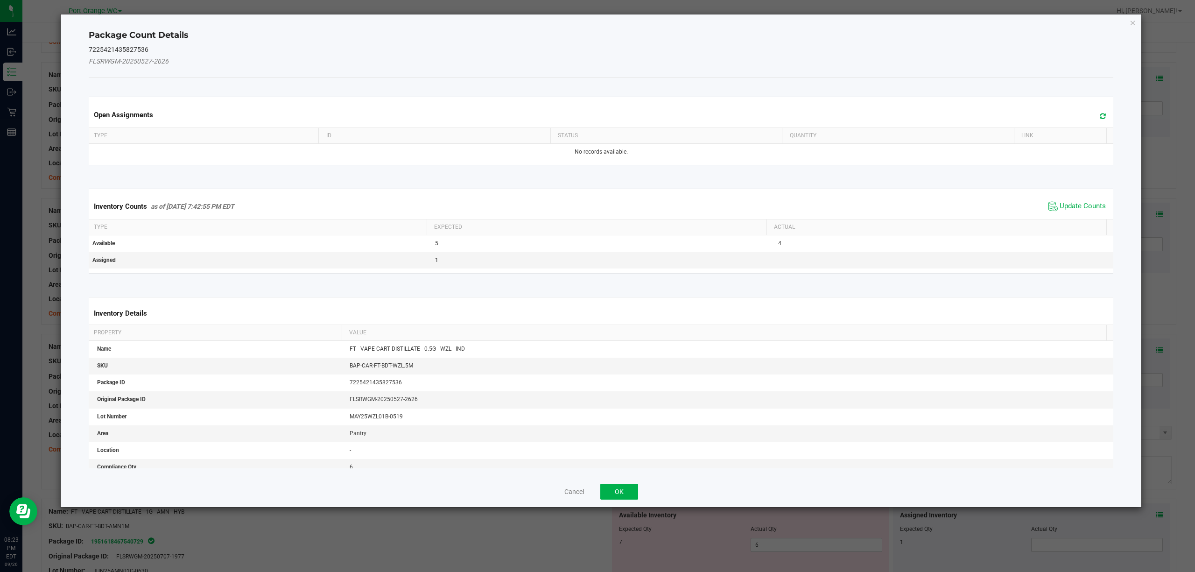
click at [1086, 224] on th "Actual" at bounding box center [936, 227] width 340 height 16
click at [1083, 204] on span "Update Counts" at bounding box center [1082, 206] width 46 height 9
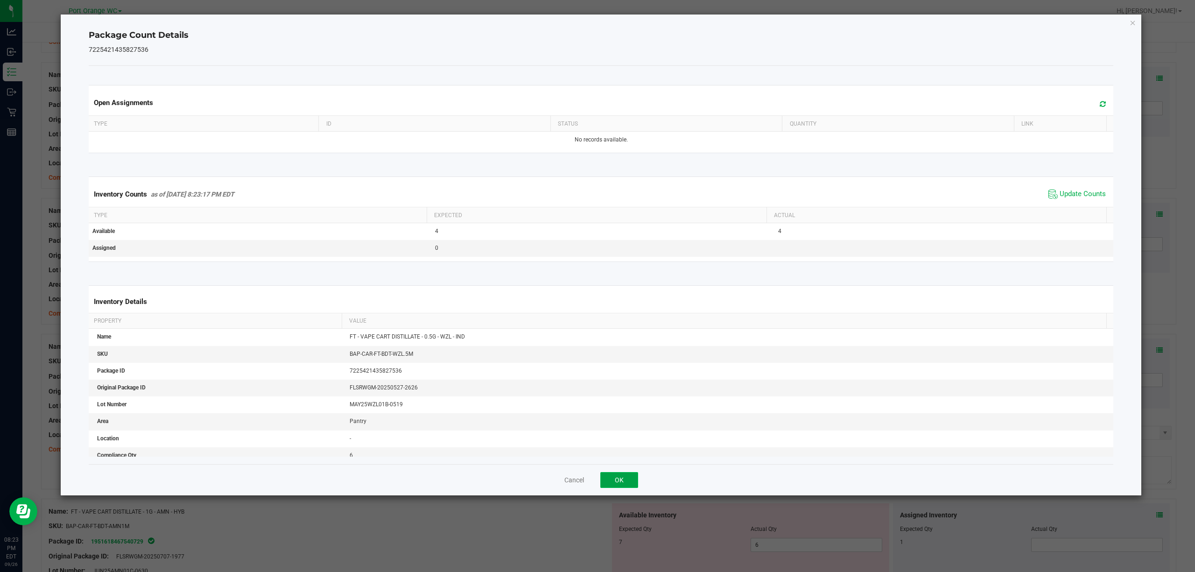
click at [619, 476] on button "OK" at bounding box center [619, 480] width 38 height 16
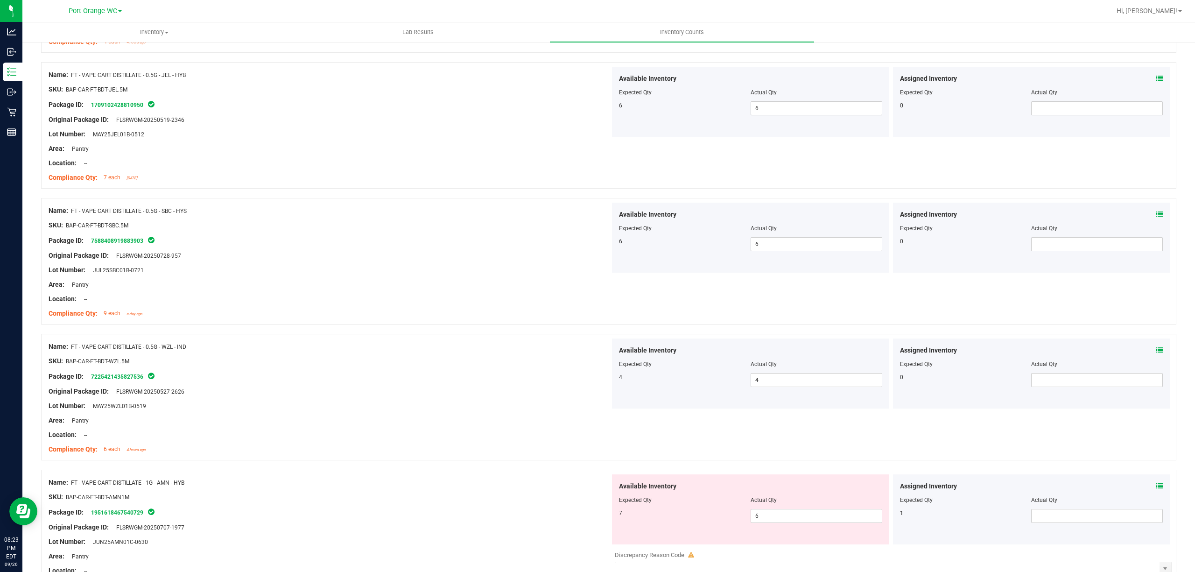
click at [1156, 491] on span at bounding box center [1159, 486] width 7 height 10
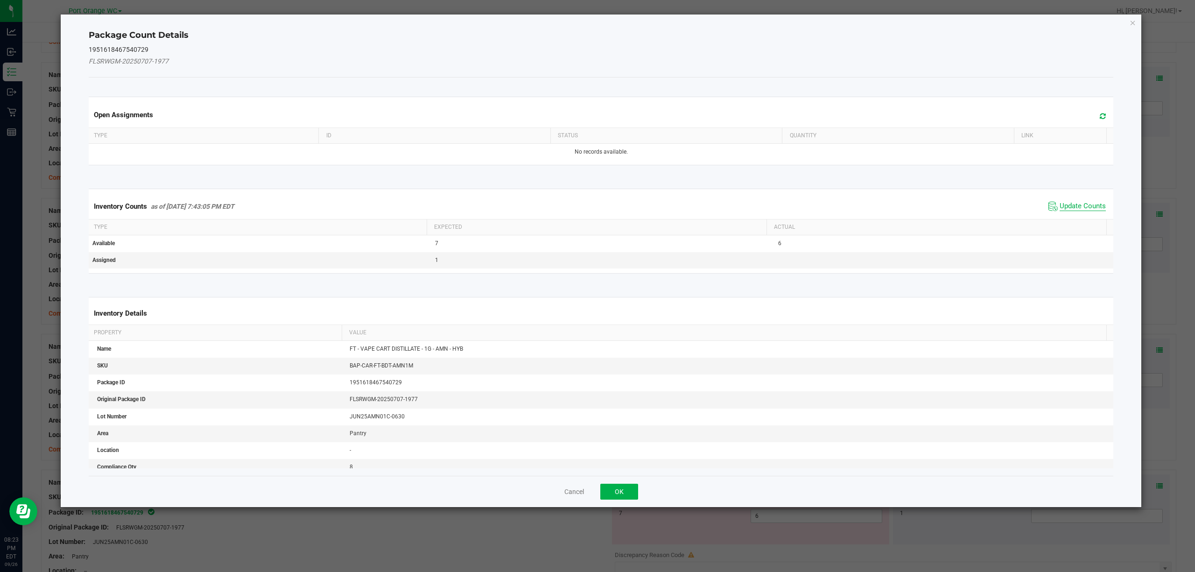
click at [1078, 206] on span "Update Counts" at bounding box center [1082, 206] width 46 height 9
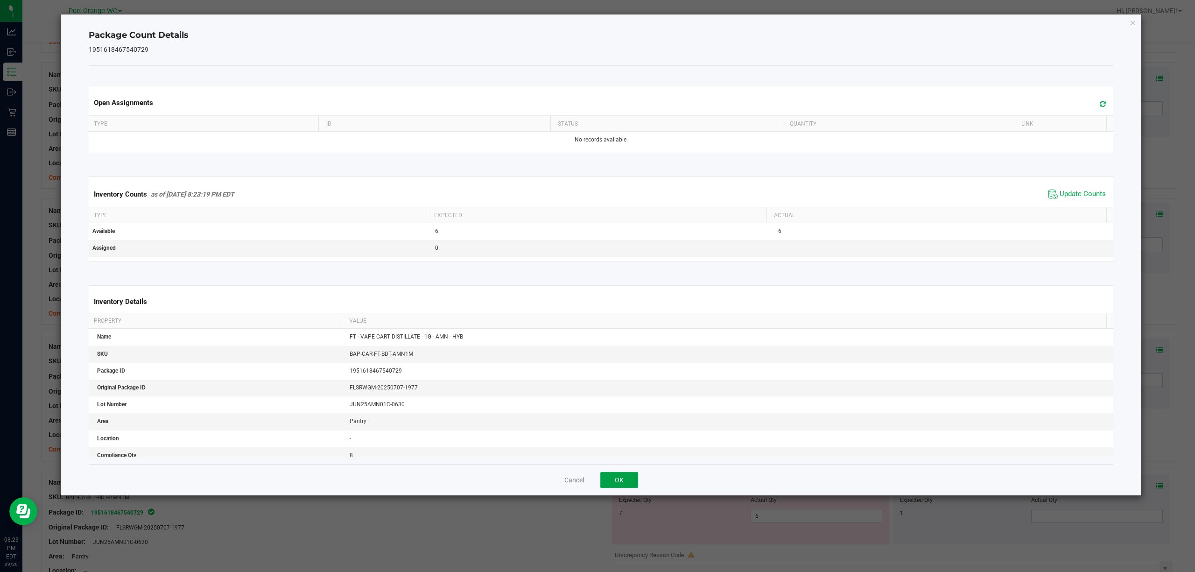
click at [635, 475] on button "OK" at bounding box center [619, 480] width 38 height 16
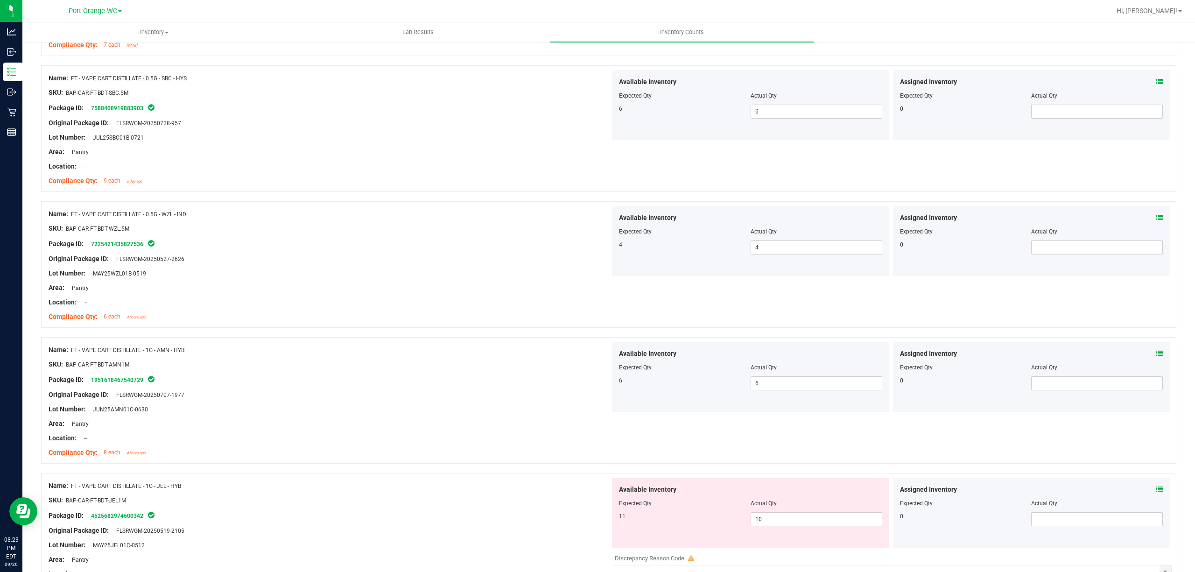
scroll to position [2363, 0]
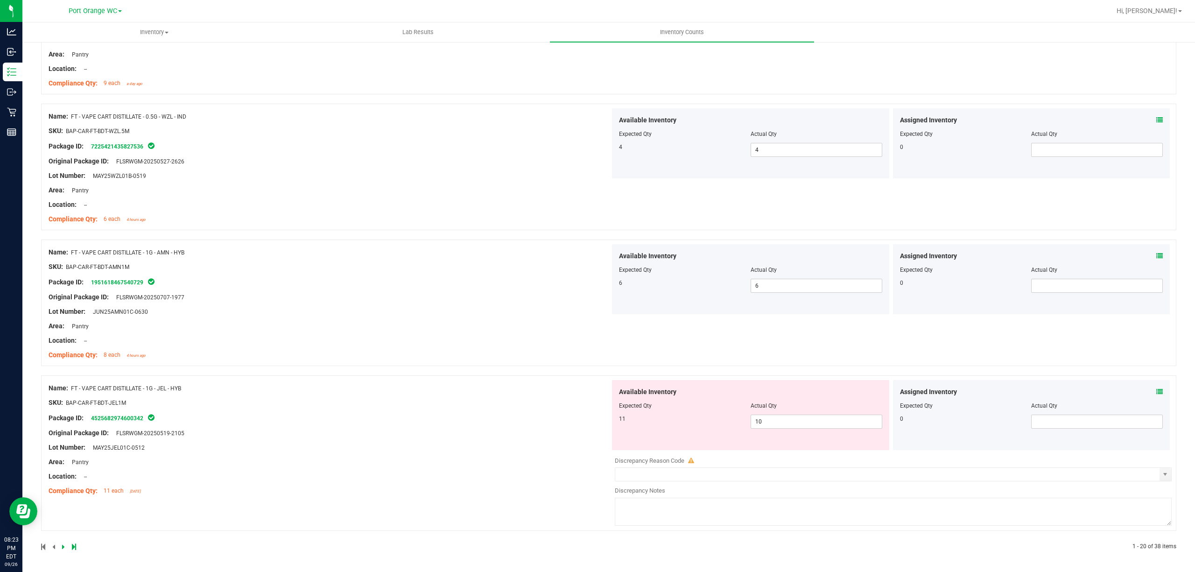
click at [1156, 391] on icon at bounding box center [1159, 391] width 7 height 7
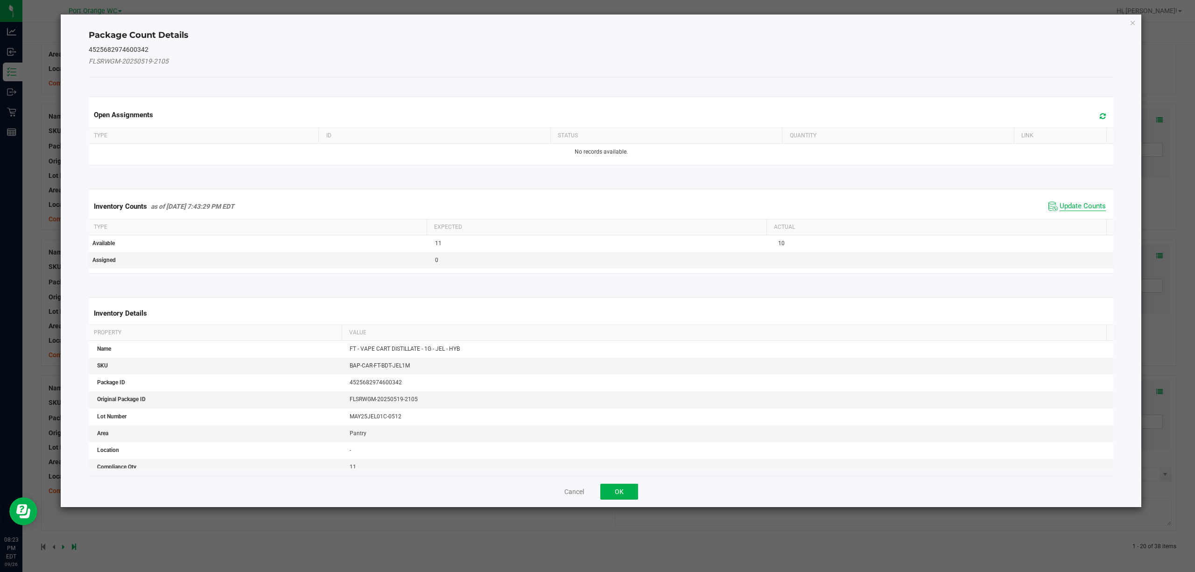
click at [1081, 209] on span "Update Counts" at bounding box center [1082, 206] width 46 height 9
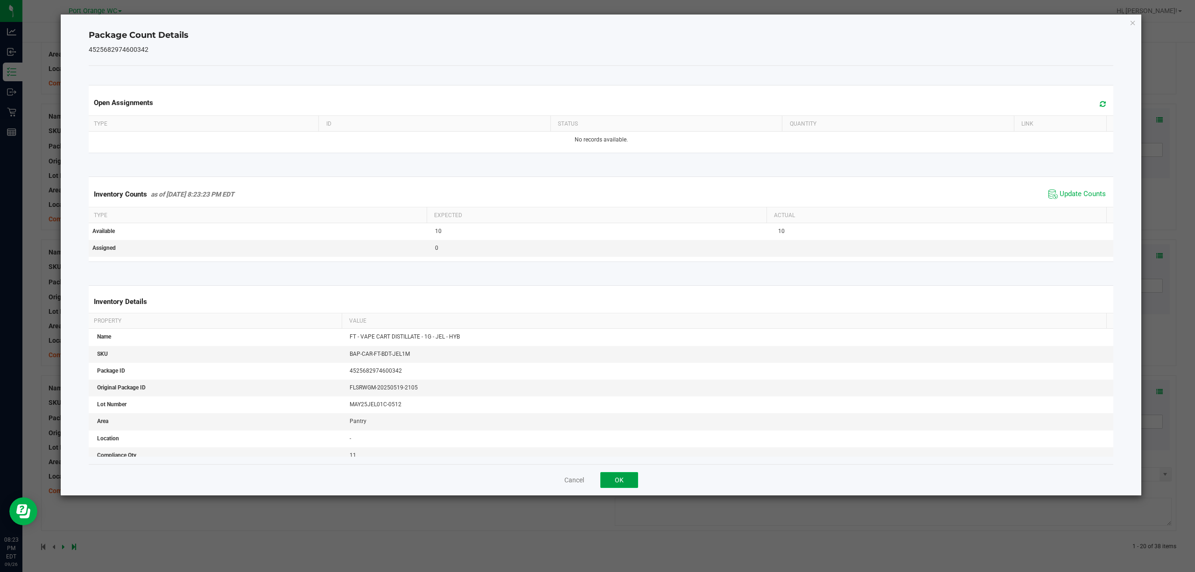
click at [636, 477] on button "OK" at bounding box center [619, 480] width 38 height 16
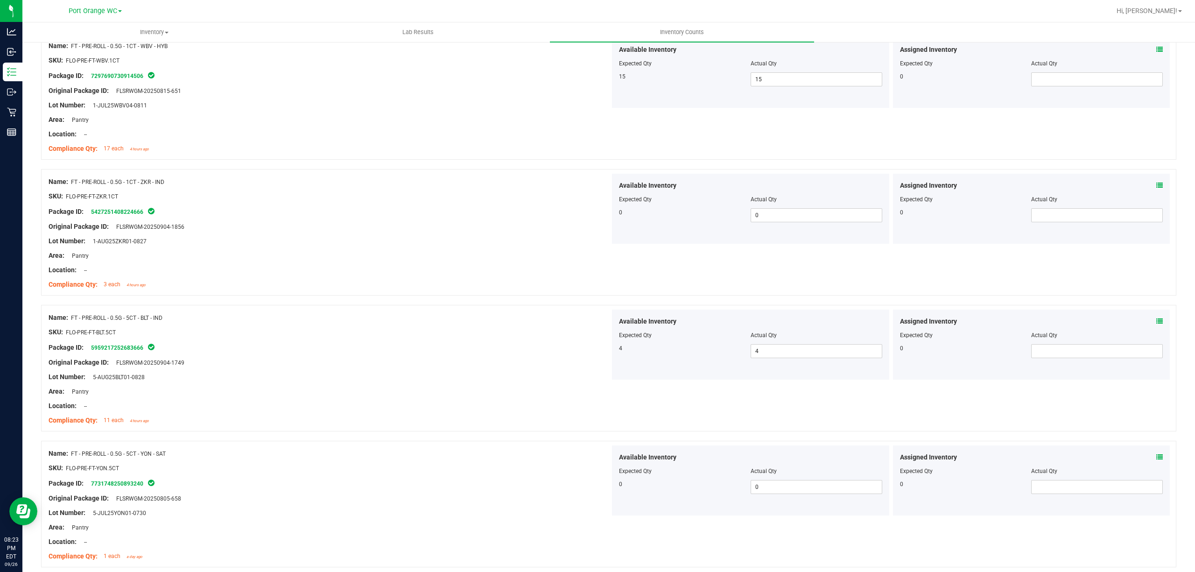
scroll to position [0, 0]
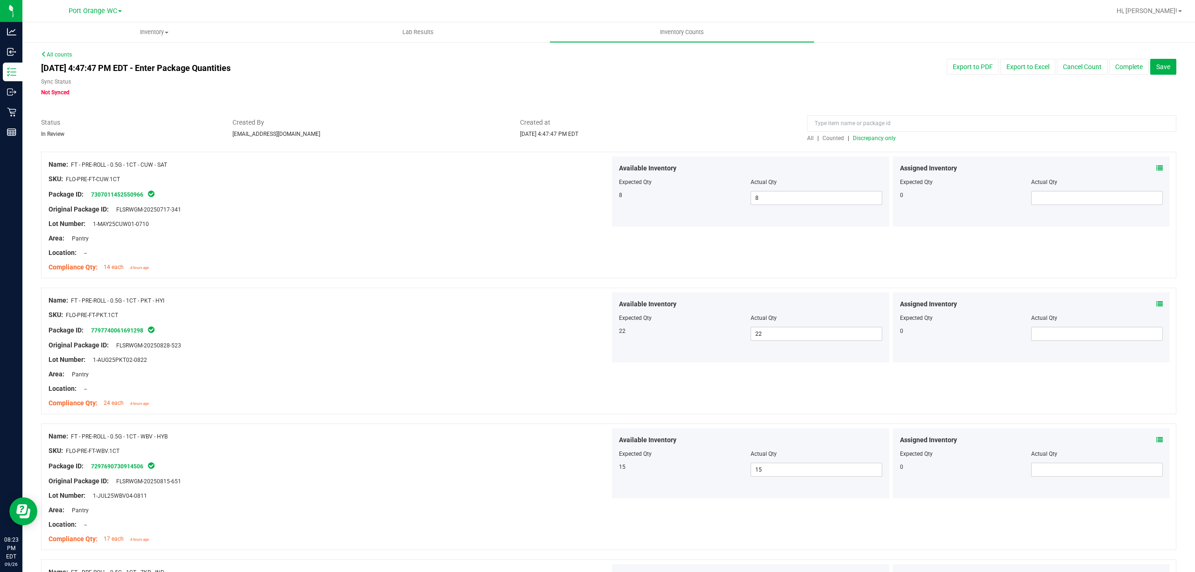
click at [878, 137] on span "Discrepancy only" at bounding box center [874, 138] width 43 height 7
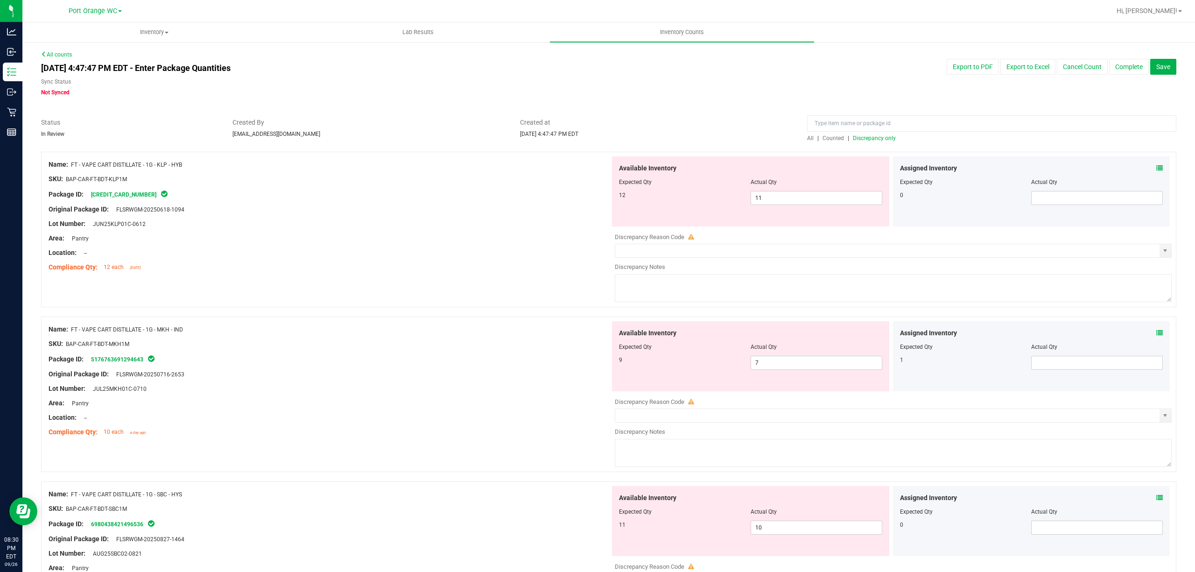
click at [877, 138] on span "Discrepancy only" at bounding box center [874, 138] width 43 height 7
click at [810, 195] on input "11" at bounding box center [816, 197] width 131 height 13
click at [1156, 168] on icon at bounding box center [1159, 168] width 7 height 7
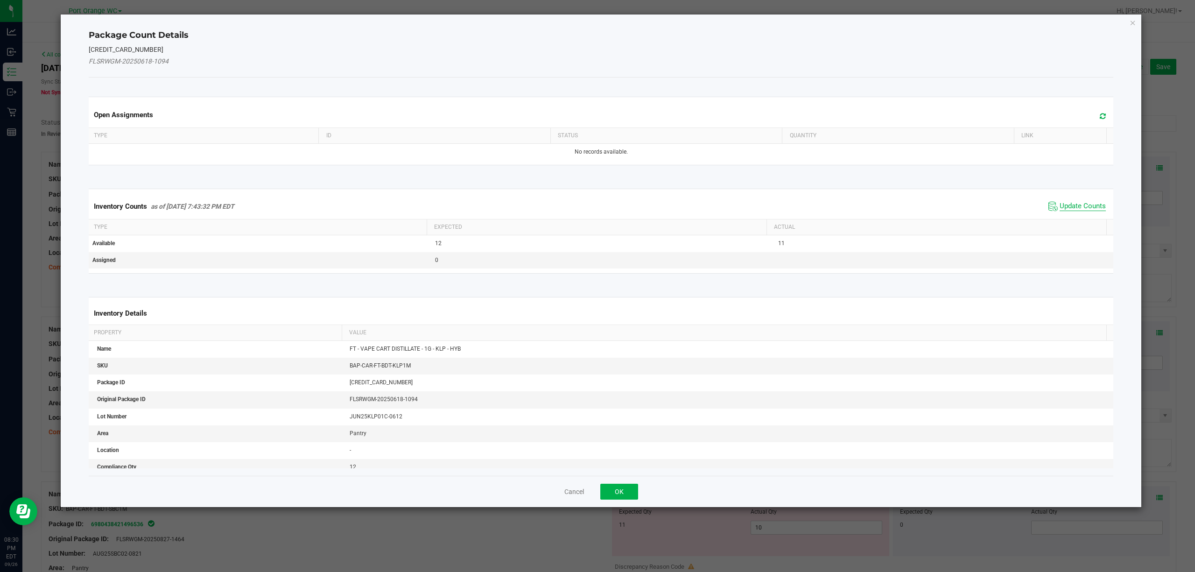
click at [1082, 208] on span "Update Counts" at bounding box center [1082, 206] width 46 height 9
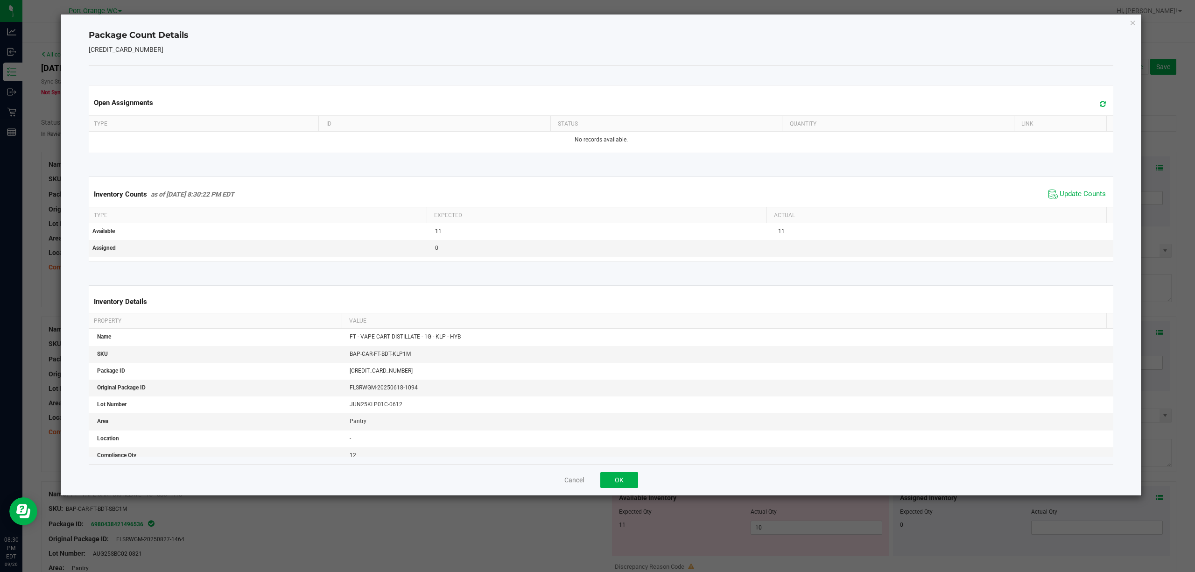
click at [626, 462] on div "Open Assignments Type ID Status Quantity Link No records available. Inventory C…" at bounding box center [601, 265] width 1025 height 398
click at [621, 477] on button "OK" at bounding box center [619, 480] width 38 height 16
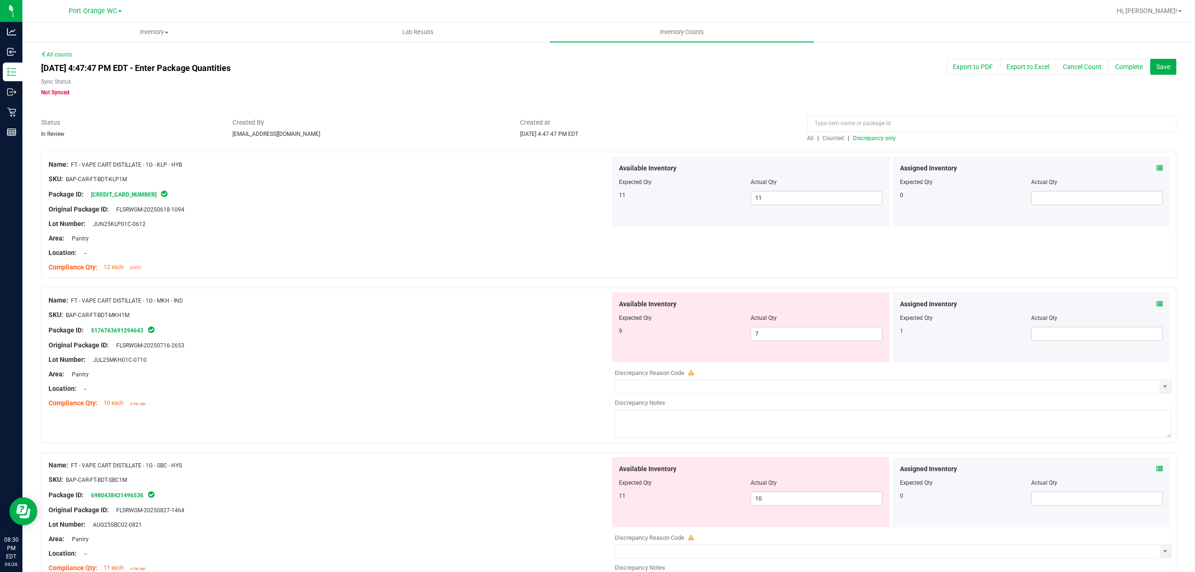
click at [1156, 304] on icon at bounding box center [1159, 304] width 7 height 7
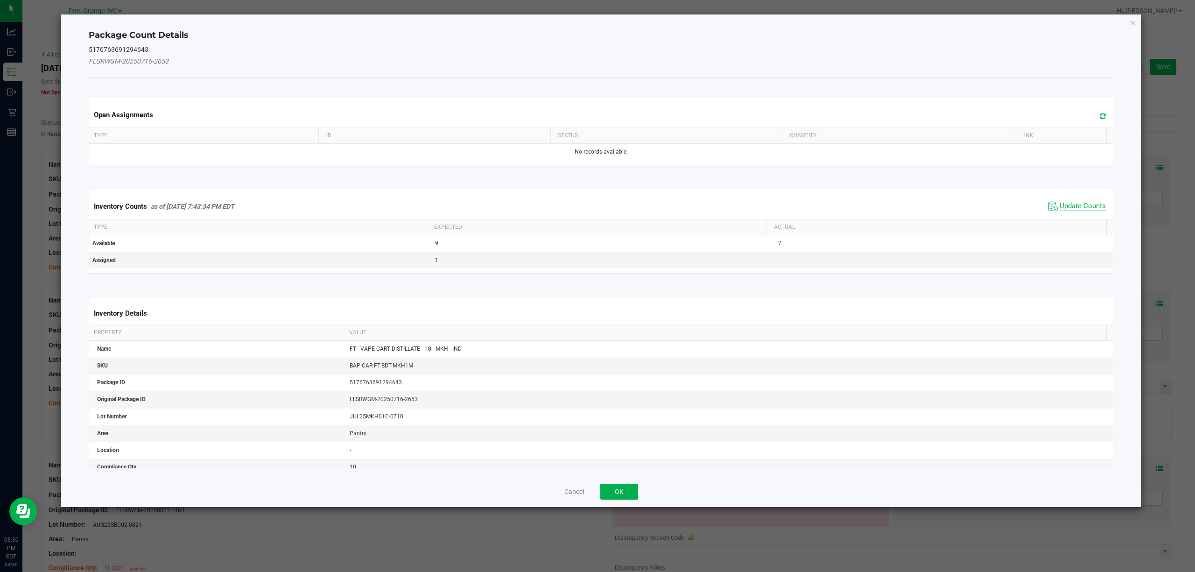
click at [1087, 208] on span "Update Counts" at bounding box center [1082, 206] width 46 height 9
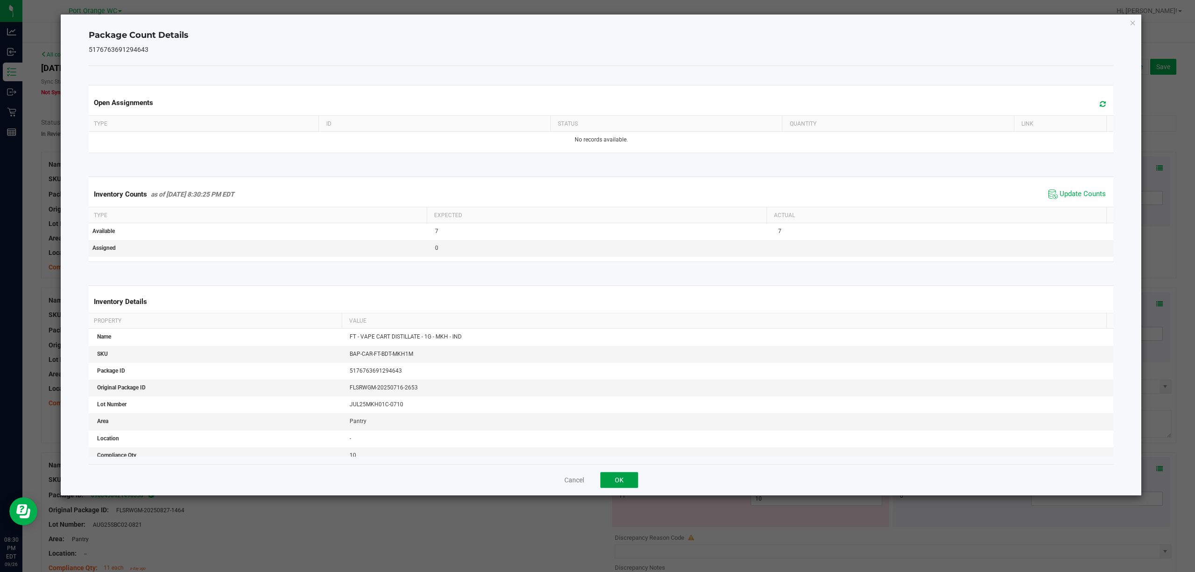
click at [626, 476] on button "OK" at bounding box center [619, 480] width 38 height 16
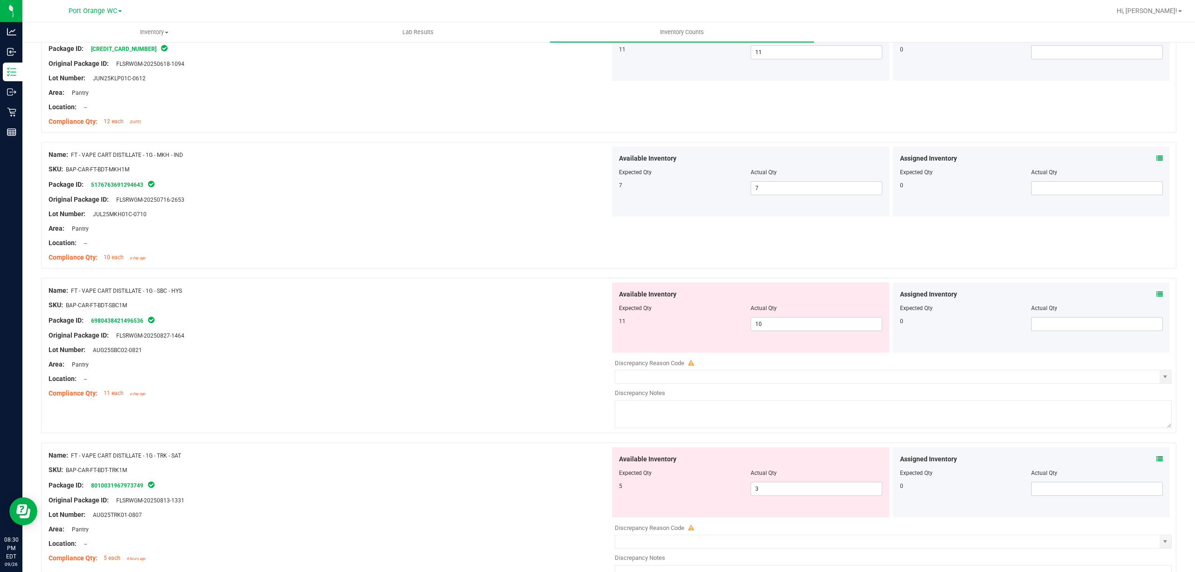
scroll to position [145, 0]
click at [1156, 296] on icon at bounding box center [1159, 295] width 7 height 7
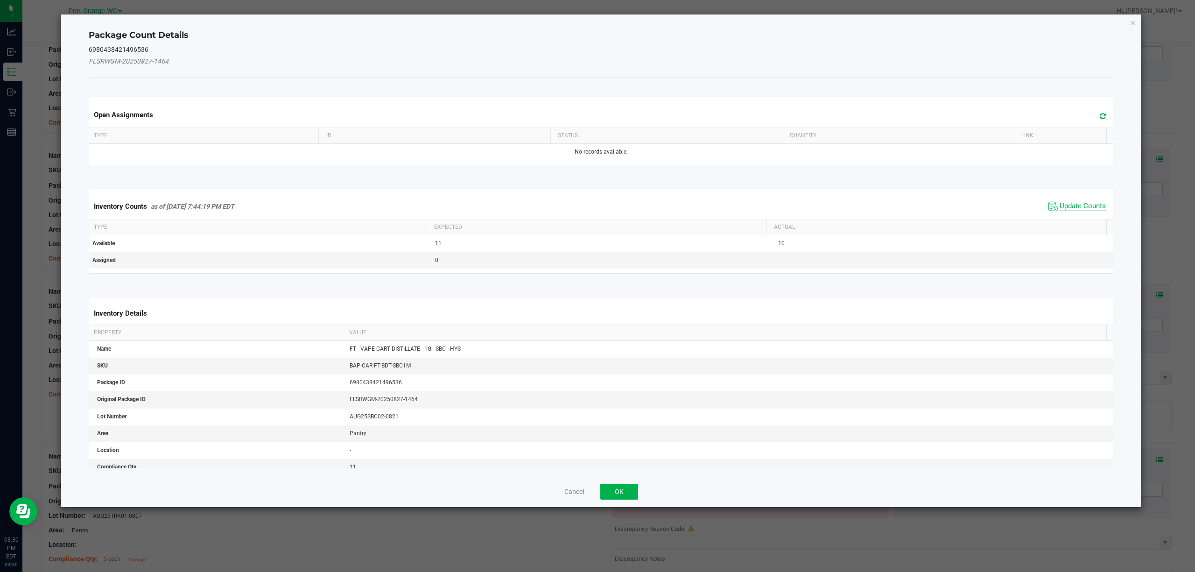
click at [1078, 206] on span "Update Counts" at bounding box center [1082, 206] width 46 height 9
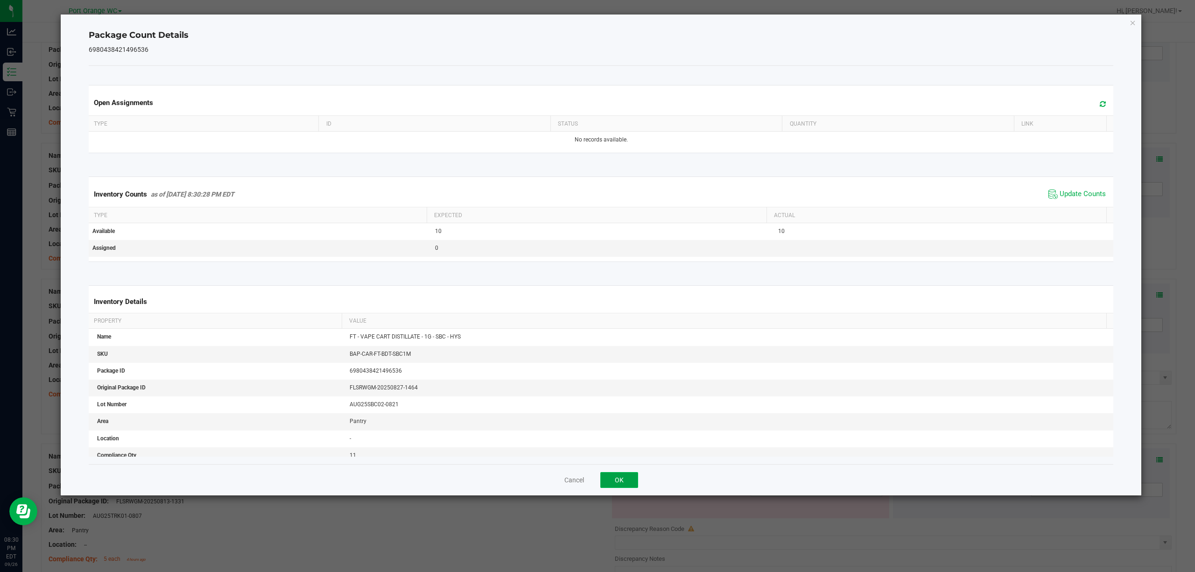
click at [628, 477] on button "OK" at bounding box center [619, 480] width 38 height 16
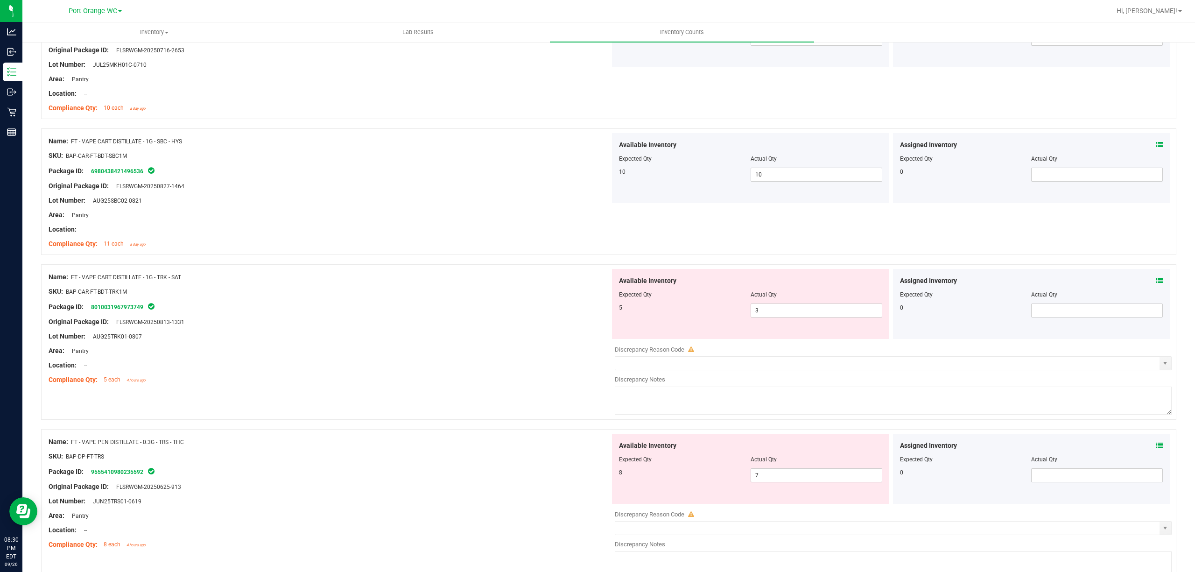
scroll to position [326, 0]
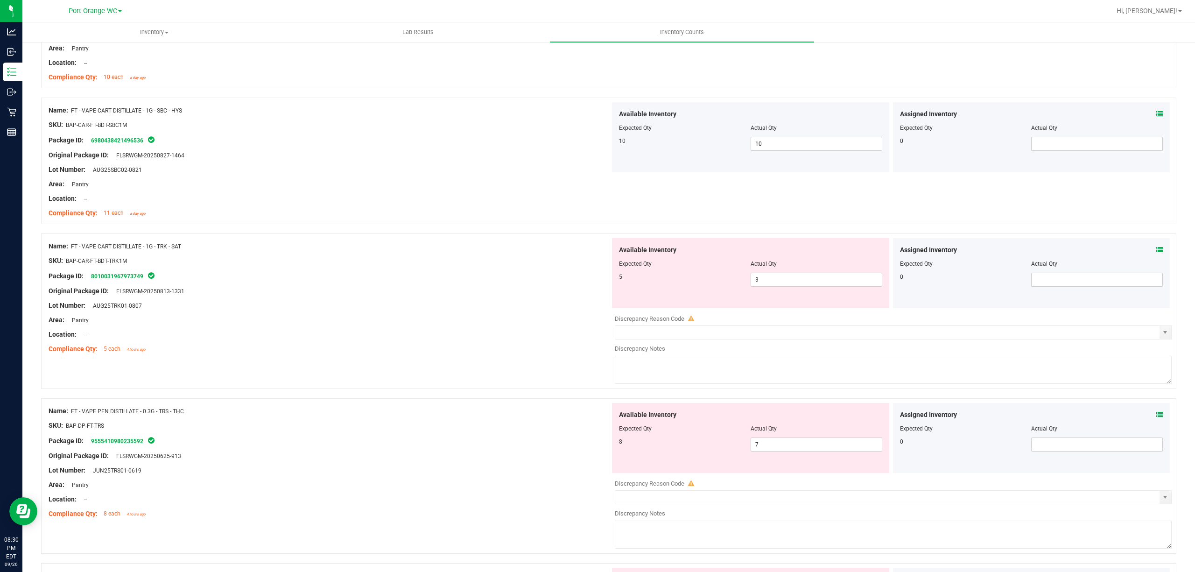
click at [1156, 250] on icon at bounding box center [1159, 249] width 7 height 7
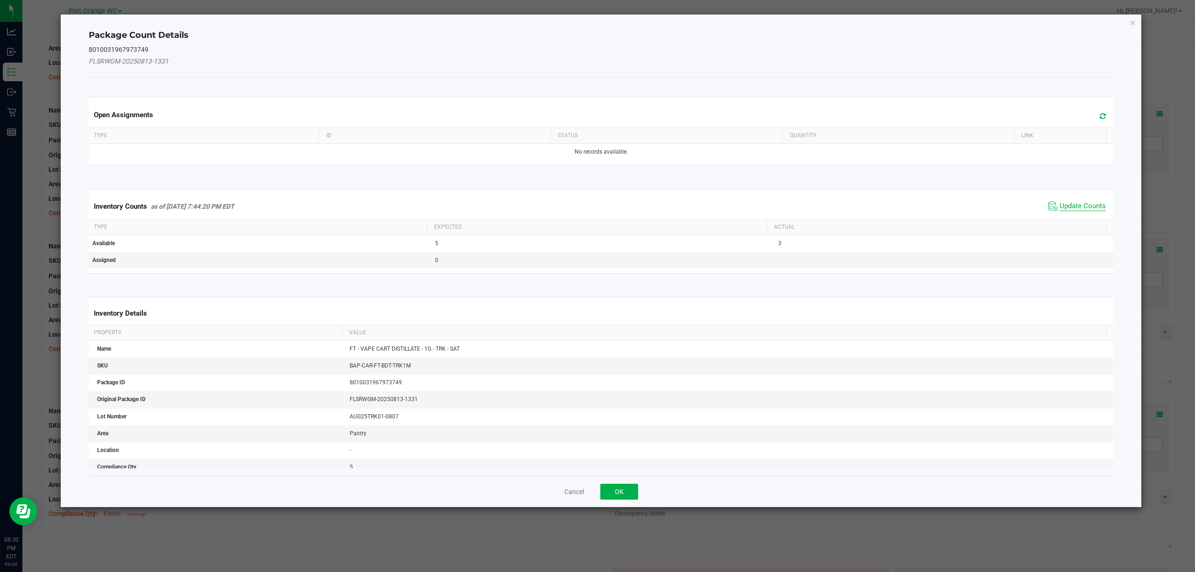
click at [1059, 209] on span "Update Counts" at bounding box center [1082, 206] width 46 height 9
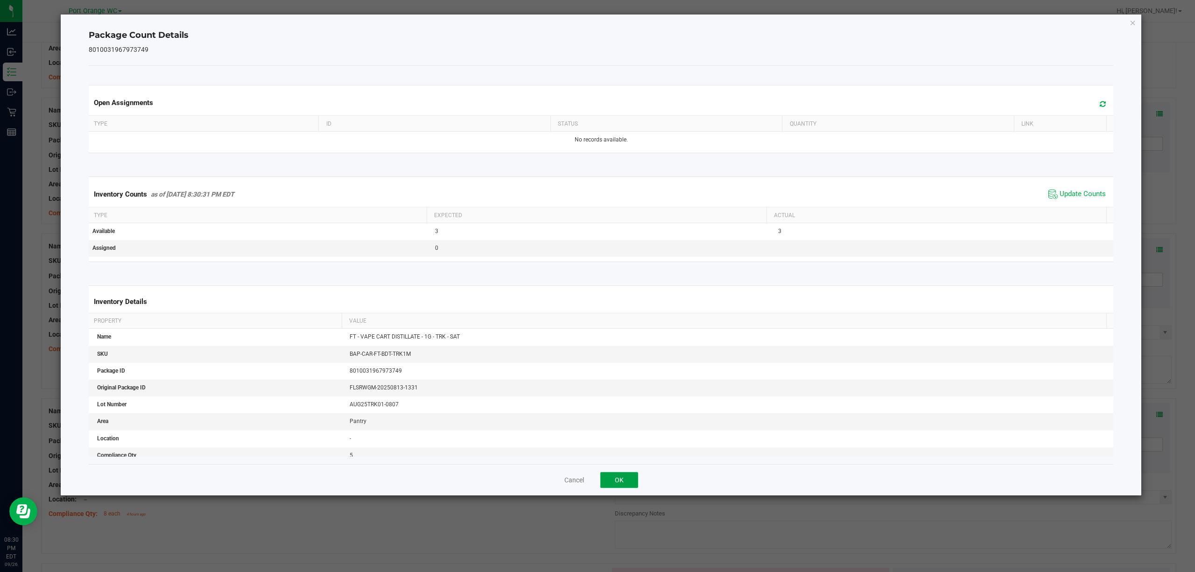
click at [617, 482] on button "OK" at bounding box center [619, 480] width 38 height 16
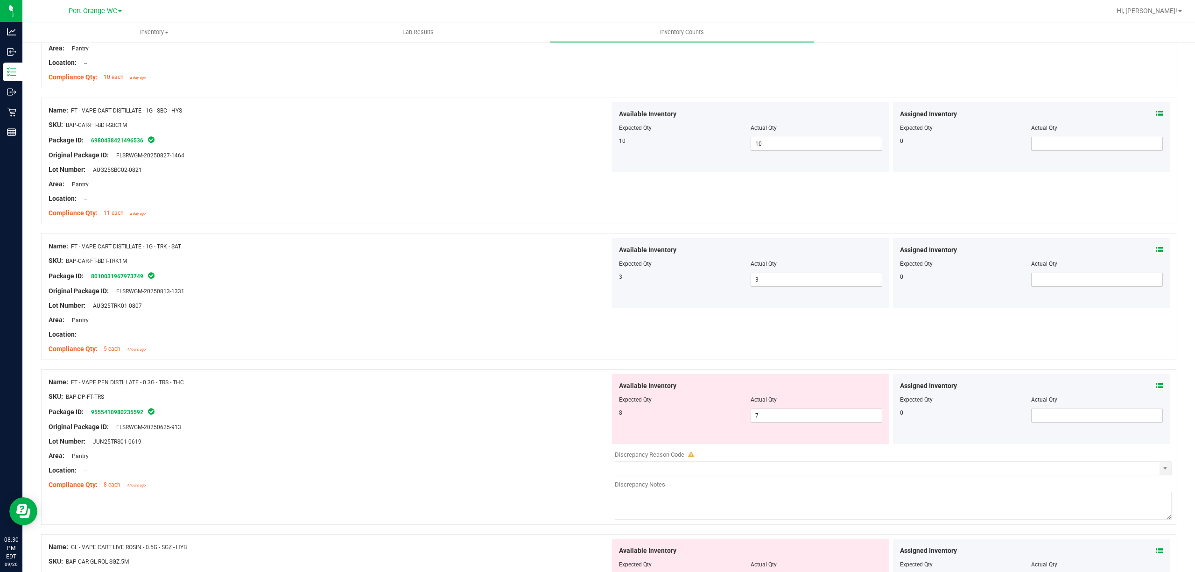
click at [1156, 387] on icon at bounding box center [1159, 385] width 7 height 7
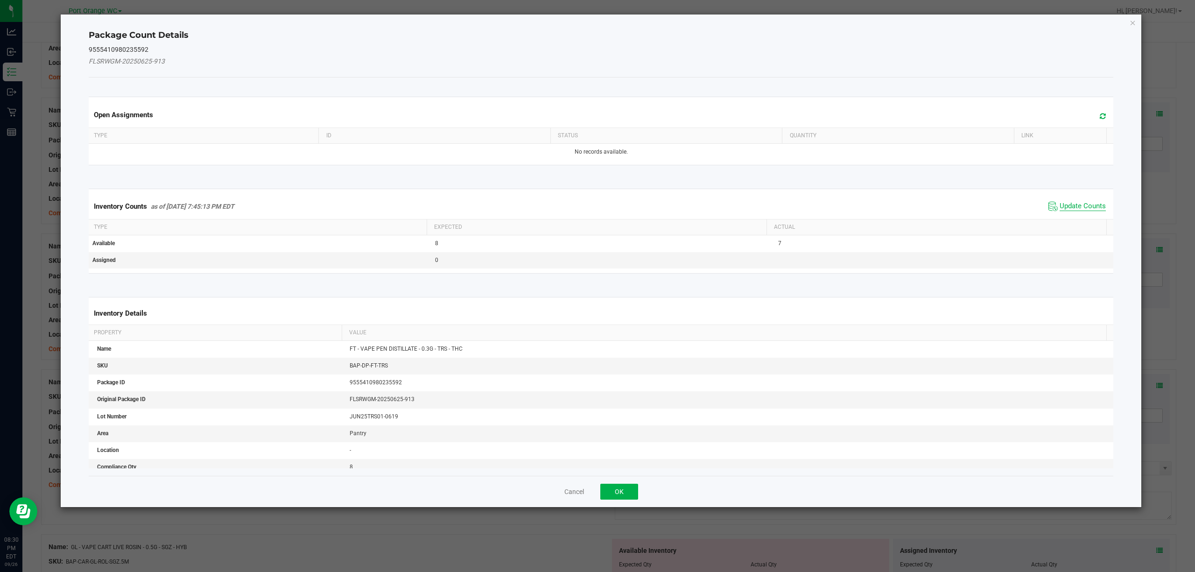
click at [1090, 207] on span "Update Counts" at bounding box center [1082, 206] width 46 height 9
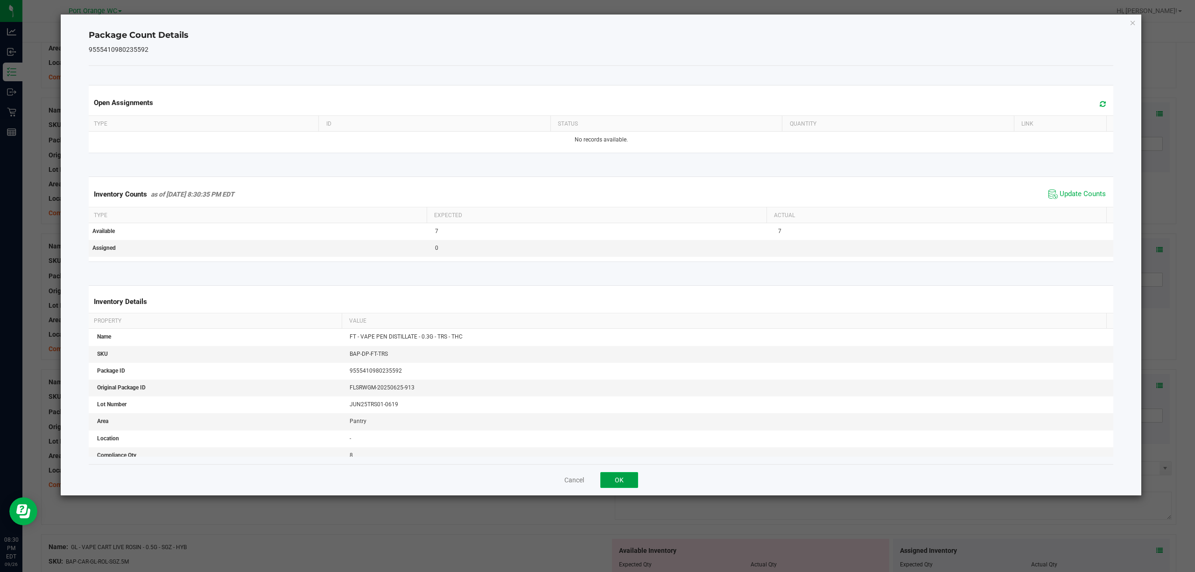
click at [618, 480] on button "OK" at bounding box center [619, 480] width 38 height 16
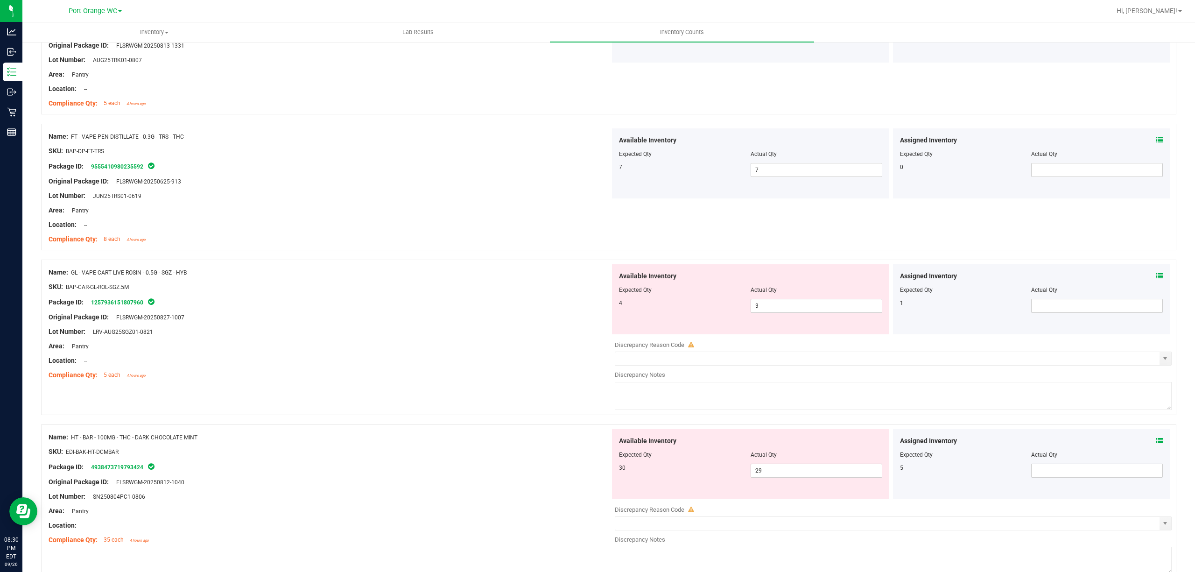
scroll to position [605, 0]
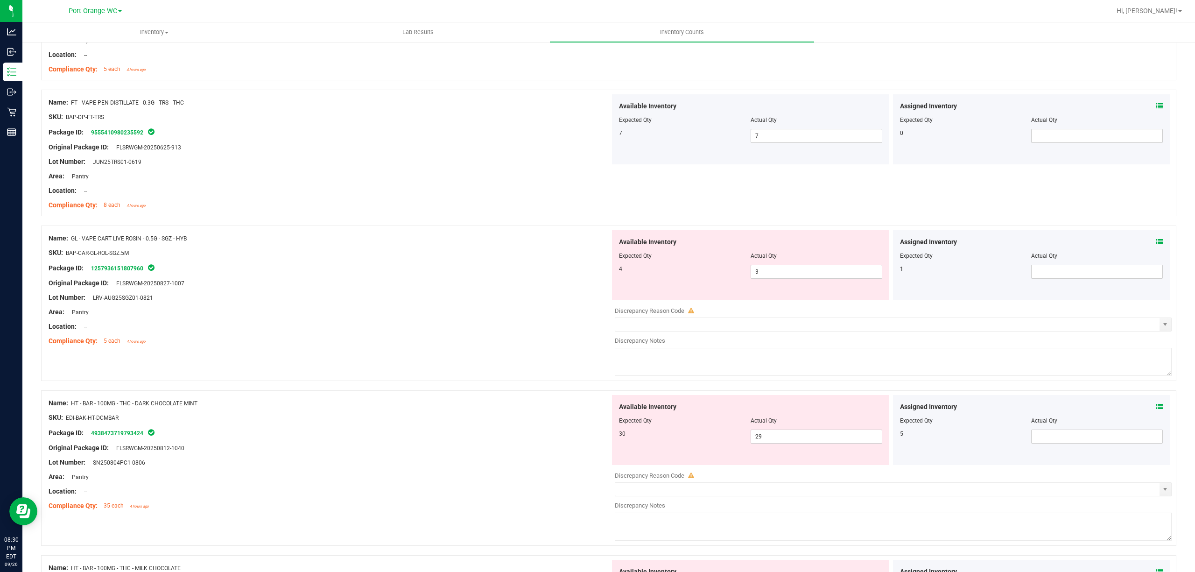
click at [1156, 243] on icon at bounding box center [1159, 242] width 7 height 7
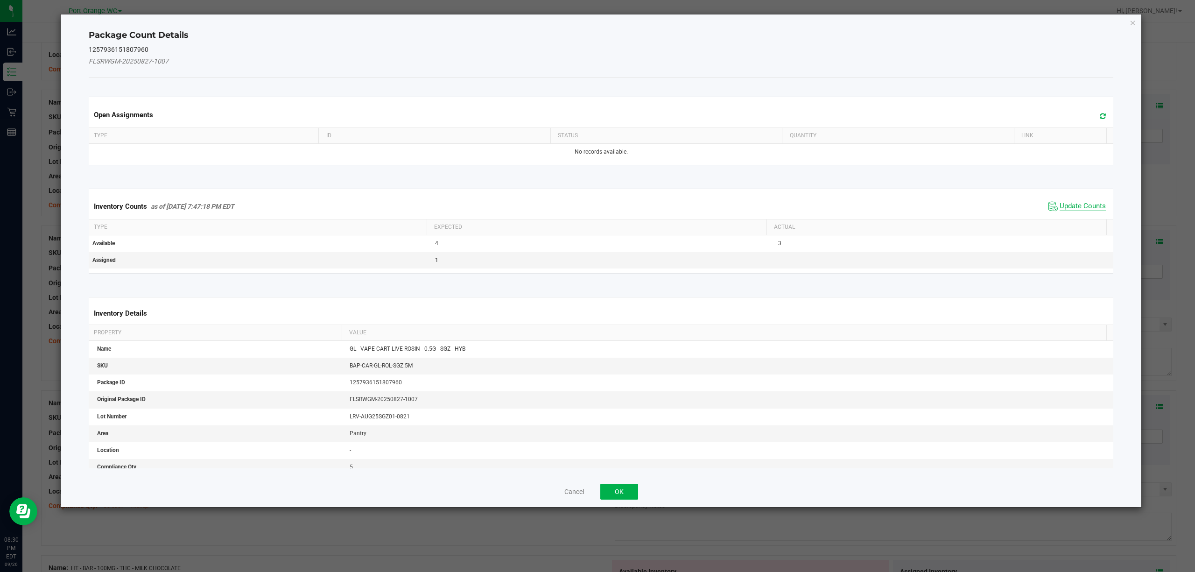
click at [1086, 210] on span "Update Counts" at bounding box center [1082, 206] width 46 height 9
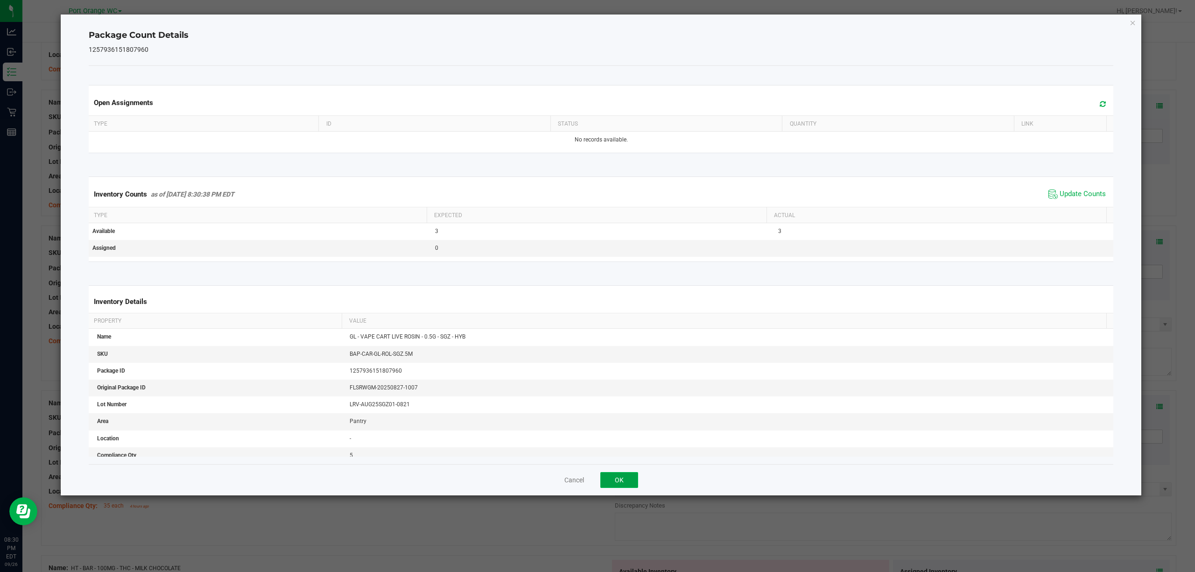
click at [626, 473] on button "OK" at bounding box center [619, 480] width 38 height 16
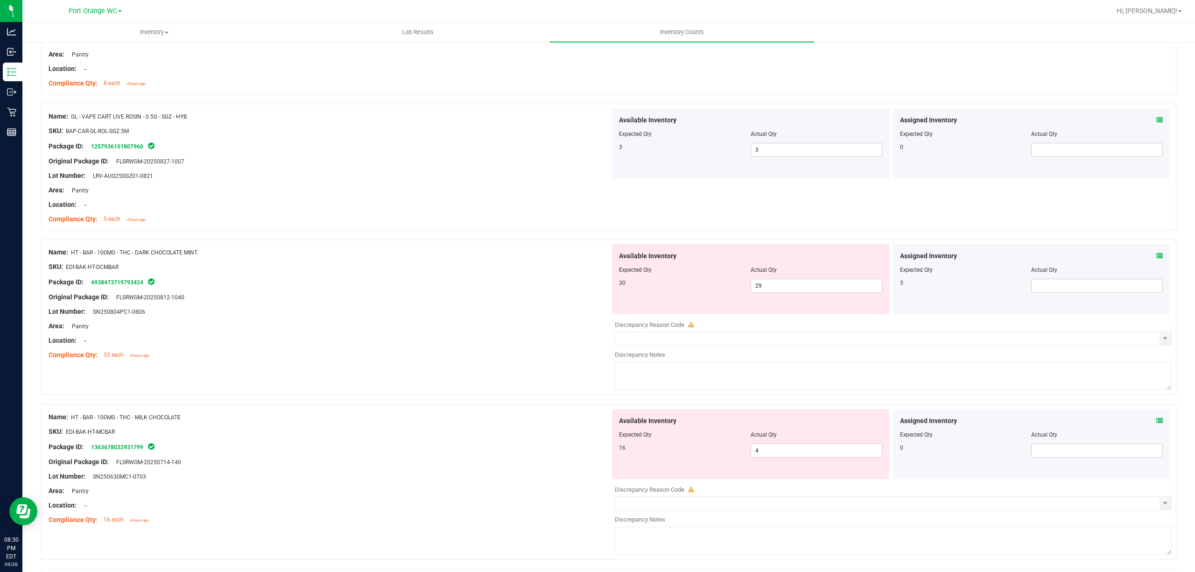
scroll to position [784, 0]
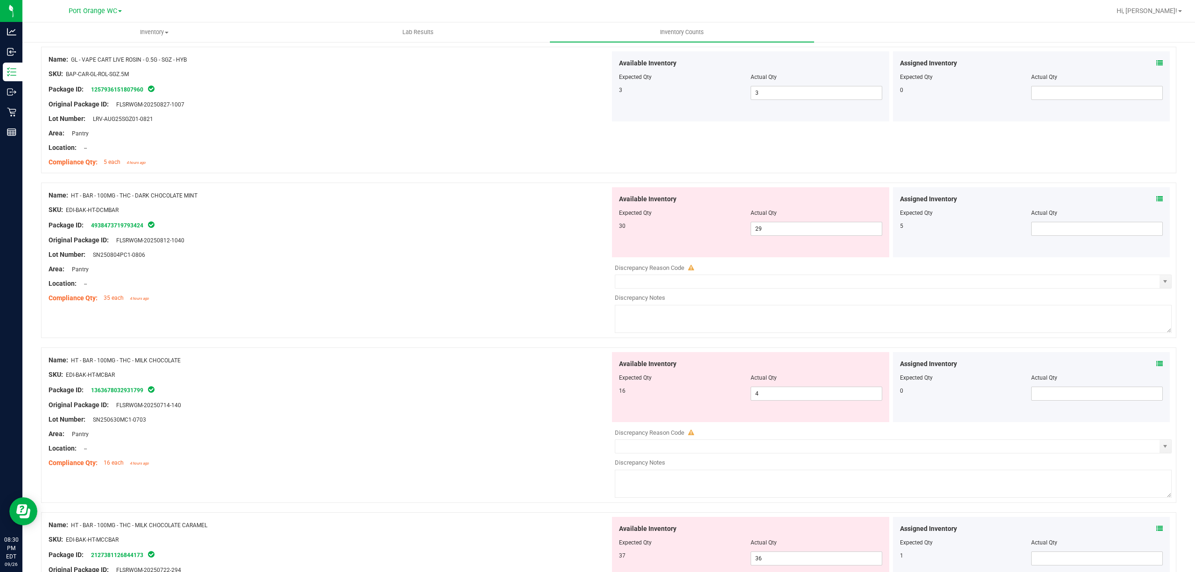
click at [1156, 201] on icon at bounding box center [1159, 199] width 7 height 7
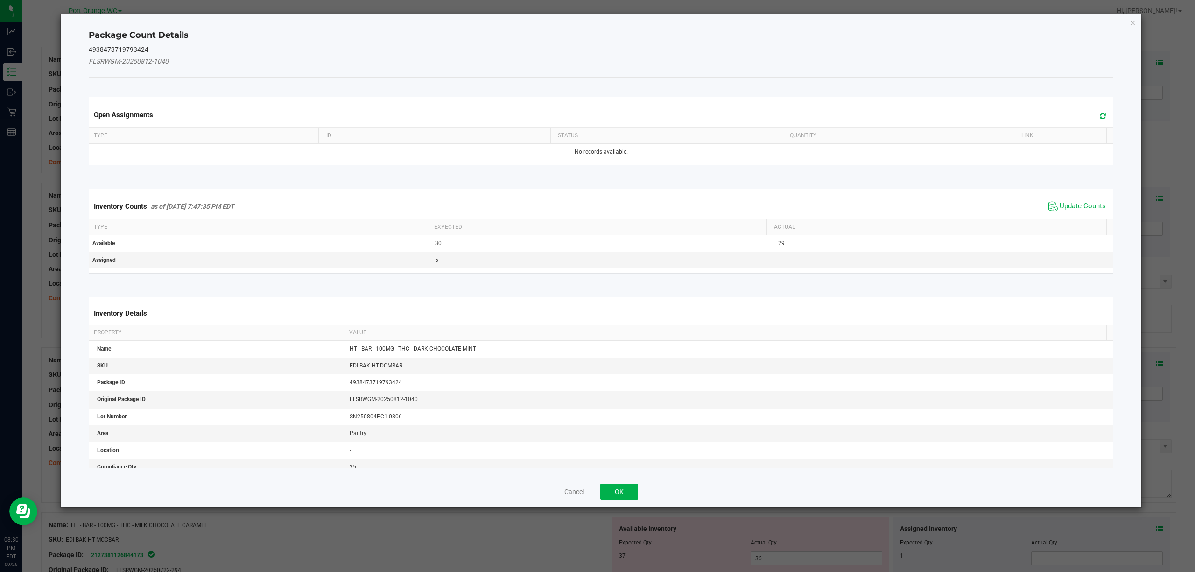
click at [1079, 207] on span "Update Counts" at bounding box center [1082, 206] width 46 height 9
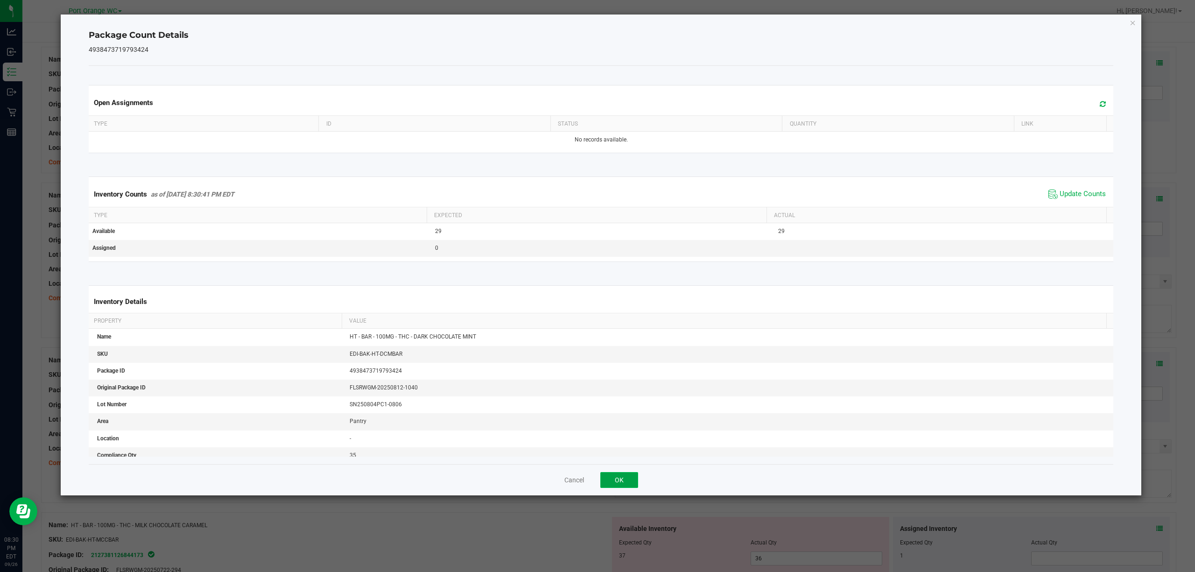
click at [630, 476] on button "OK" at bounding box center [619, 480] width 38 height 16
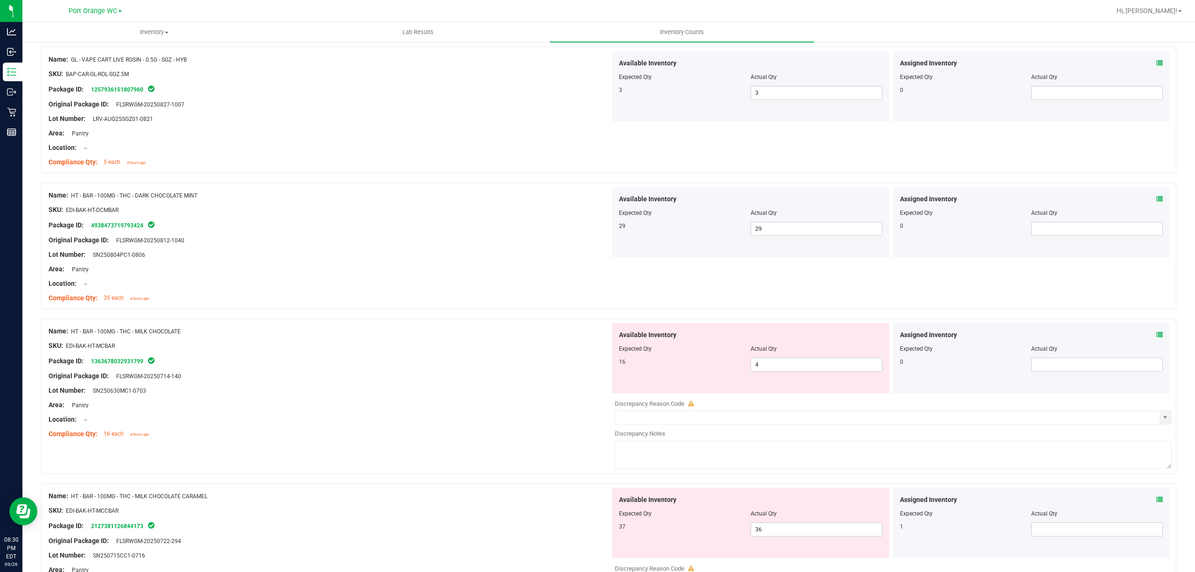
click at [1156, 337] on icon at bounding box center [1159, 334] width 7 height 7
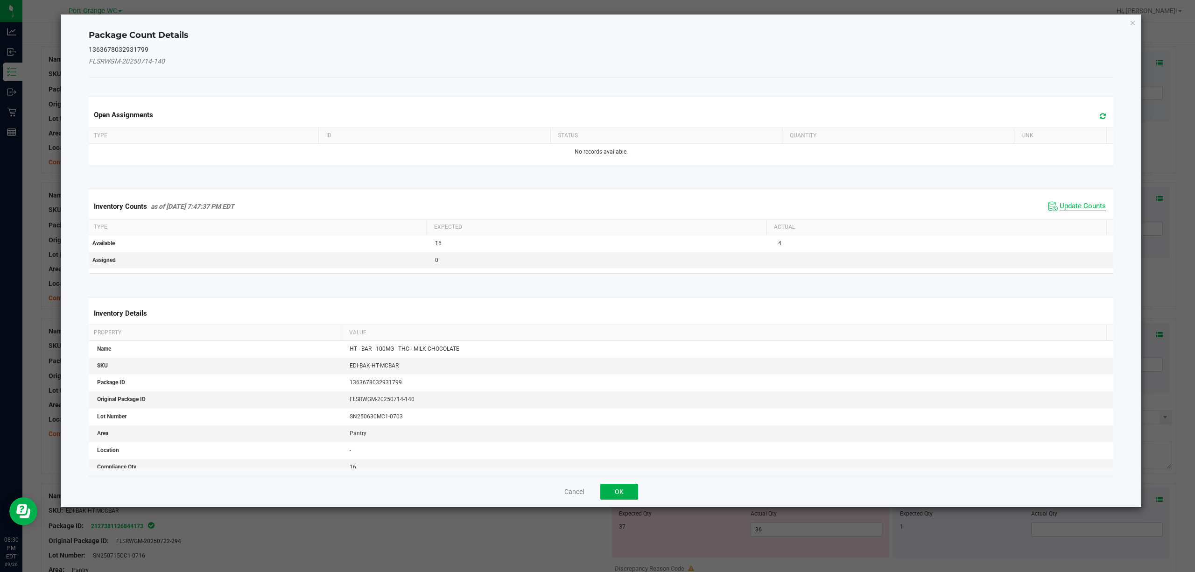
click at [1073, 205] on span "Update Counts" at bounding box center [1082, 206] width 46 height 9
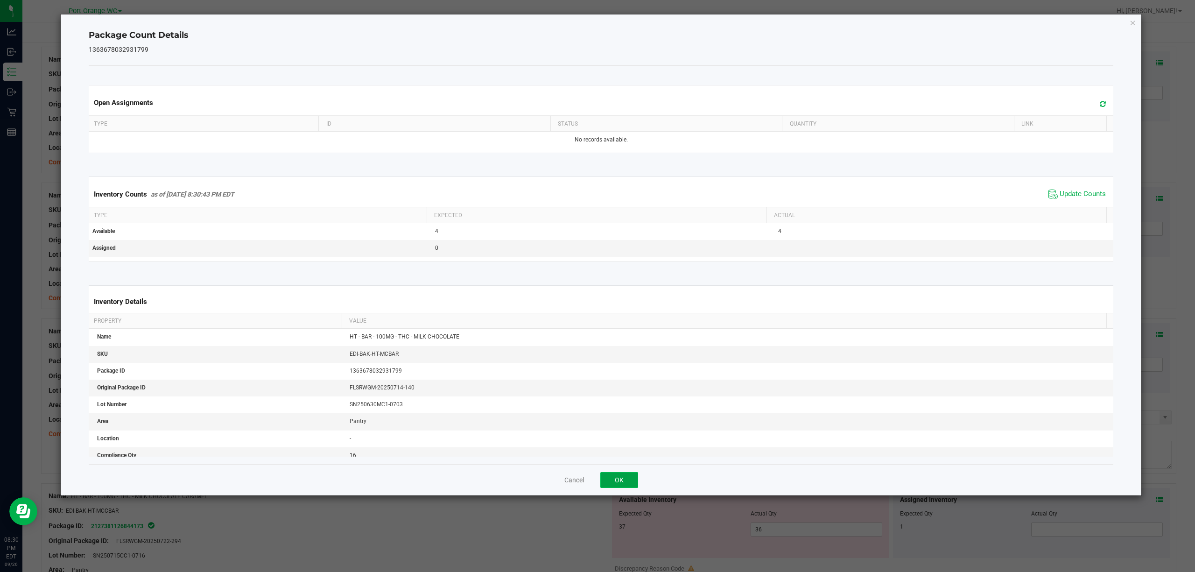
click at [622, 484] on button "OK" at bounding box center [619, 480] width 38 height 16
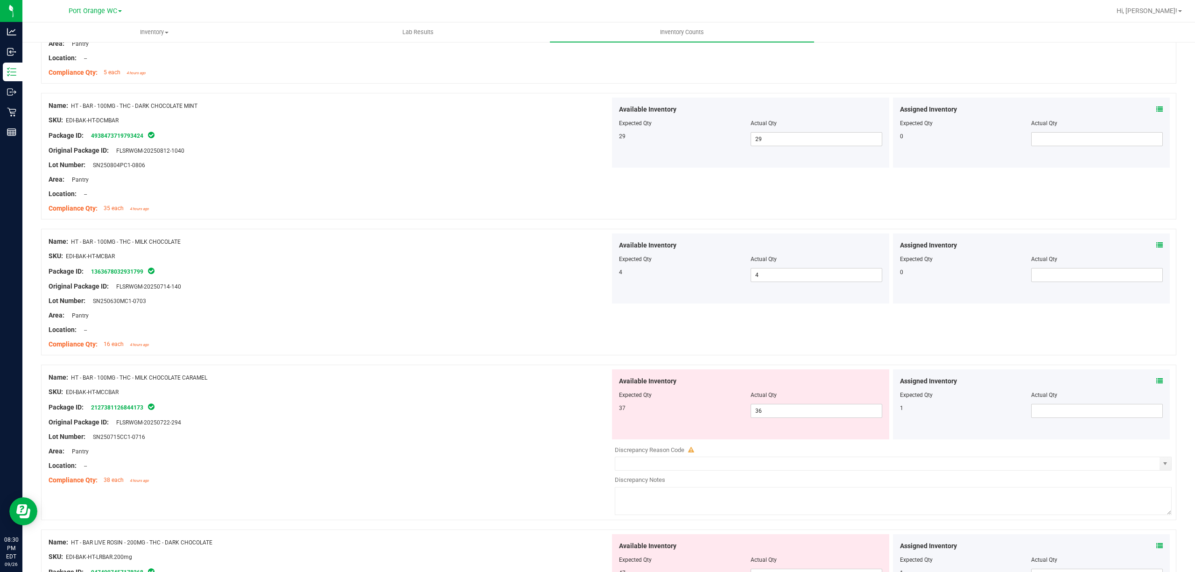
scroll to position [1023, 0]
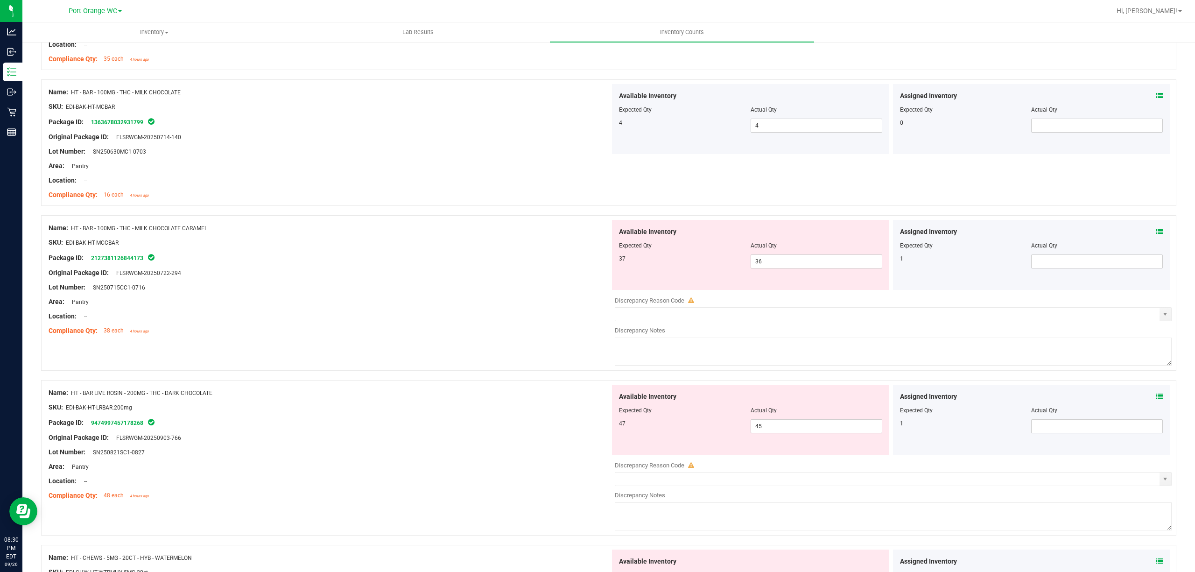
click at [1156, 234] on icon at bounding box center [1159, 231] width 7 height 7
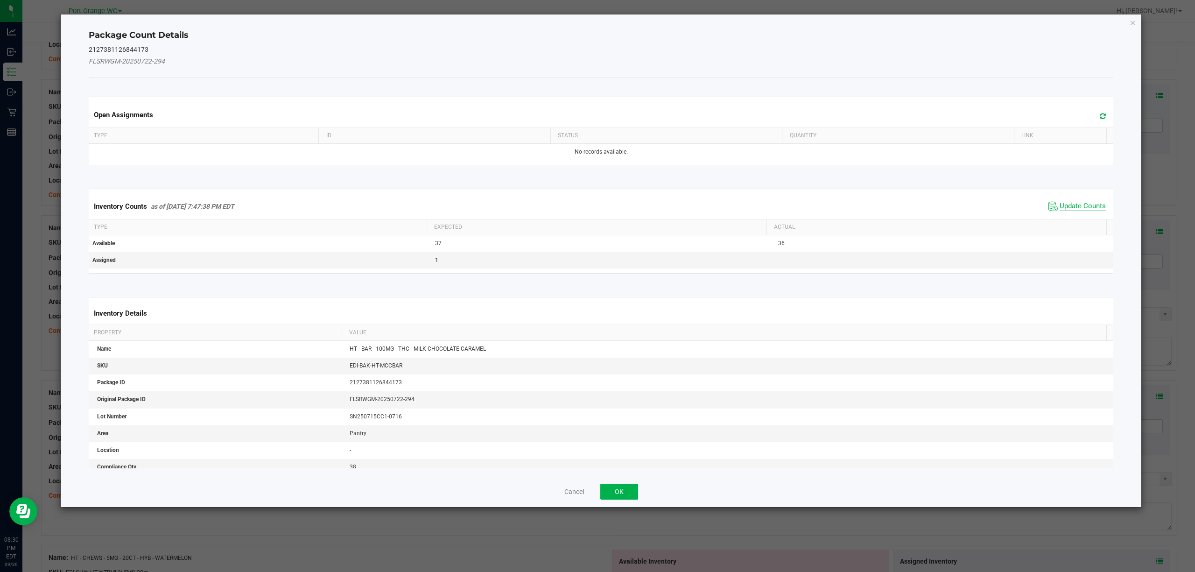
click at [1079, 207] on span "Update Counts" at bounding box center [1082, 206] width 46 height 9
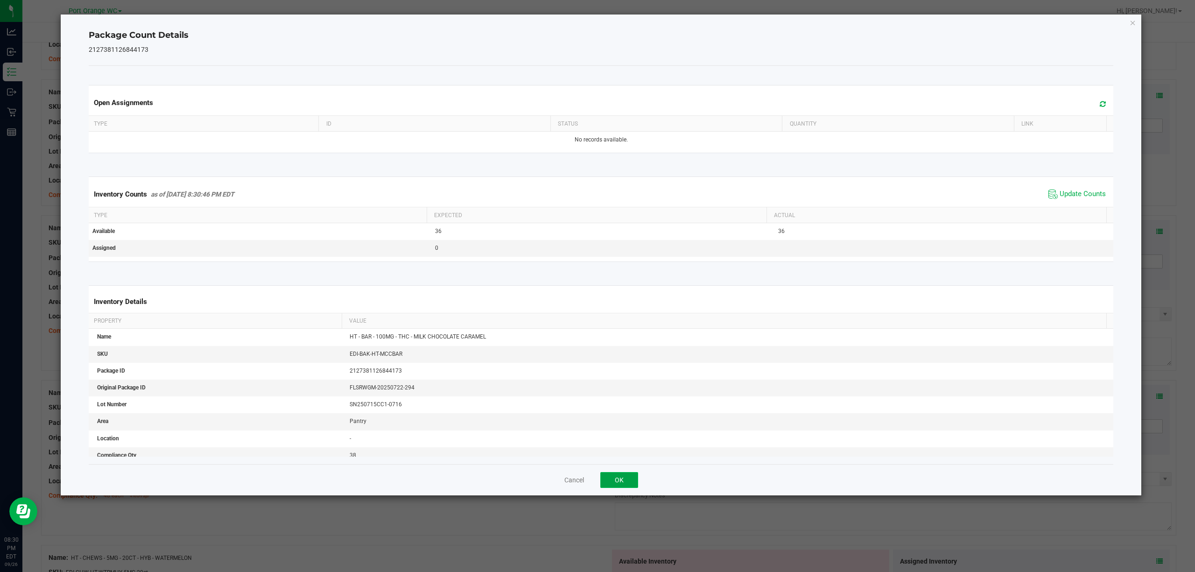
click at [626, 476] on button "OK" at bounding box center [619, 480] width 38 height 16
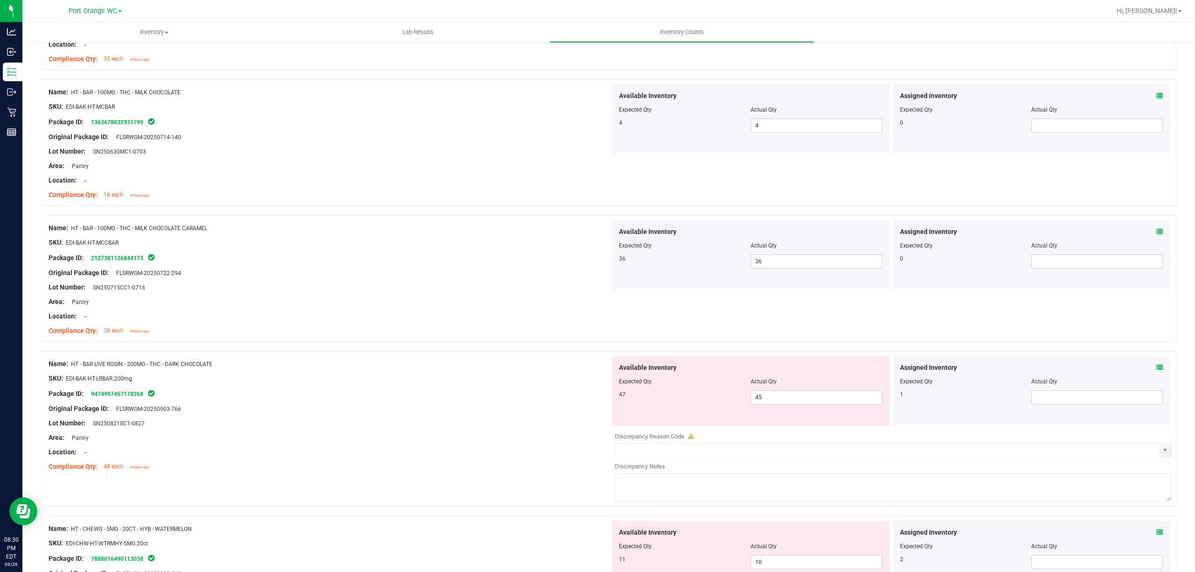
click at [1156, 370] on icon at bounding box center [1159, 367] width 7 height 7
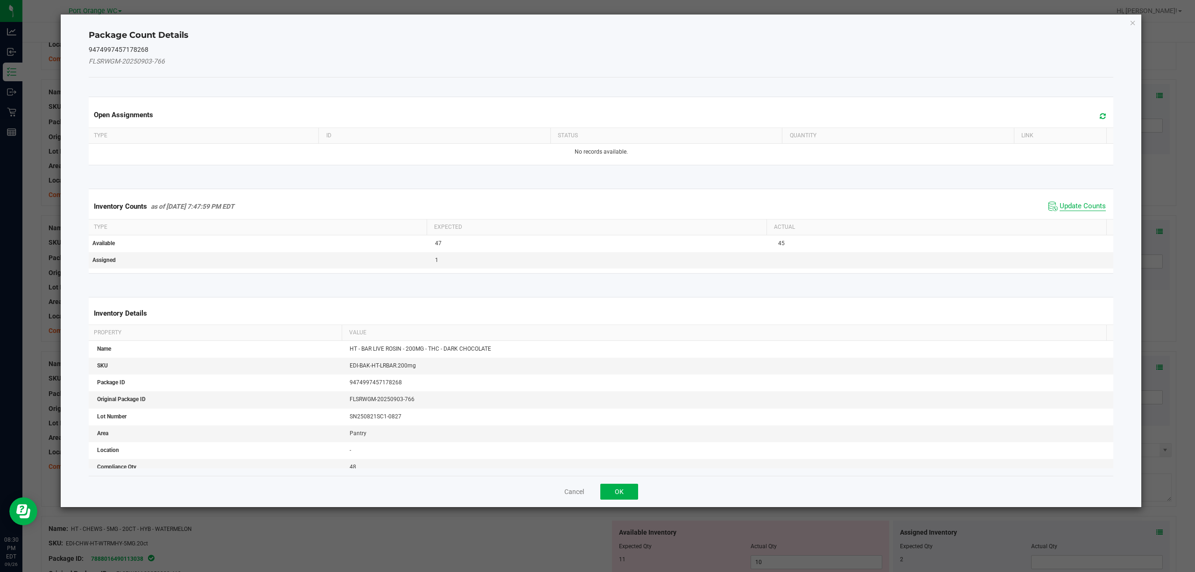
click at [1090, 210] on span "Update Counts" at bounding box center [1082, 206] width 46 height 9
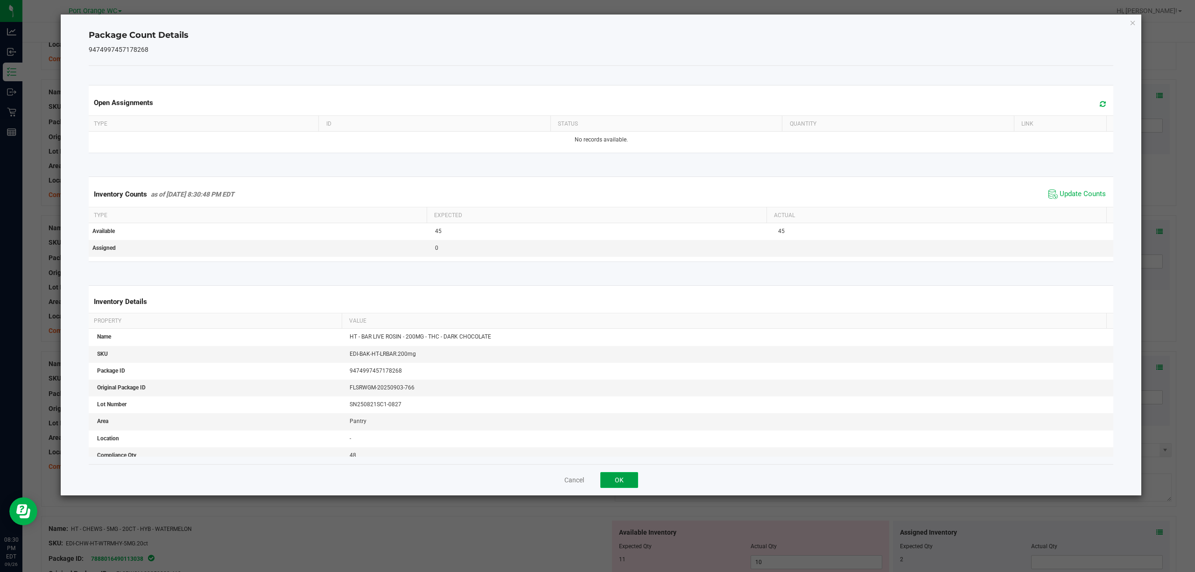
click at [634, 479] on button "OK" at bounding box center [619, 480] width 38 height 16
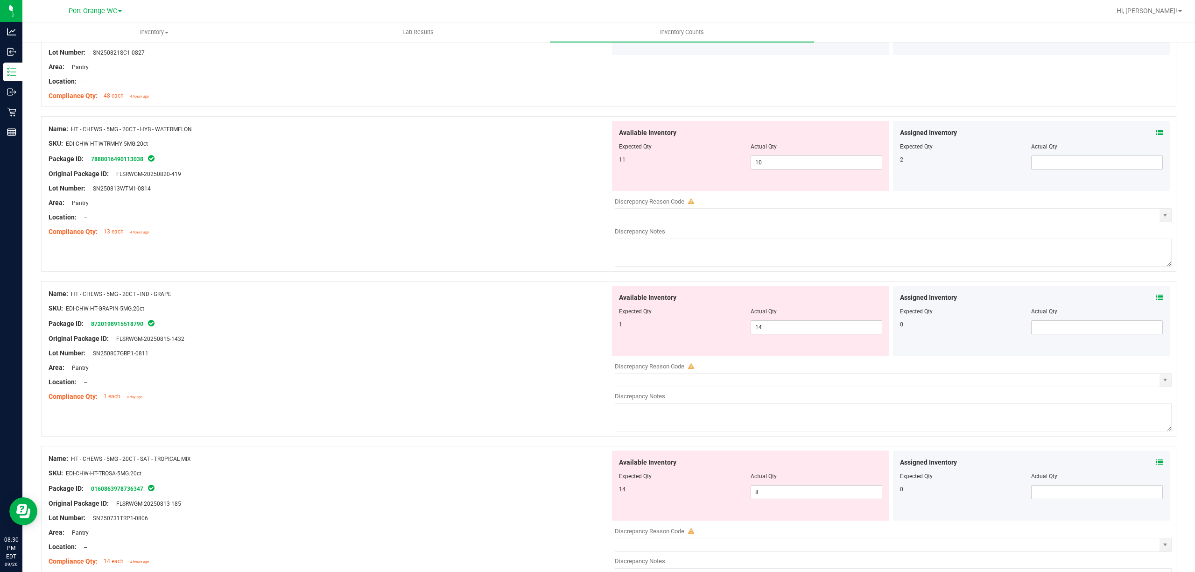
scroll to position [1411, 0]
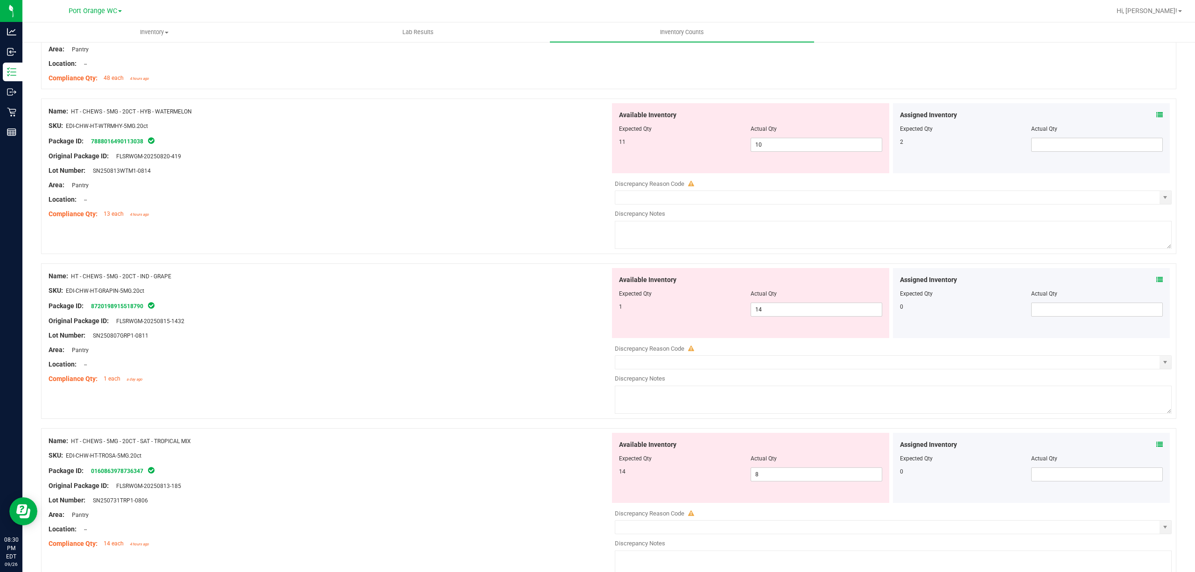
click at [1156, 118] on icon at bounding box center [1159, 115] width 7 height 7
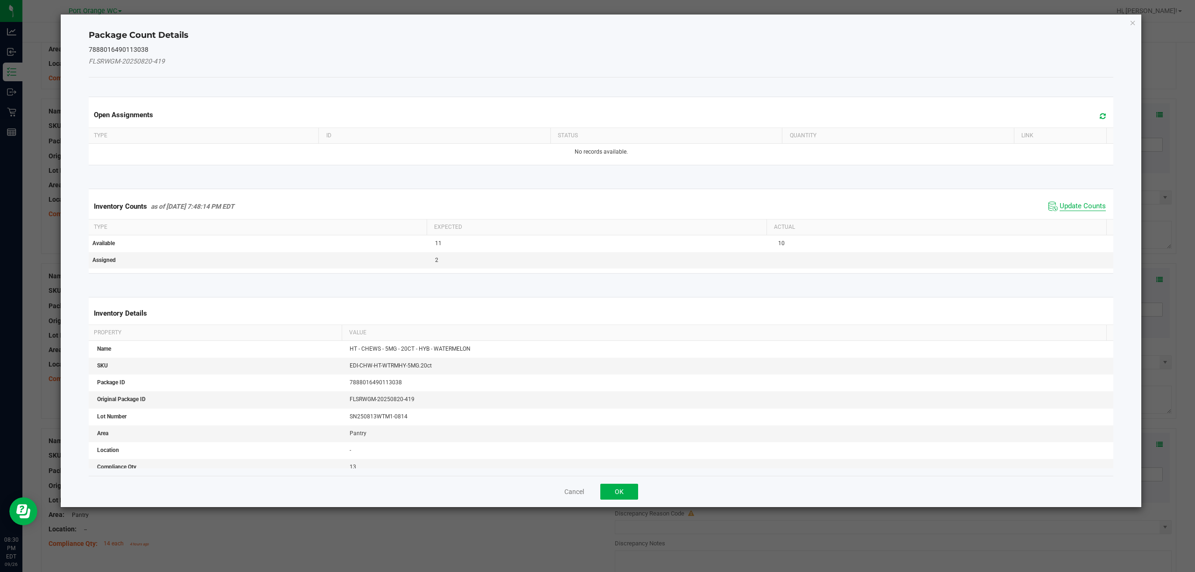
click at [1076, 210] on span "Update Counts" at bounding box center [1082, 206] width 46 height 9
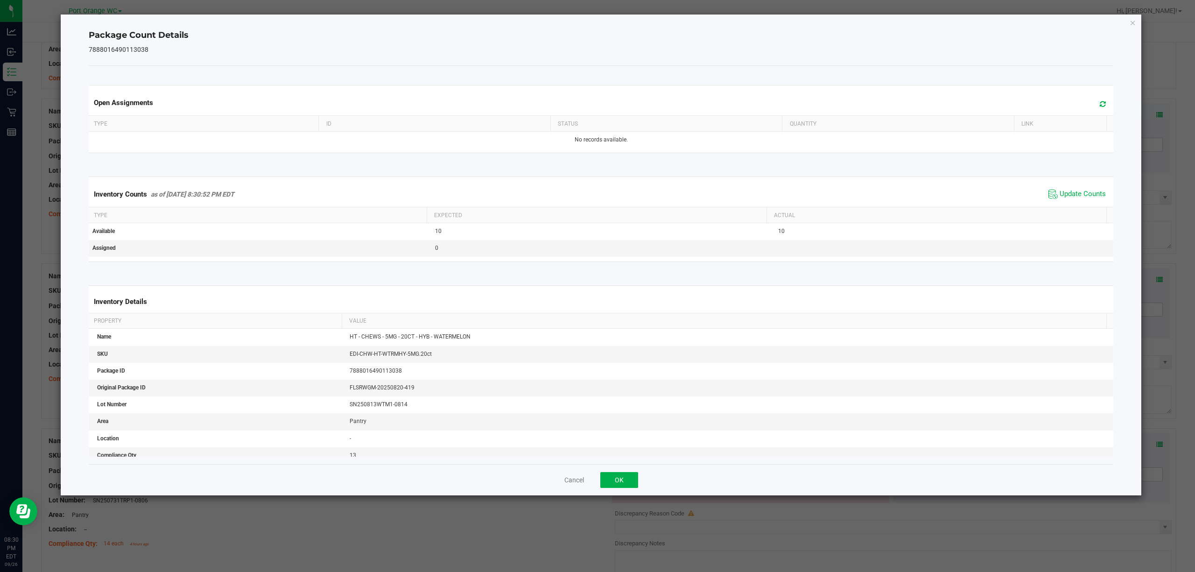
click at [639, 462] on div "Open Assignments Type ID Status Quantity Link No records available. Inventory C…" at bounding box center [601, 265] width 1025 height 398
click at [618, 480] on button "OK" at bounding box center [619, 480] width 38 height 16
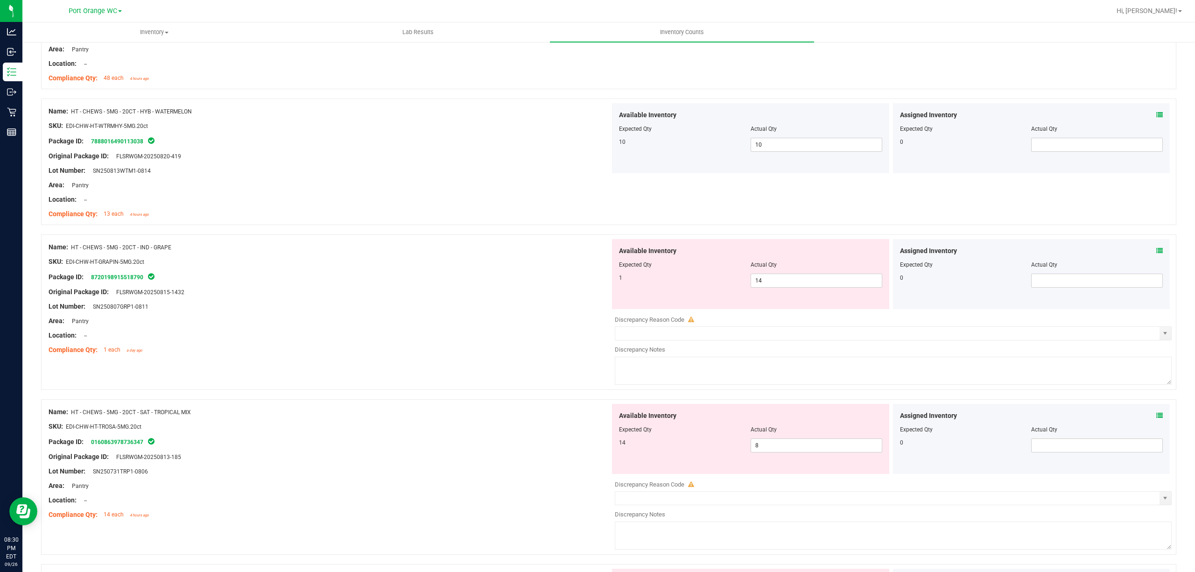
click at [1156, 254] on icon at bounding box center [1159, 250] width 7 height 7
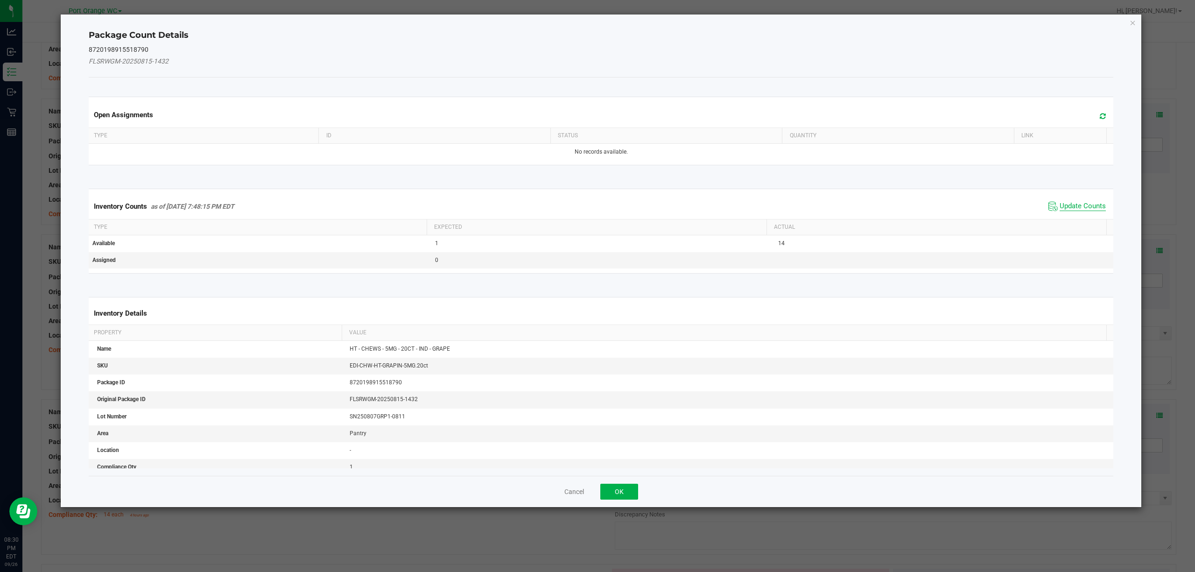
click at [1074, 208] on span "Update Counts" at bounding box center [1082, 206] width 46 height 9
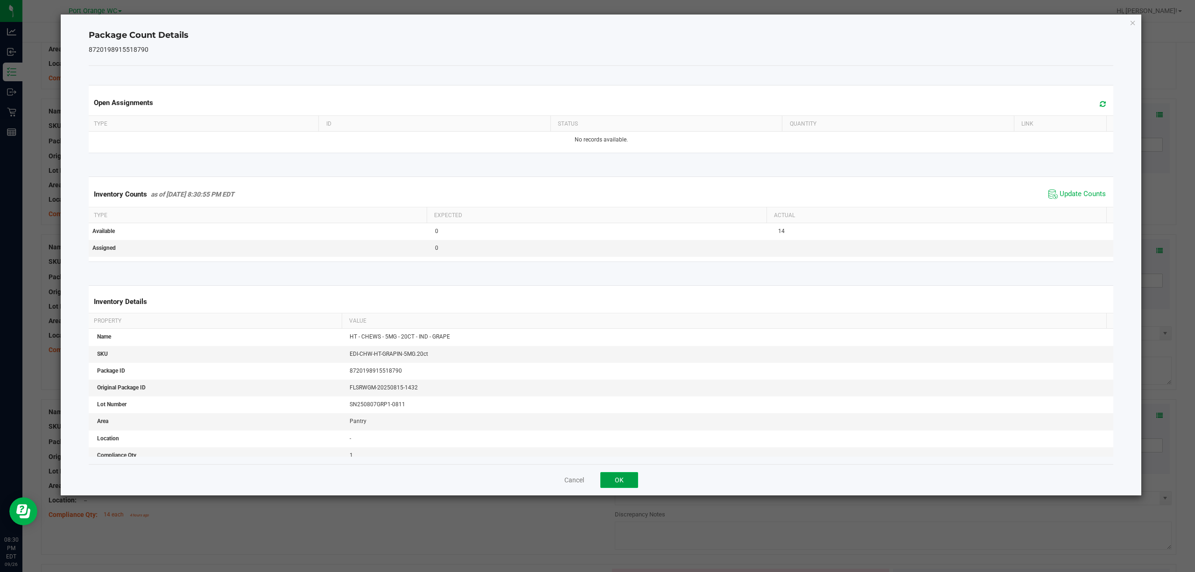
click at [617, 476] on button "OK" at bounding box center [619, 480] width 38 height 16
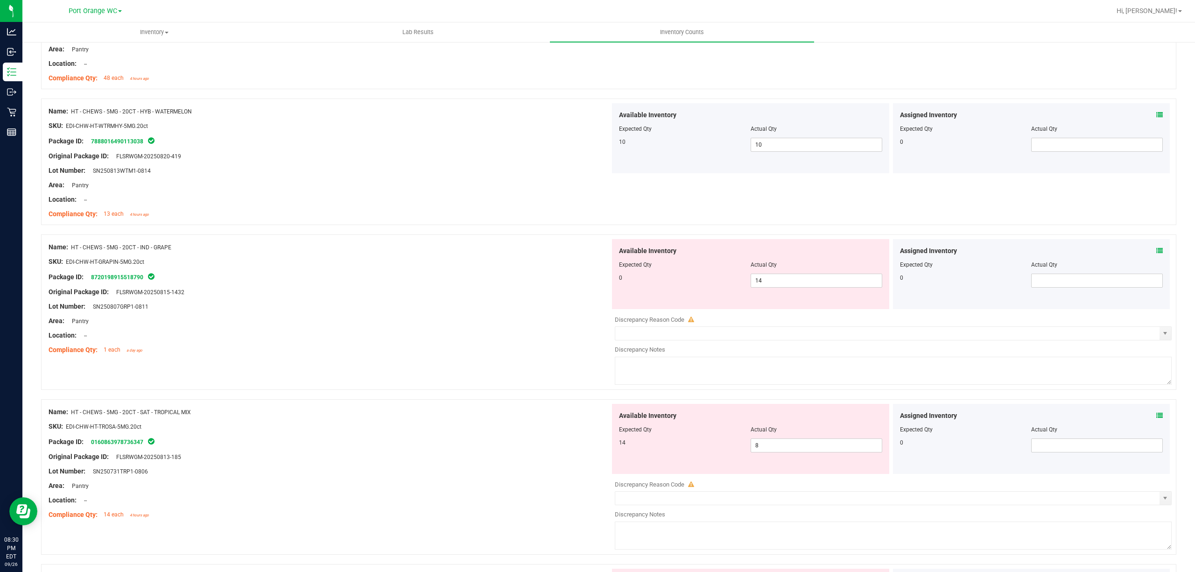
click at [1156, 254] on icon at bounding box center [1159, 250] width 7 height 7
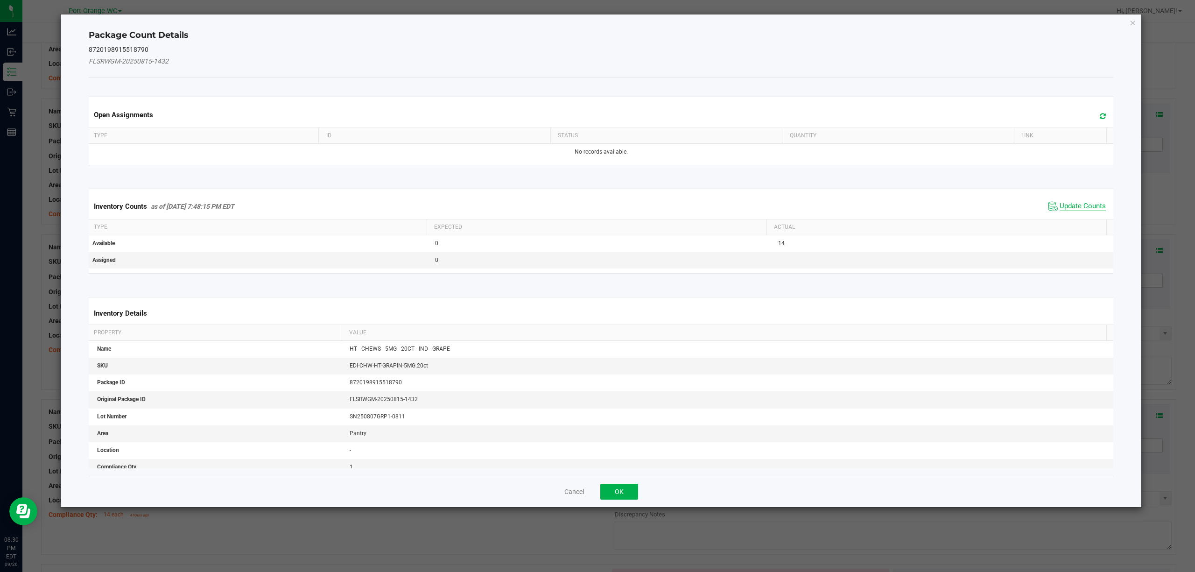
click at [1069, 206] on span "Update Counts" at bounding box center [1082, 206] width 46 height 9
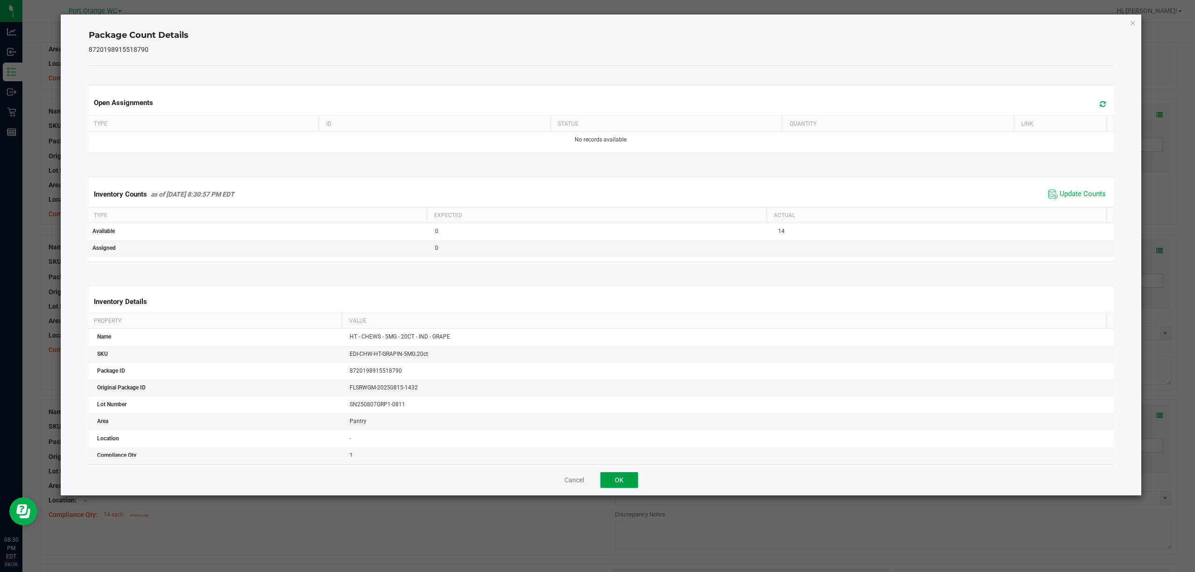
click at [631, 478] on button "OK" at bounding box center [619, 480] width 38 height 16
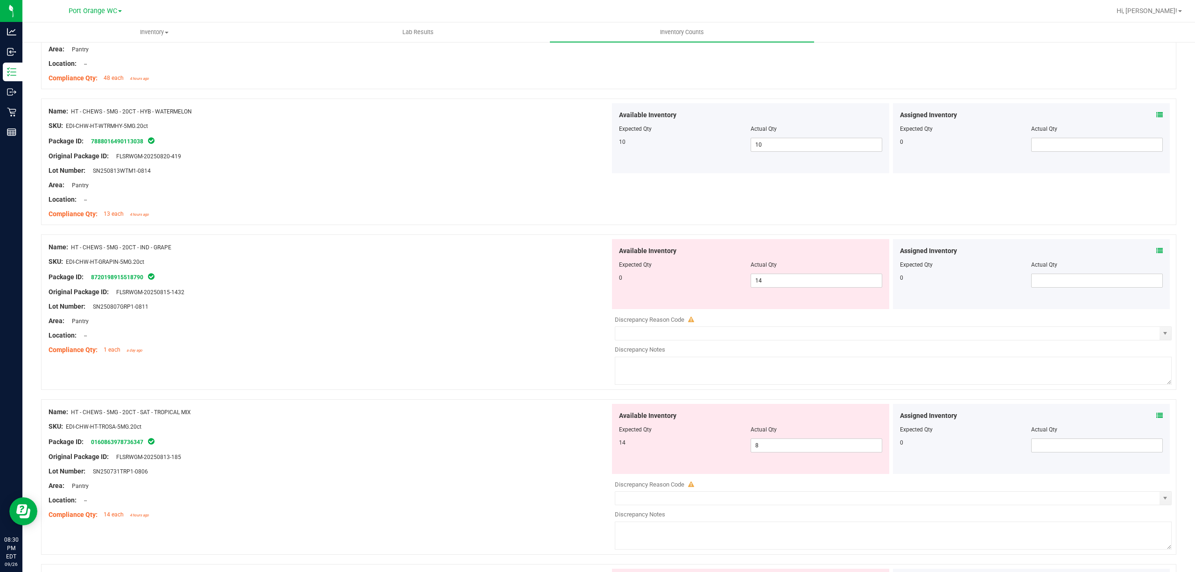
click at [1156, 253] on icon at bounding box center [1159, 250] width 7 height 7
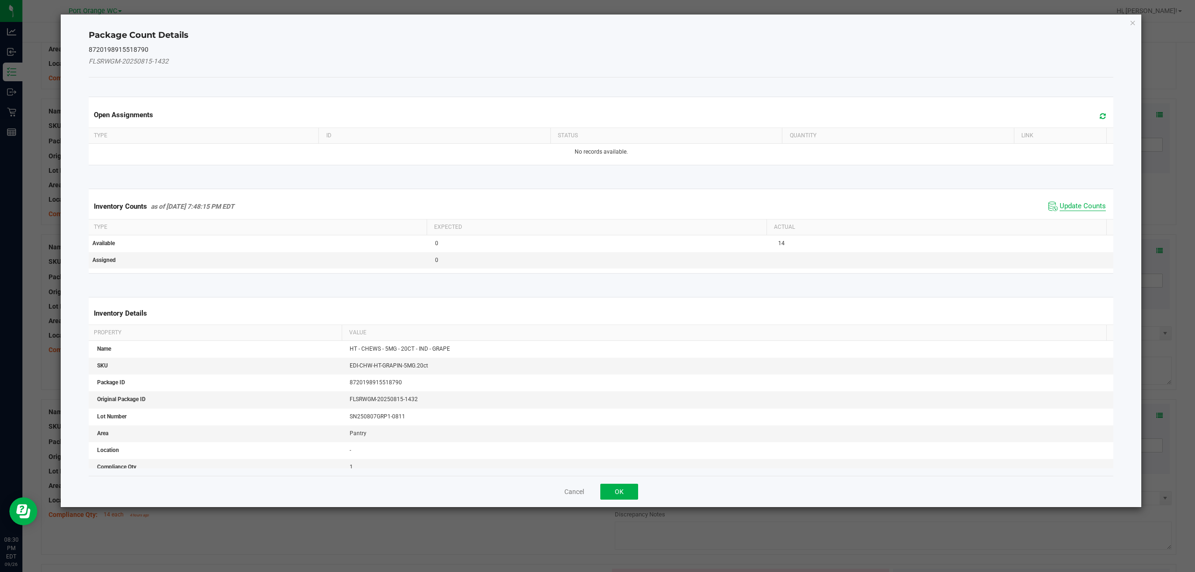
click at [1059, 208] on span "Update Counts" at bounding box center [1082, 206] width 46 height 9
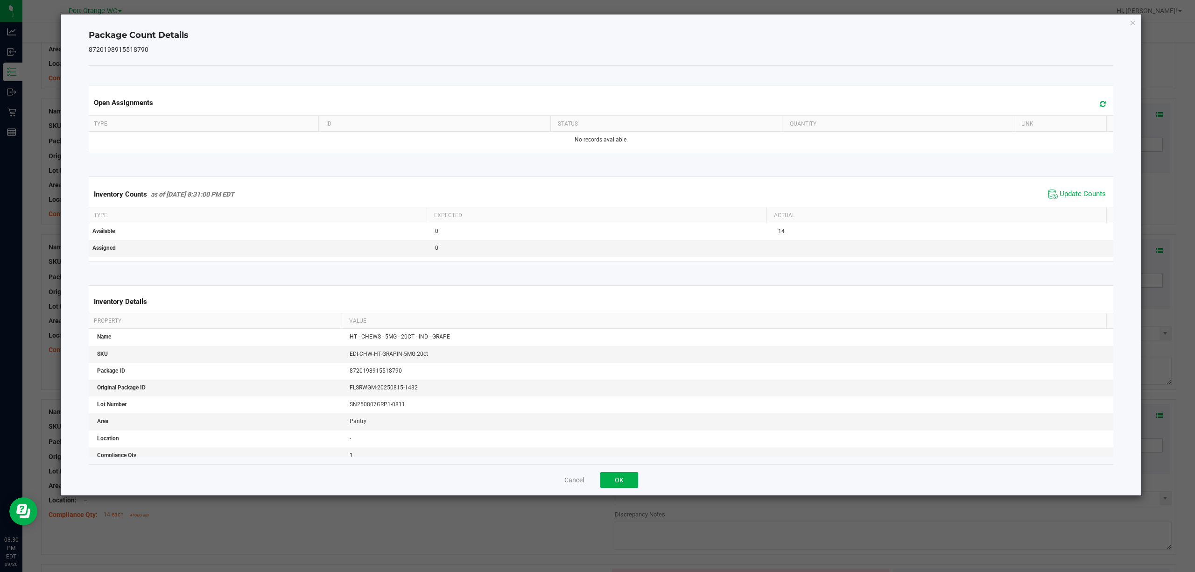
click at [620, 458] on div "Open Assignments Type ID Status Quantity Link No records available. Inventory C…" at bounding box center [601, 265] width 1025 height 398
click at [630, 478] on button "OK" at bounding box center [619, 480] width 38 height 16
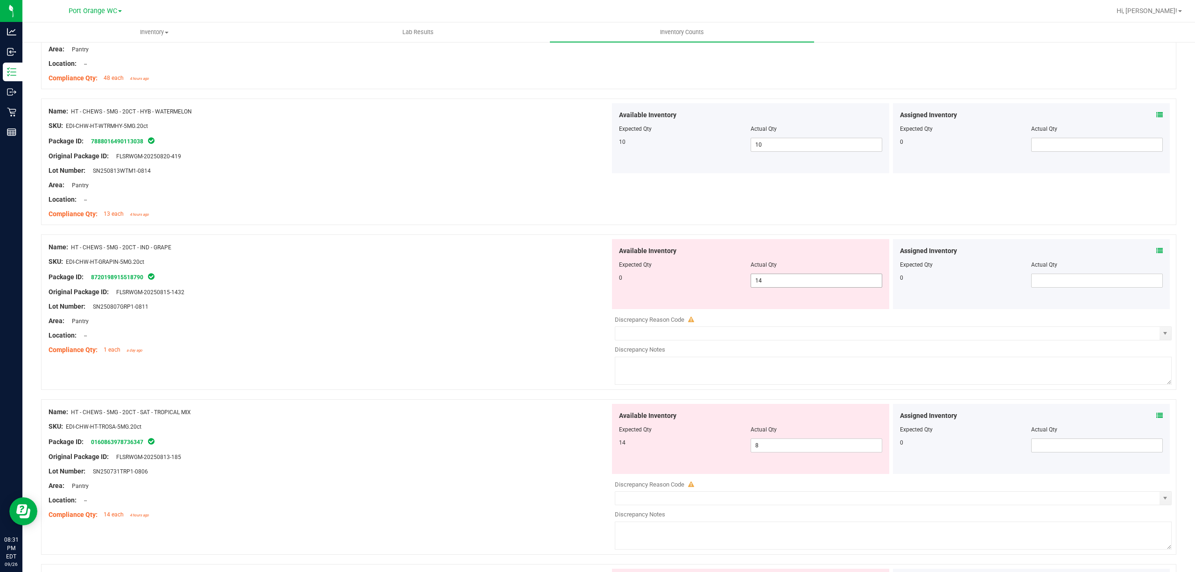
click at [799, 284] on input "14" at bounding box center [816, 280] width 131 height 13
type input "1"
type input "0"
click at [786, 451] on div "Available Inventory Expected Qty Actual Qty 14 8 8" at bounding box center [890, 478] width 561 height 148
type input "0"
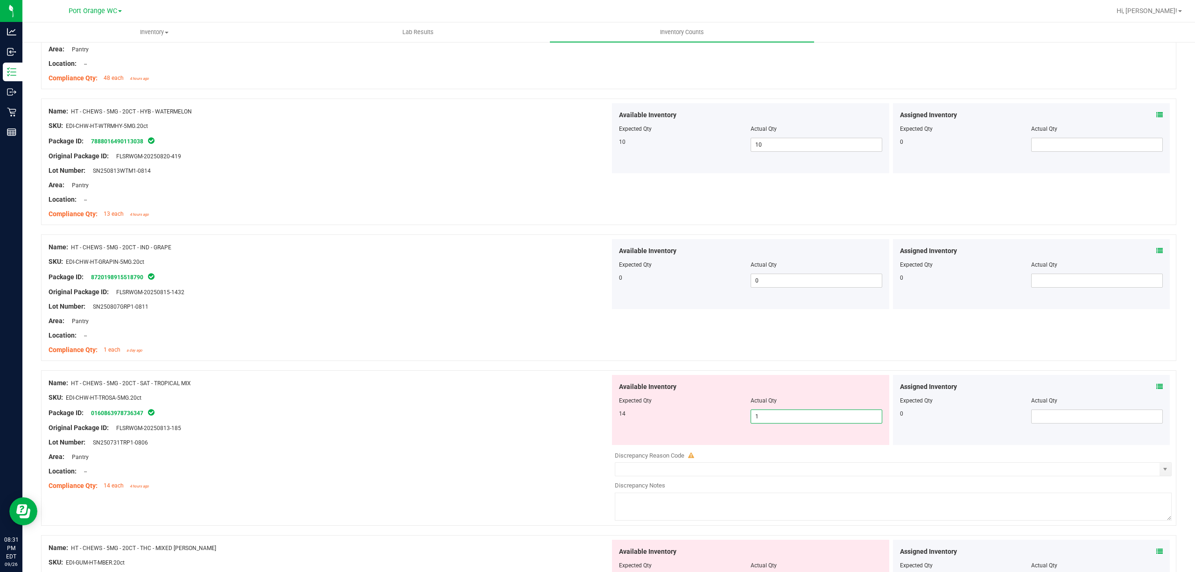
type input "14"
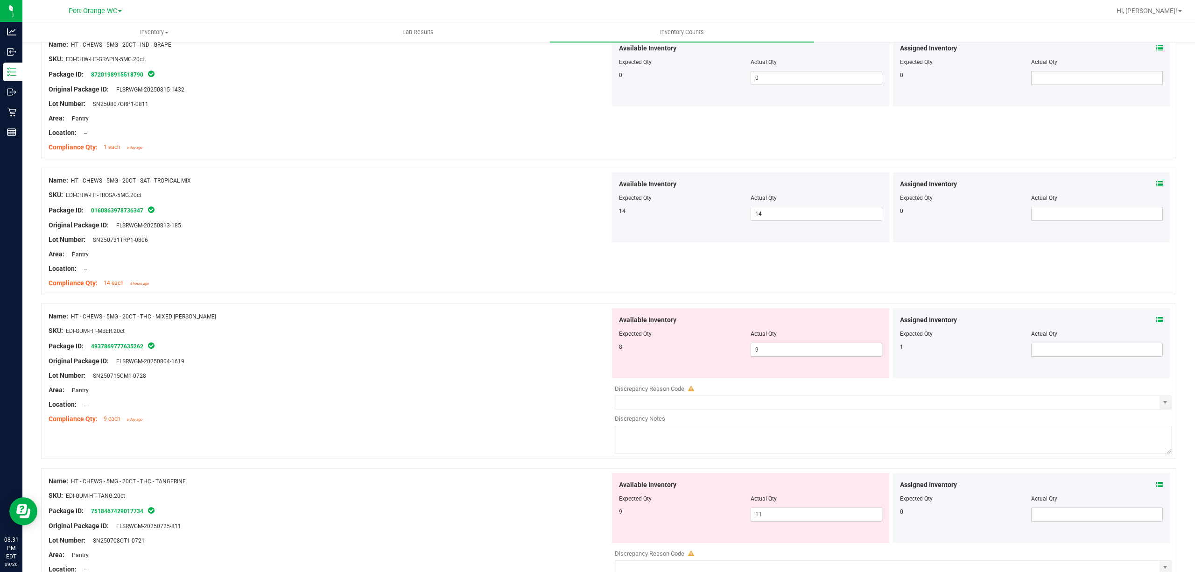
scroll to position [1613, 0]
click at [1156, 49] on icon at bounding box center [1159, 48] width 7 height 7
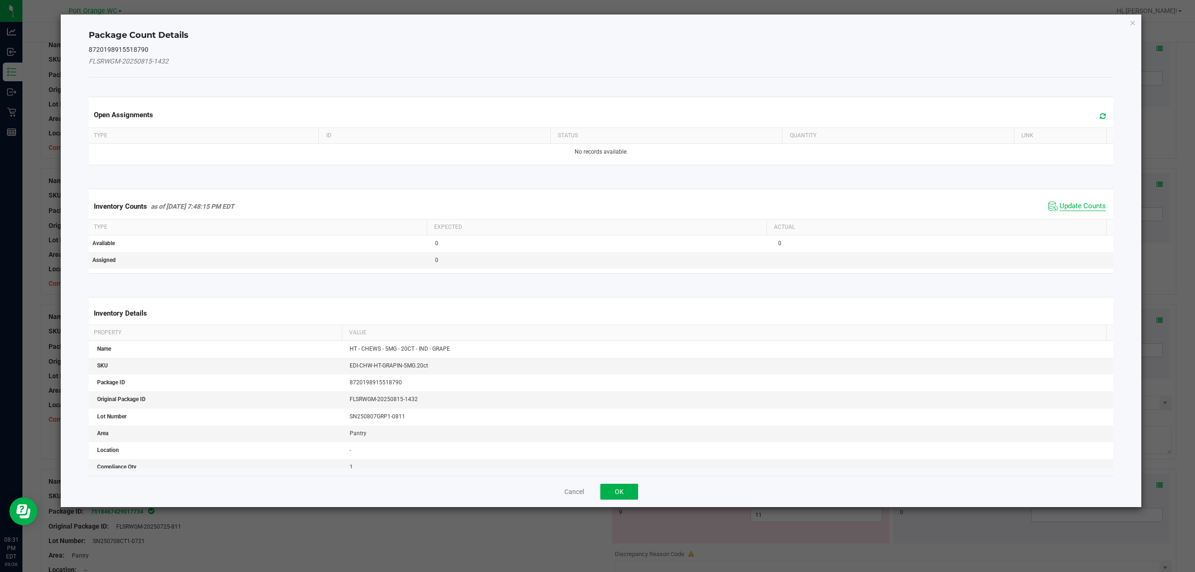
click at [1073, 206] on span "Update Counts" at bounding box center [1082, 206] width 46 height 9
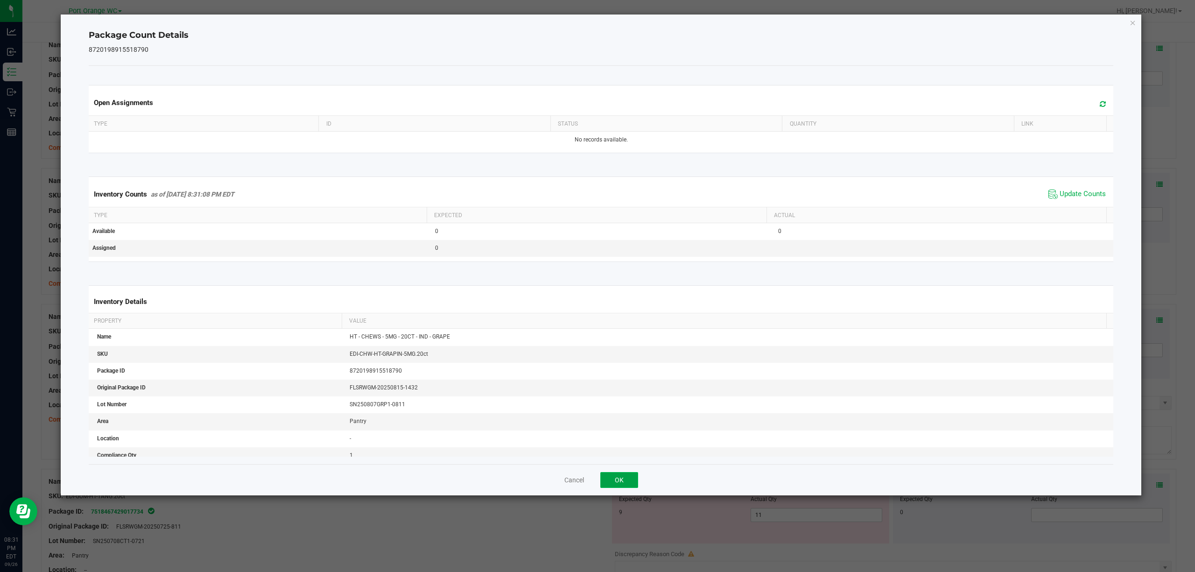
click at [618, 487] on button "OK" at bounding box center [619, 480] width 38 height 16
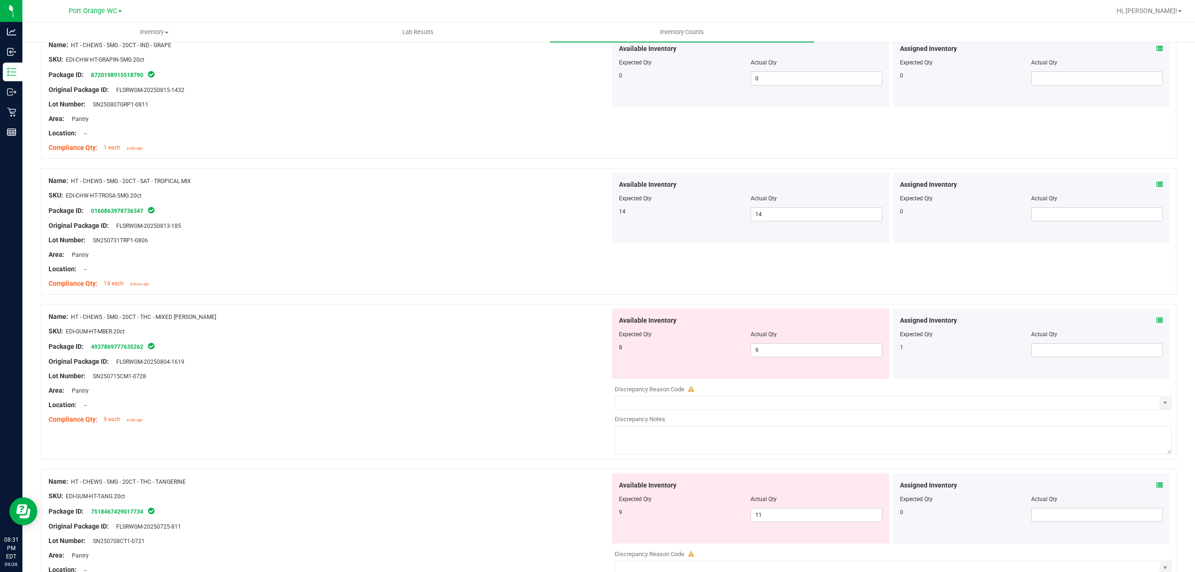
click at [1156, 187] on icon at bounding box center [1159, 184] width 7 height 7
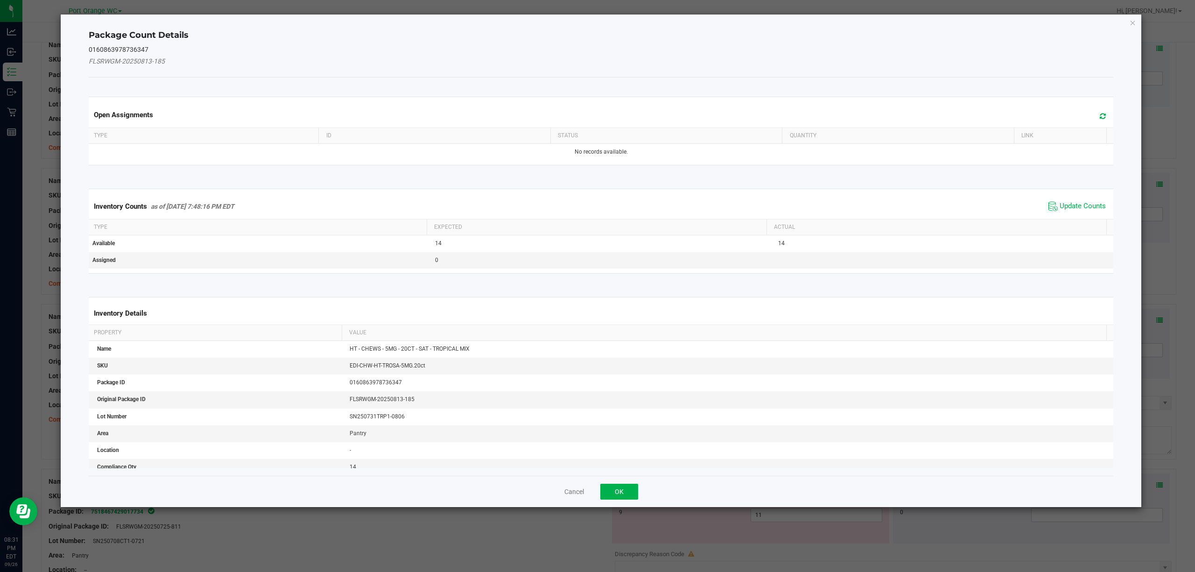
click at [1084, 223] on th "Actual" at bounding box center [936, 227] width 340 height 16
click at [1081, 211] on span "Update Counts" at bounding box center [1082, 206] width 46 height 9
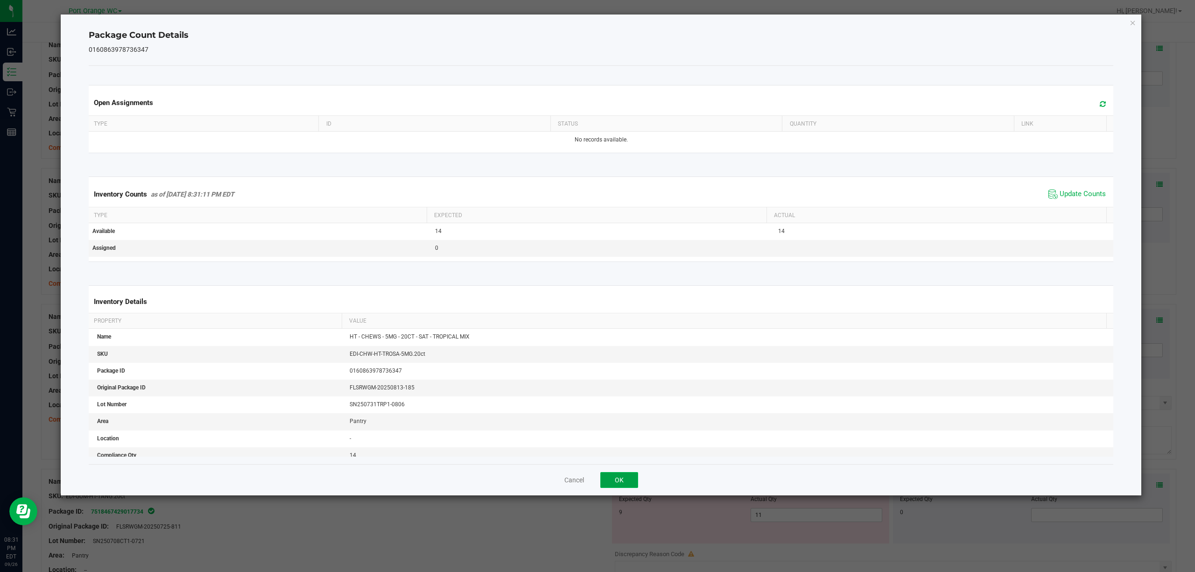
click at [629, 476] on button "OK" at bounding box center [619, 480] width 38 height 16
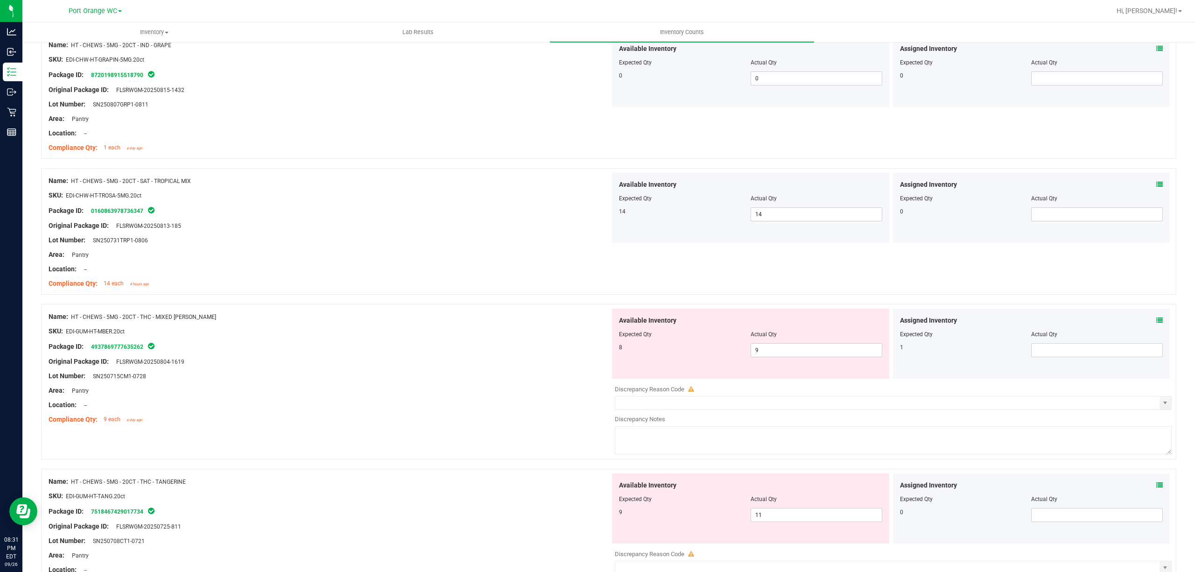
click at [1144, 304] on div at bounding box center [608, 299] width 1135 height 9
click at [1156, 323] on icon at bounding box center [1159, 320] width 7 height 7
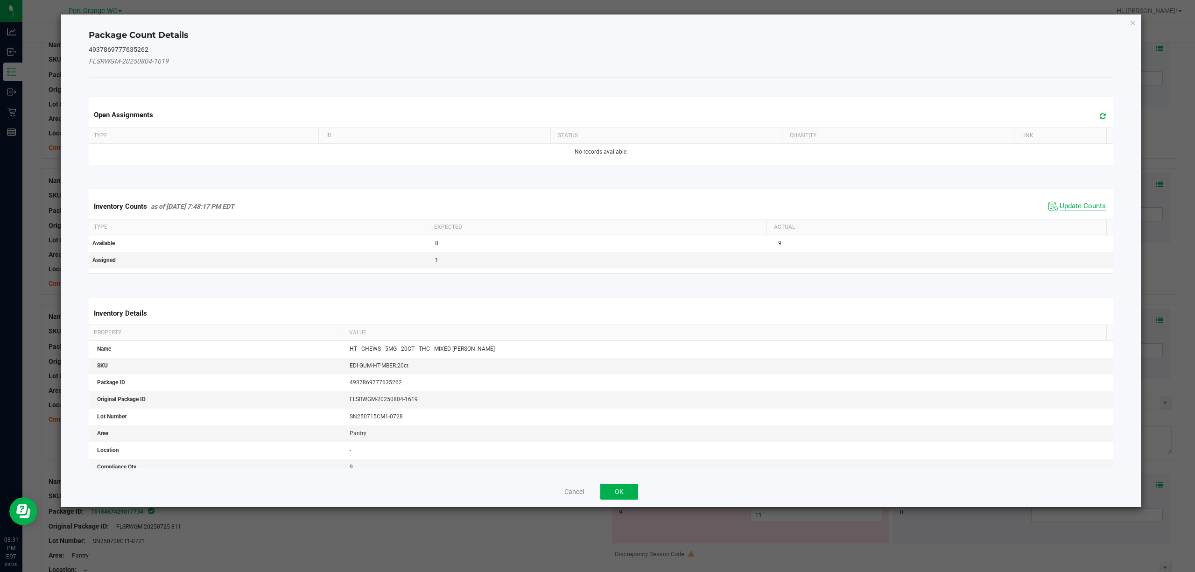
click at [1087, 208] on span "Update Counts" at bounding box center [1082, 206] width 46 height 9
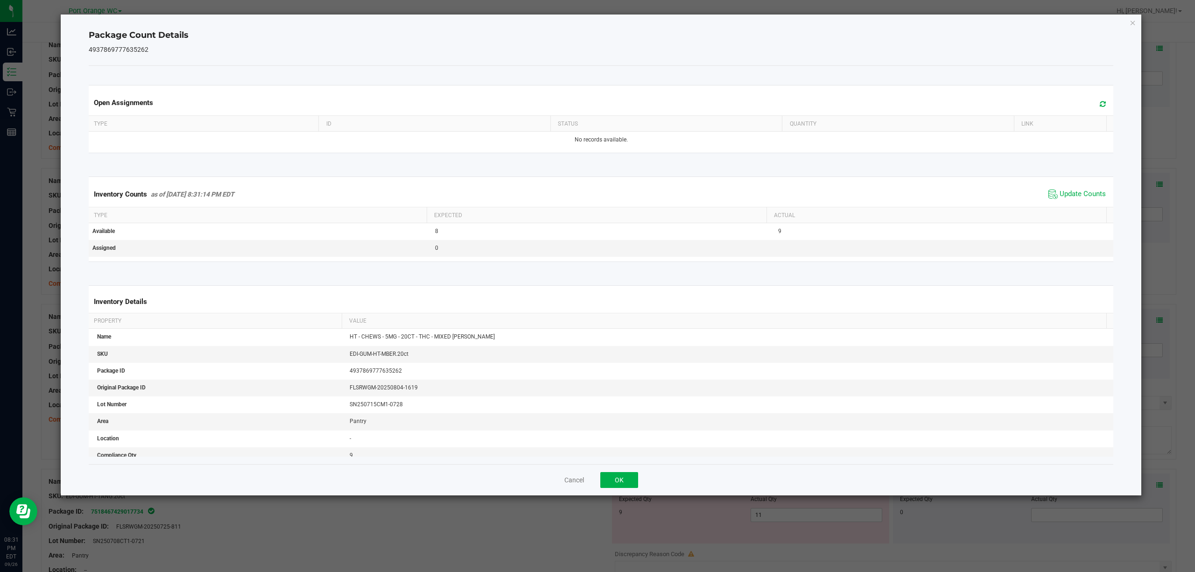
click at [644, 462] on div "Open Assignments Type ID Status Quantity Link No records available. Inventory C…" at bounding box center [601, 265] width 1025 height 398
click at [618, 480] on button "OK" at bounding box center [619, 480] width 38 height 16
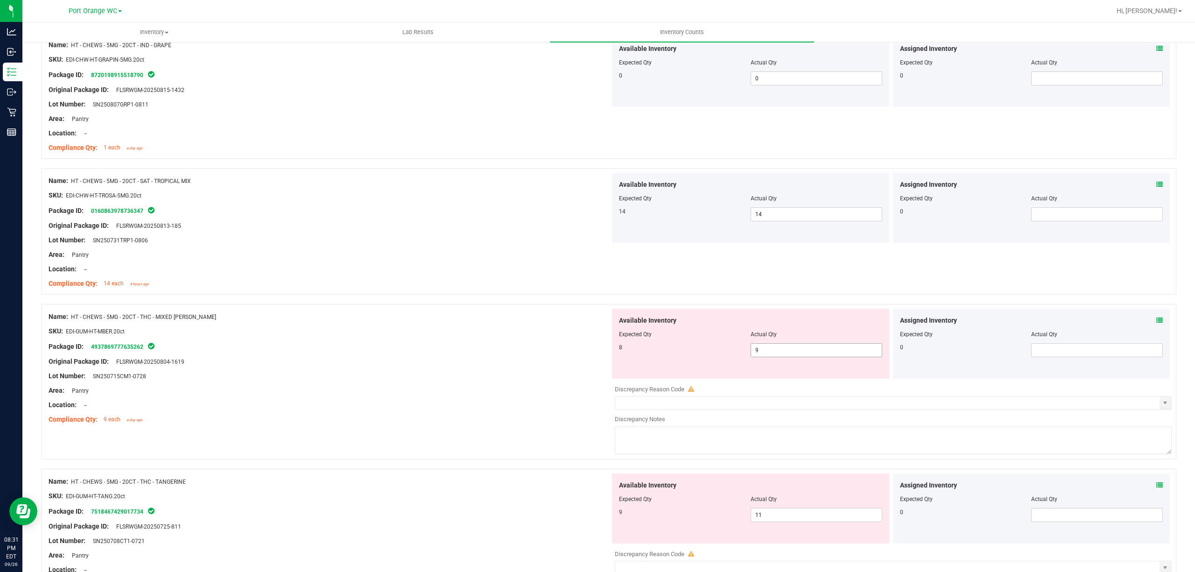
click at [801, 353] on input "9" at bounding box center [816, 350] width 131 height 13
type input "8"
click at [879, 495] on div "Available Inventory Expected Qty Actual Qty 9 11 11" at bounding box center [750, 508] width 277 height 70
type input "8"
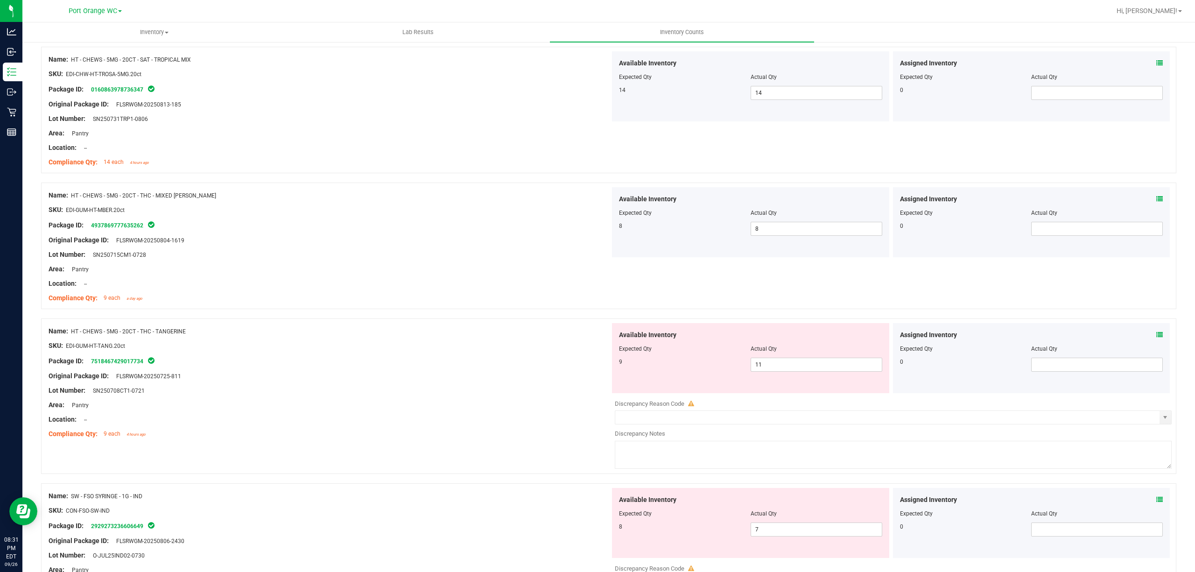
scroll to position [1832, 0]
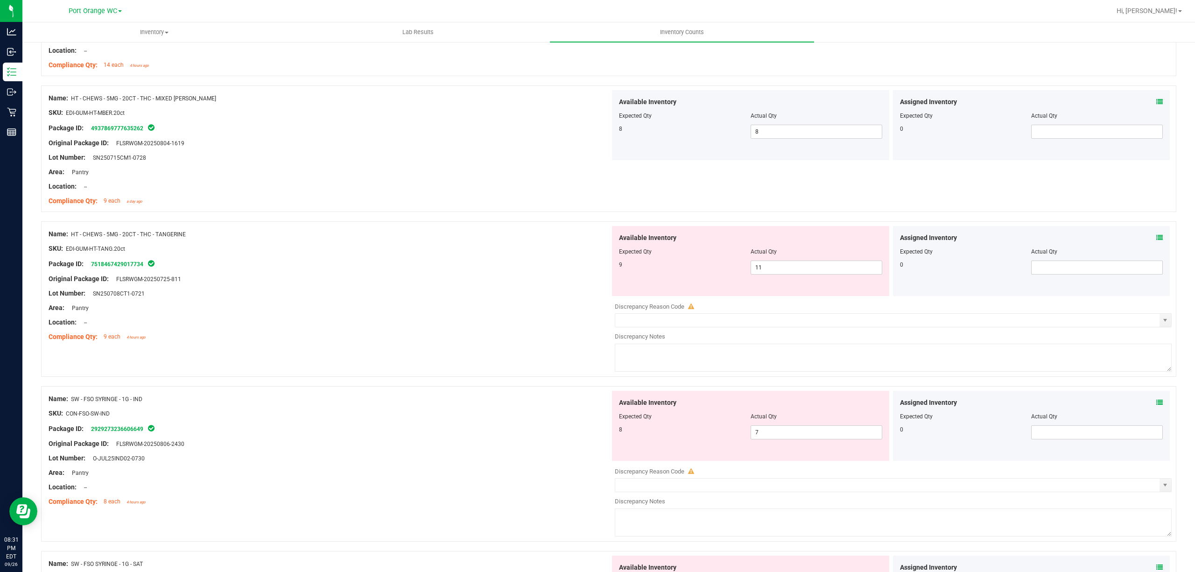
click at [1156, 241] on icon at bounding box center [1159, 237] width 7 height 7
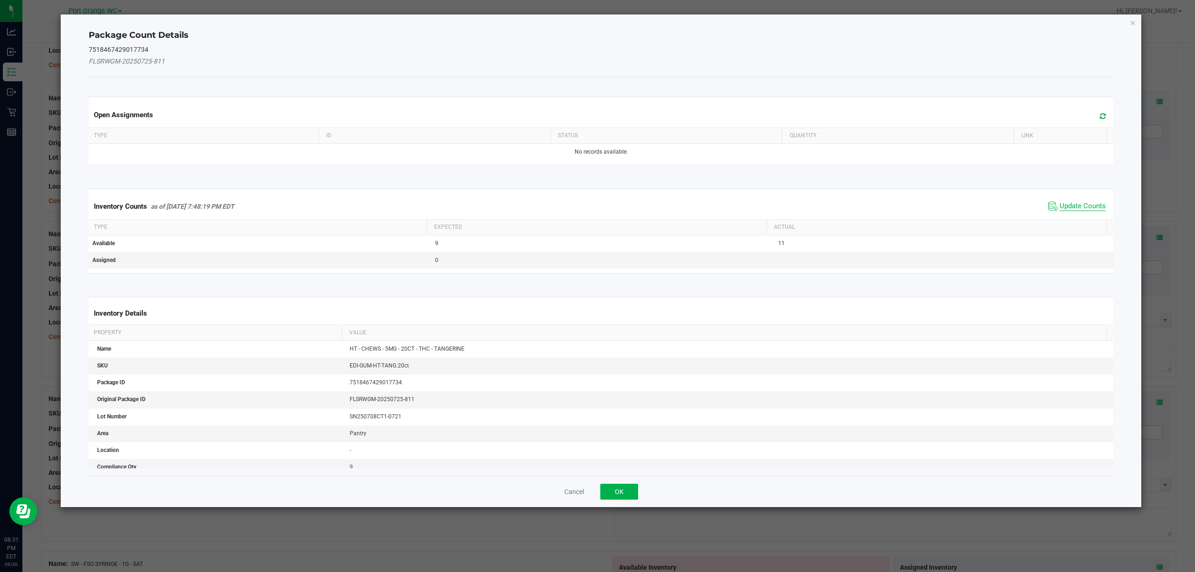
click at [1075, 206] on span "Update Counts" at bounding box center [1082, 206] width 46 height 9
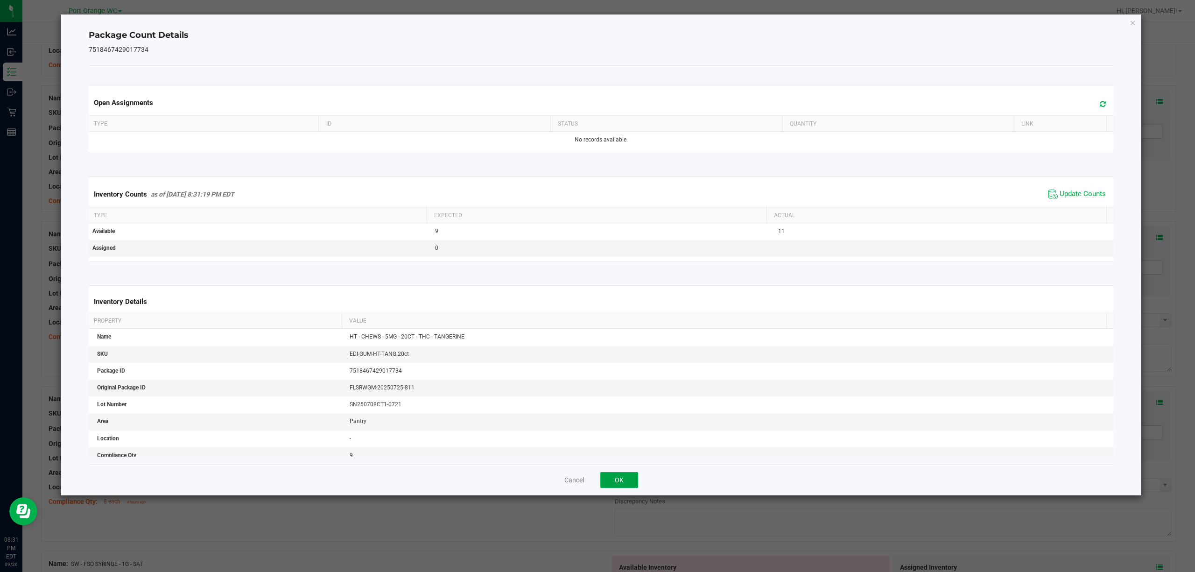
click at [629, 486] on button "OK" at bounding box center [619, 480] width 38 height 16
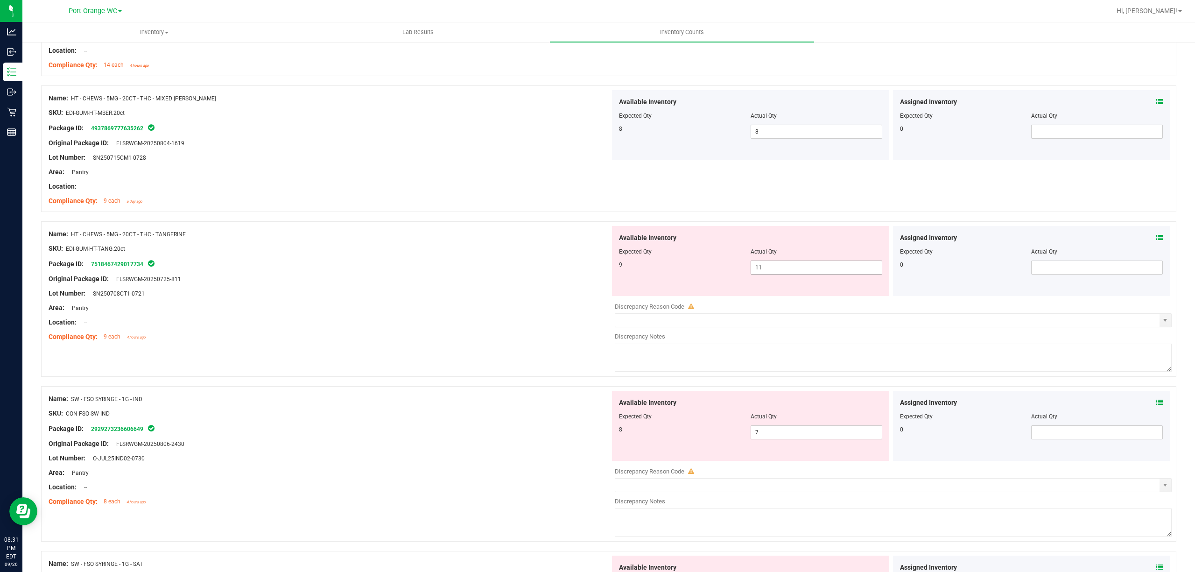
click at [800, 271] on input "11" at bounding box center [816, 267] width 131 height 13
type input "1"
click at [856, 488] on input "text" at bounding box center [887, 484] width 544 height 13
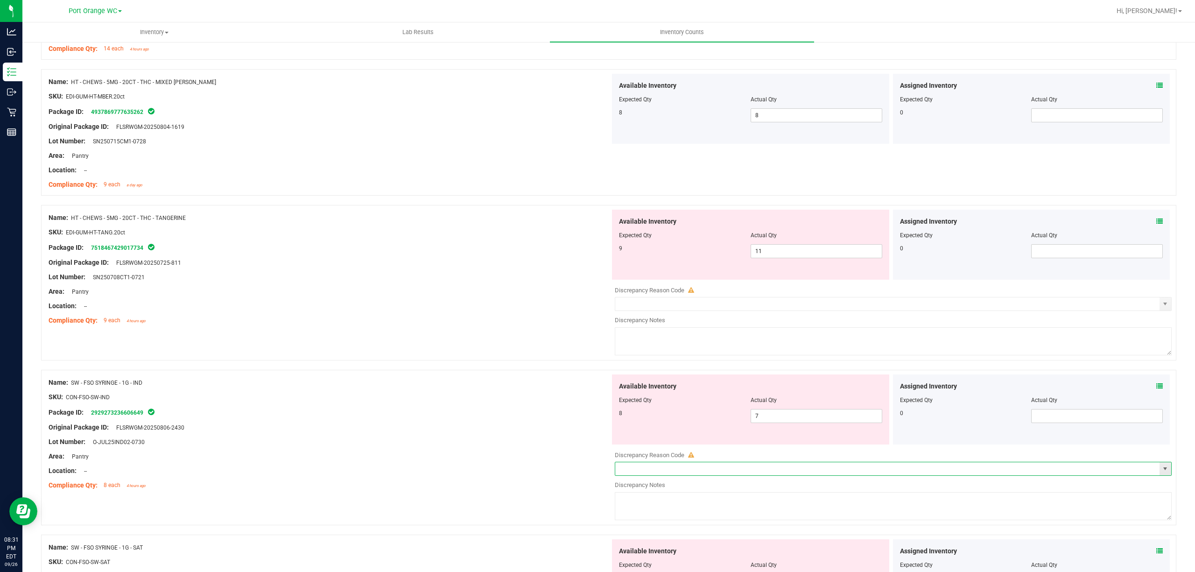
scroll to position [1849, 0]
click at [815, 253] on input "11" at bounding box center [816, 250] width 131 height 13
type input "1"
type input "9"
click at [870, 422] on div "Available Inventory Expected Qty Actual Qty 8 7 7" at bounding box center [890, 447] width 561 height 148
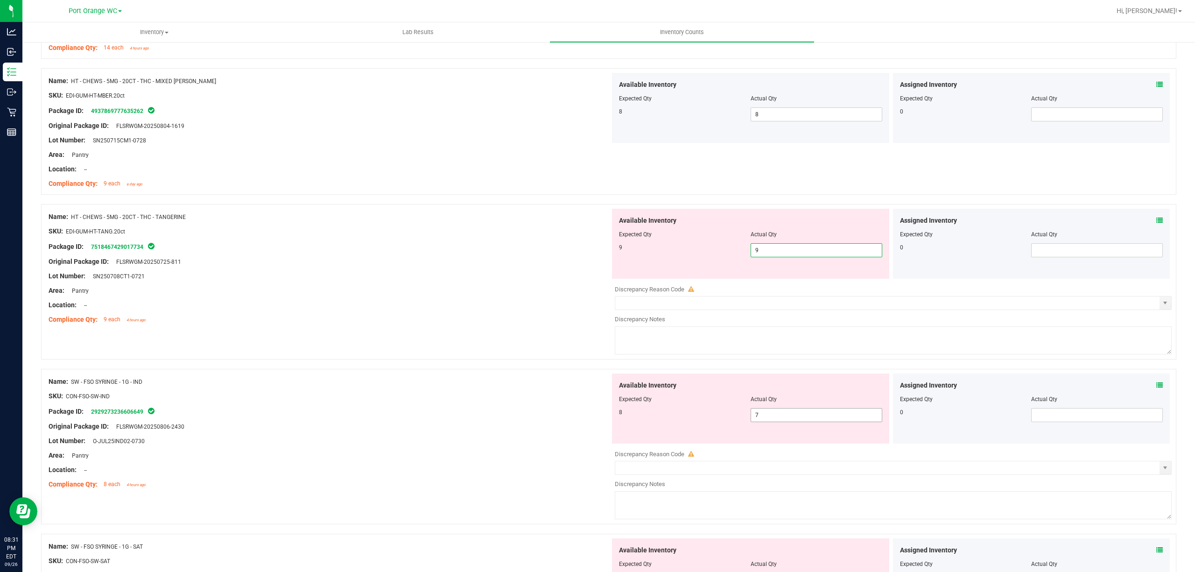
type input "9"
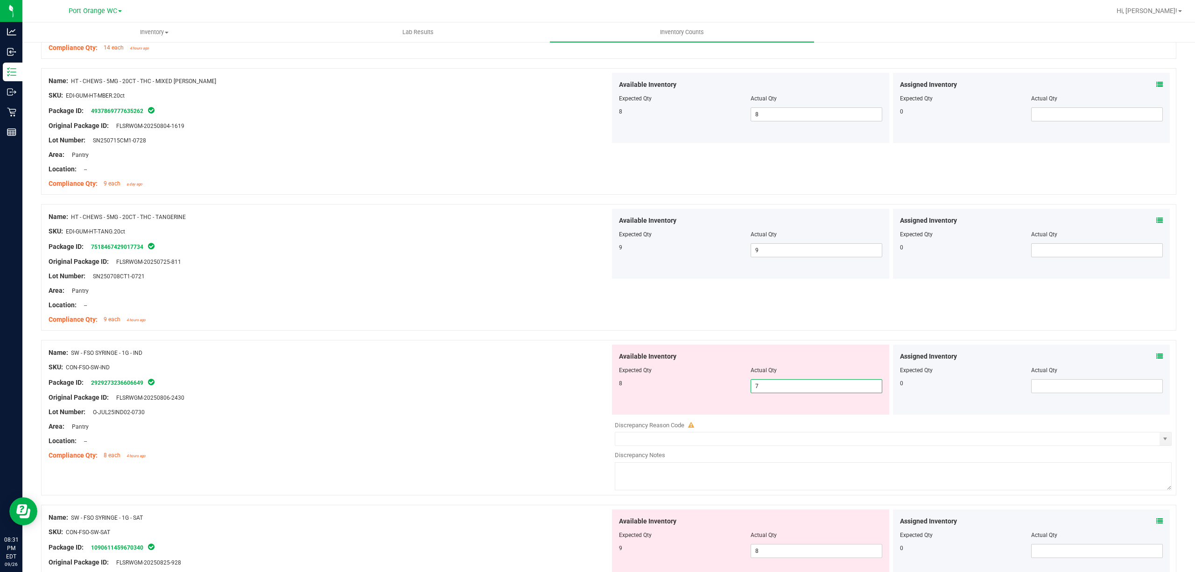
click at [1156, 359] on icon at bounding box center [1159, 356] width 7 height 7
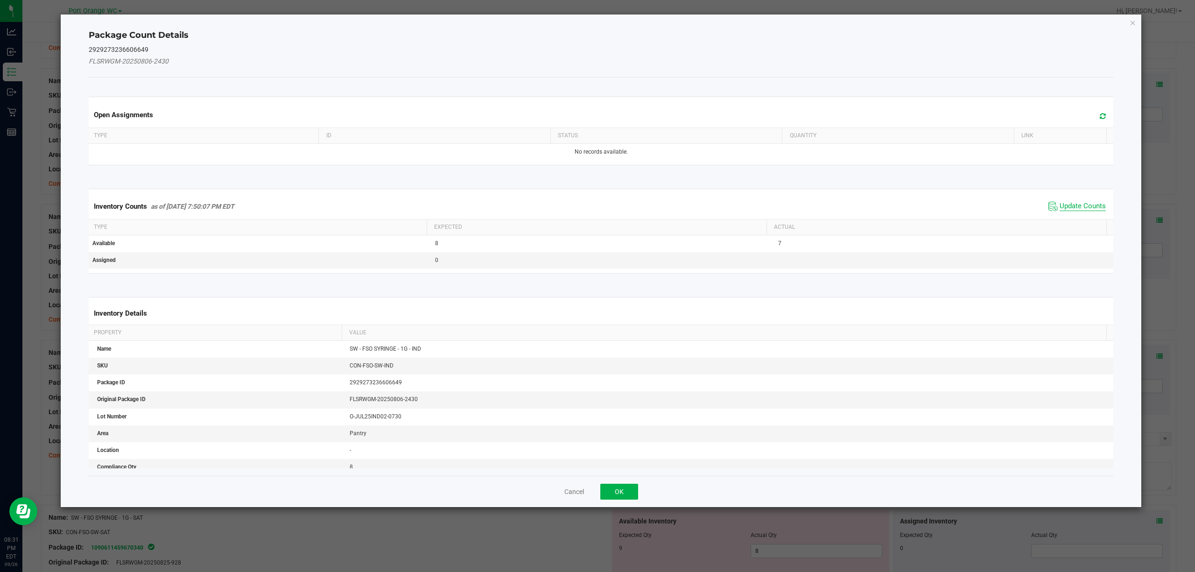
click at [1080, 208] on span "Update Counts" at bounding box center [1082, 206] width 46 height 9
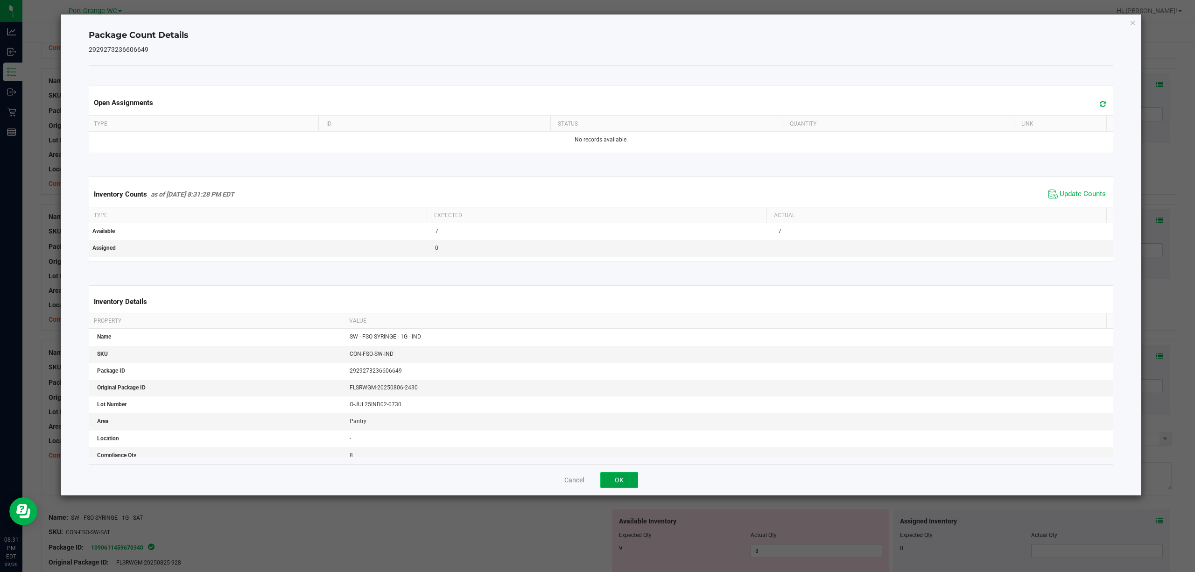
click at [618, 480] on button "OK" at bounding box center [619, 480] width 38 height 16
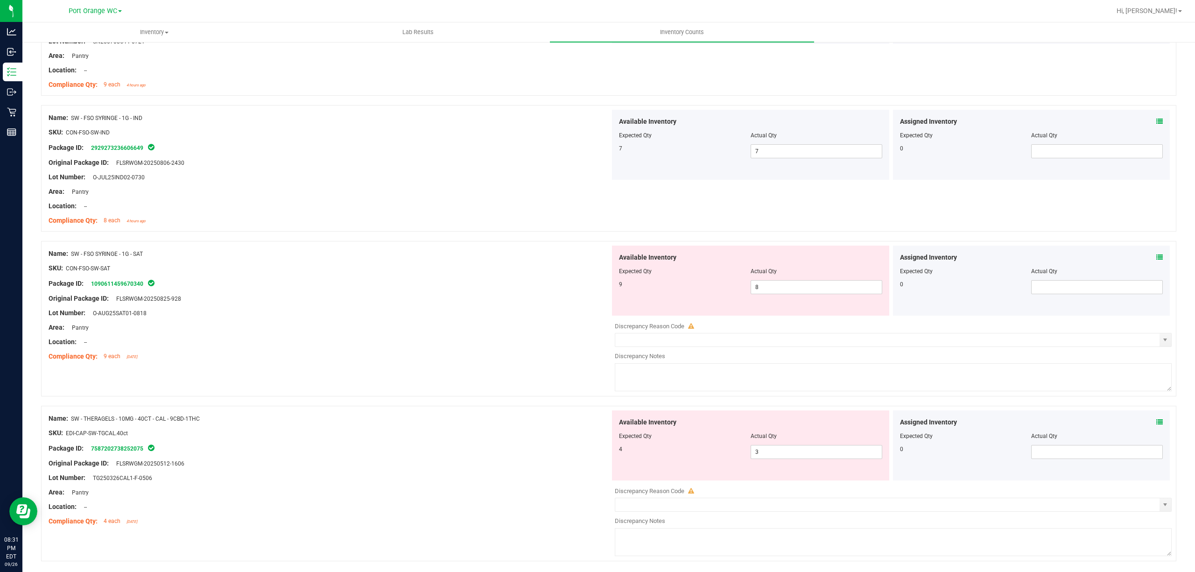
scroll to position [2085, 0]
click at [1147, 239] on div at bounding box center [608, 234] width 1135 height 9
click at [1156, 259] on icon at bounding box center [1159, 256] width 7 height 7
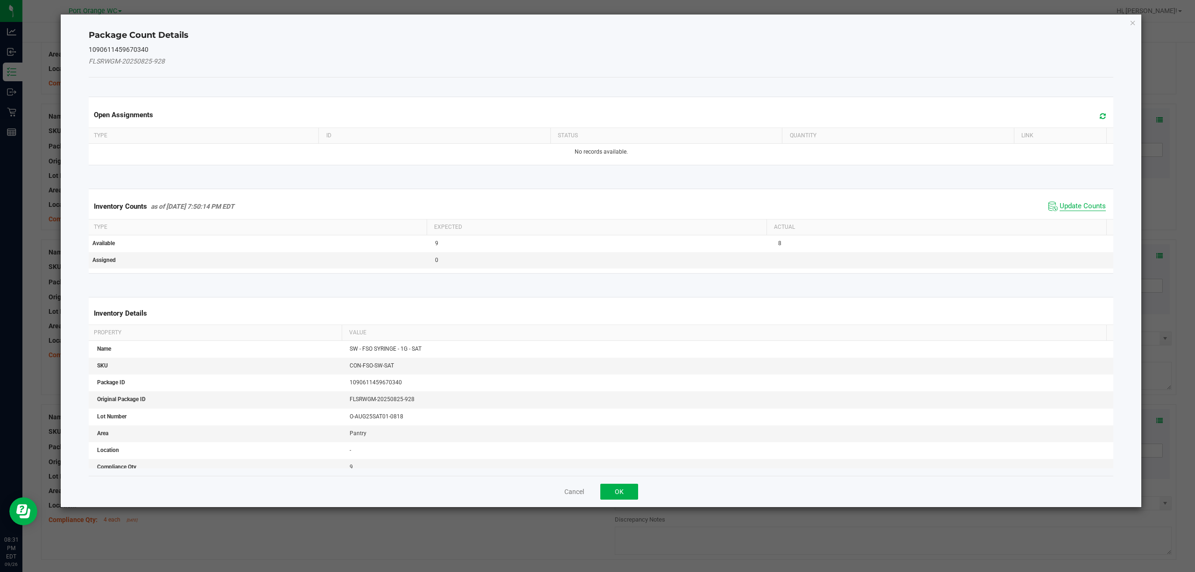
click at [1084, 211] on span "Update Counts" at bounding box center [1082, 206] width 46 height 9
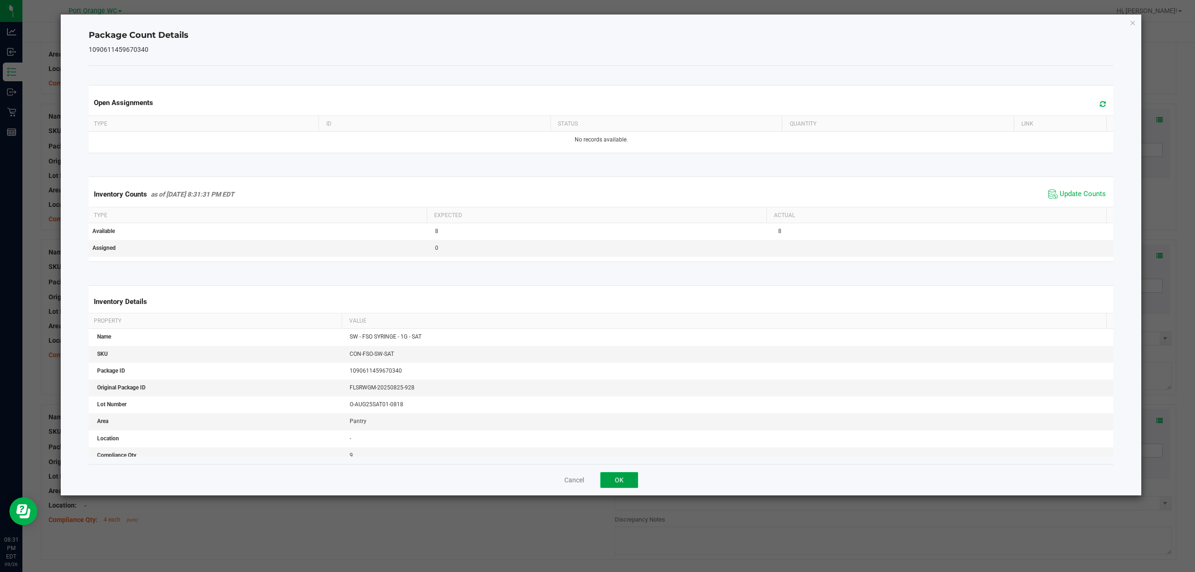
click at [635, 476] on button "OK" at bounding box center [619, 480] width 38 height 16
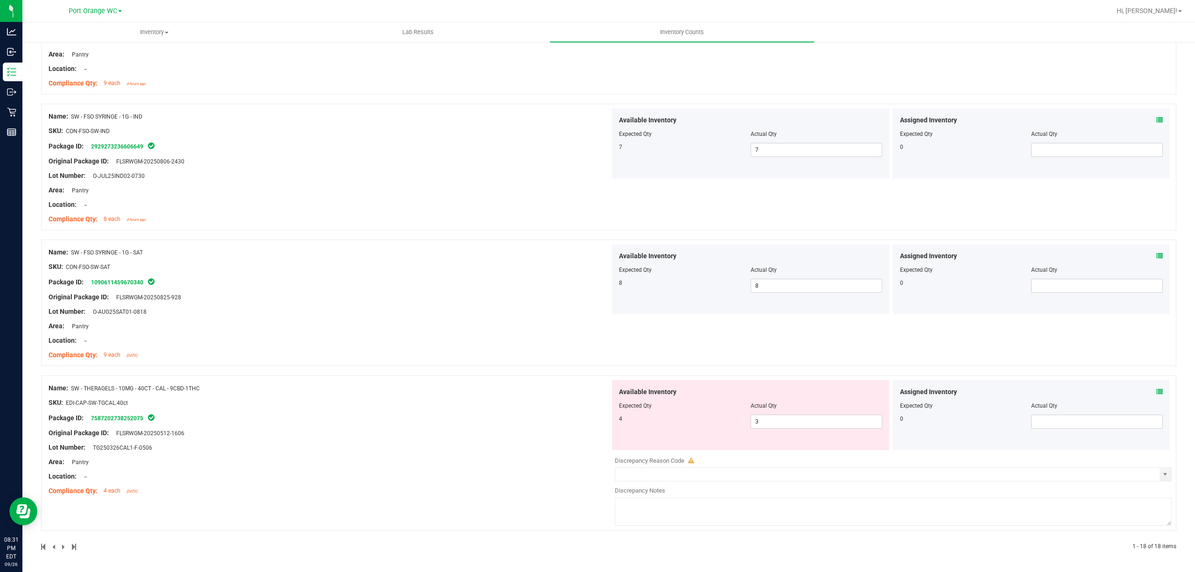
click at [1156, 395] on icon at bounding box center [1159, 391] width 7 height 7
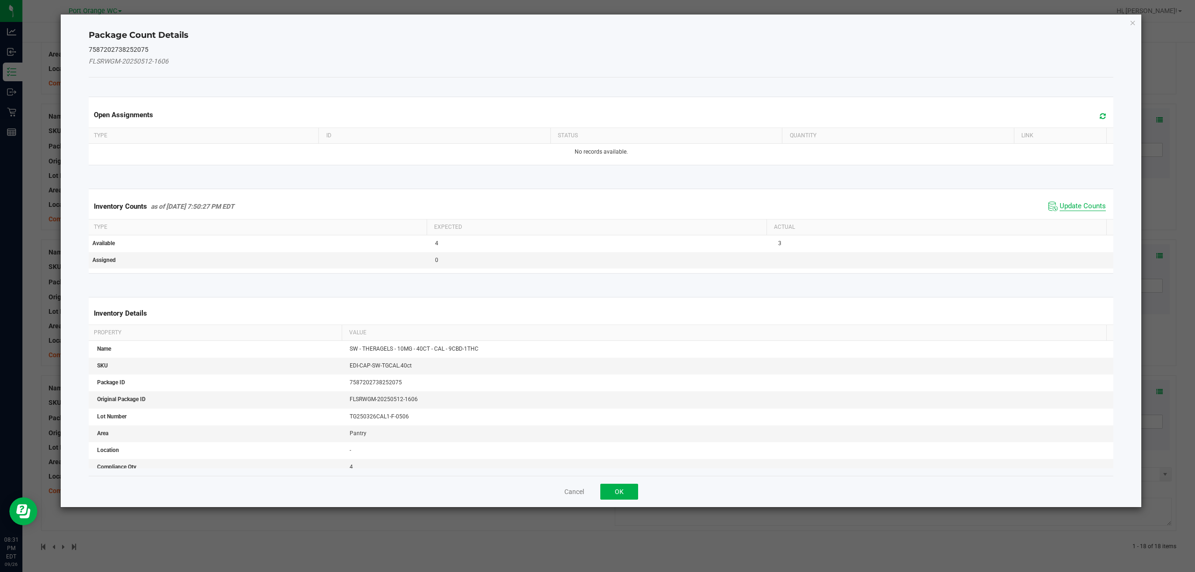
click at [1061, 211] on span "Update Counts" at bounding box center [1082, 206] width 46 height 9
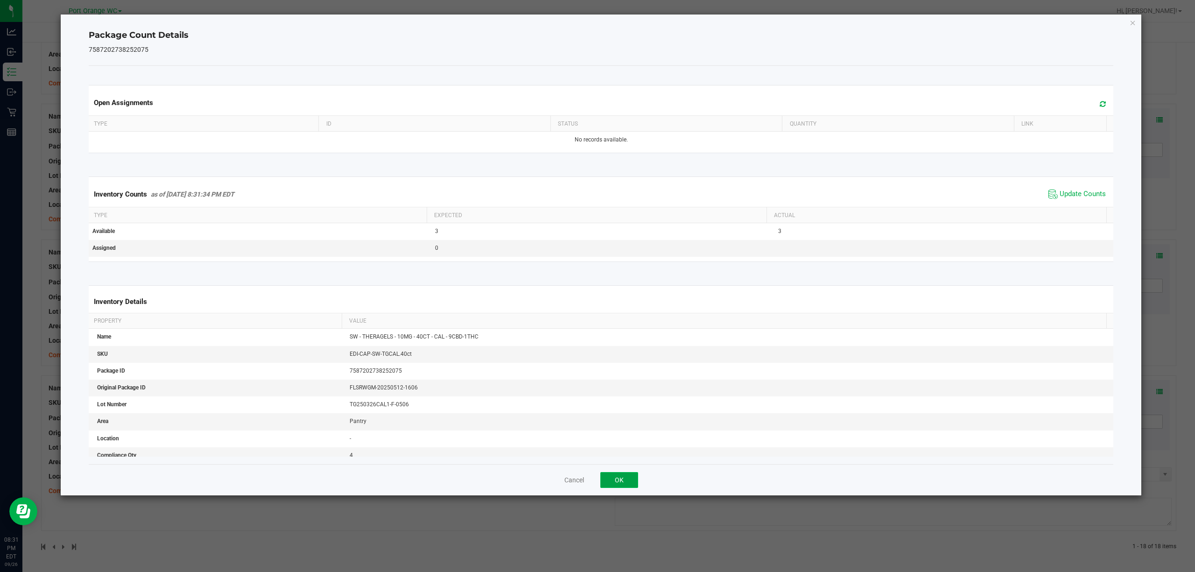
click at [618, 479] on button "OK" at bounding box center [619, 480] width 38 height 16
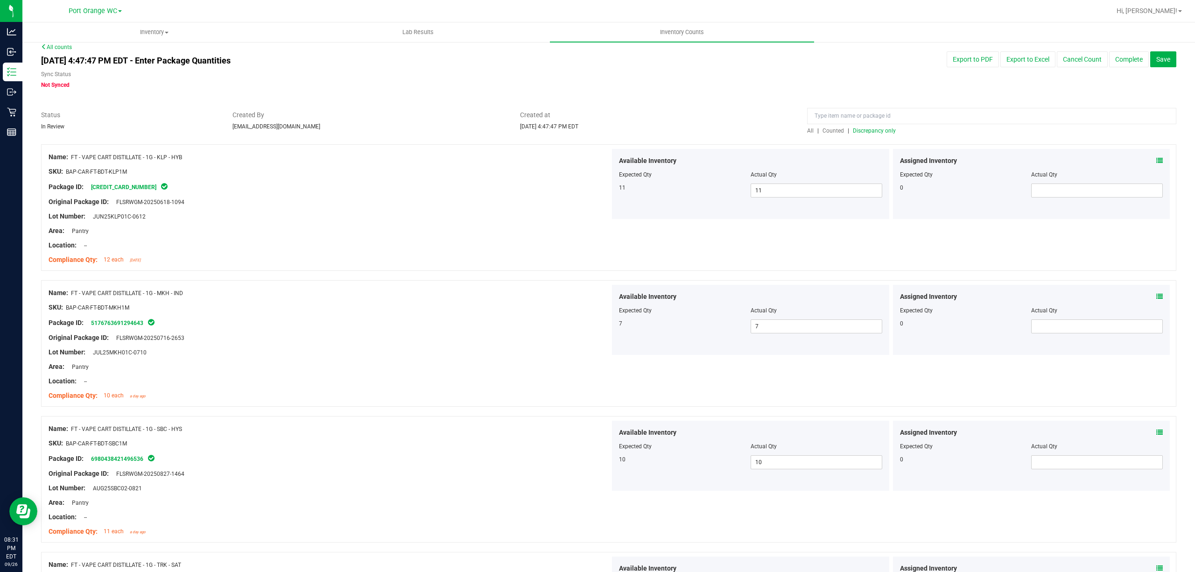
scroll to position [0, 0]
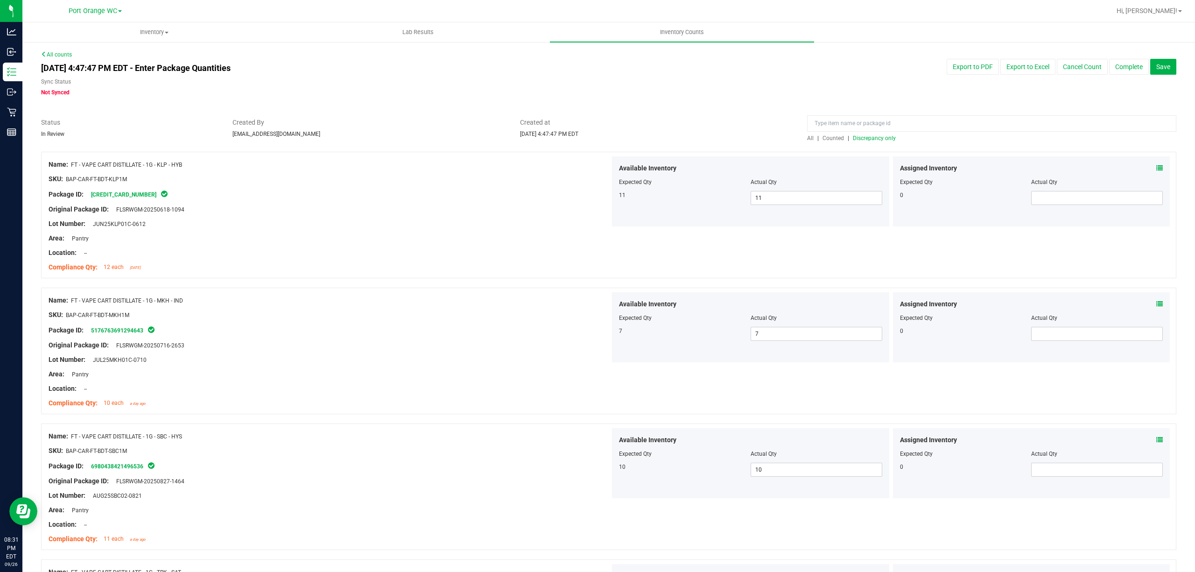
click at [878, 179] on div "Available Inventory Expected Qty Actual Qty 11 11 11" at bounding box center [750, 191] width 277 height 70
click at [880, 140] on span "Discrepancy only" at bounding box center [874, 138] width 43 height 7
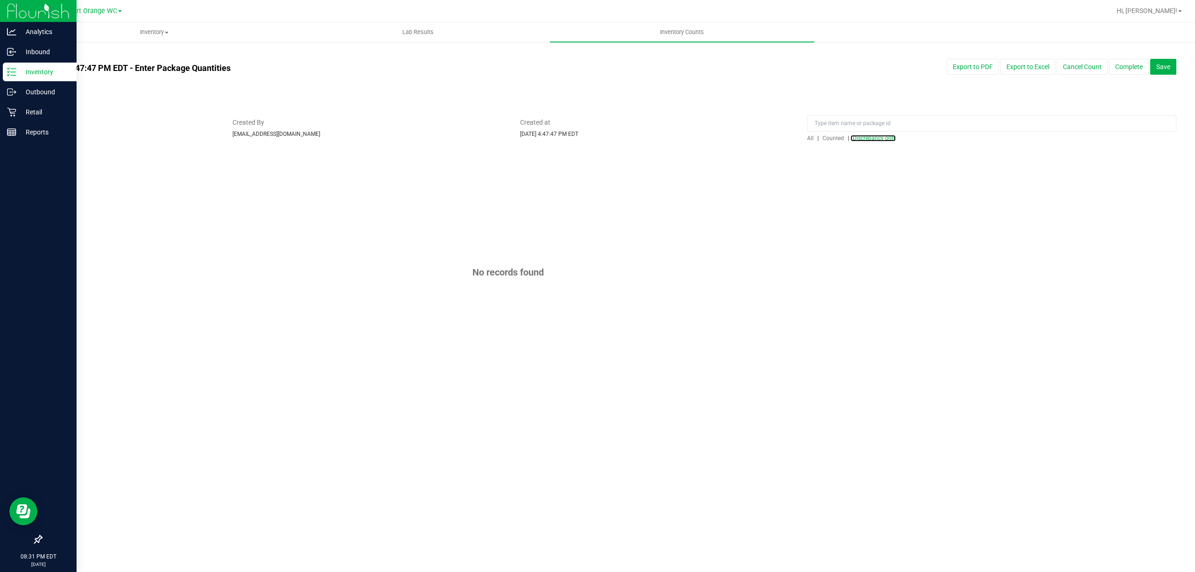
click at [8, 71] on icon at bounding box center [11, 71] width 9 height 9
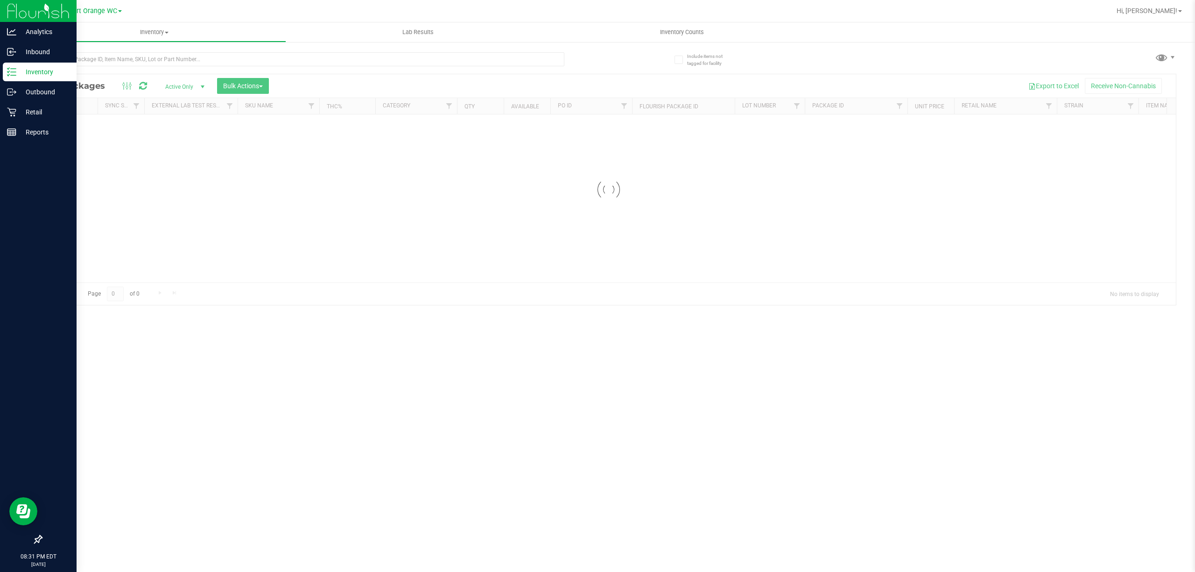
click at [23, 564] on p "[DATE]" at bounding box center [38, 564] width 68 height 7
